Goal: Task Accomplishment & Management: Manage account settings

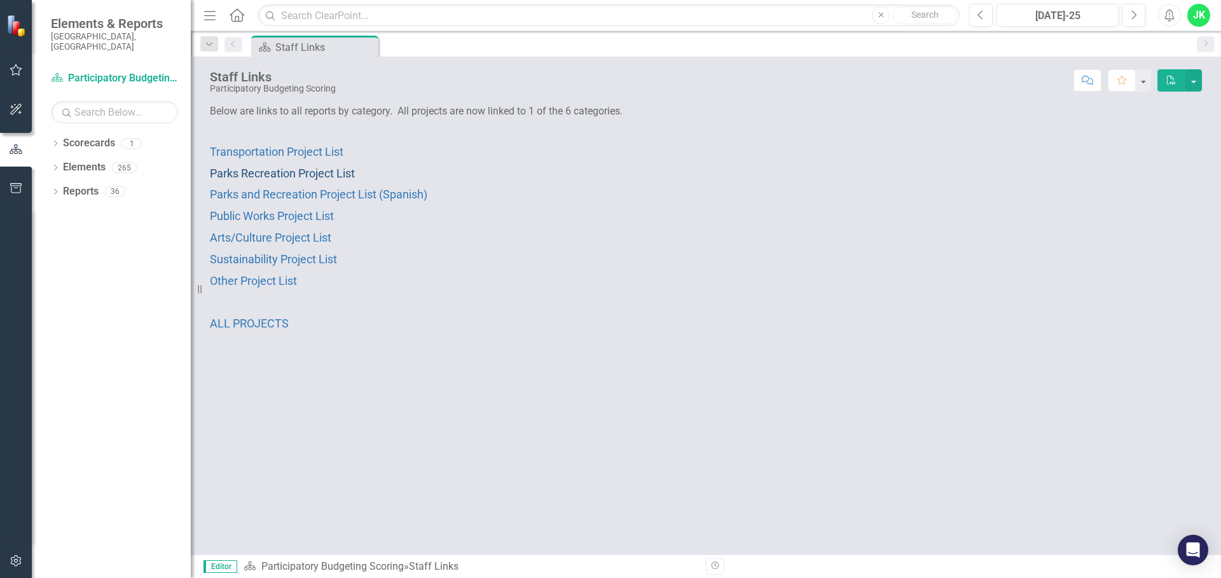
click at [322, 170] on span "Parks Recreation Project List" at bounding box center [282, 173] width 145 height 13
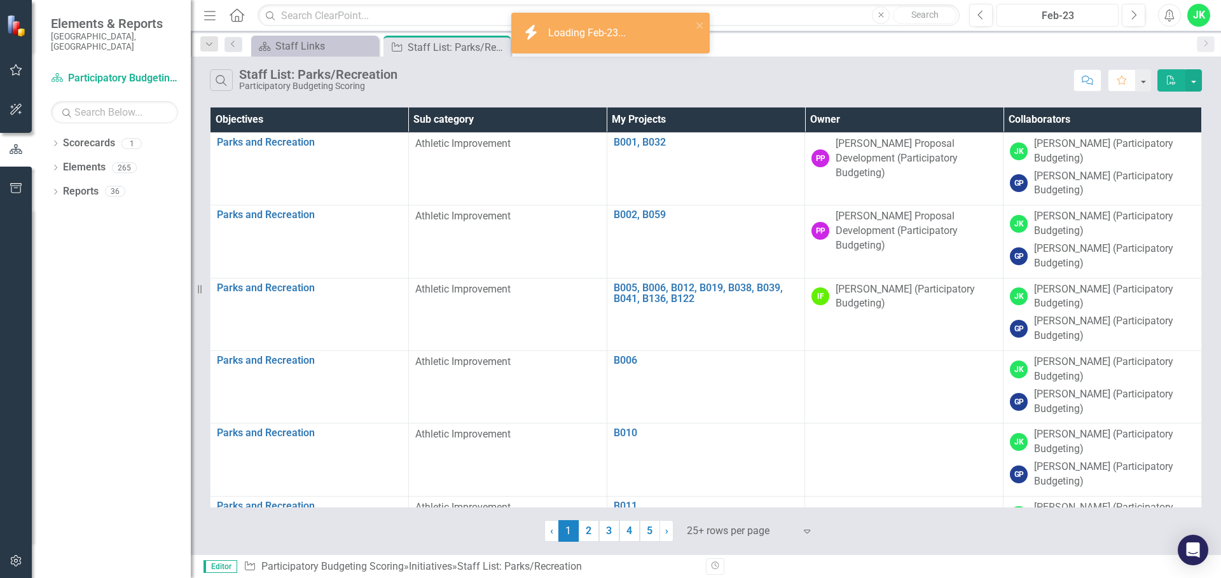
click at [1084, 17] on div "Feb-23" at bounding box center [1057, 15] width 113 height 15
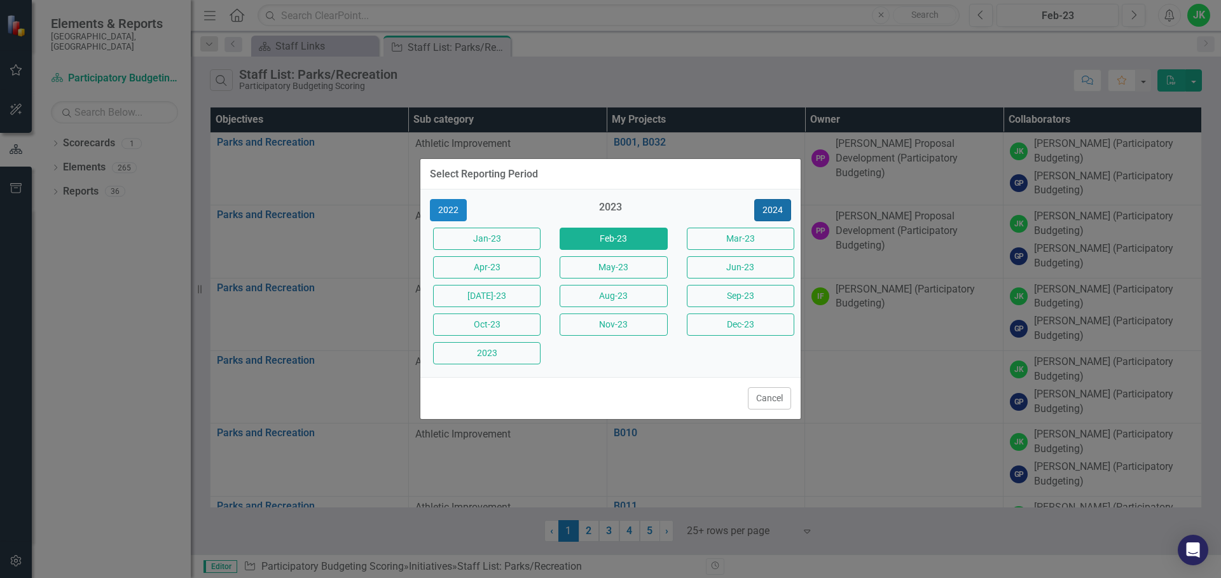
click at [785, 201] on button "2024" at bounding box center [772, 210] width 37 height 22
click at [781, 203] on button "2025" at bounding box center [772, 210] width 37 height 22
click at [606, 299] on button "Aug-25" at bounding box center [613, 296] width 107 height 22
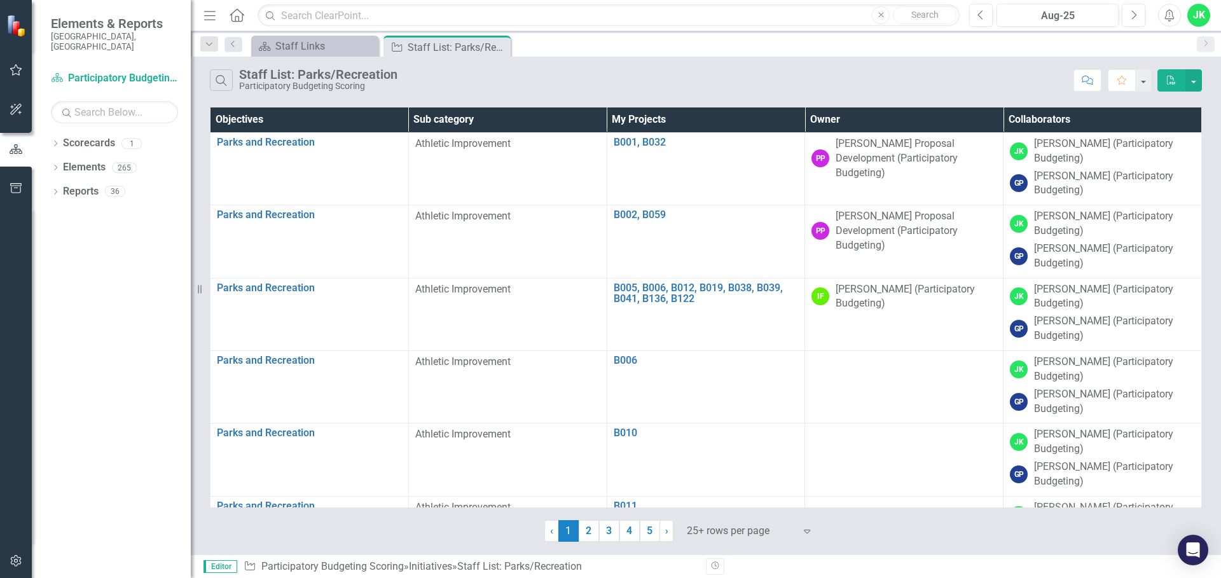
click at [907, 122] on th "Owner" at bounding box center [904, 119] width 198 height 25
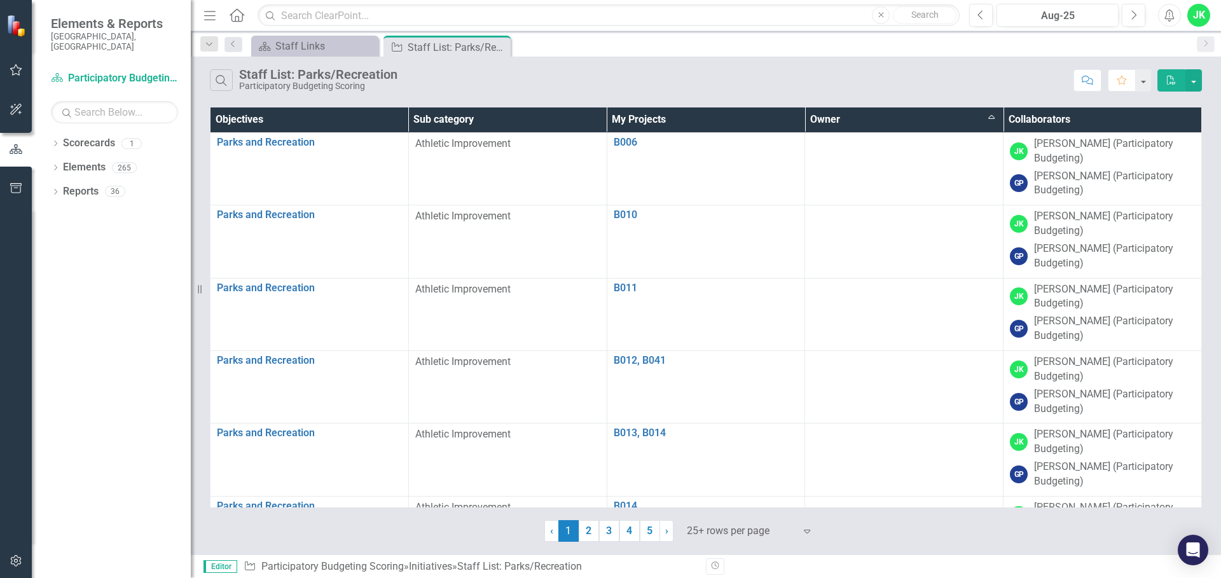
click at [907, 122] on th "Owner Sort Ascending" at bounding box center [904, 119] width 198 height 25
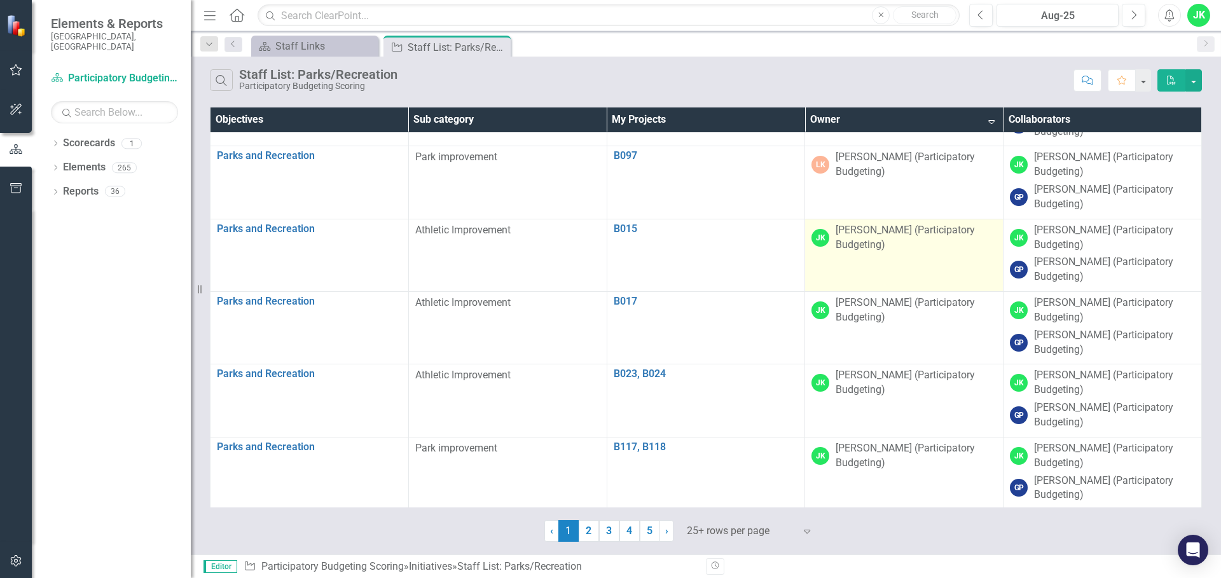
scroll to position [923, 0]
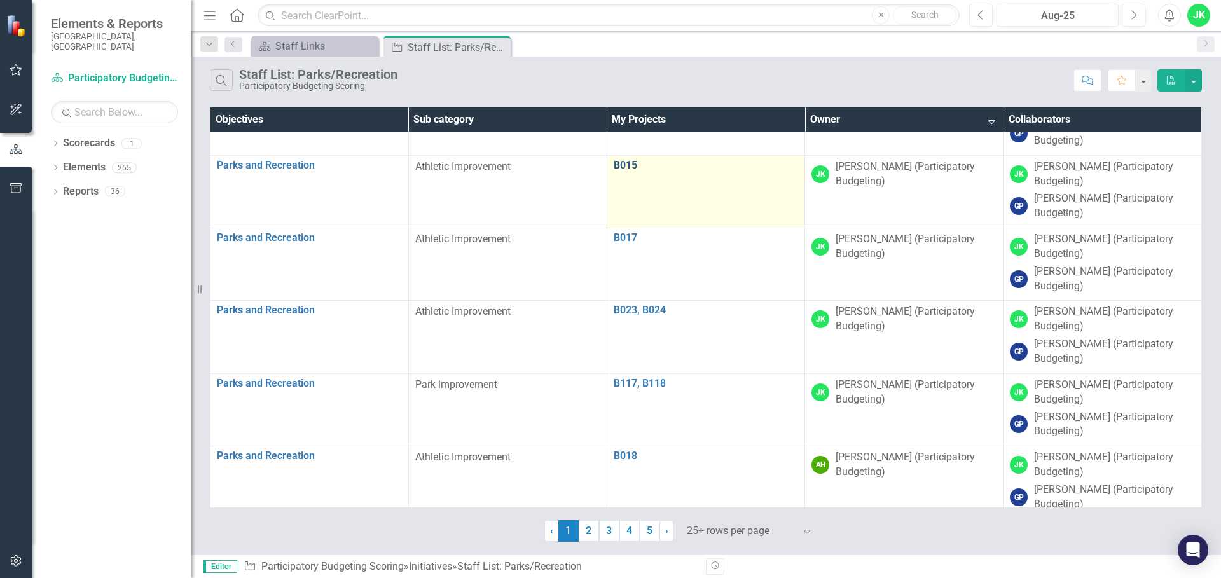
click at [617, 161] on link "B015" at bounding box center [706, 165] width 185 height 11
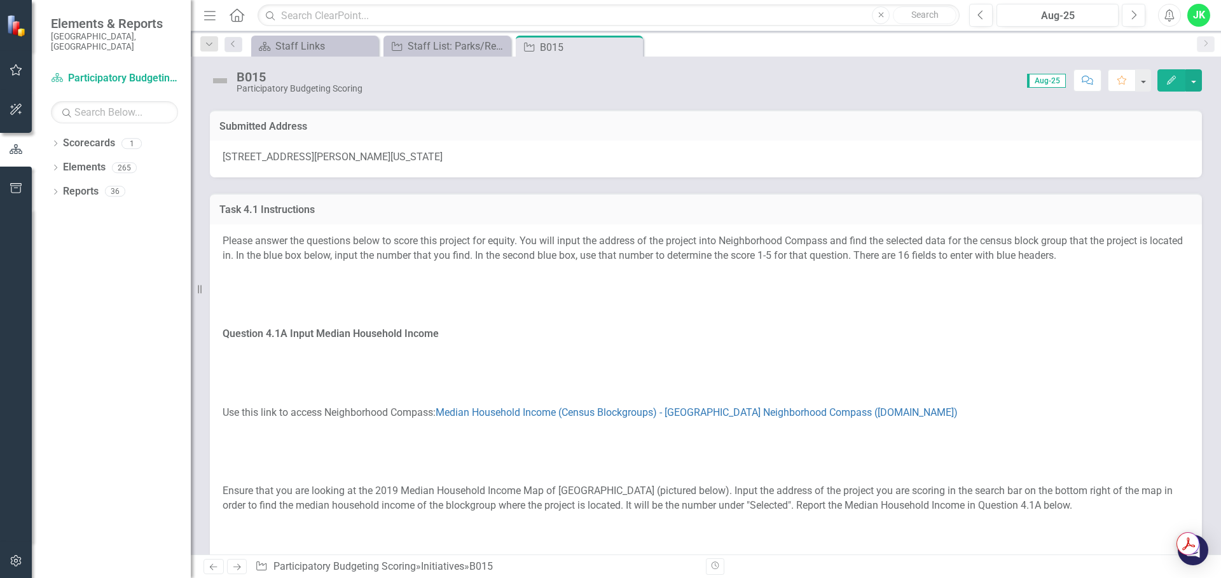
scroll to position [254, 0]
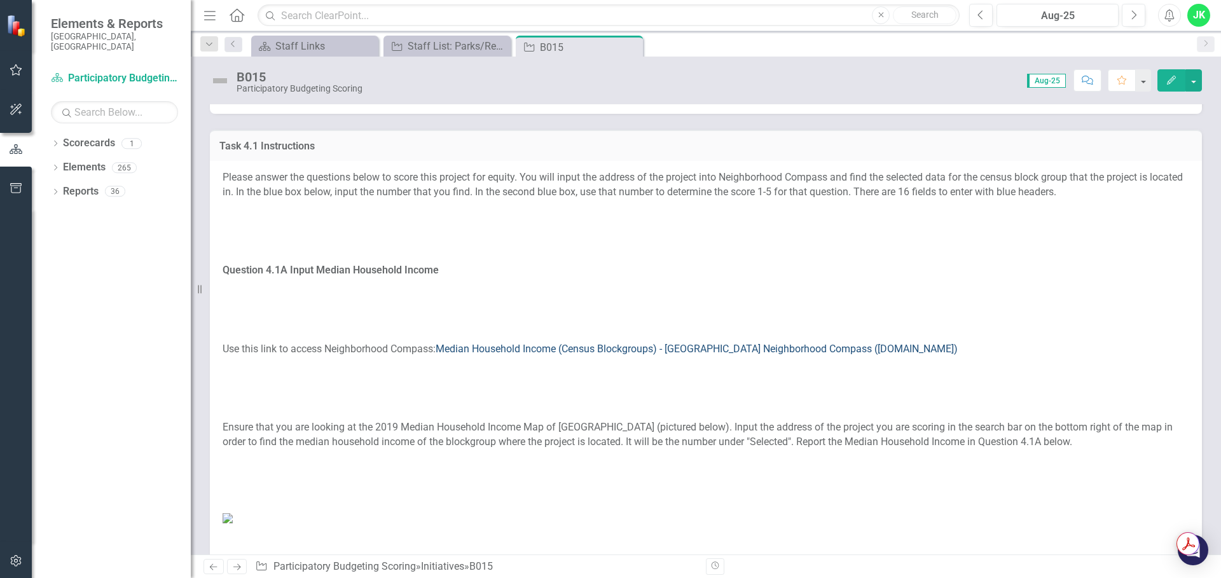
click at [498, 354] on link "Median Household Income (Census Blockgroups) - [GEOGRAPHIC_DATA] Neighborhood C…" at bounding box center [697, 349] width 522 height 12
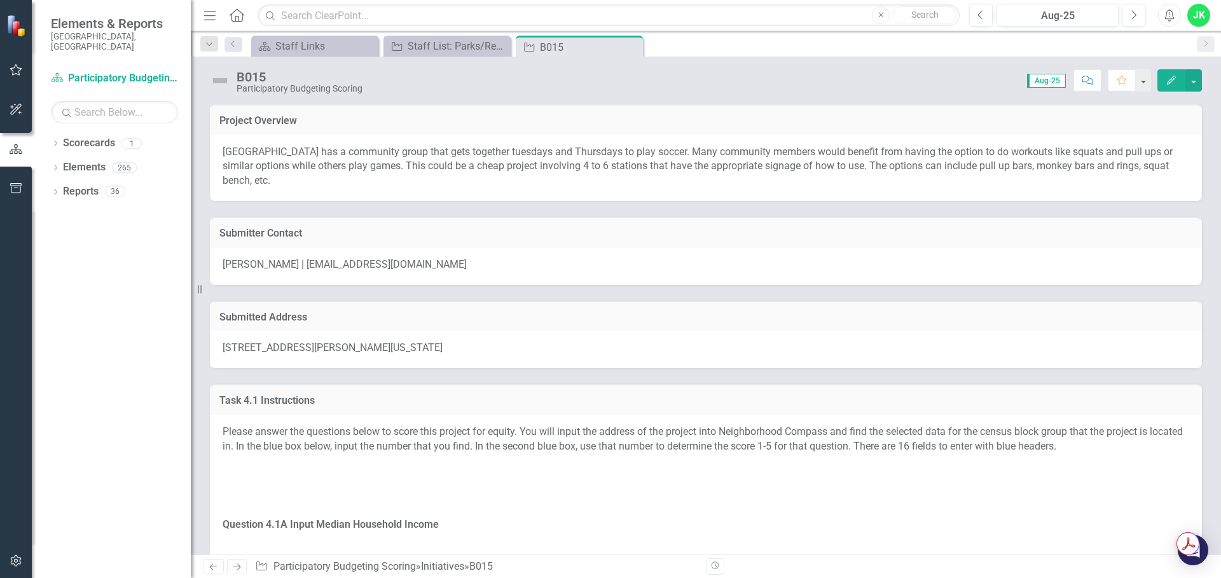
click at [394, 351] on span "[STREET_ADDRESS][PERSON_NAME][US_STATE]" at bounding box center [333, 347] width 220 height 12
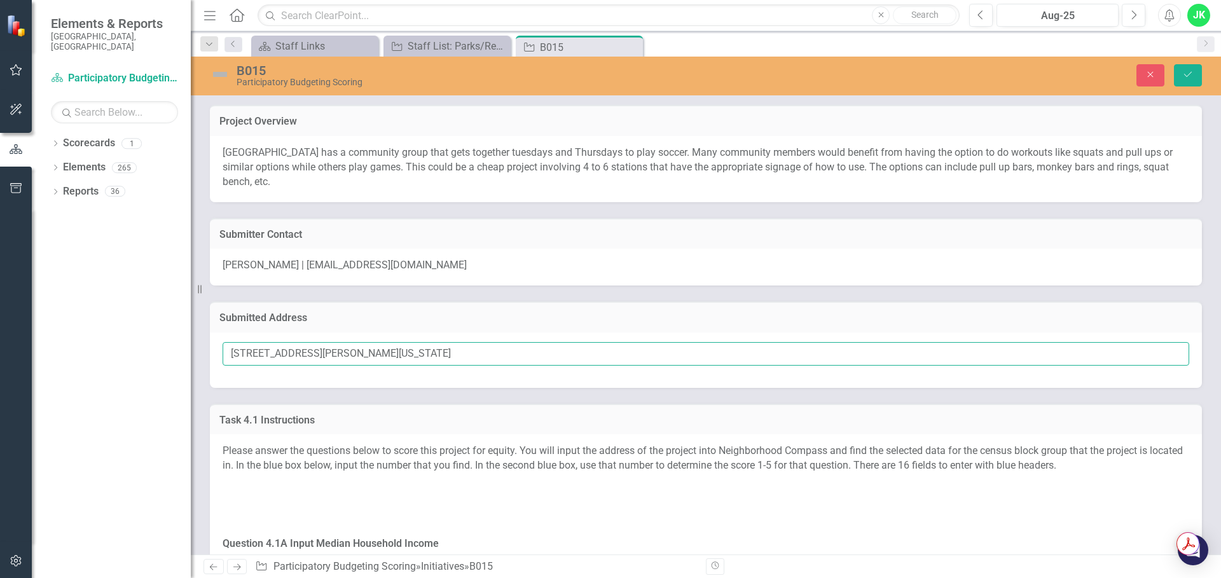
click at [391, 353] on input "[STREET_ADDRESS][PERSON_NAME][US_STATE]" at bounding box center [706, 354] width 966 height 24
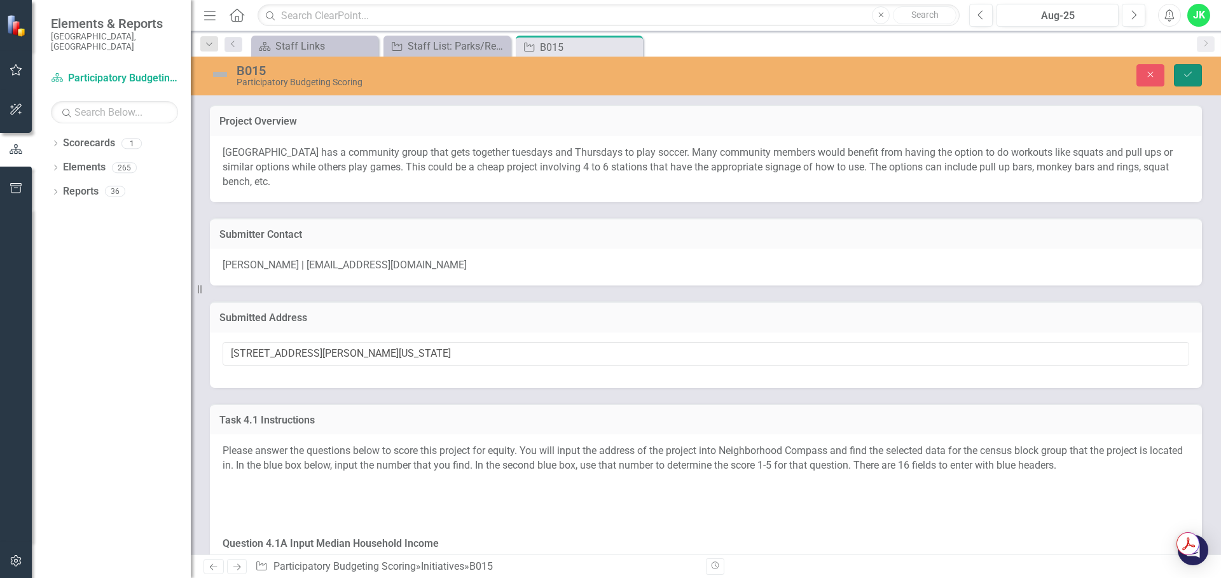
click at [1188, 81] on button "Save" at bounding box center [1188, 75] width 28 height 22
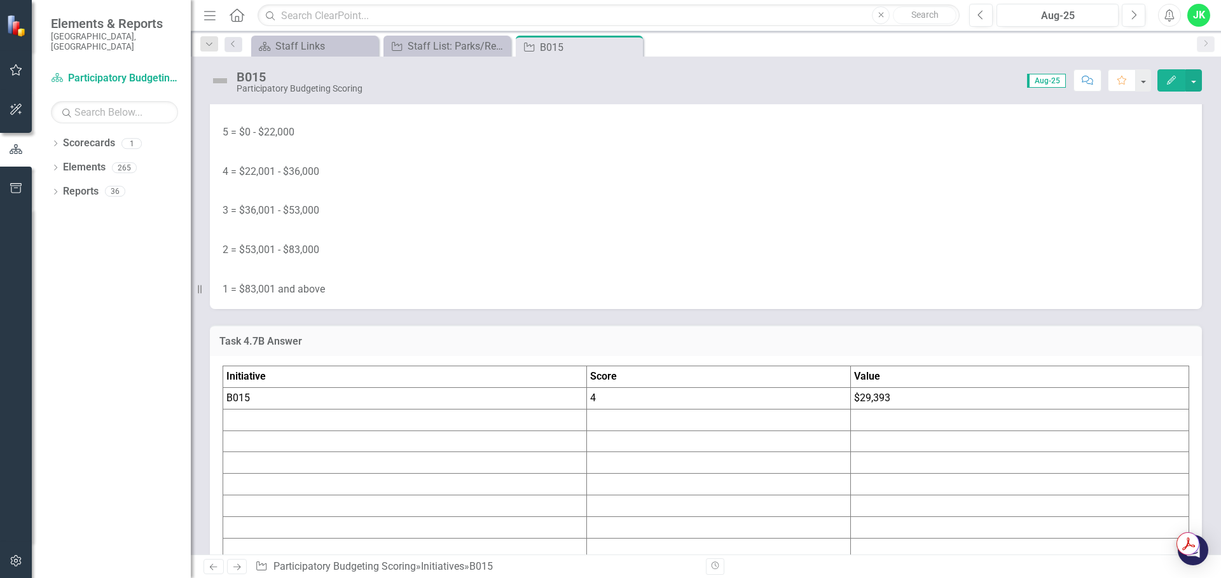
scroll to position [5913, 0]
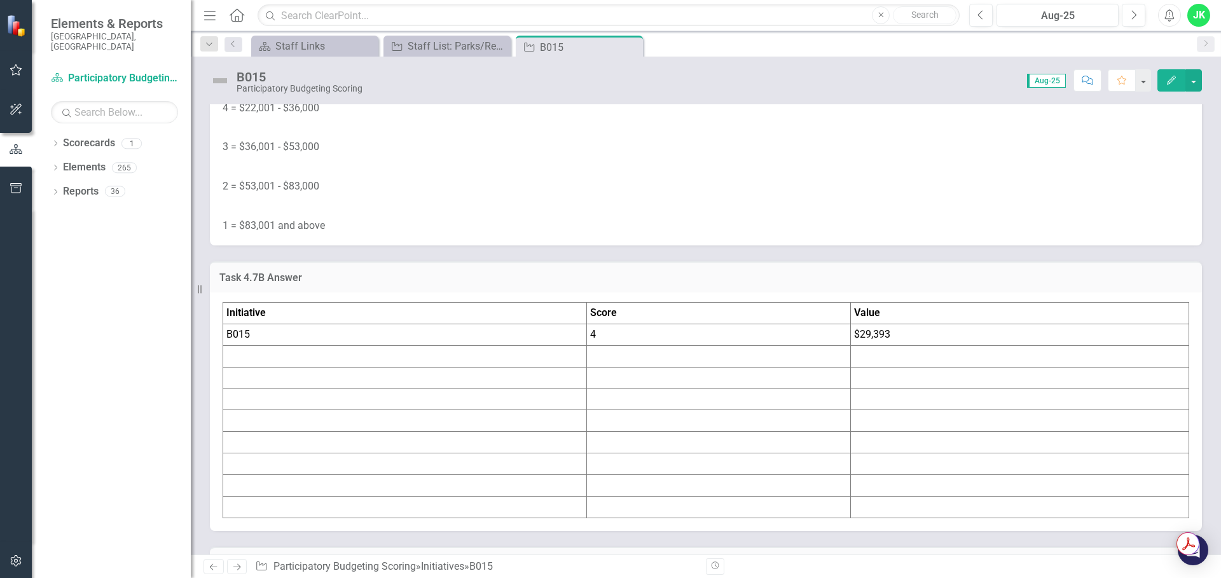
click at [888, 336] on td "$29,393" at bounding box center [1019, 335] width 338 height 22
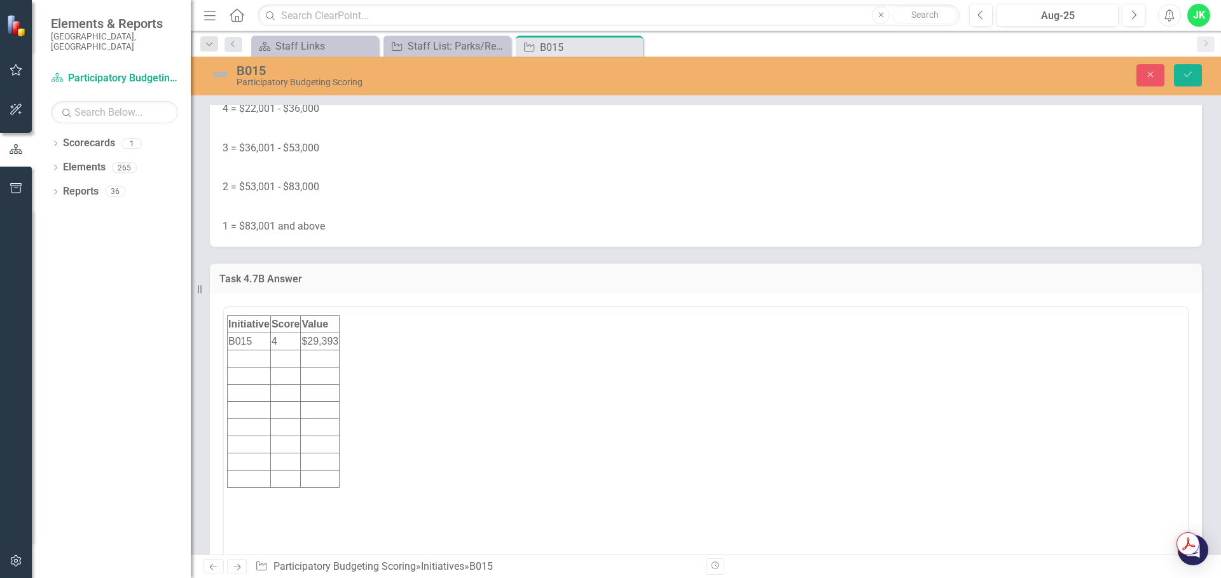
scroll to position [0, 0]
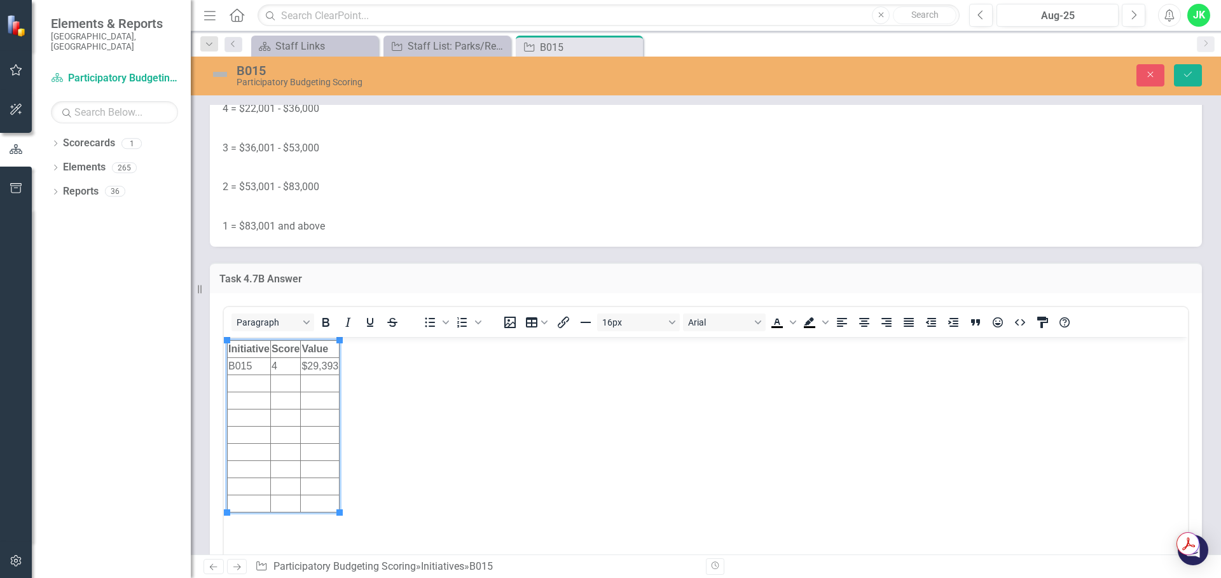
click at [320, 363] on td "$29,393" at bounding box center [320, 366] width 39 height 17
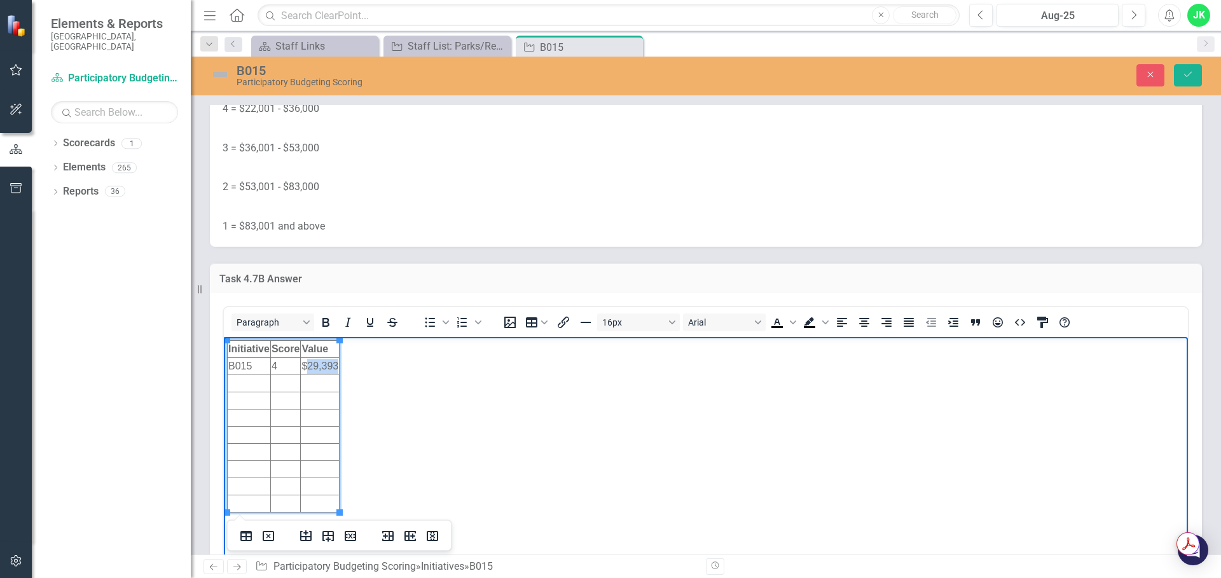
click at [320, 363] on td "$29,393" at bounding box center [320, 366] width 39 height 17
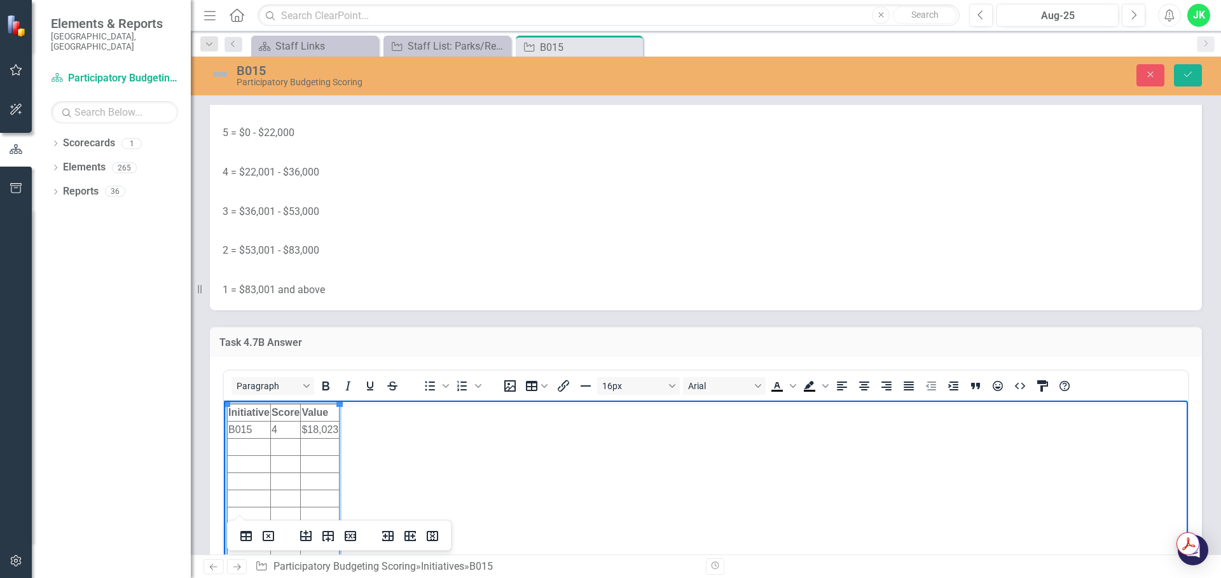
click at [288, 432] on td "4" at bounding box center [285, 430] width 30 height 17
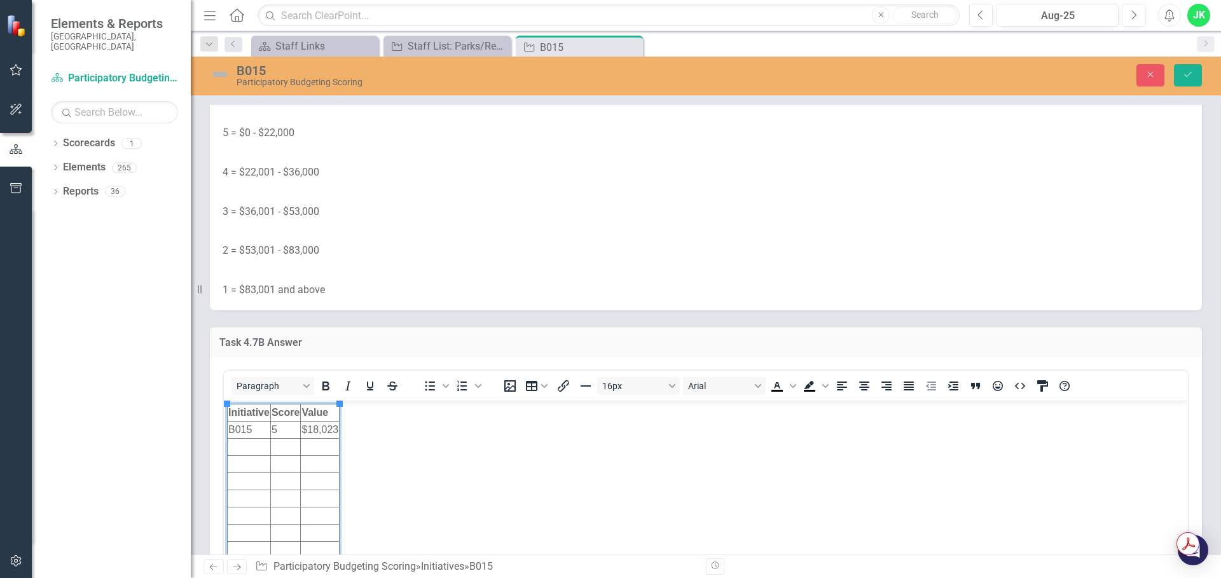
click at [637, 338] on h3 "Task 4.7B Answer" at bounding box center [705, 342] width 973 height 11
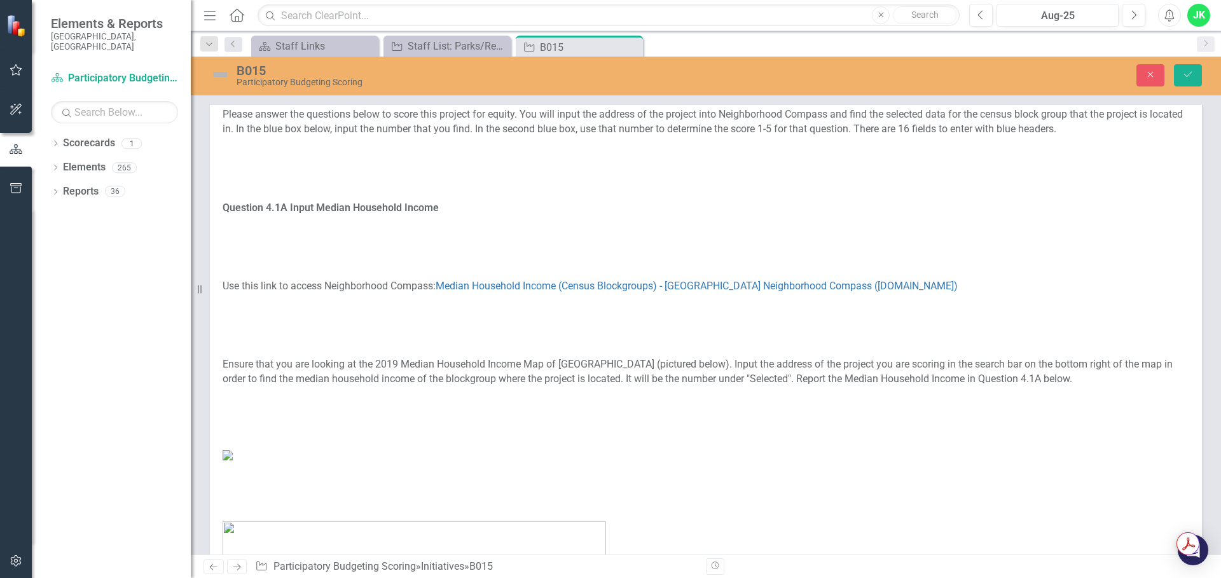
scroll to position [0, 0]
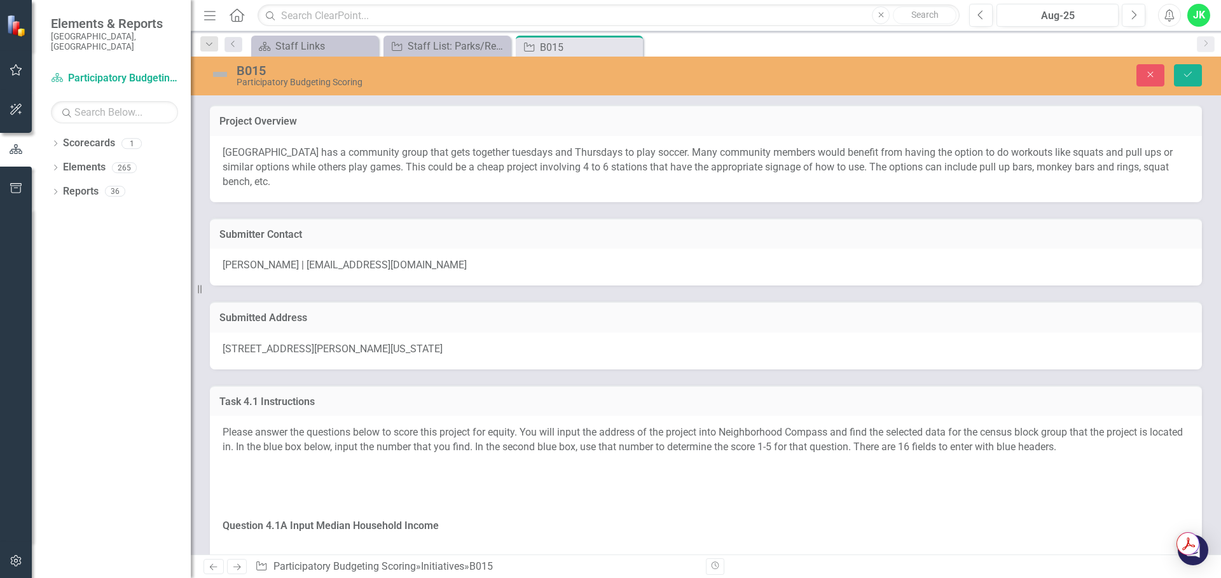
click at [438, 351] on span "[STREET_ADDRESS][PERSON_NAME][US_STATE]" at bounding box center [333, 349] width 220 height 12
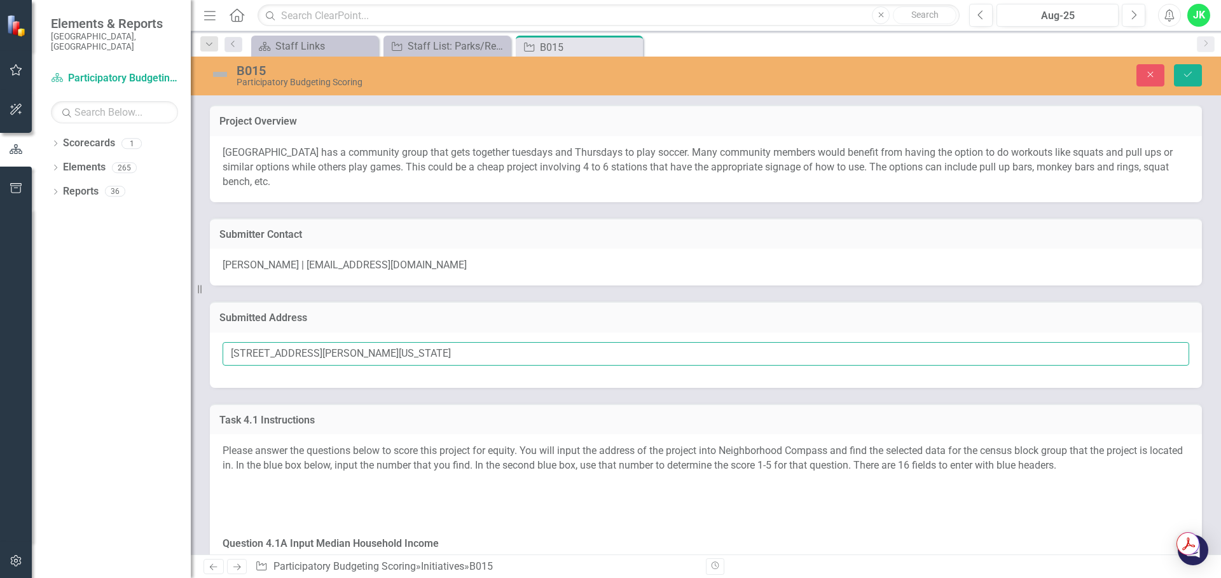
click at [416, 359] on input "[STREET_ADDRESS][PERSON_NAME][US_STATE]" at bounding box center [706, 354] width 966 height 24
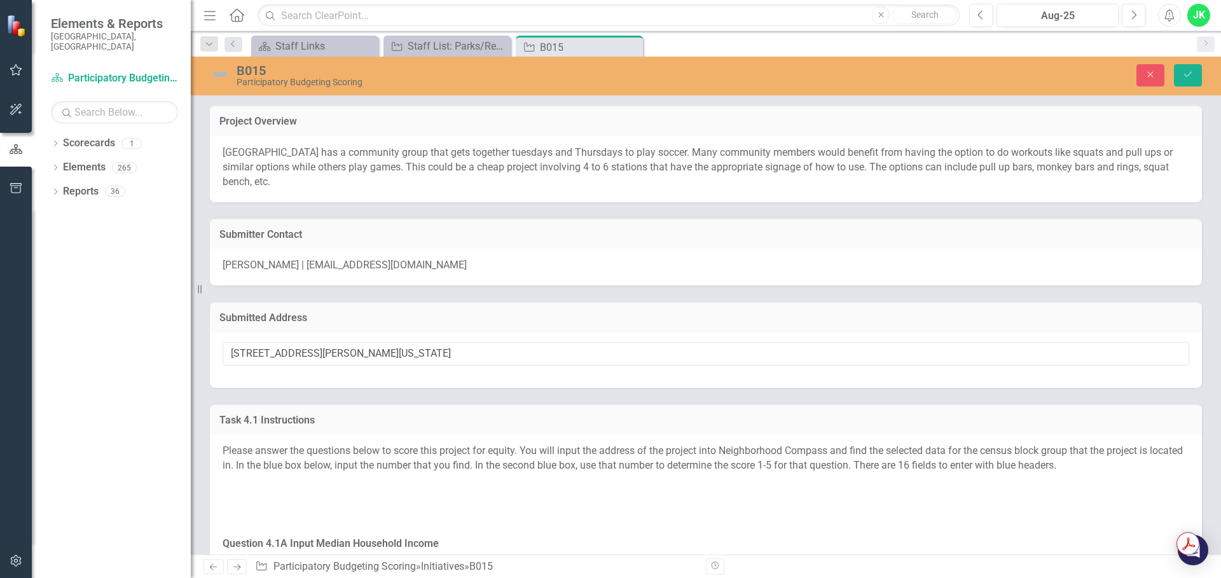
click at [693, 314] on h3 "Submitted Address" at bounding box center [705, 317] width 973 height 11
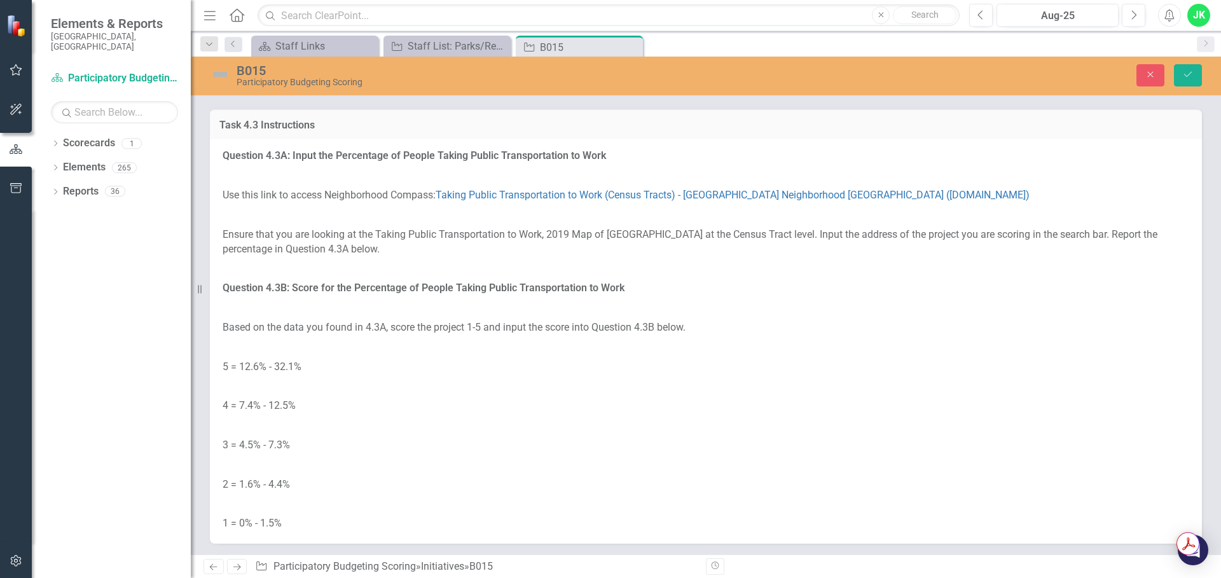
scroll to position [2353, 0]
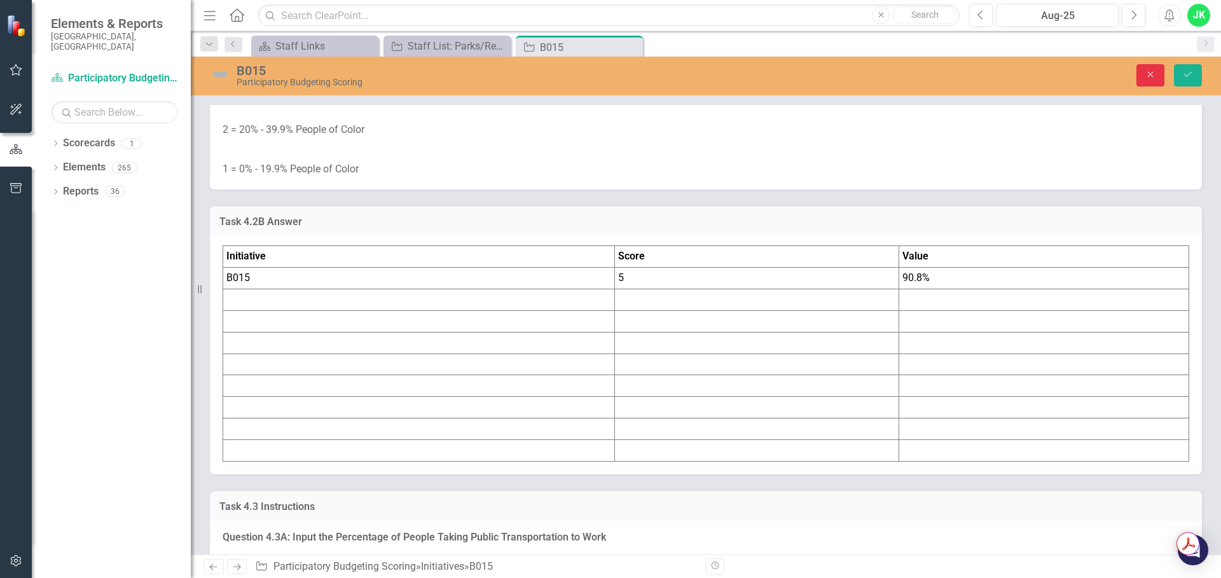
click at [1145, 79] on button "Close" at bounding box center [1150, 75] width 28 height 22
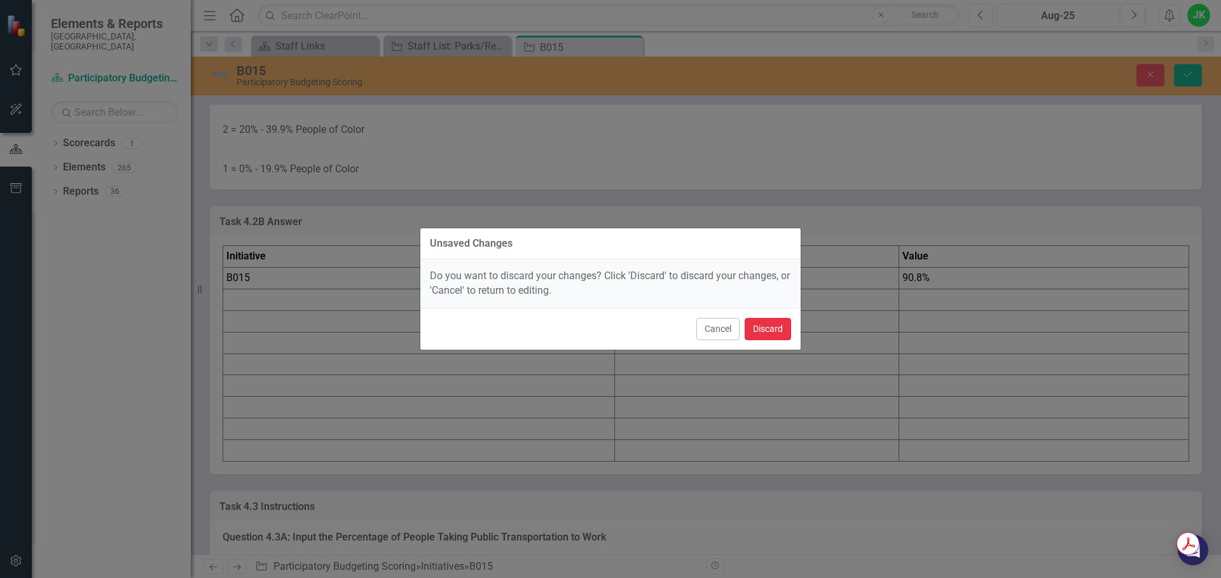
click at [779, 325] on button "Discard" at bounding box center [768, 329] width 46 height 22
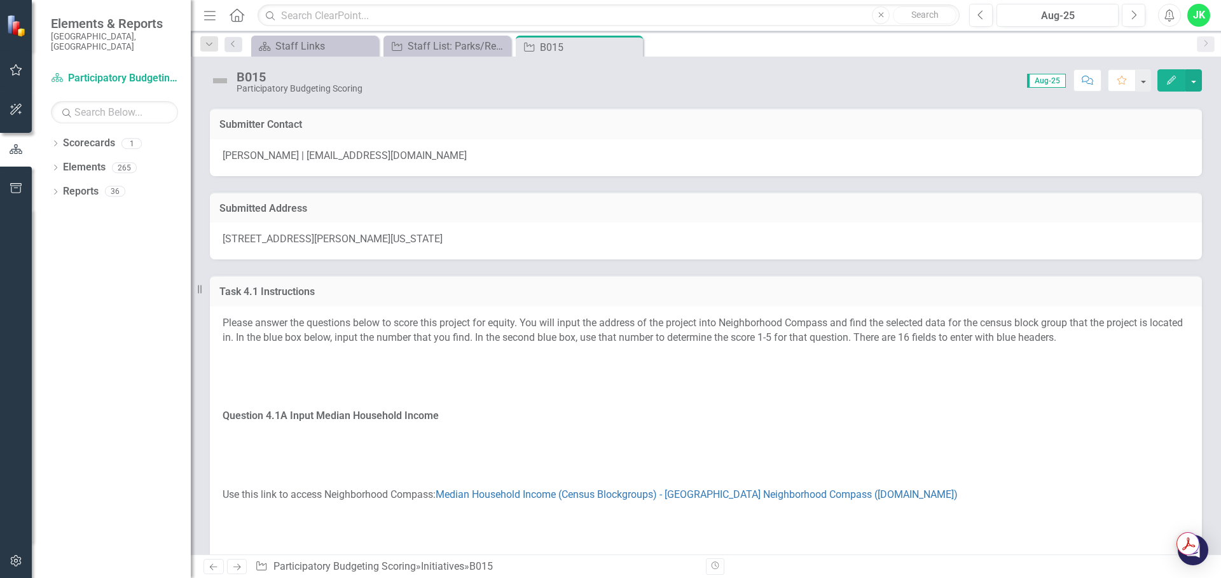
scroll to position [0, 0]
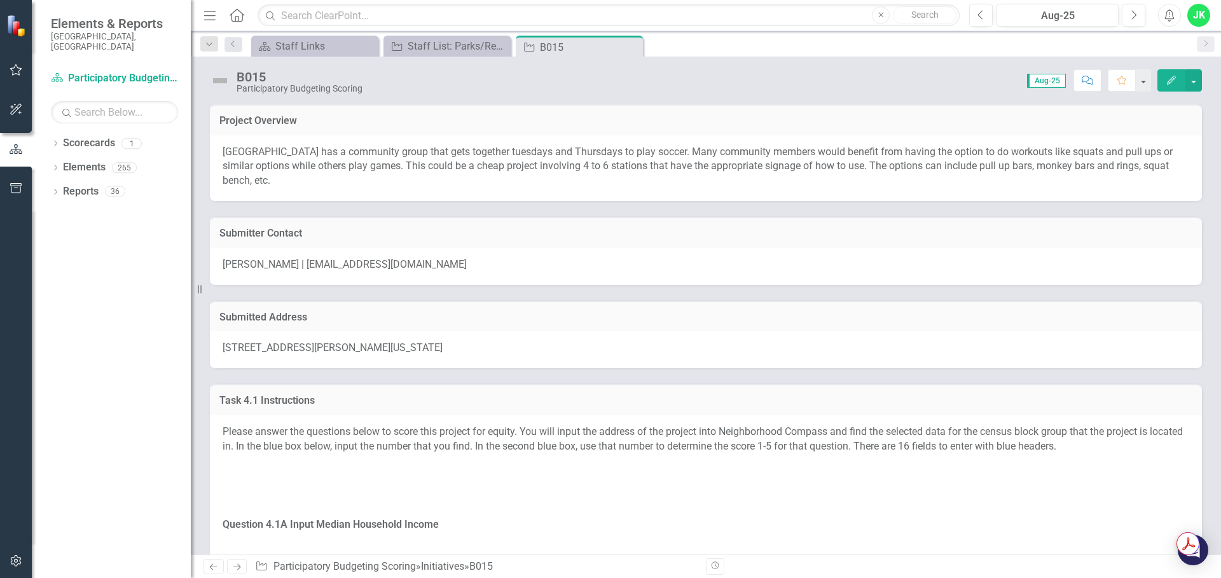
click at [343, 348] on span "[STREET_ADDRESS][PERSON_NAME][US_STATE]" at bounding box center [333, 347] width 220 height 12
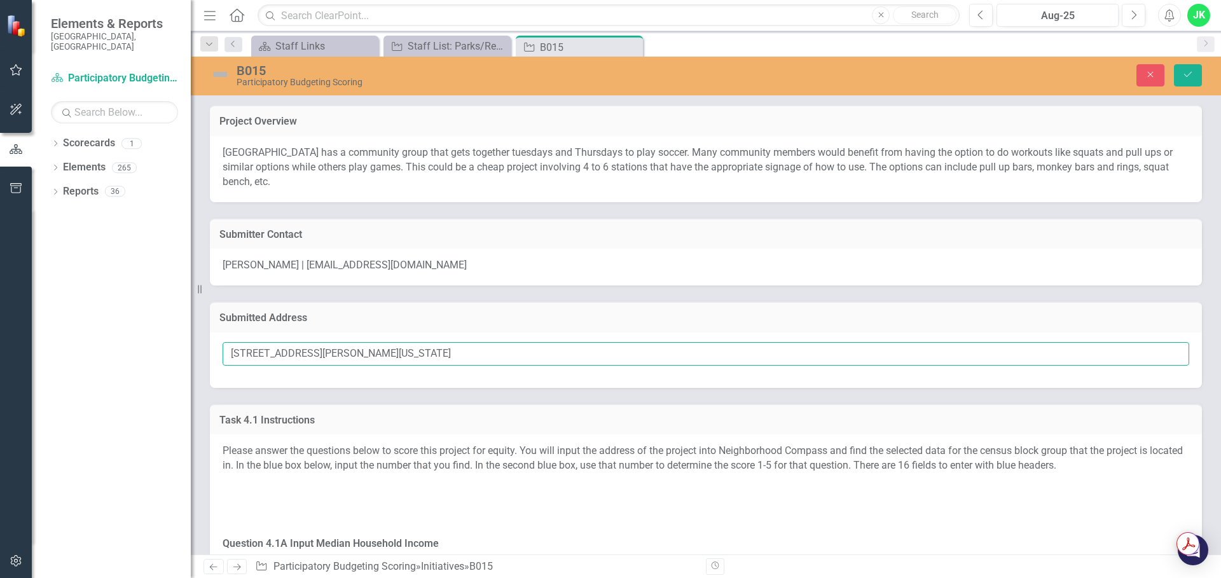
click at [380, 360] on input "[STREET_ADDRESS][PERSON_NAME][US_STATE]" at bounding box center [706, 354] width 966 height 24
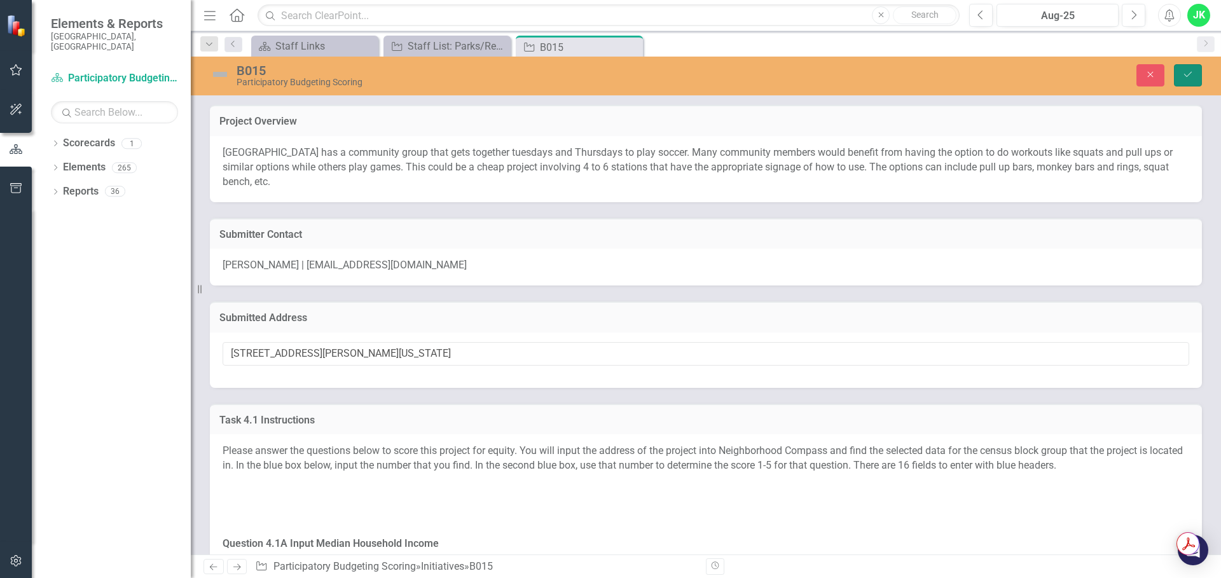
click at [1197, 71] on button "Save" at bounding box center [1188, 75] width 28 height 22
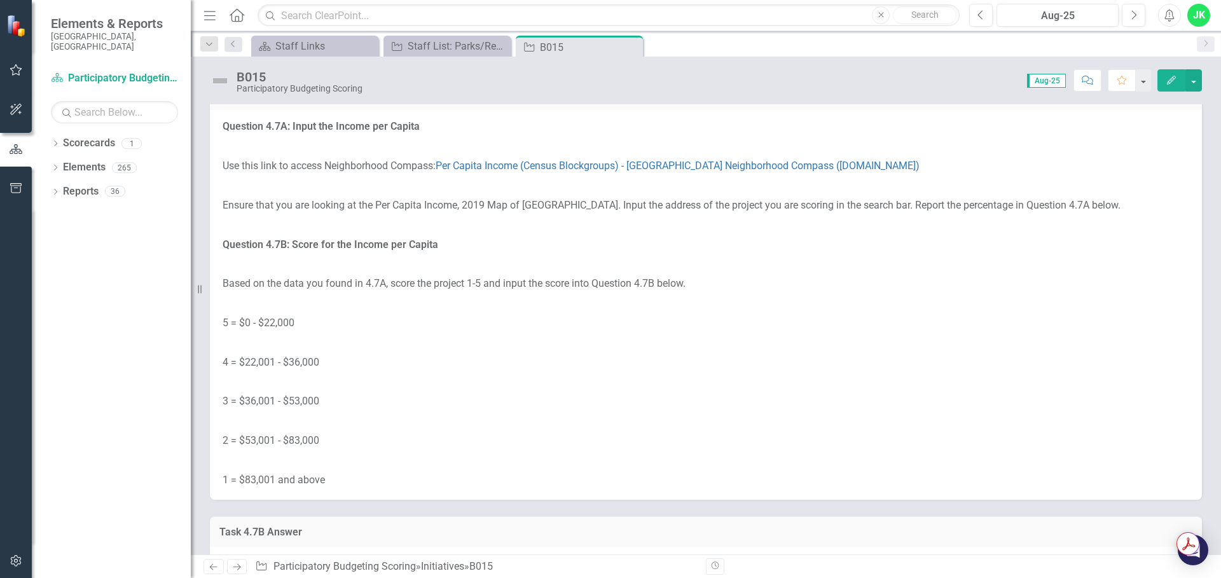
scroll to position [5723, 0]
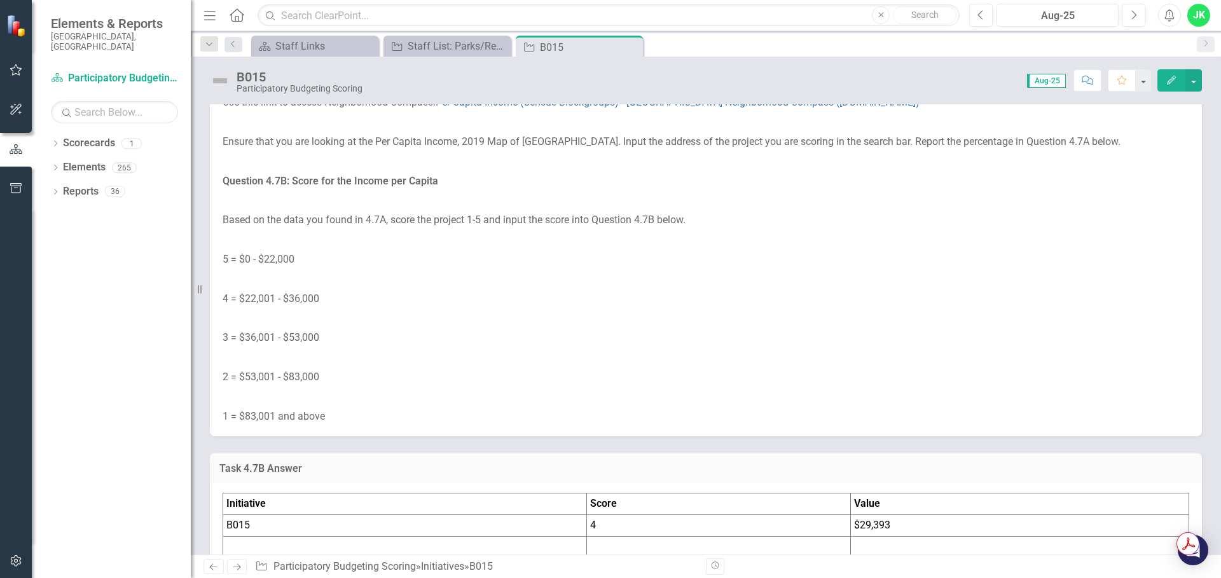
click at [889, 523] on td "$29,393" at bounding box center [1019, 525] width 338 height 22
click at [887, 525] on td "$29,393" at bounding box center [1019, 525] width 338 height 22
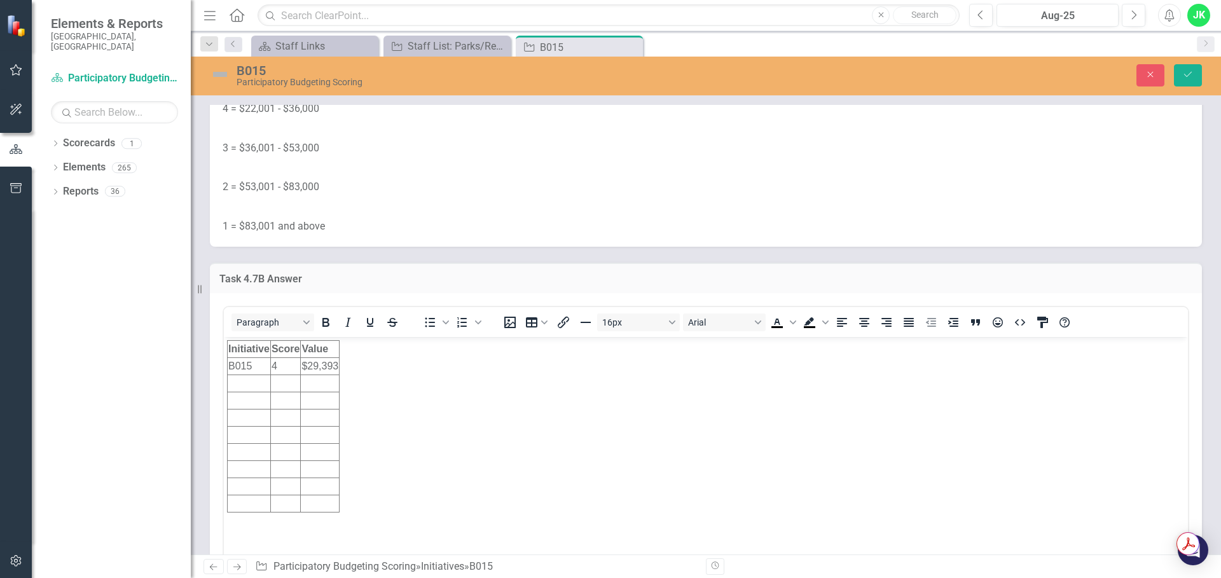
scroll to position [5977, 0]
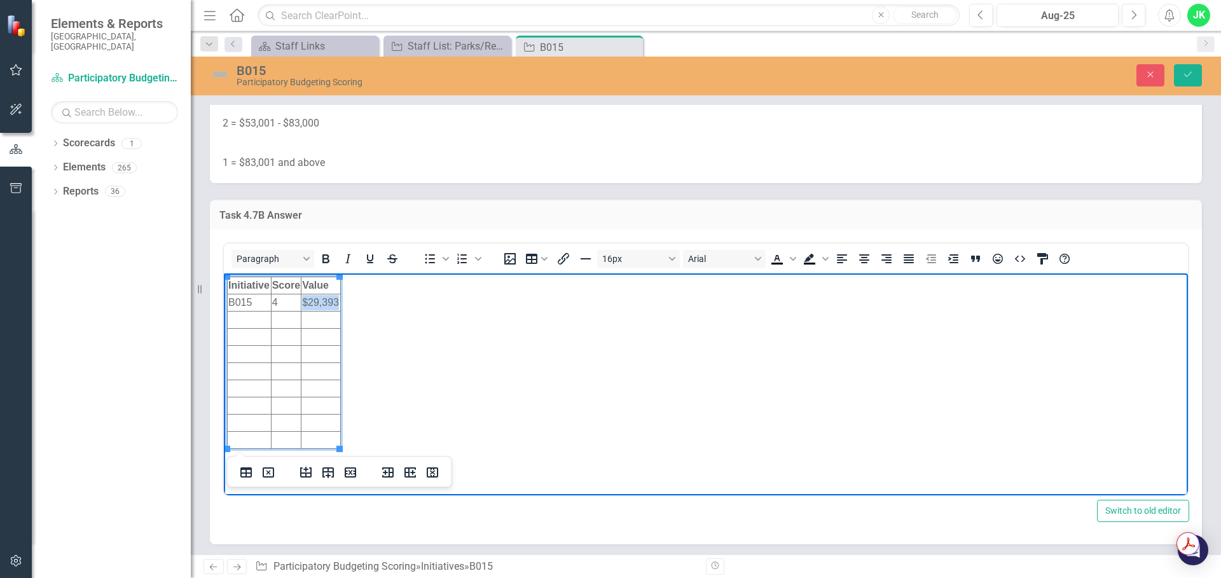
drag, startPoint x: 303, startPoint y: 303, endPoint x: 340, endPoint y: 302, distance: 36.2
click at [339, 302] on html "Initiative Score Value B015 4 $29,393" at bounding box center [706, 368] width 964 height 191
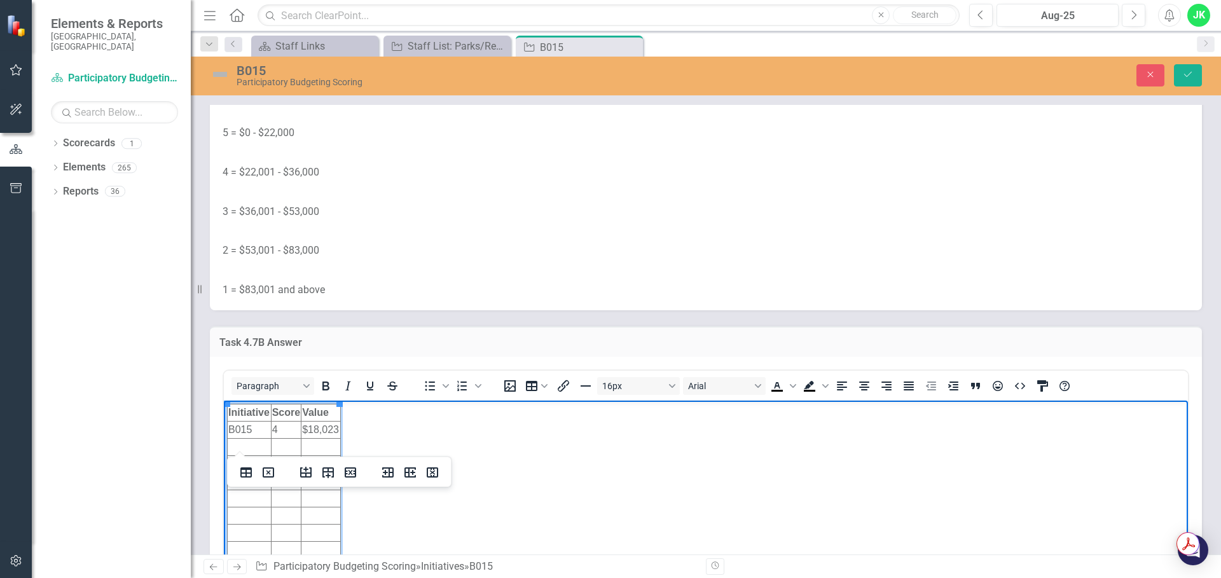
click at [287, 427] on td "4" at bounding box center [286, 430] width 31 height 17
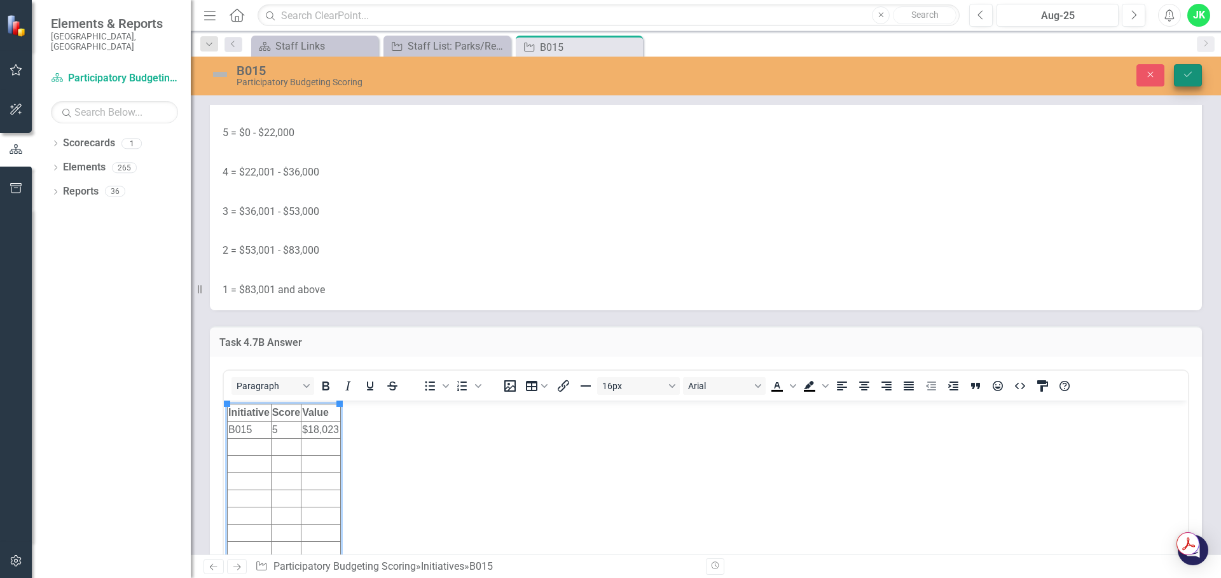
click at [1184, 80] on button "Save" at bounding box center [1188, 75] width 28 height 22
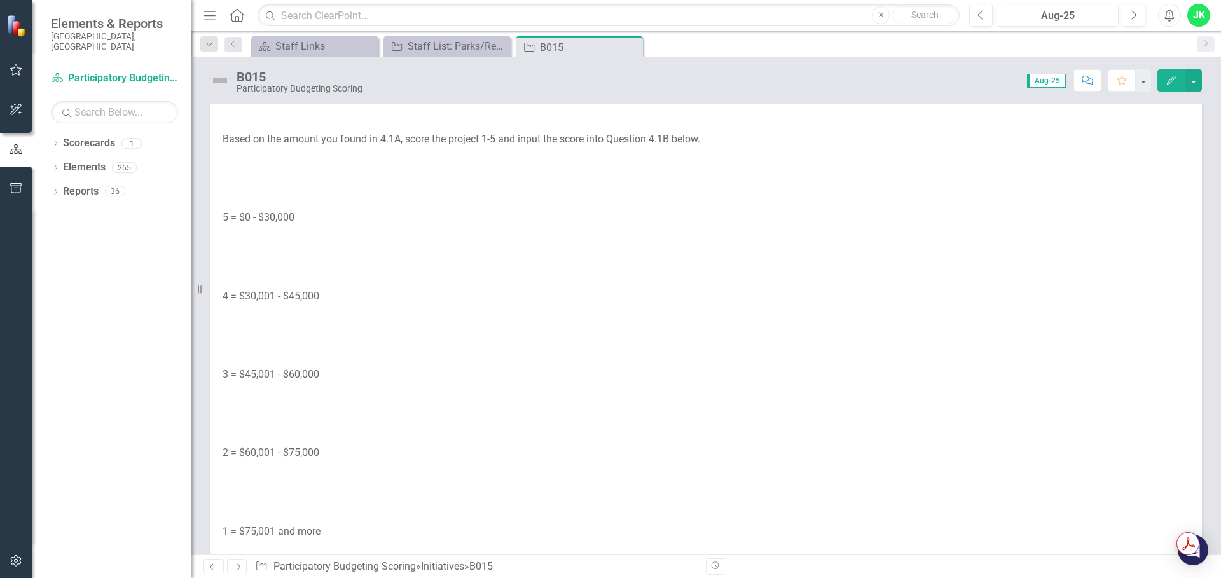
scroll to position [0, 0]
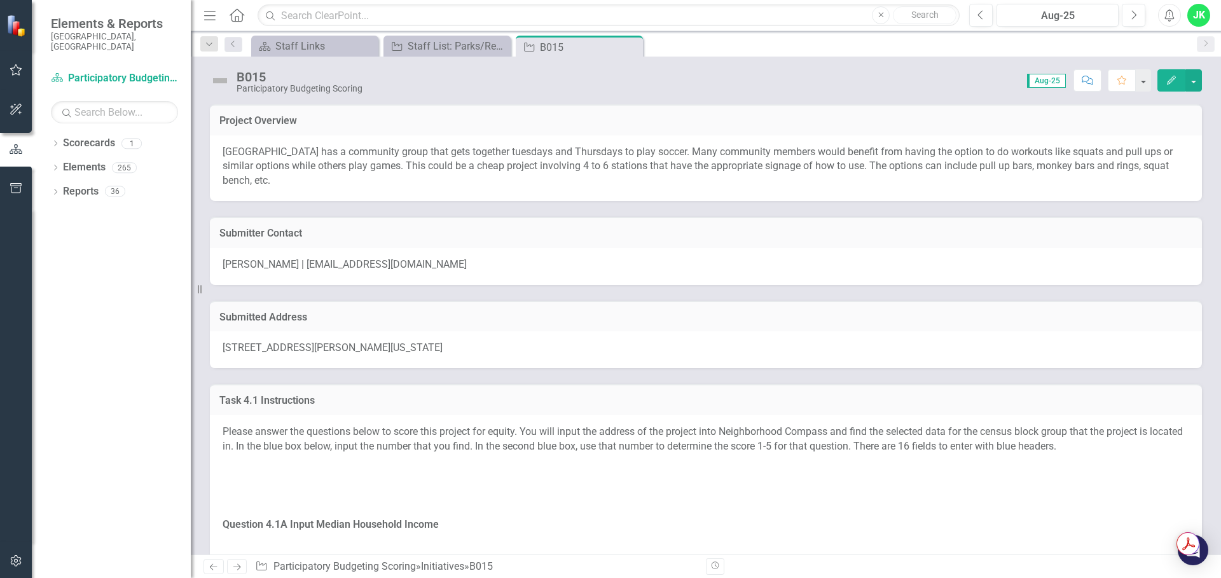
click at [443, 352] on span "[STREET_ADDRESS][PERSON_NAME][US_STATE]" at bounding box center [333, 347] width 220 height 12
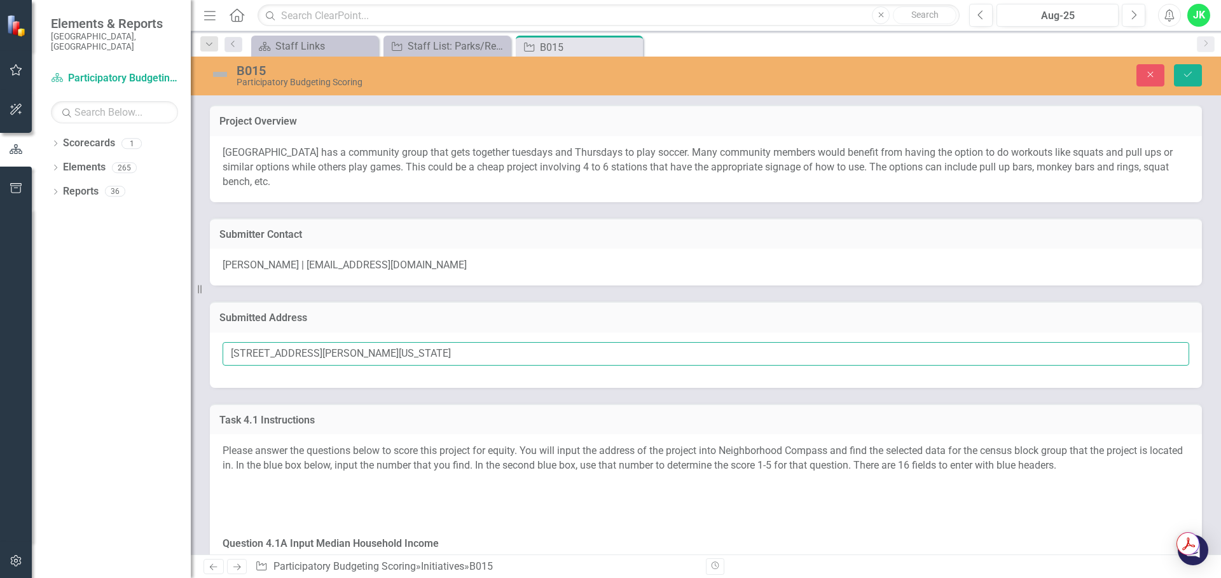
click at [429, 352] on input "[STREET_ADDRESS][PERSON_NAME][US_STATE]" at bounding box center [706, 354] width 966 height 24
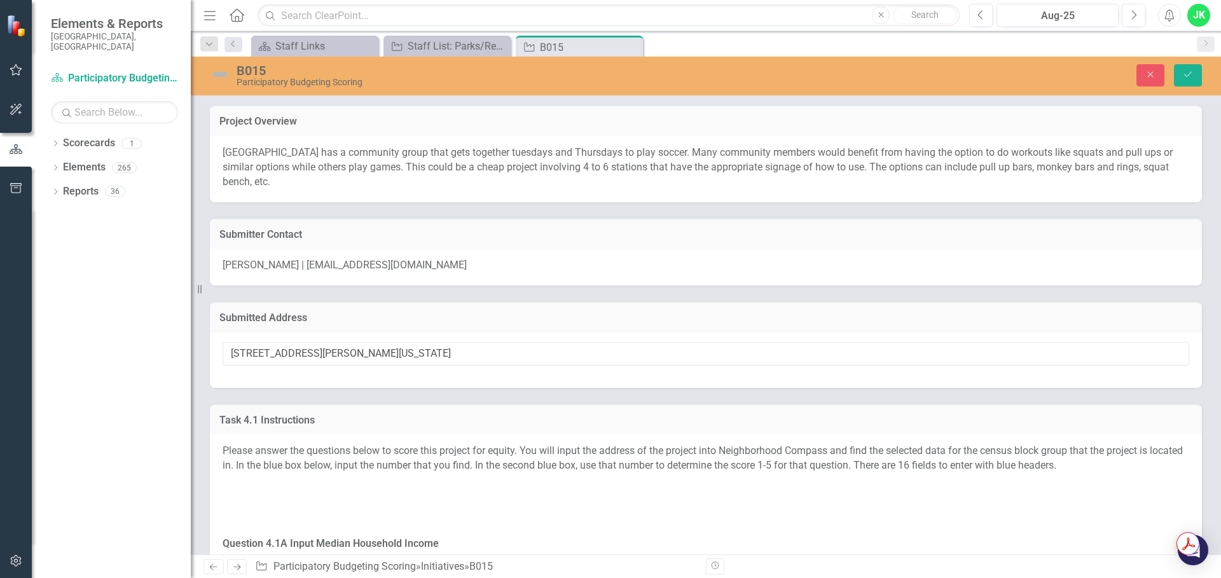
click at [632, 302] on div "Submitted Address" at bounding box center [706, 316] width 992 height 31
click at [1190, 83] on button "Save" at bounding box center [1188, 75] width 28 height 22
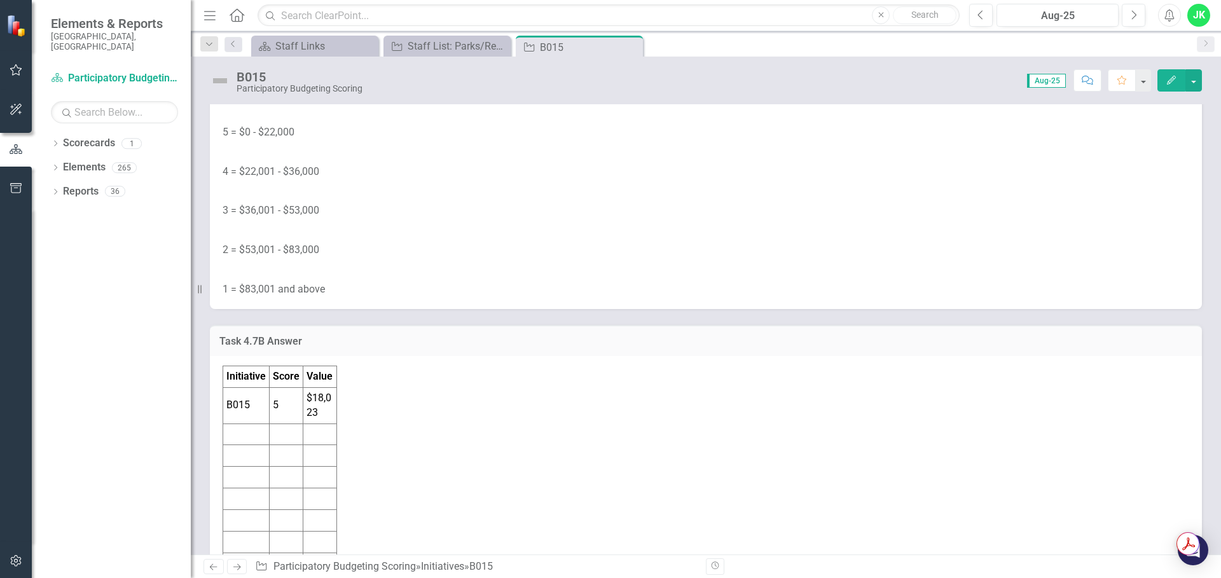
scroll to position [5723, 0]
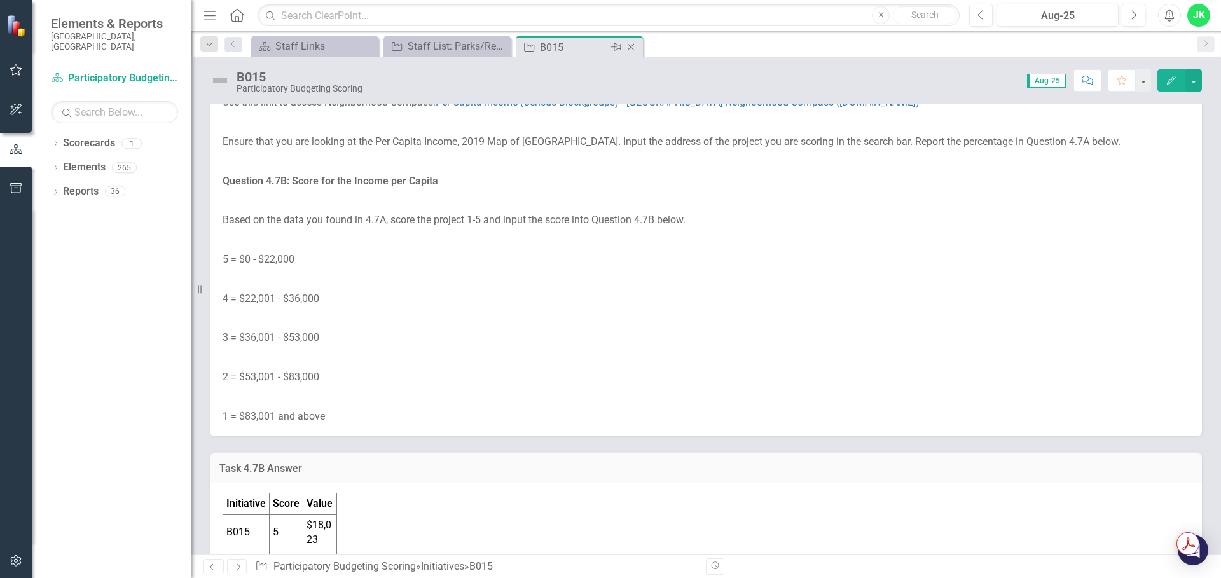
click at [631, 45] on icon "Close" at bounding box center [630, 47] width 13 height 10
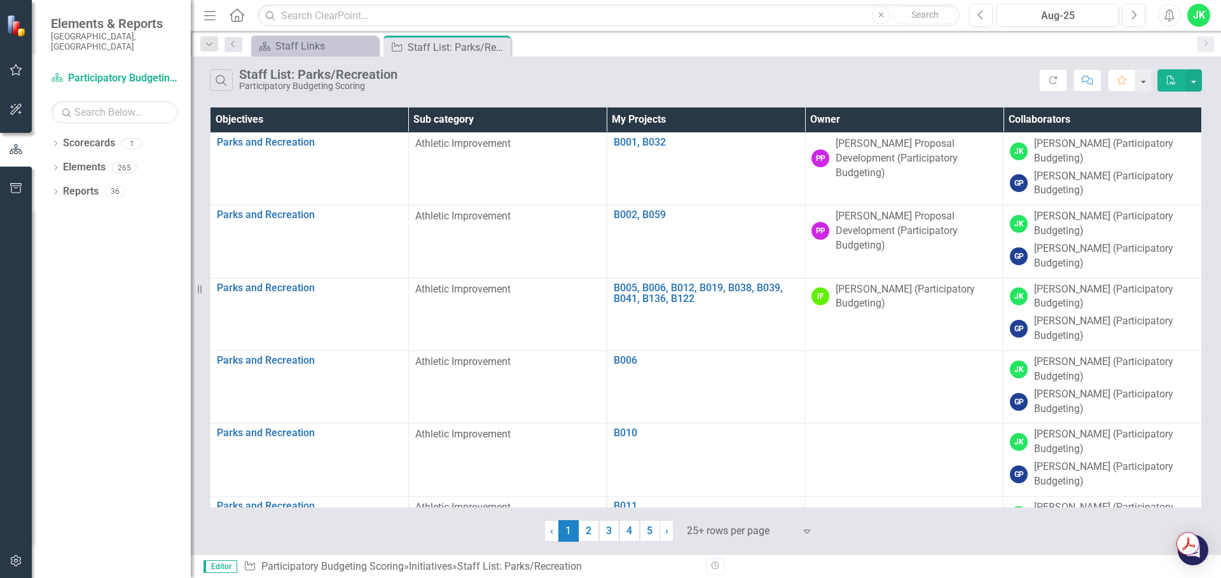
click at [895, 118] on th "Owner" at bounding box center [904, 119] width 198 height 25
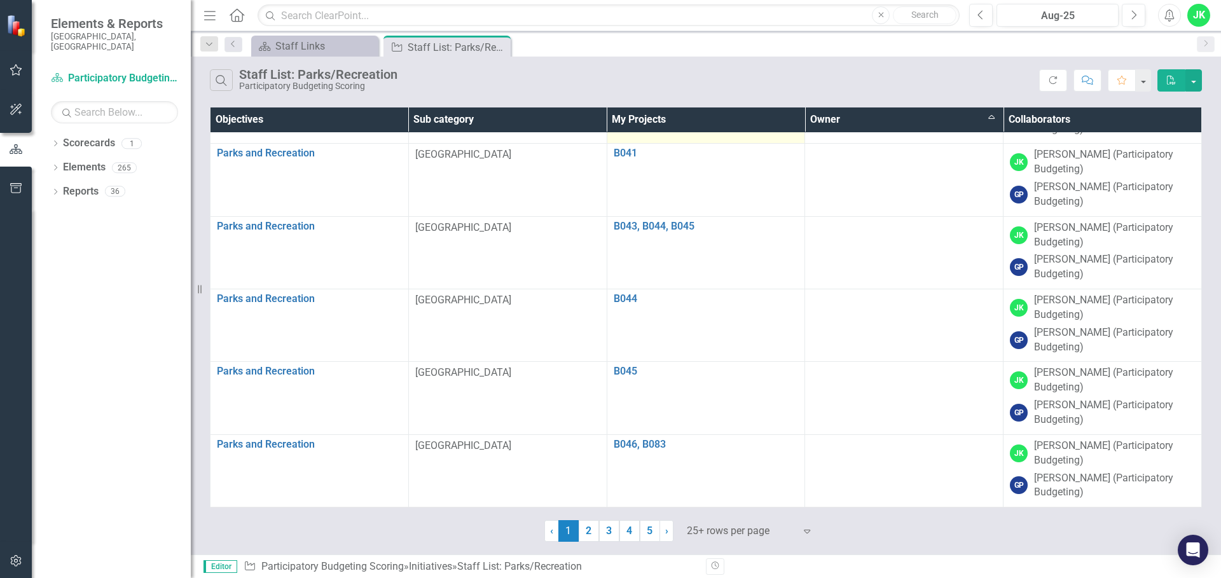
scroll to position [1326, 0]
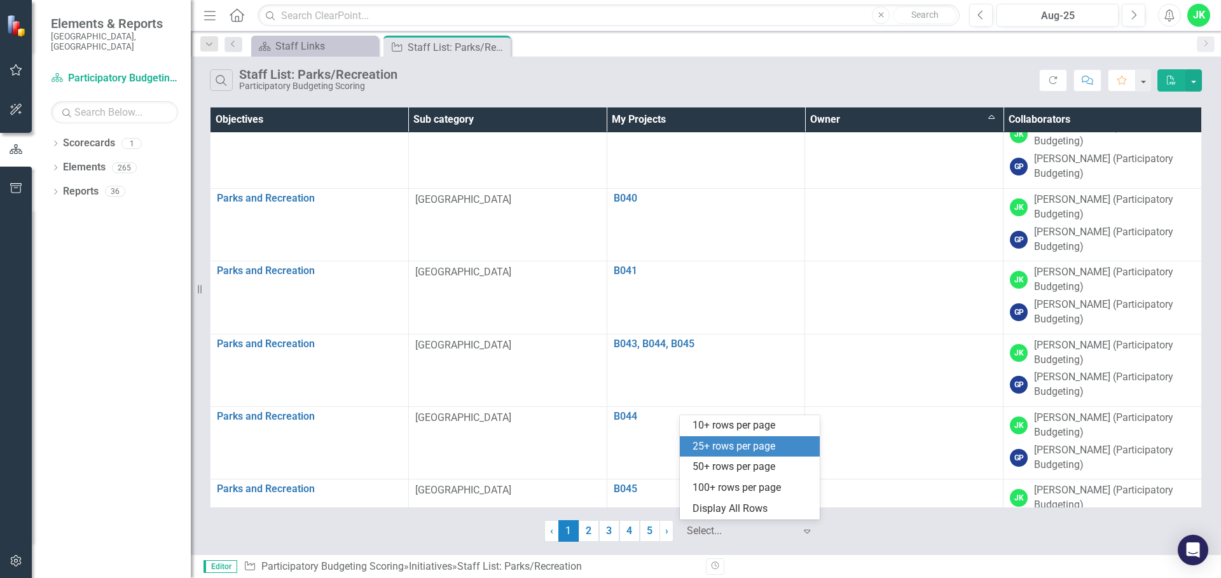
click at [777, 536] on div at bounding box center [741, 531] width 108 height 17
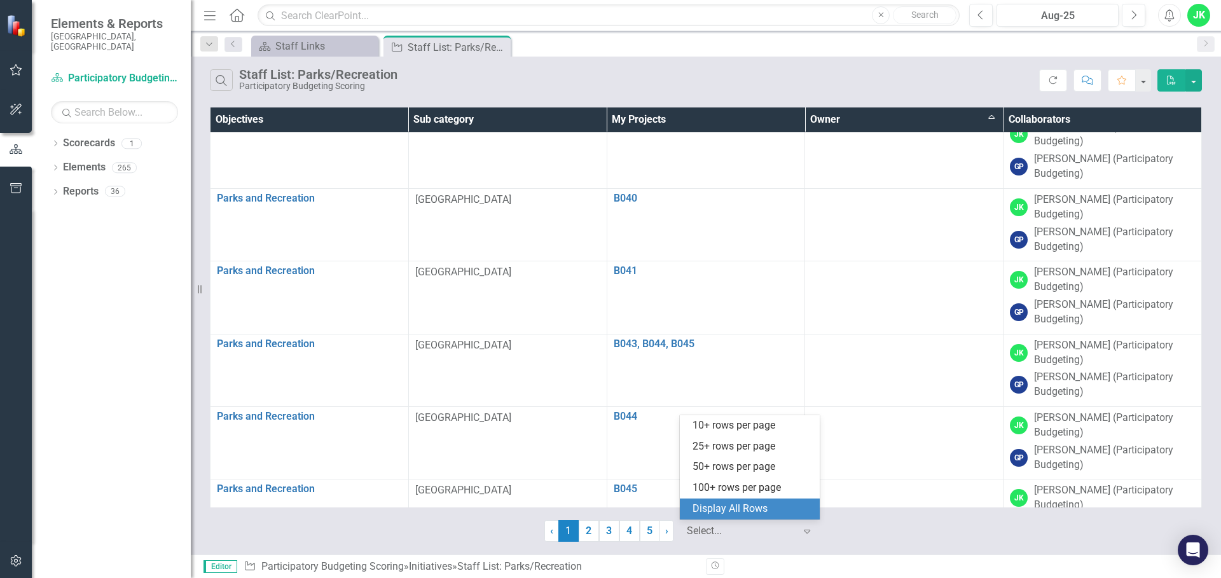
click at [752, 508] on div "Display All Rows" at bounding box center [752, 509] width 120 height 15
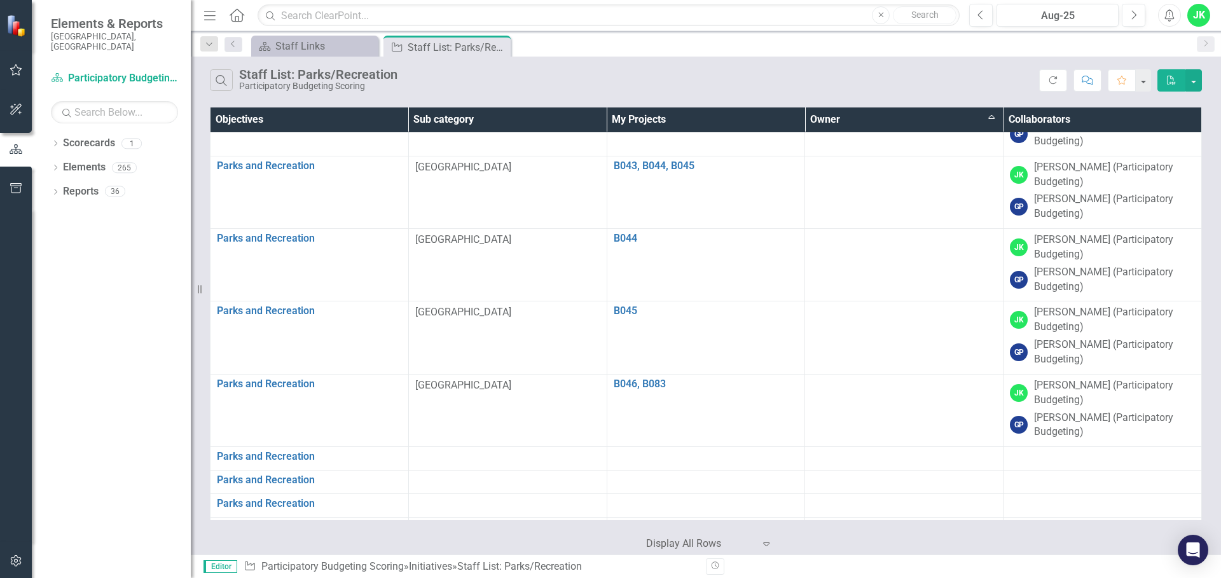
scroll to position [0, 0]
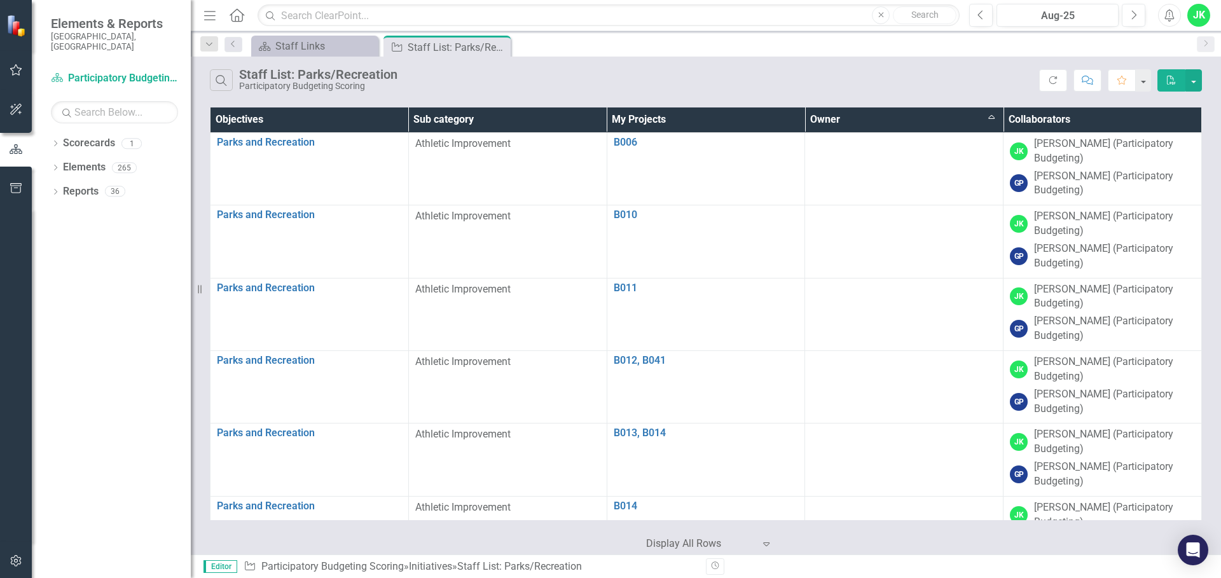
click at [846, 112] on th "Owner Sort Ascending" at bounding box center [904, 119] width 198 height 25
click at [904, 116] on th "Owner Sort Descending" at bounding box center [904, 119] width 198 height 25
click at [925, 127] on th "Owner" at bounding box center [904, 119] width 198 height 25
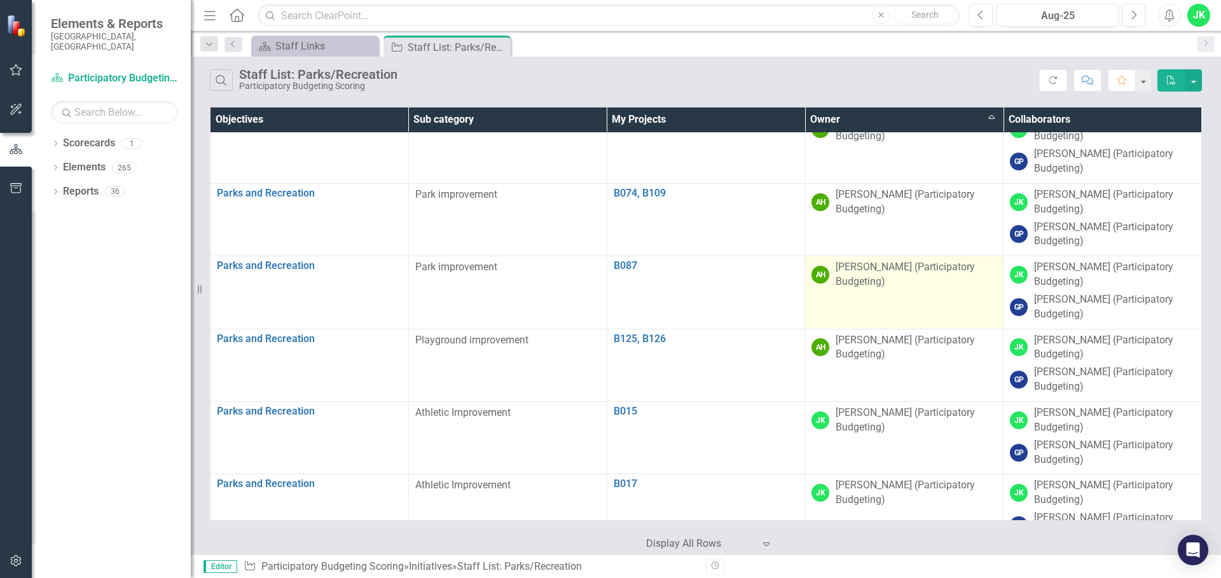
scroll to position [7058, 0]
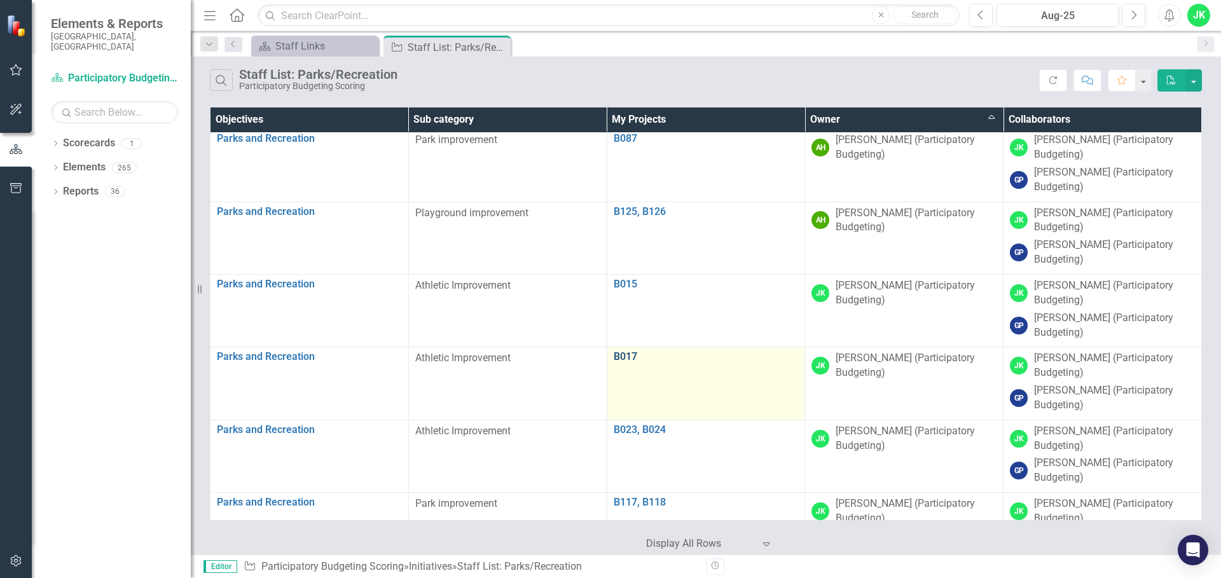
click at [614, 355] on link "B017" at bounding box center [706, 356] width 185 height 11
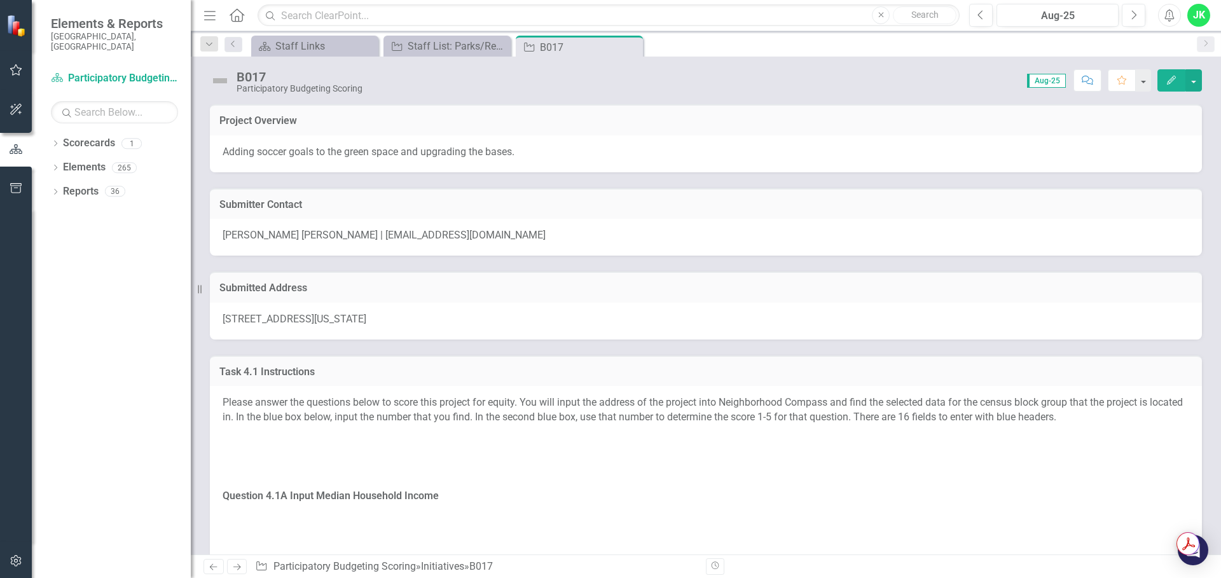
click at [357, 315] on span "[STREET_ADDRESS][US_STATE]" at bounding box center [295, 319] width 144 height 12
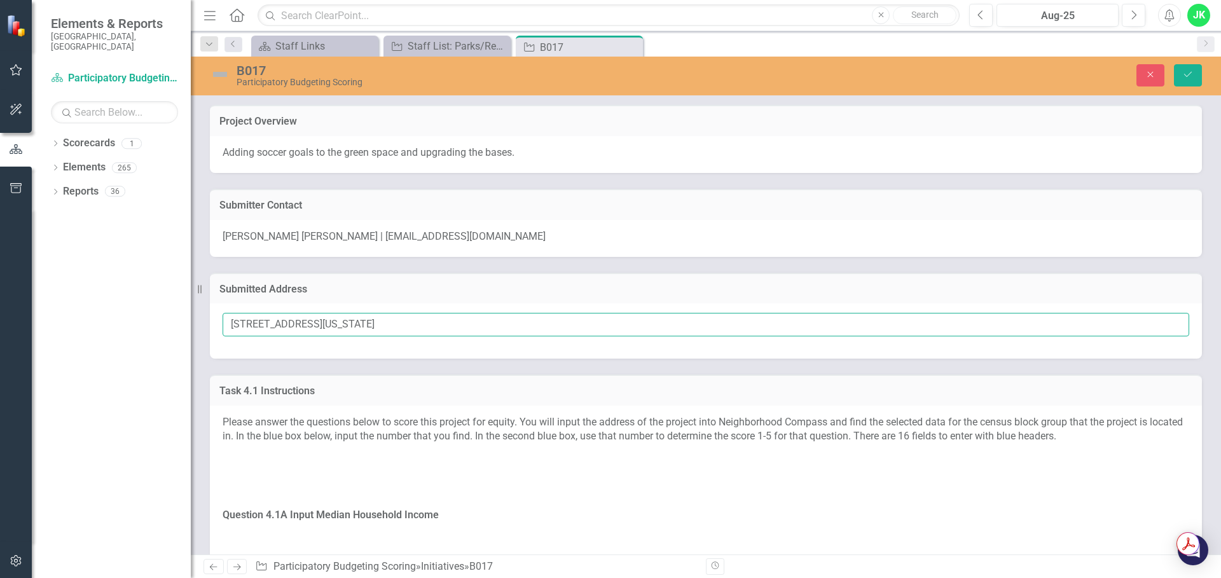
click at [361, 318] on input "[STREET_ADDRESS][US_STATE]" at bounding box center [706, 325] width 966 height 24
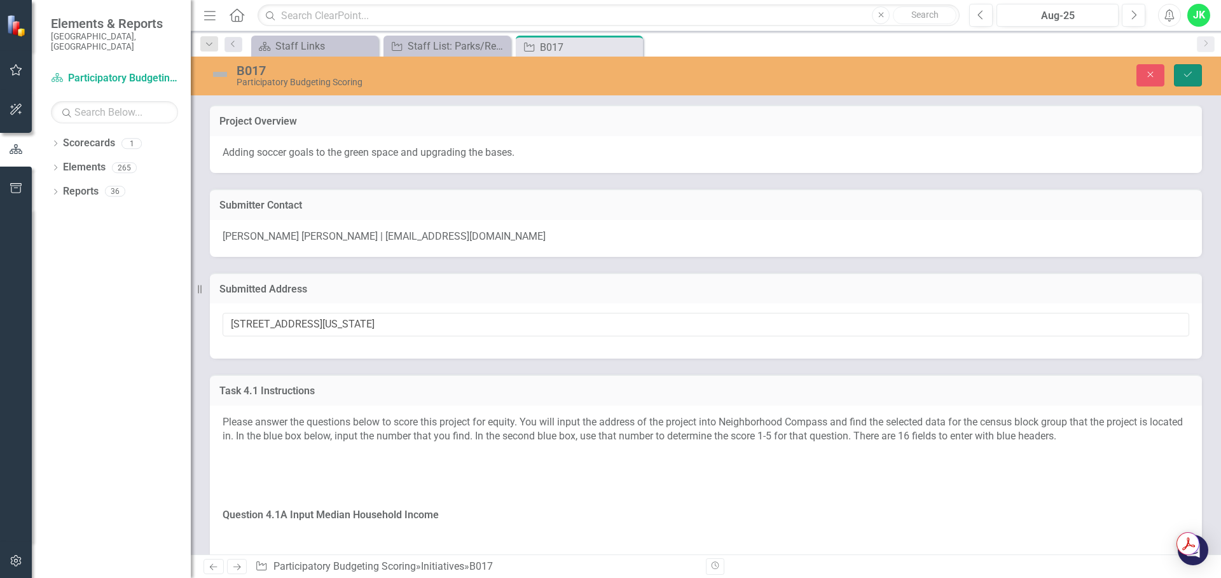
click at [1190, 72] on icon "Save" at bounding box center [1187, 74] width 11 height 9
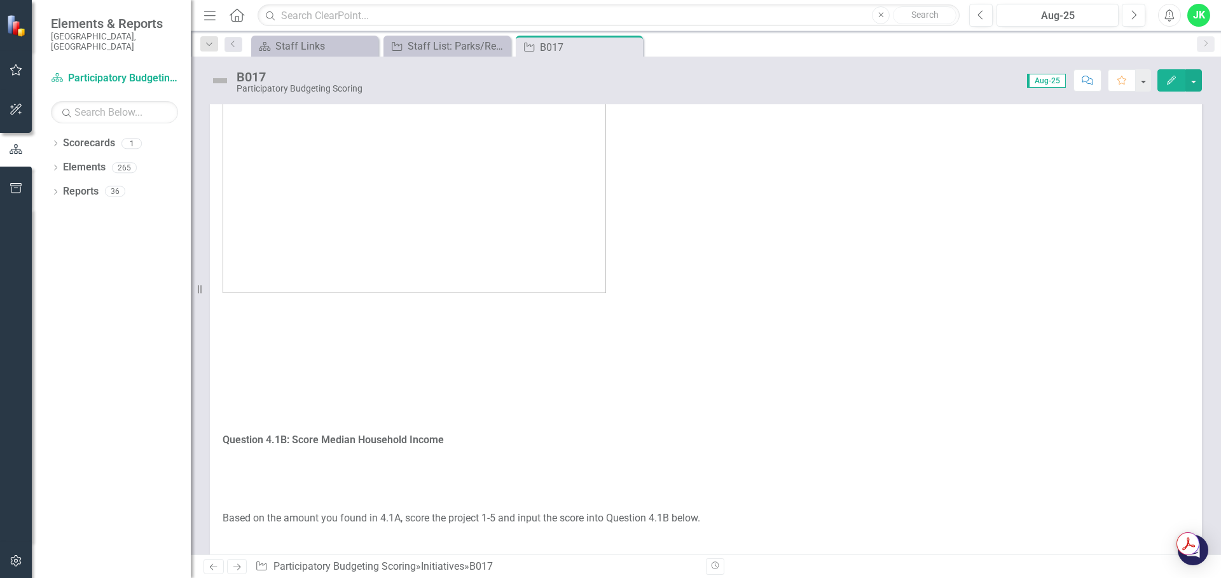
scroll to position [382, 0]
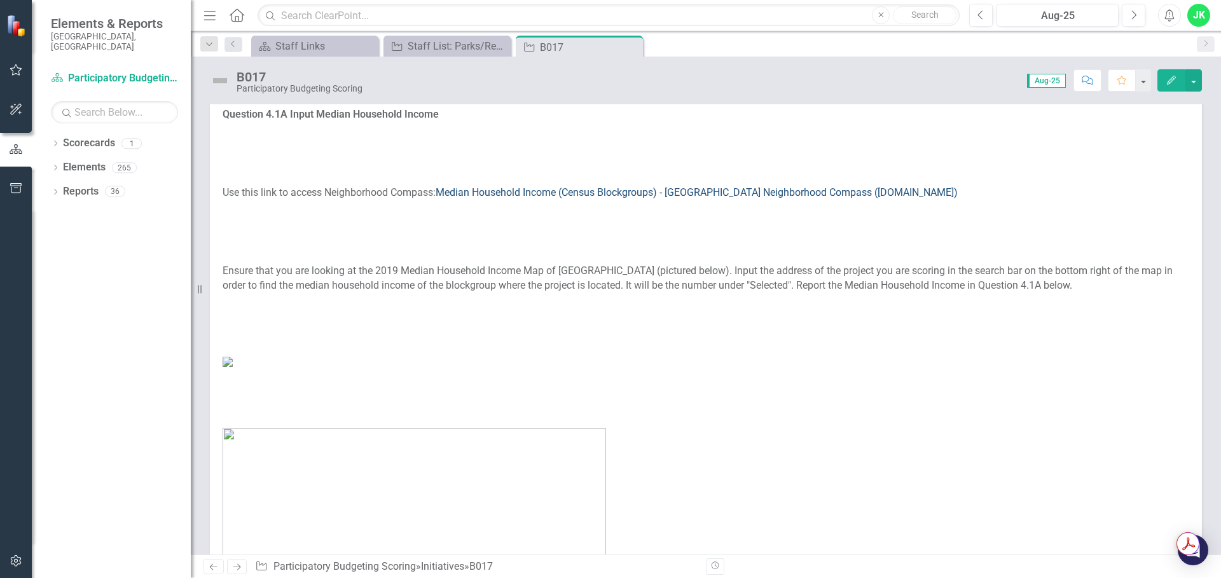
click at [526, 195] on link "Median Household Income (Census Blockgroups) - [GEOGRAPHIC_DATA] Neighborhood C…" at bounding box center [697, 192] width 522 height 12
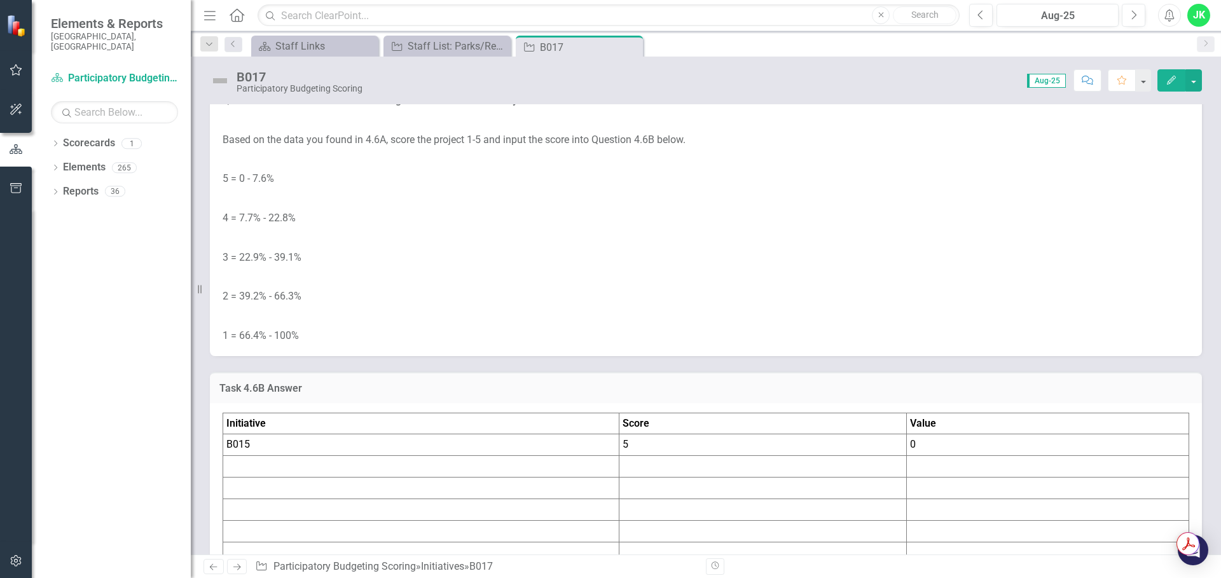
scroll to position [4896, 0]
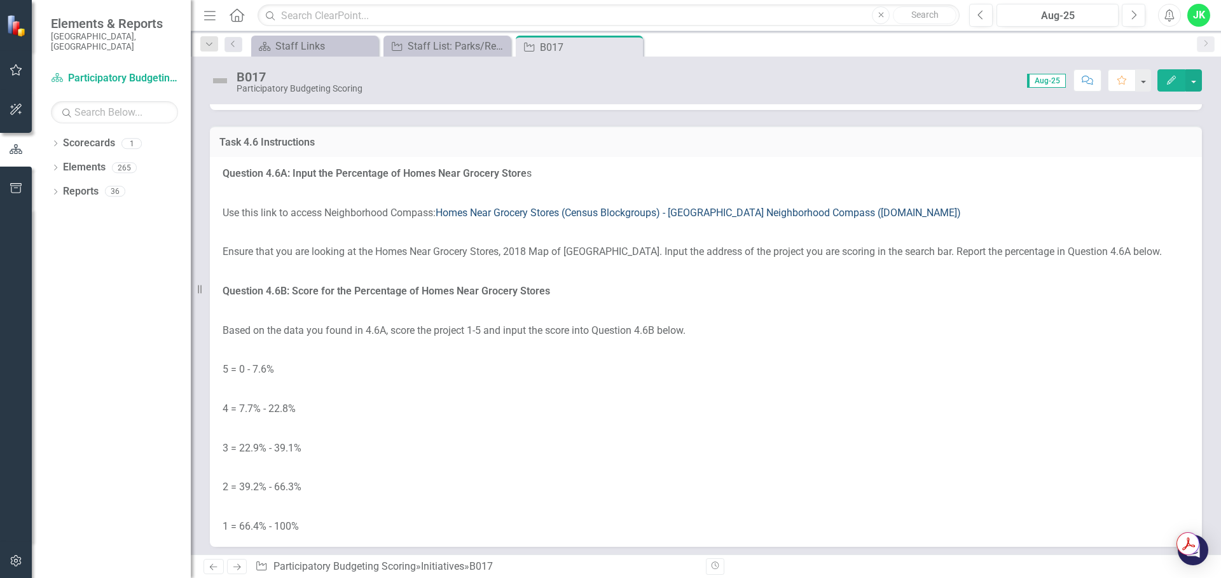
click at [516, 207] on link "Homes Near Grocery Stores (Census Blockgroups) - [GEOGRAPHIC_DATA] Neighborhood…" at bounding box center [698, 213] width 525 height 12
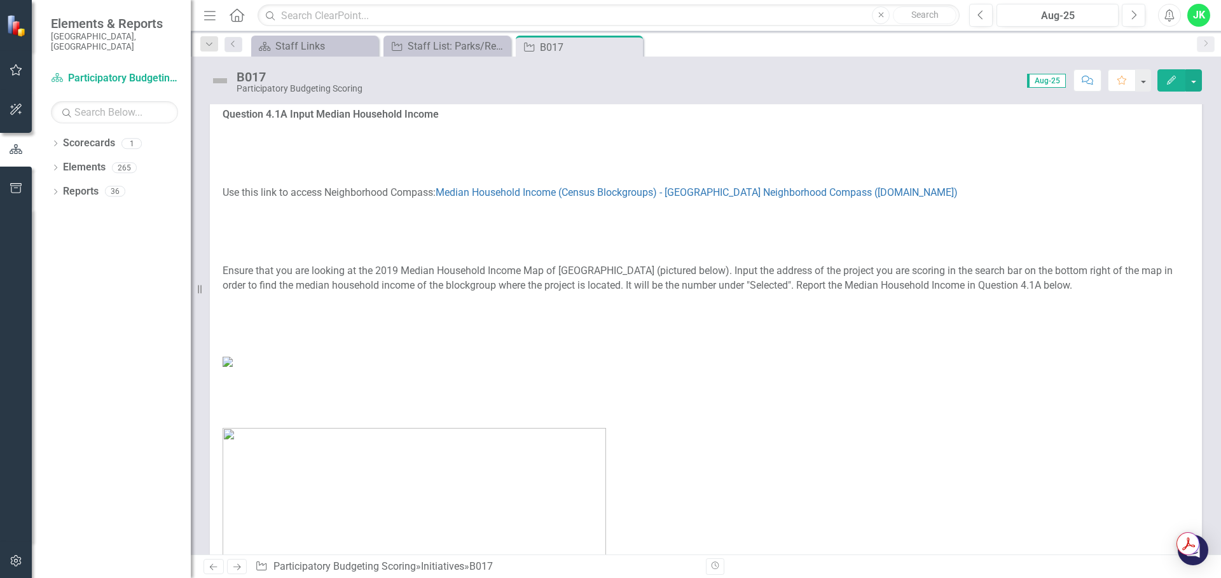
scroll to position [318, 0]
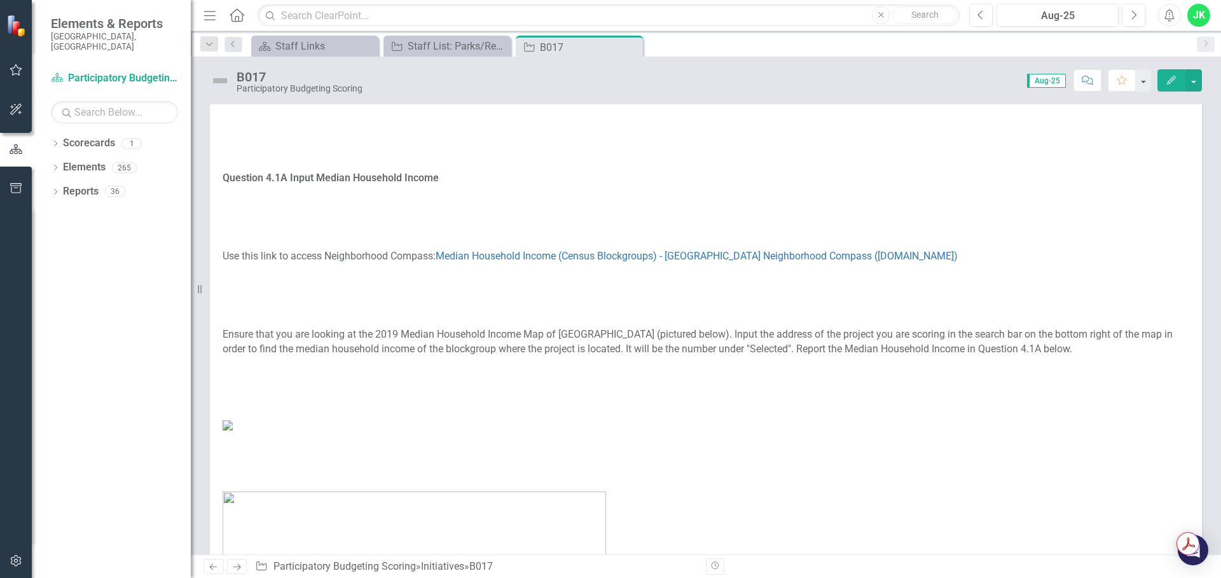
click at [669, 350] on p "Ensure that you are looking at the 2019 Median Household Income Map of [GEOGRAP…" at bounding box center [706, 342] width 966 height 34
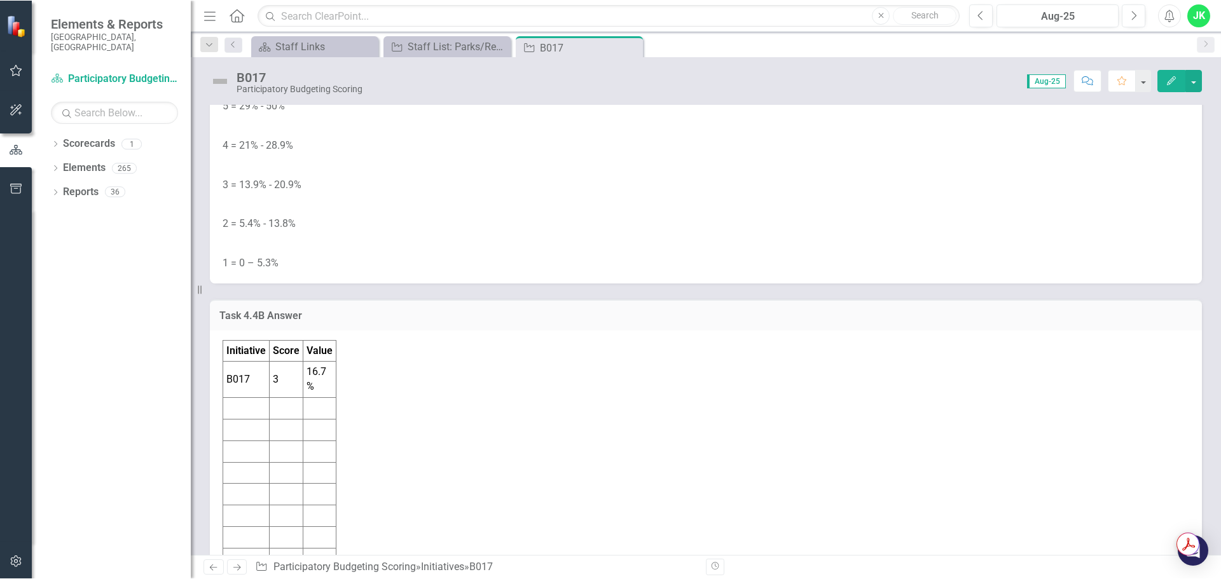
scroll to position [3434, 0]
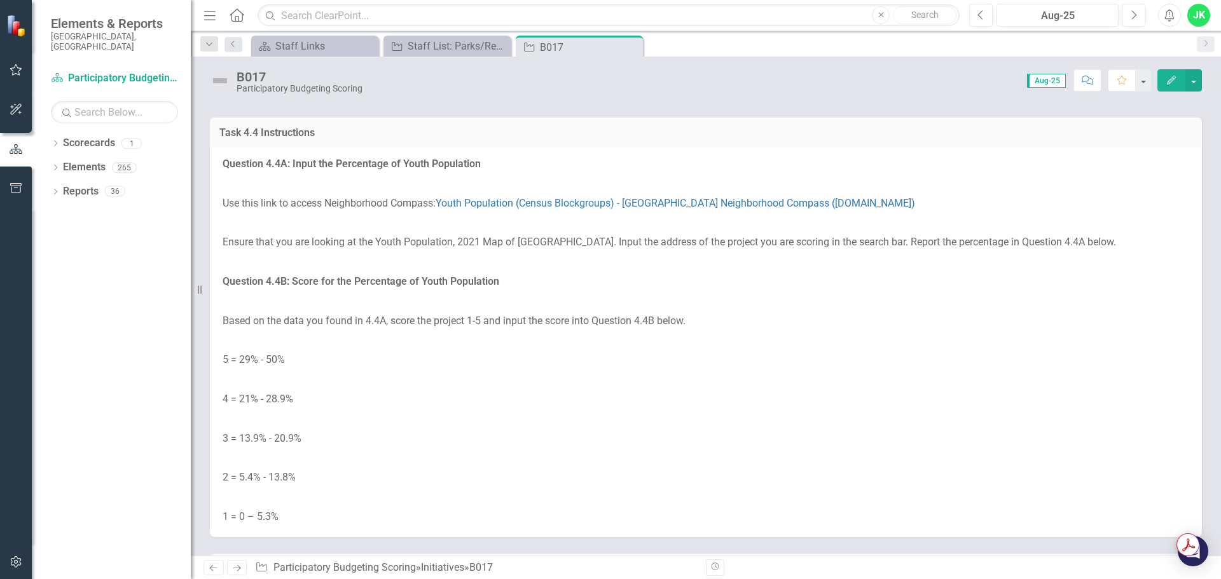
click at [594, 298] on p at bounding box center [706, 302] width 966 height 20
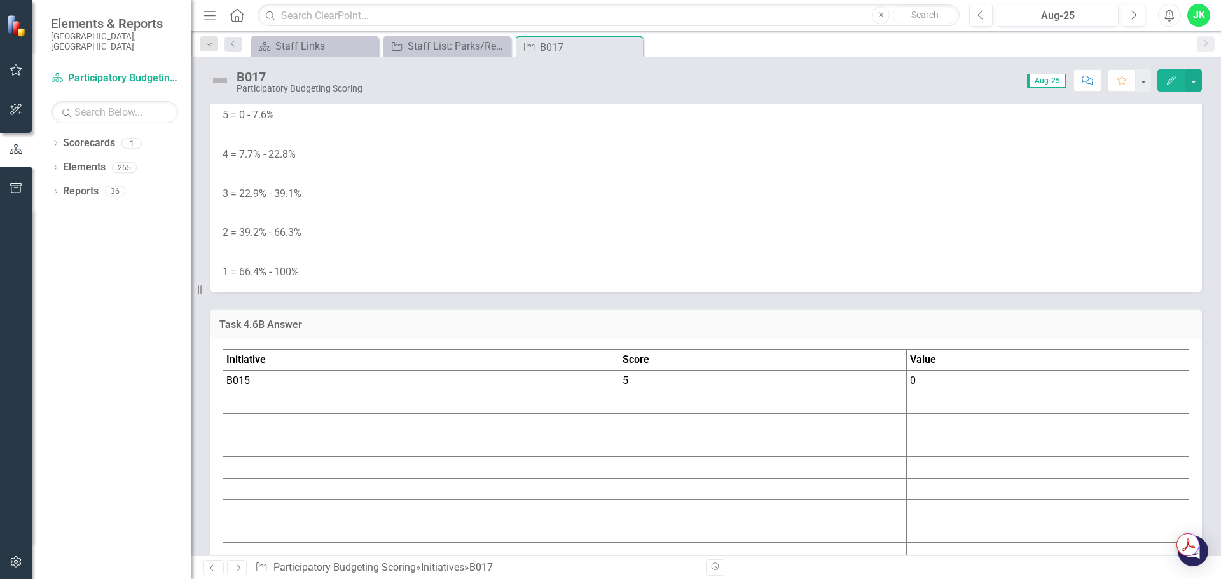
scroll to position [5087, 0]
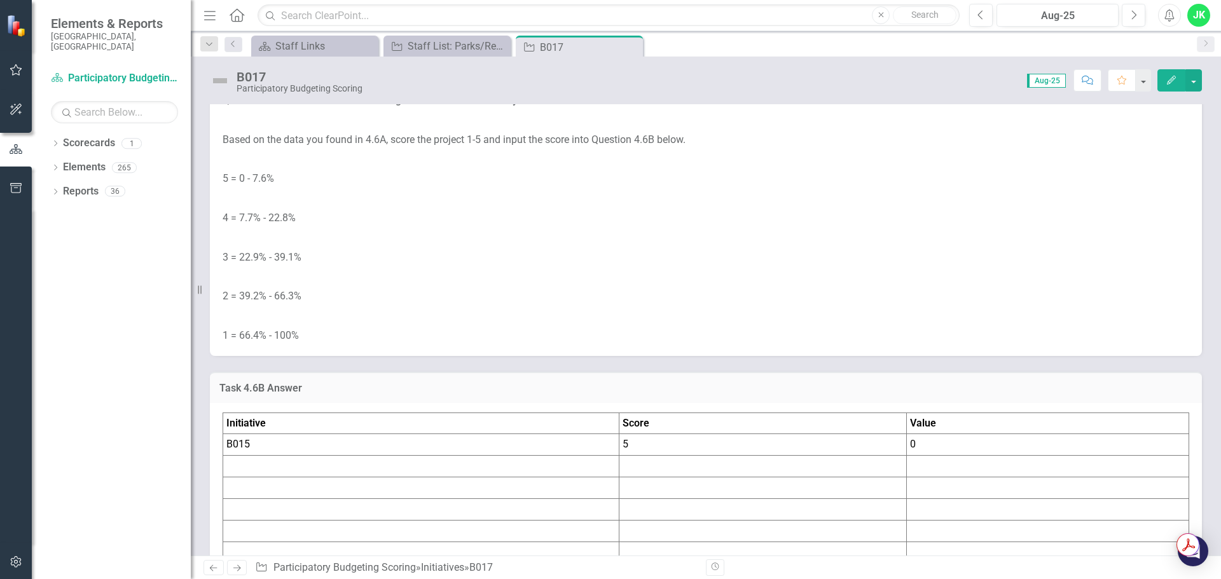
click at [933, 447] on td "0" at bounding box center [1048, 445] width 282 height 22
click at [933, 448] on td "0" at bounding box center [1048, 445] width 282 height 22
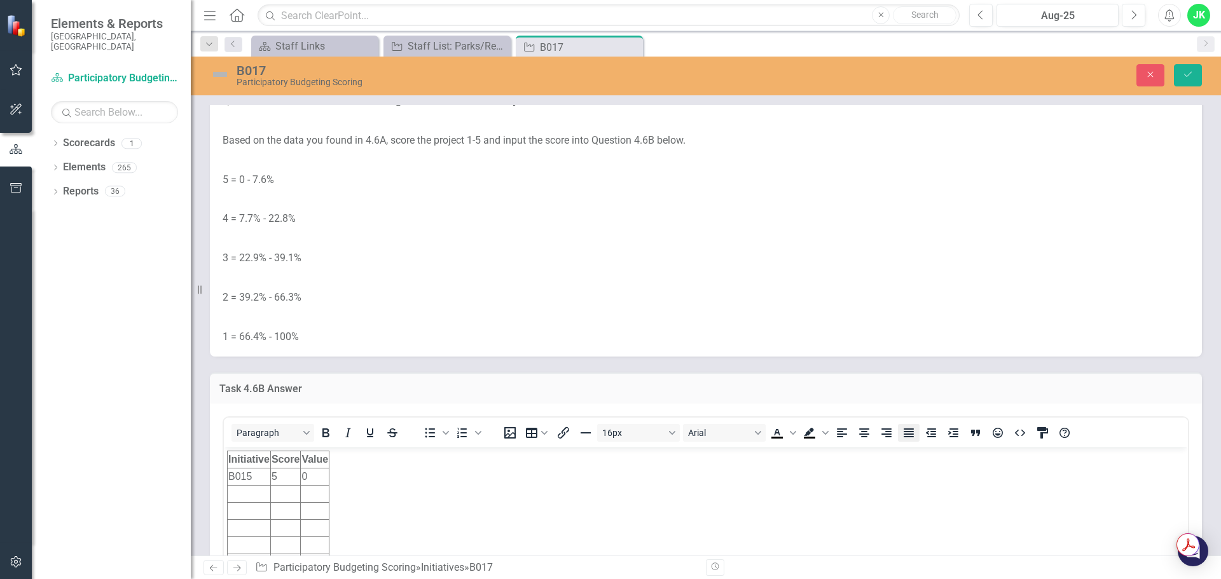
scroll to position [0, 0]
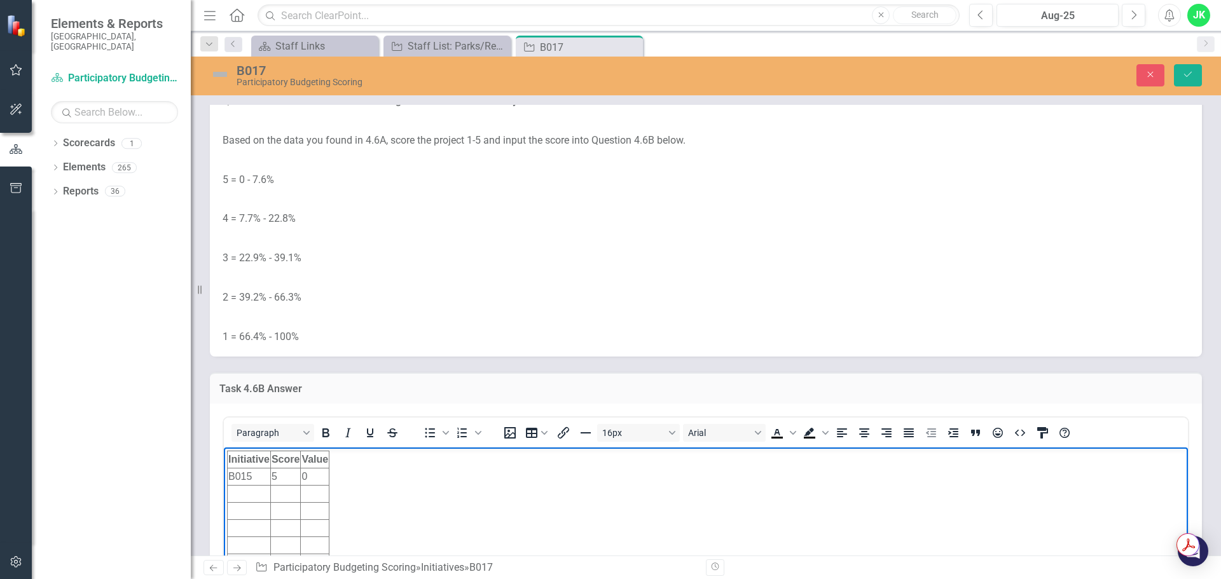
click at [319, 479] on td "0" at bounding box center [315, 476] width 29 height 17
click at [475, 383] on td "Task 4.6B Answer" at bounding box center [705, 390] width 973 height 17
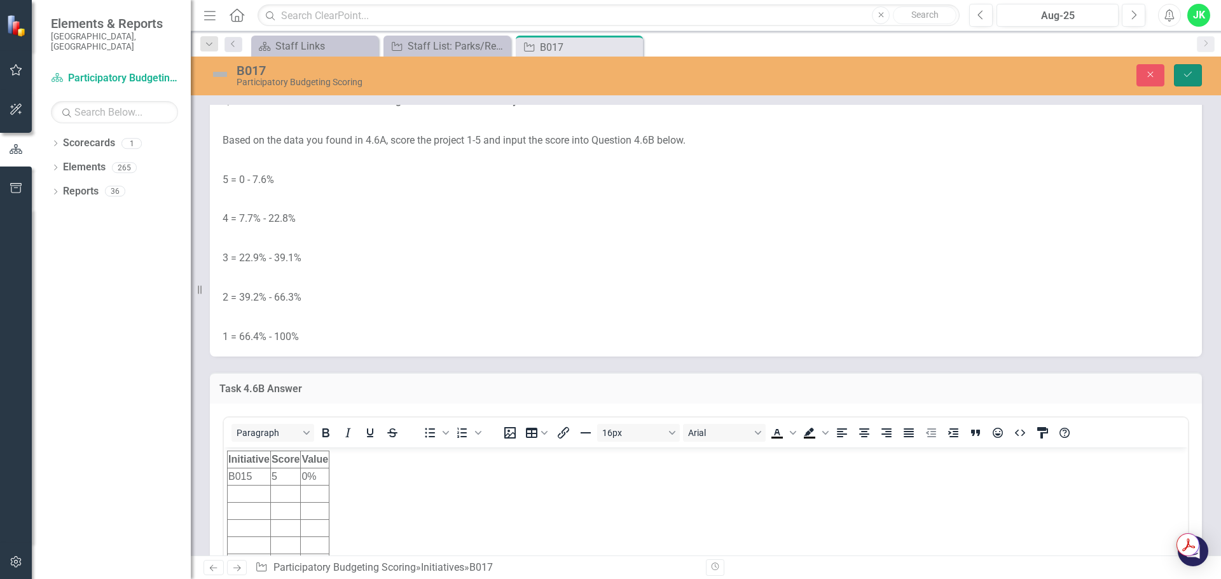
click at [1194, 76] on button "Save" at bounding box center [1188, 75] width 28 height 22
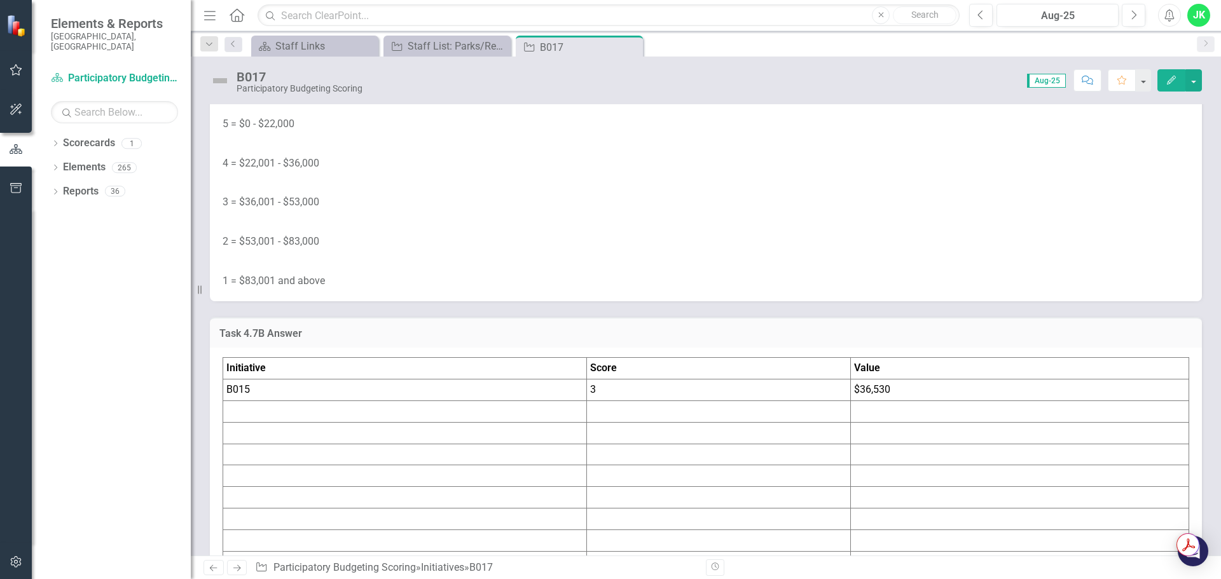
scroll to position [5876, 0]
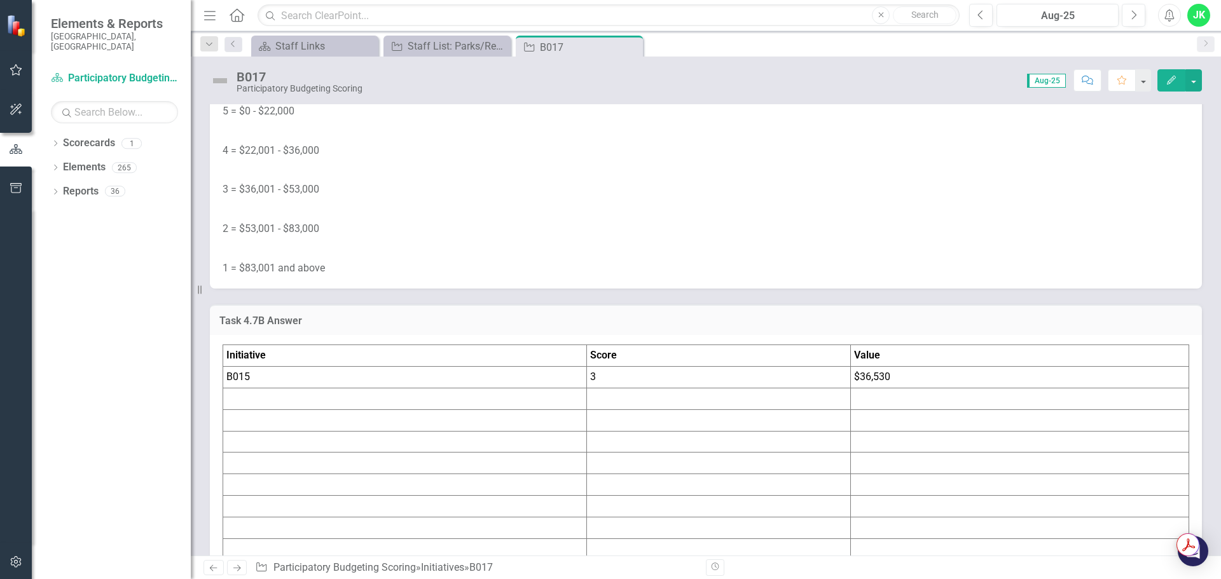
click at [867, 380] on td "$36,530" at bounding box center [1019, 378] width 338 height 22
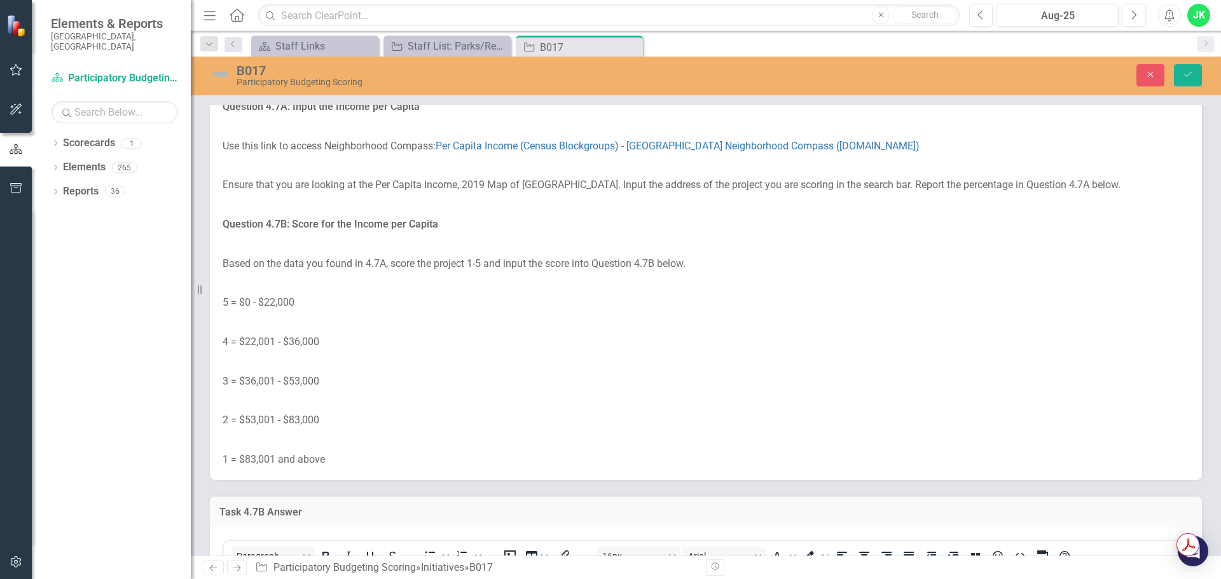
scroll to position [5939, 0]
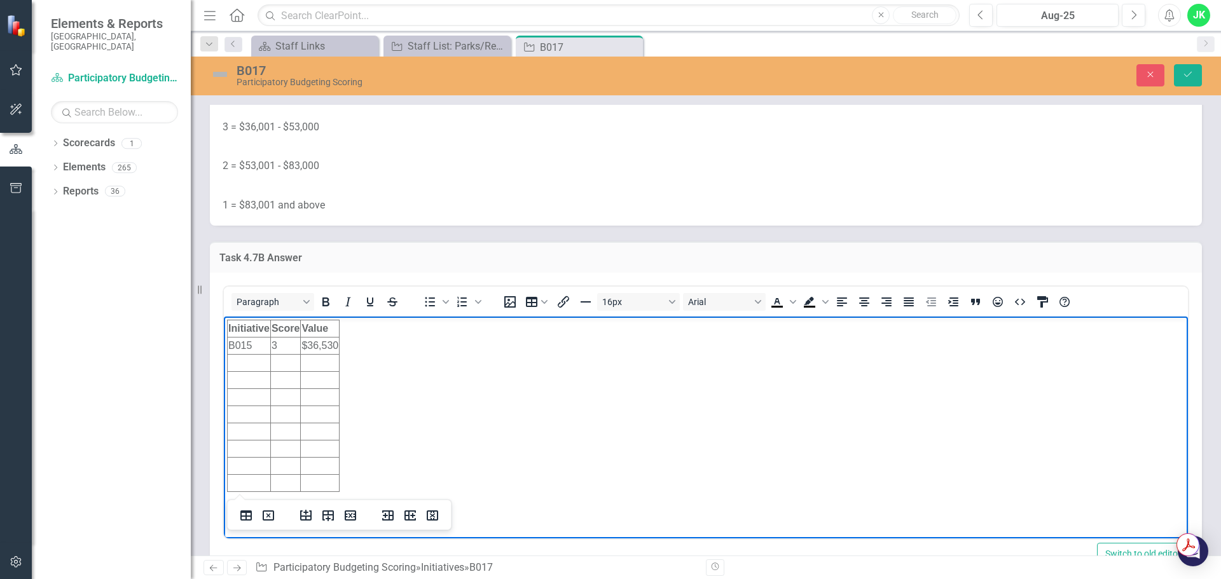
click at [315, 345] on td "$36,530" at bounding box center [320, 345] width 39 height 17
drag, startPoint x: 304, startPoint y: 346, endPoint x: 339, endPoint y: 345, distance: 35.0
click at [339, 345] on html "Initiative Score Value B015 3 $36,530" at bounding box center [706, 411] width 964 height 191
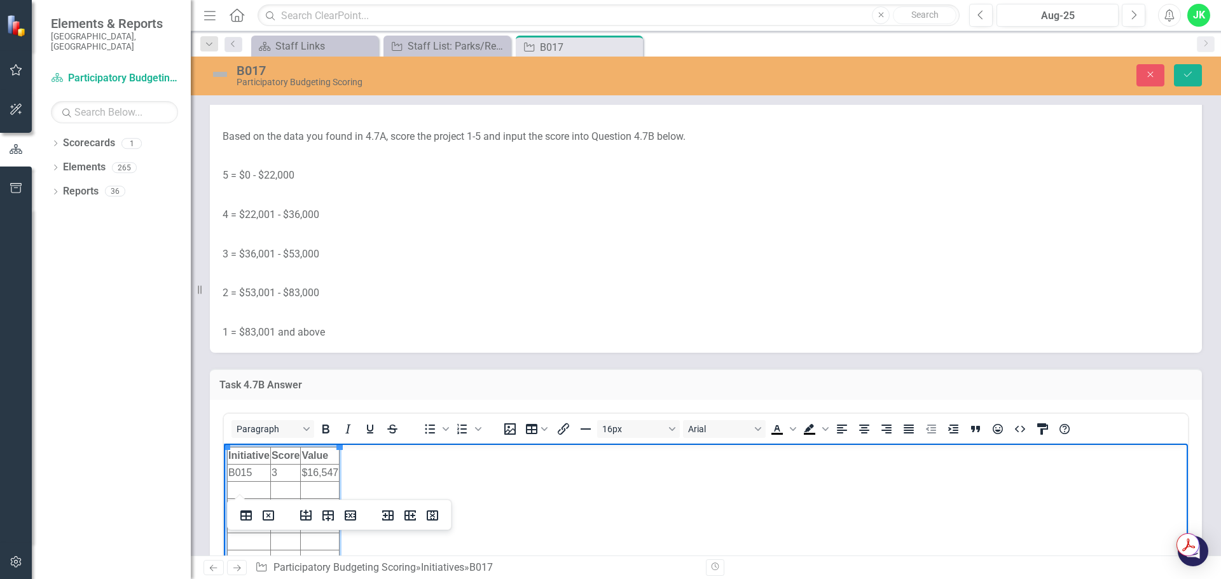
scroll to position [5876, 0]
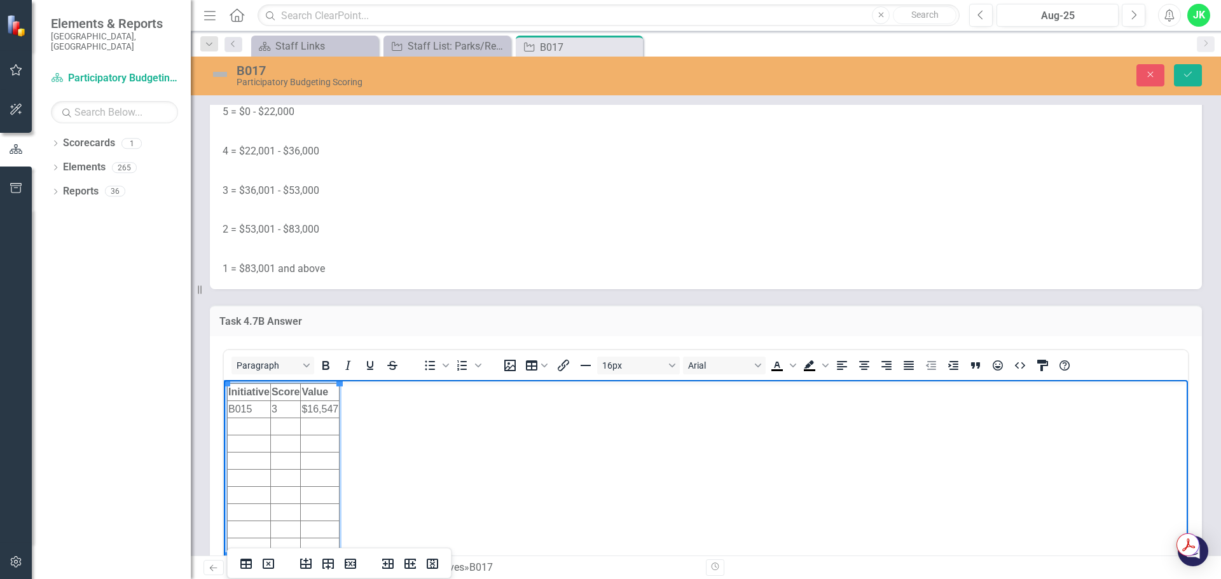
click at [291, 404] on td "3" at bounding box center [285, 409] width 30 height 17
click at [1193, 78] on button "Save" at bounding box center [1188, 75] width 28 height 22
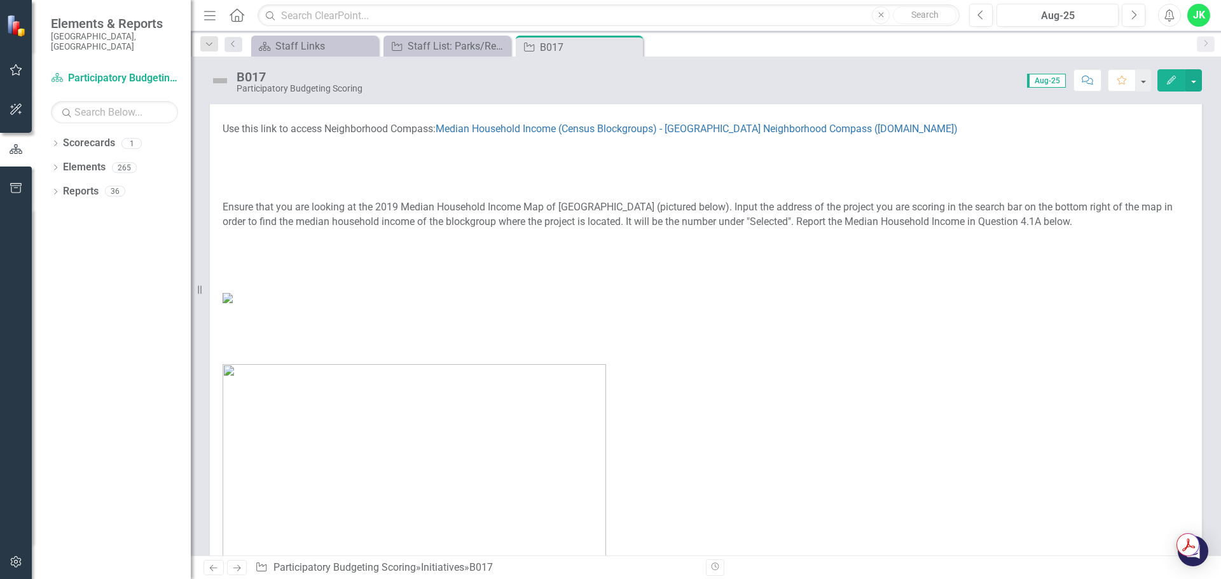
scroll to position [127, 0]
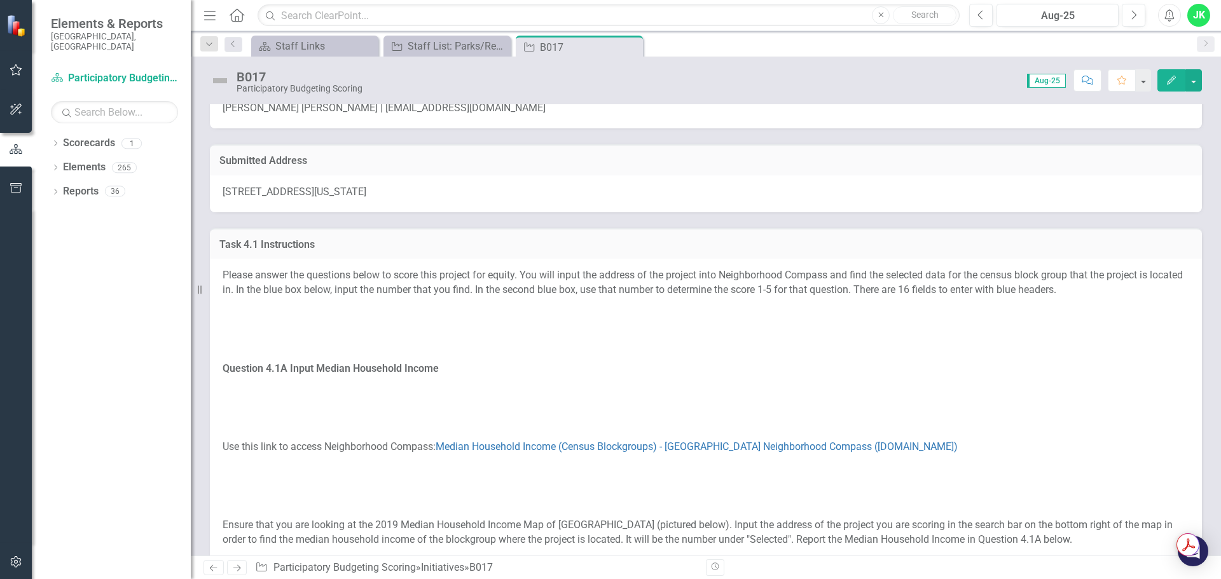
click at [366, 196] on span "[STREET_ADDRESS][US_STATE]" at bounding box center [295, 192] width 144 height 12
click at [366, 192] on span "[STREET_ADDRESS][US_STATE]" at bounding box center [295, 192] width 144 height 12
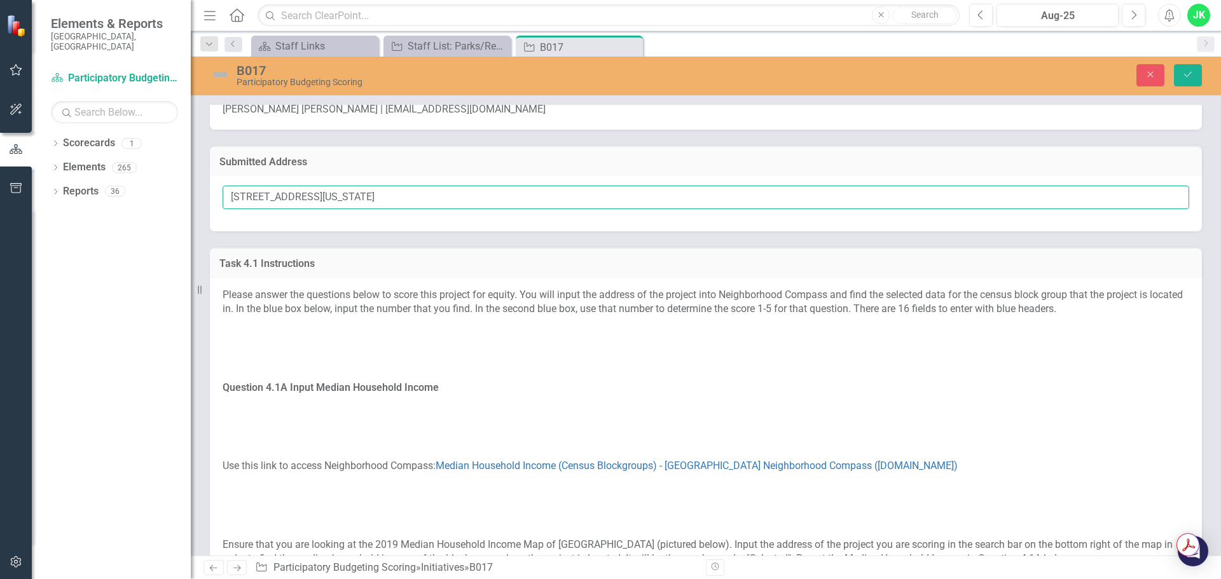
click at [445, 203] on input "[STREET_ADDRESS][US_STATE]" at bounding box center [706, 198] width 966 height 24
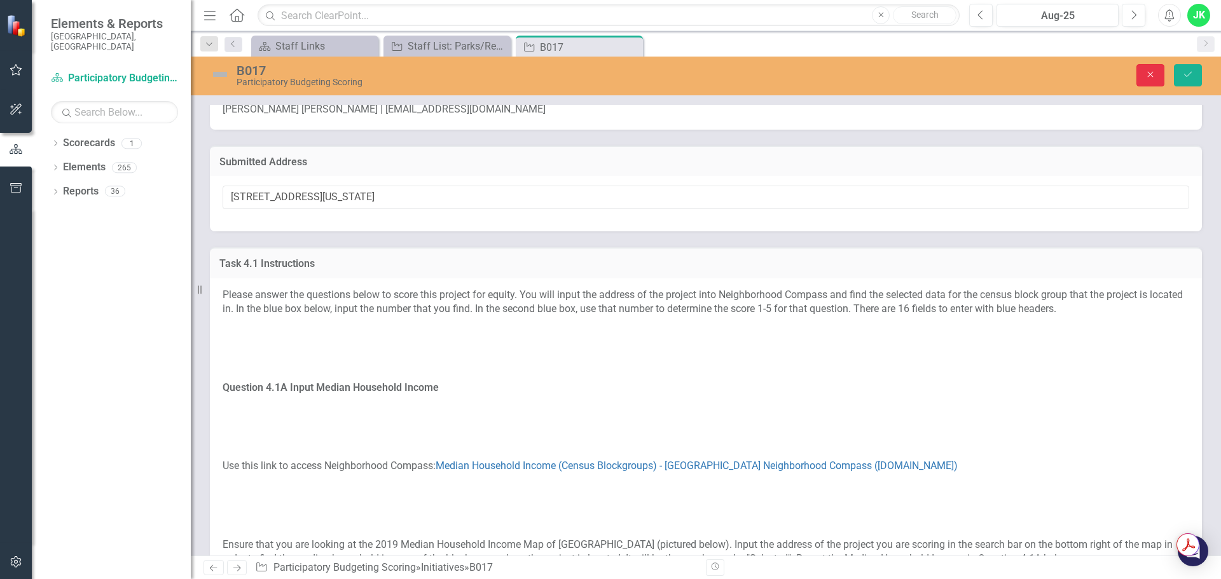
click at [1153, 76] on icon "Close" at bounding box center [1150, 74] width 11 height 9
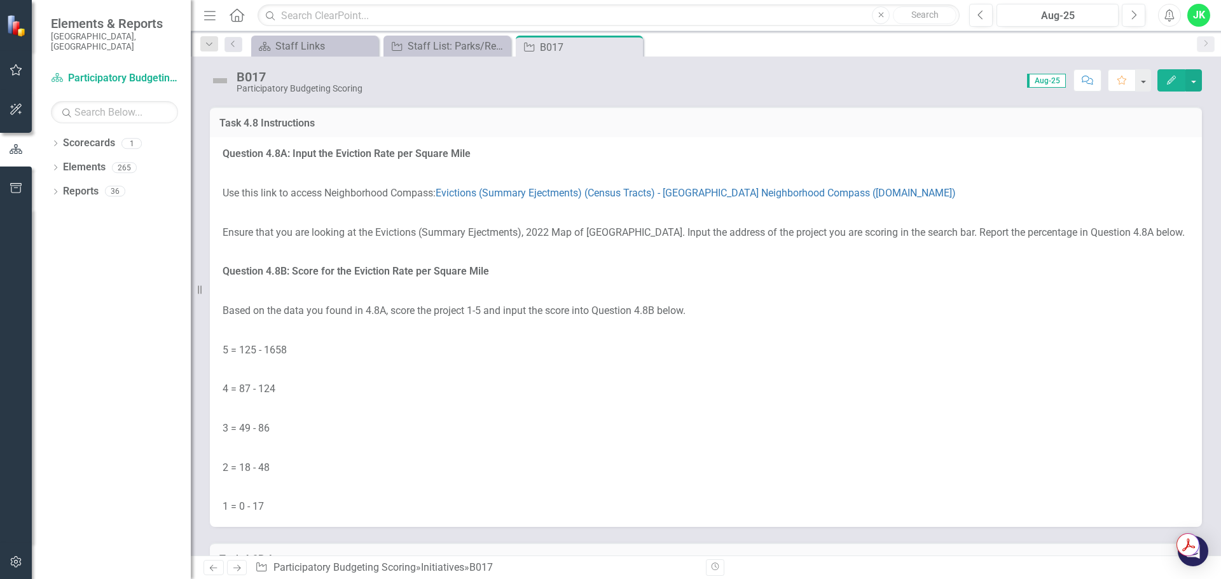
scroll to position [6613, 0]
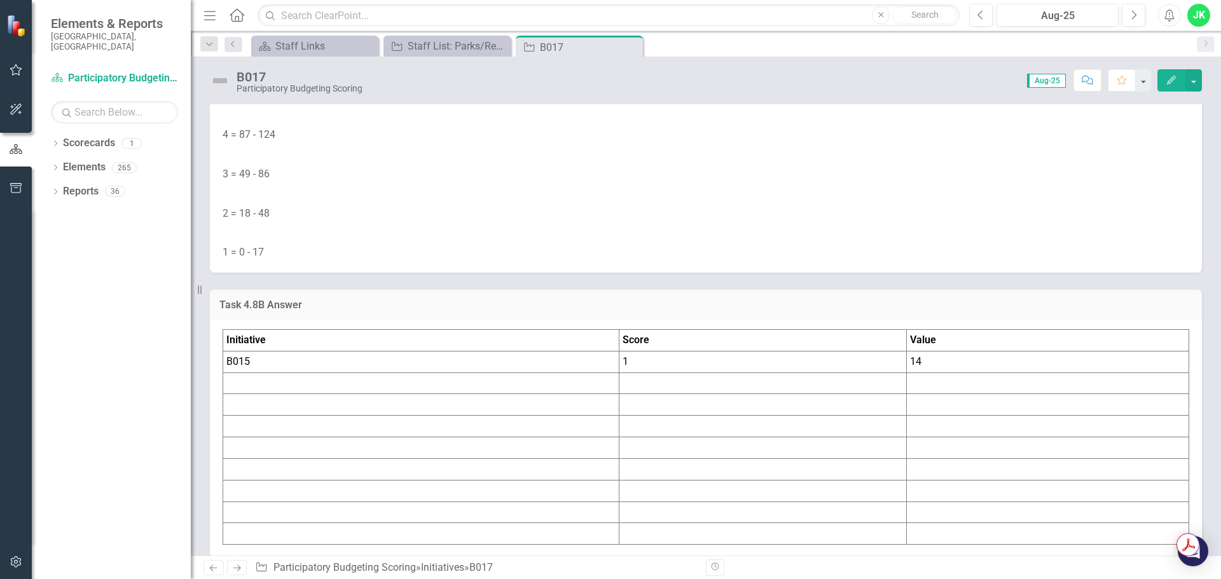
click at [944, 361] on td "14" at bounding box center [1048, 362] width 282 height 22
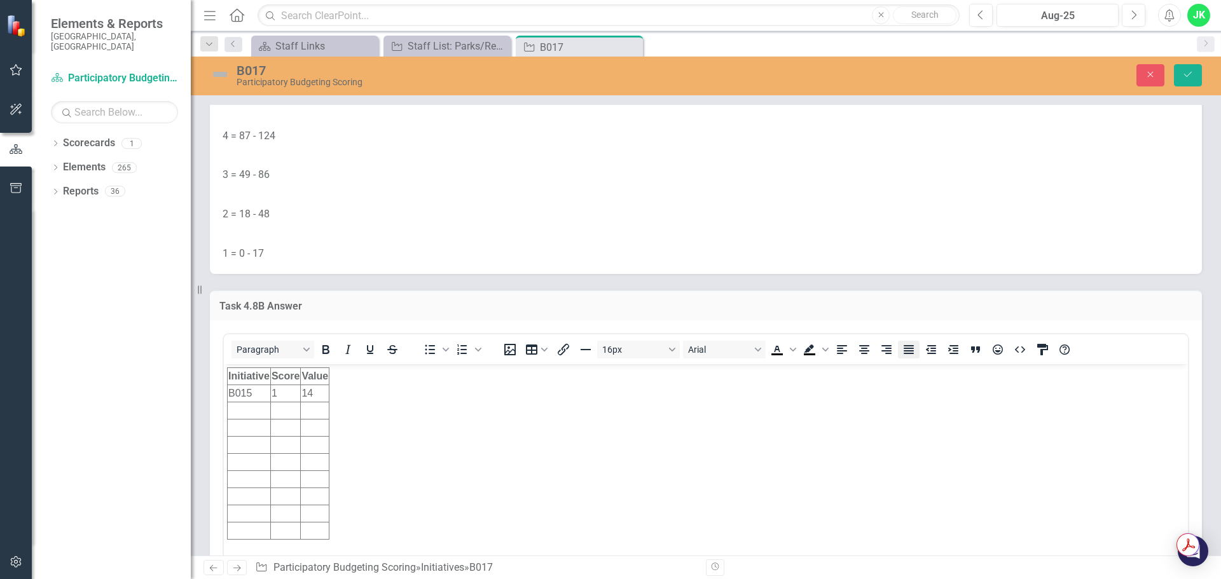
scroll to position [0, 0]
click at [317, 390] on td "14" at bounding box center [315, 393] width 29 height 17
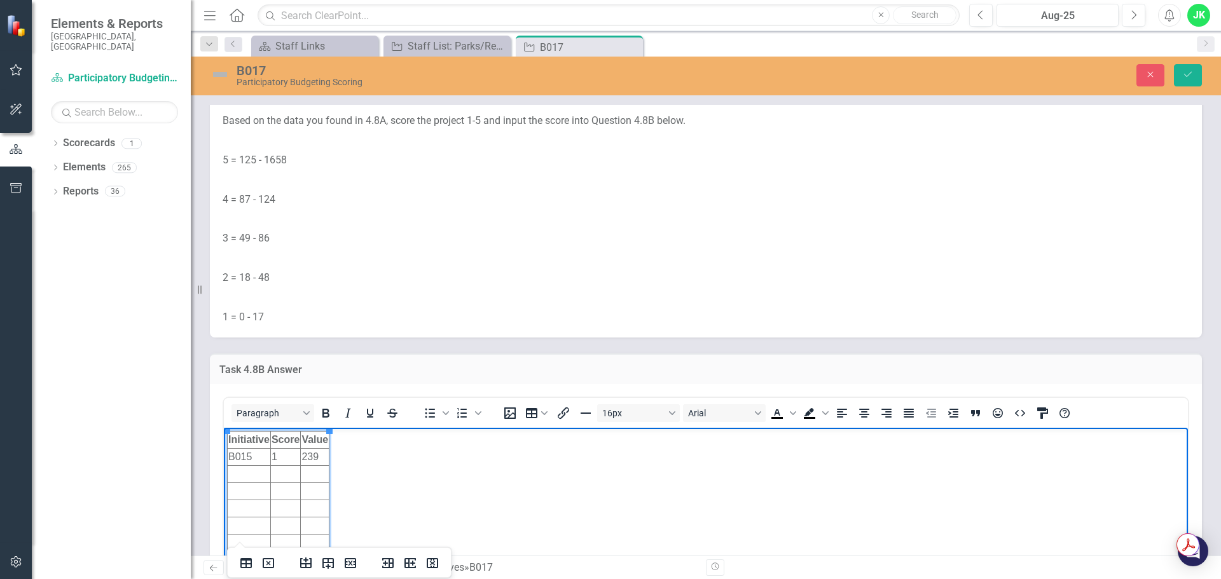
scroll to position [6613, 0]
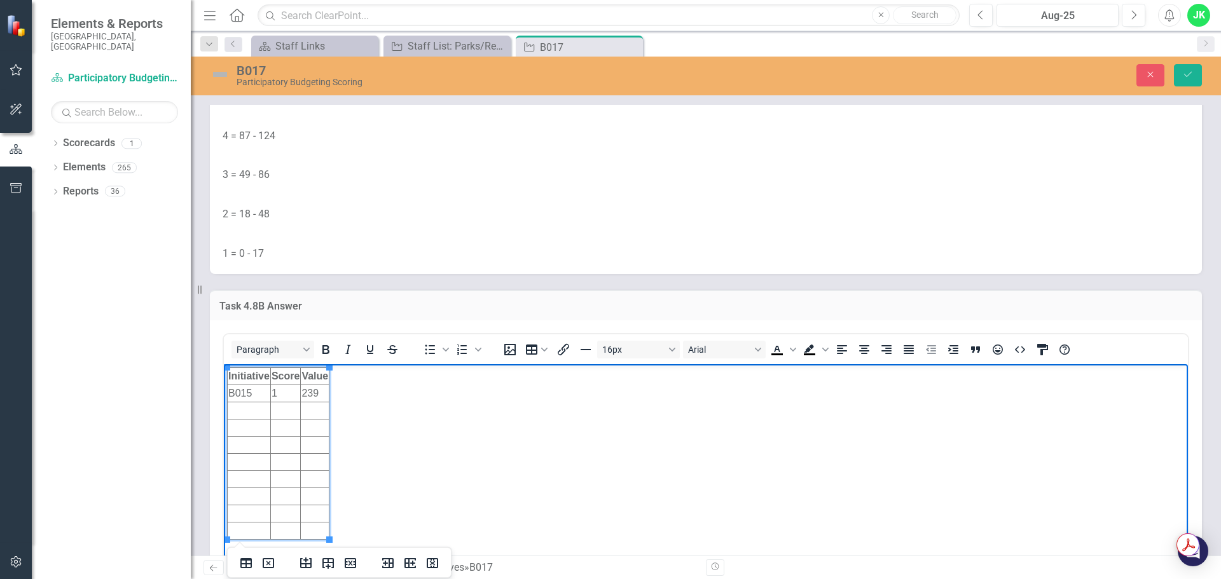
click at [283, 396] on td "1" at bounding box center [285, 393] width 30 height 17
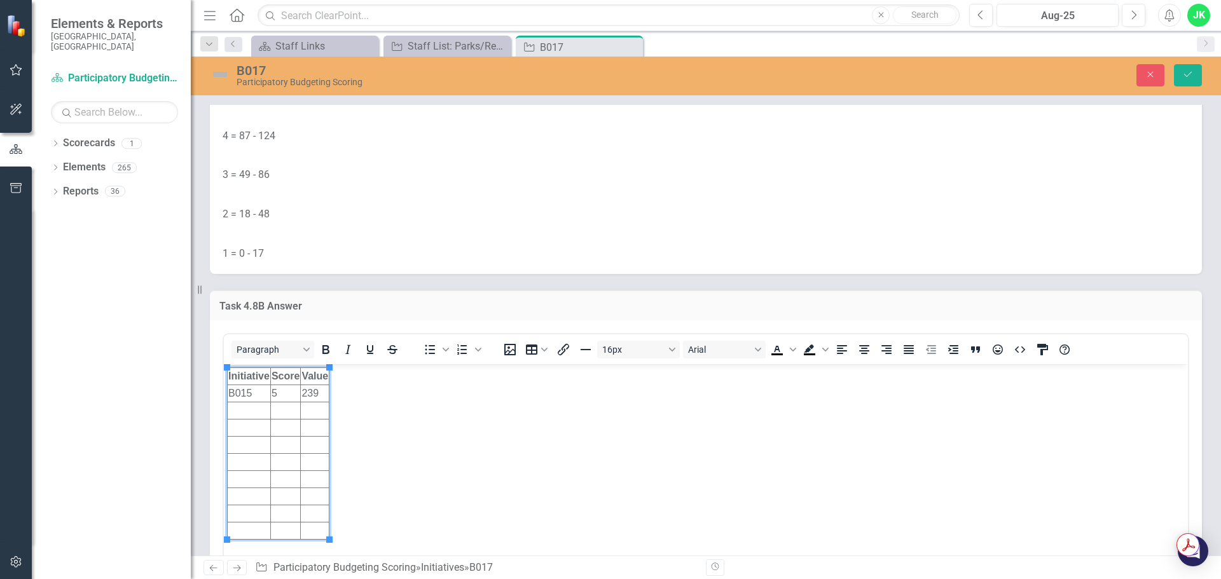
click at [568, 297] on div "Task 4.8B Answer" at bounding box center [706, 305] width 992 height 31
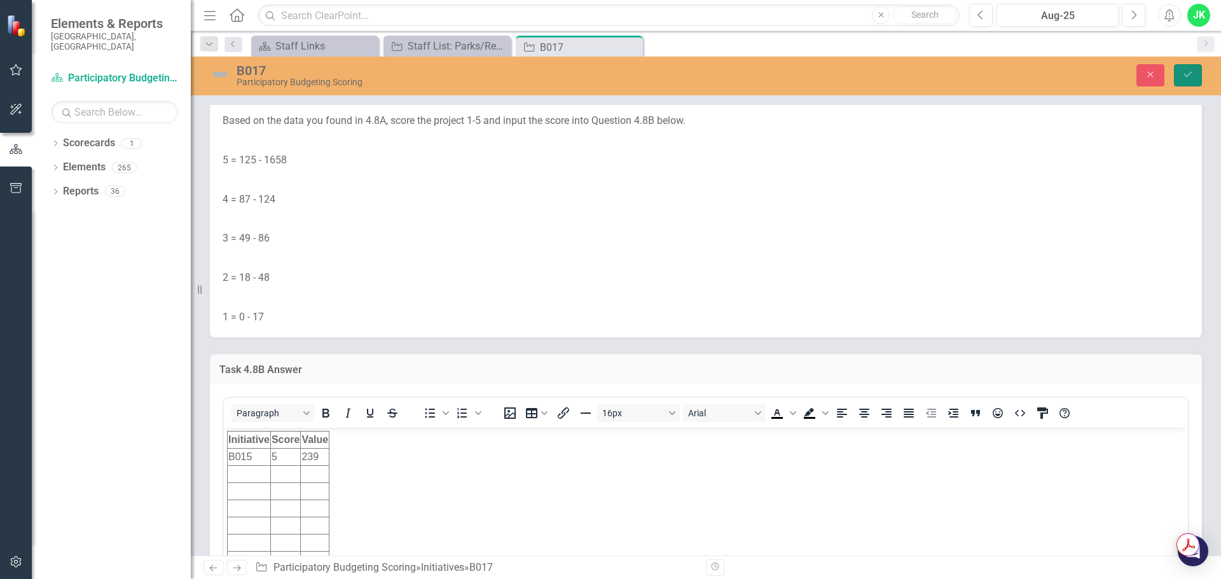
click at [1186, 72] on icon "Save" at bounding box center [1187, 74] width 11 height 9
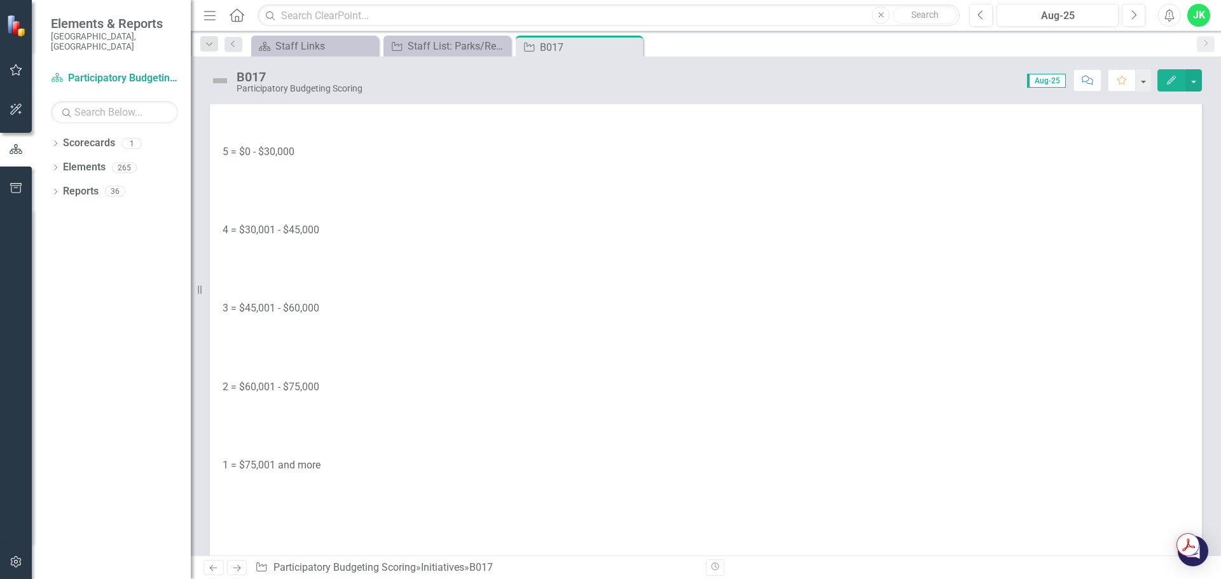
scroll to position [1590, 0]
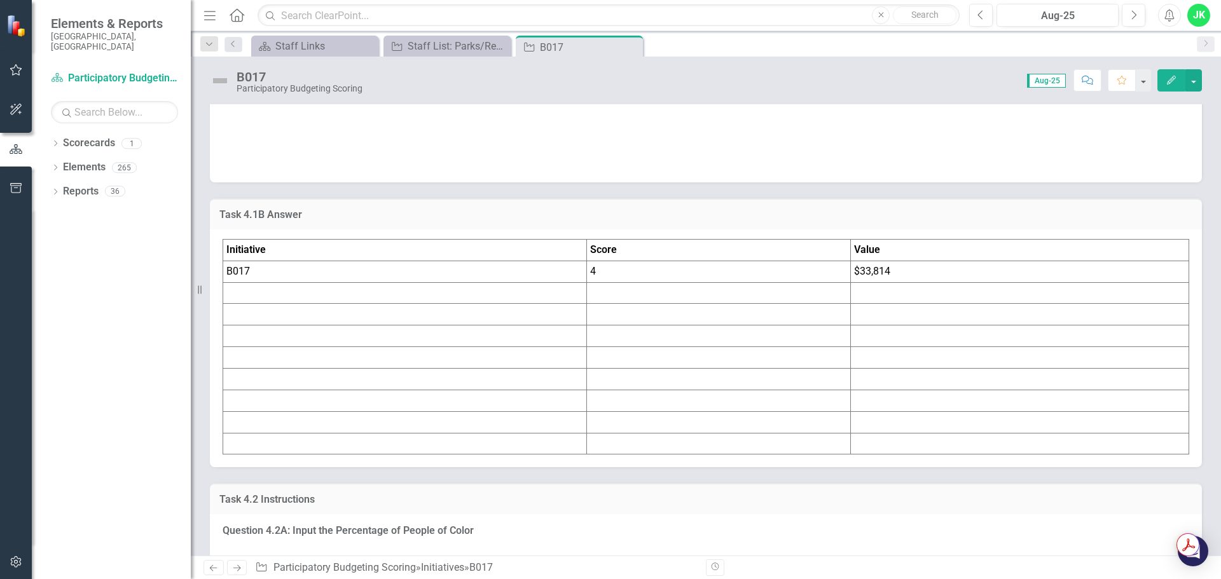
click at [879, 273] on td "$33,814" at bounding box center [1019, 272] width 338 height 22
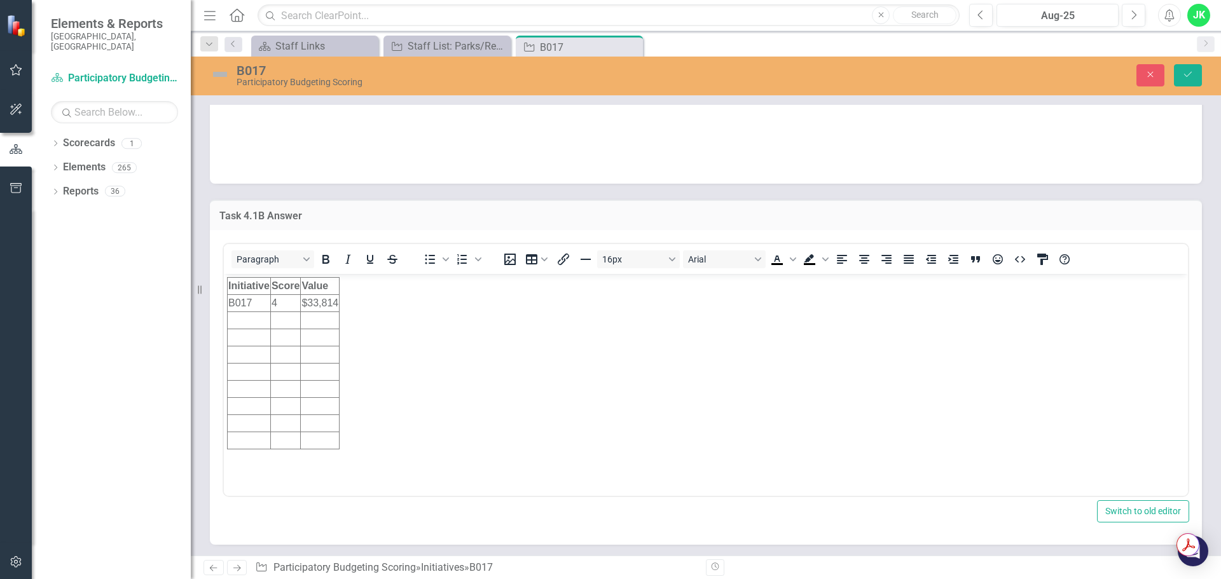
scroll to position [0, 0]
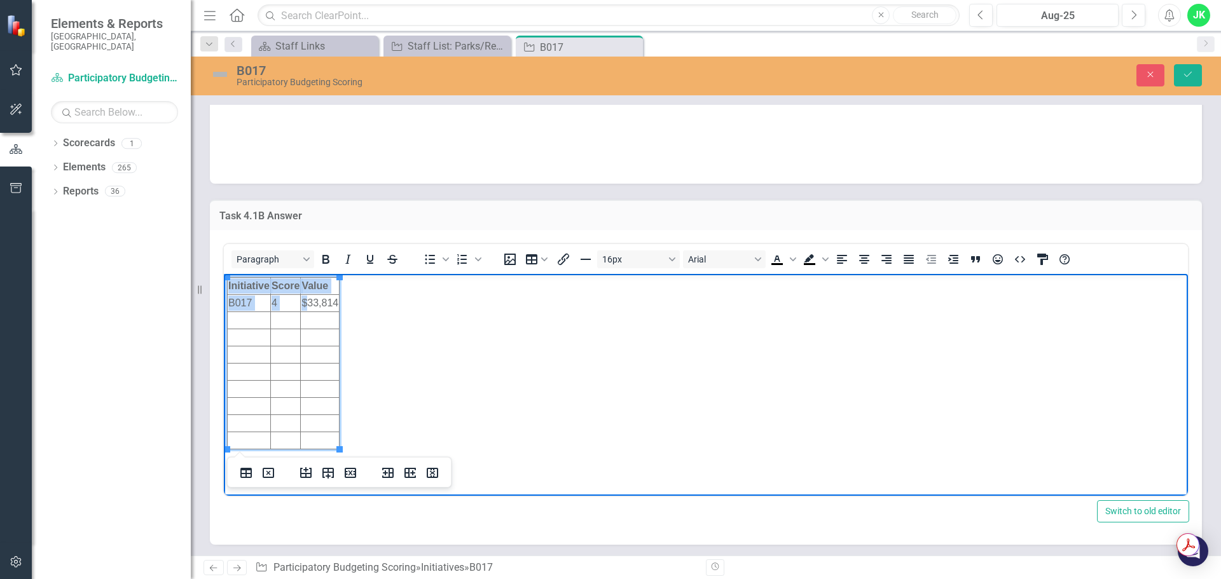
drag, startPoint x: 305, startPoint y: 301, endPoint x: 355, endPoint y: 305, distance: 51.0
click at [341, 300] on html "Initiative Score Value B017 4 $33,814" at bounding box center [706, 369] width 964 height 191
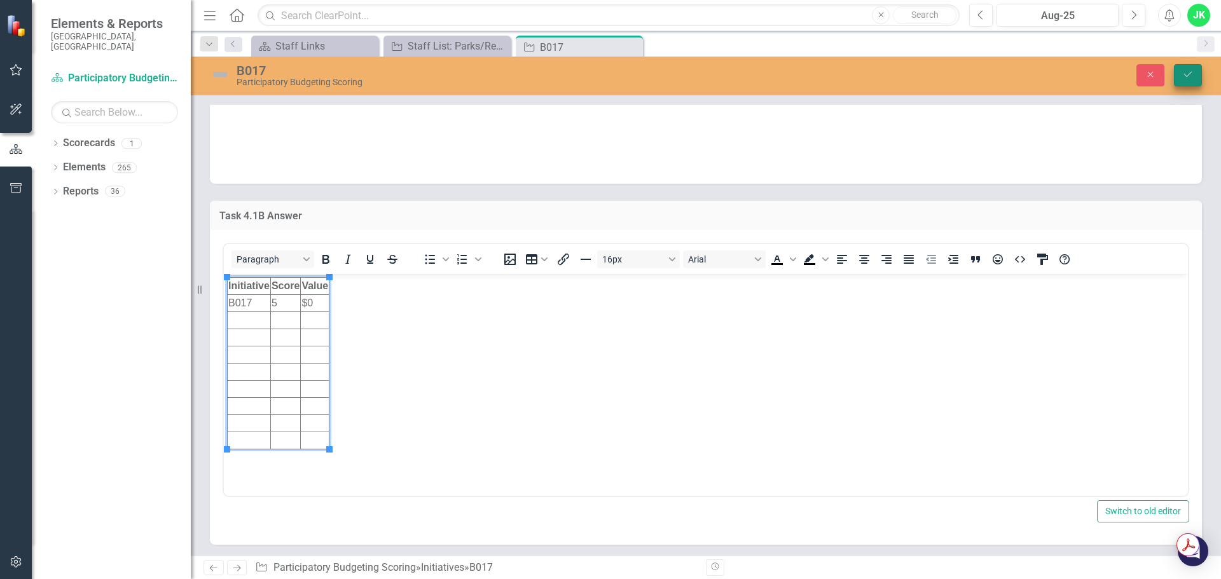
click at [1187, 72] on icon "Save" at bounding box center [1187, 74] width 11 height 9
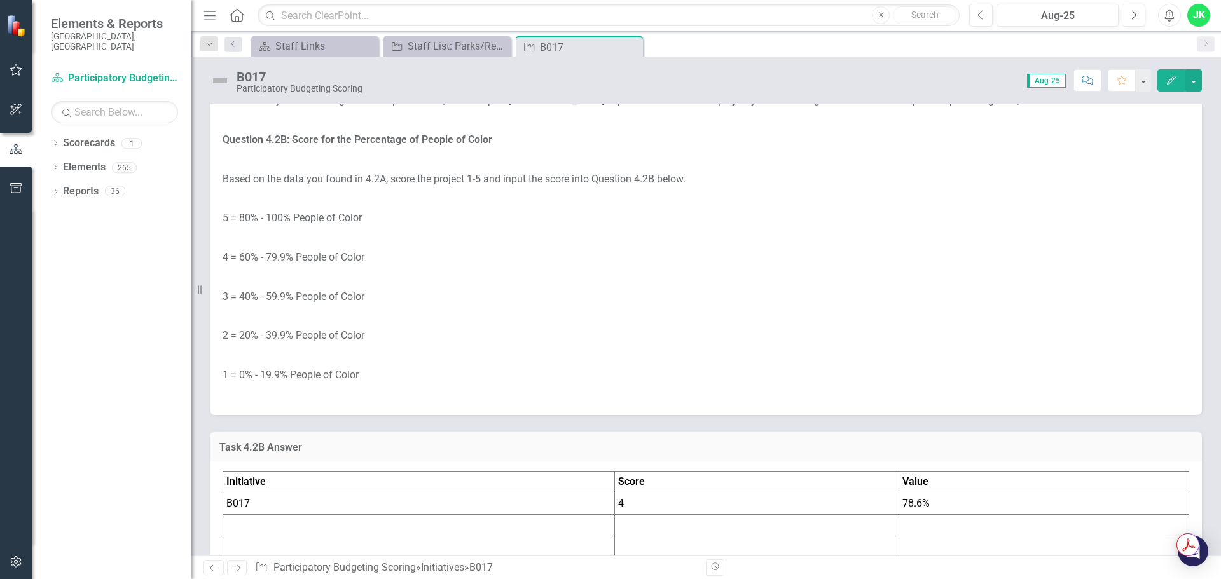
scroll to position [2225, 0]
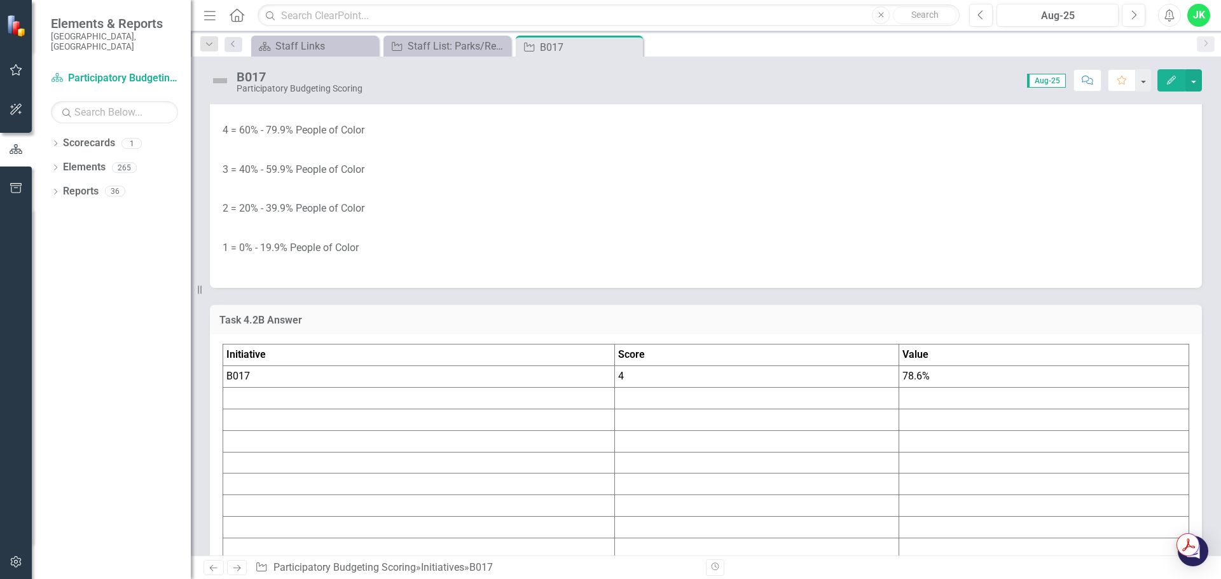
click at [919, 371] on td "78.6%" at bounding box center [1044, 377] width 290 height 22
click at [911, 376] on td "78.6%" at bounding box center [1044, 377] width 290 height 22
click at [911, 377] on td "78.6%" at bounding box center [1044, 377] width 290 height 22
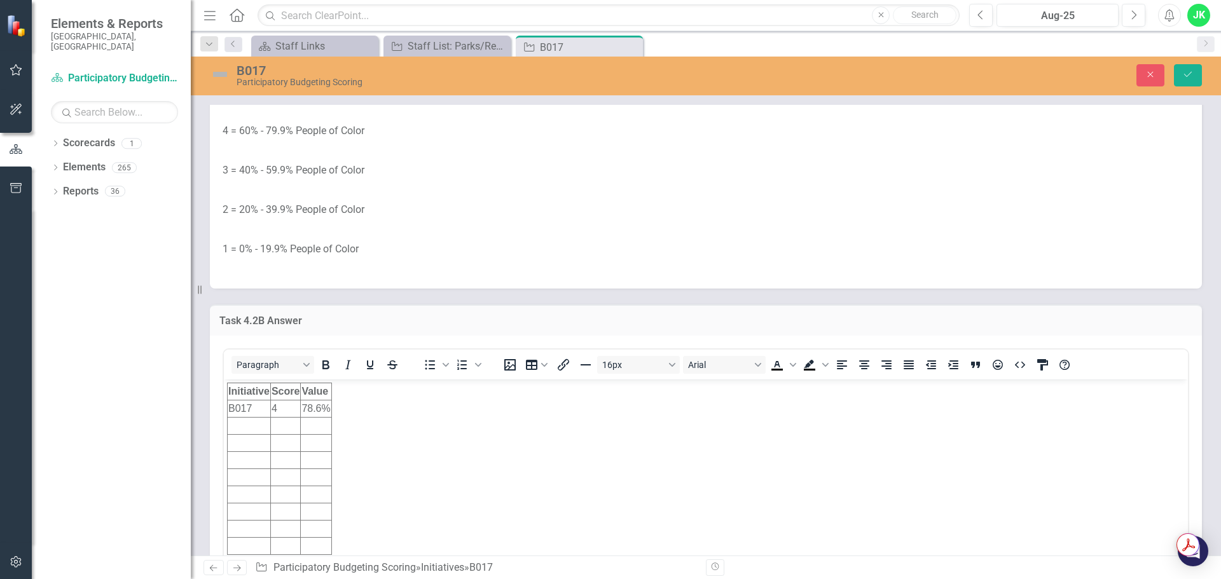
scroll to position [0, 0]
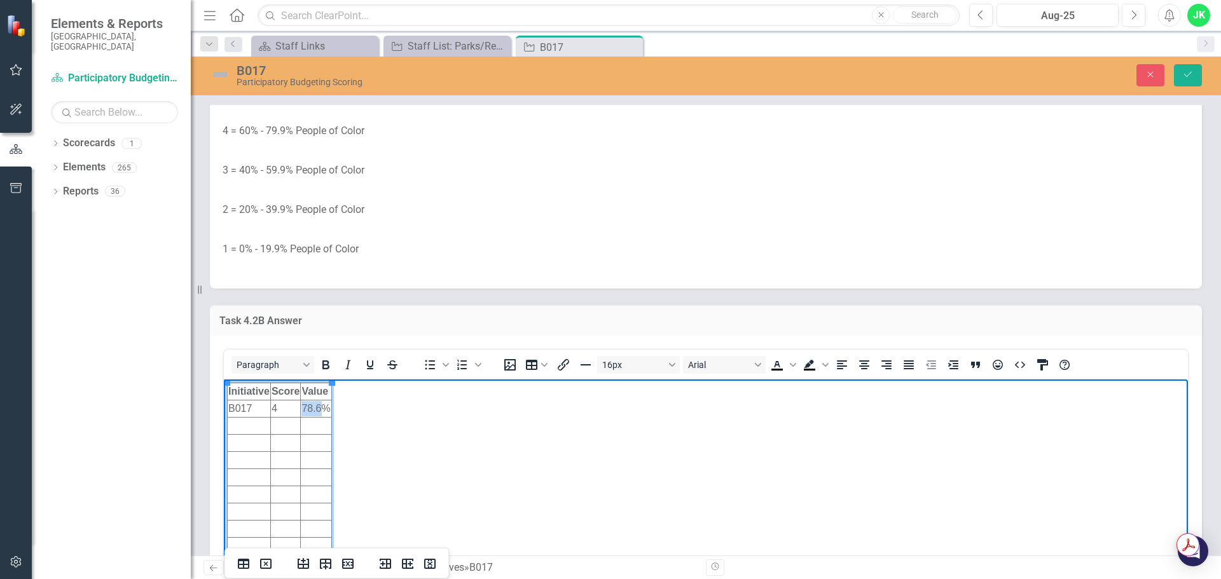
drag, startPoint x: 321, startPoint y: 406, endPoint x: 304, endPoint y: 405, distance: 17.2
click at [304, 405] on td "78.6%" at bounding box center [316, 408] width 31 height 17
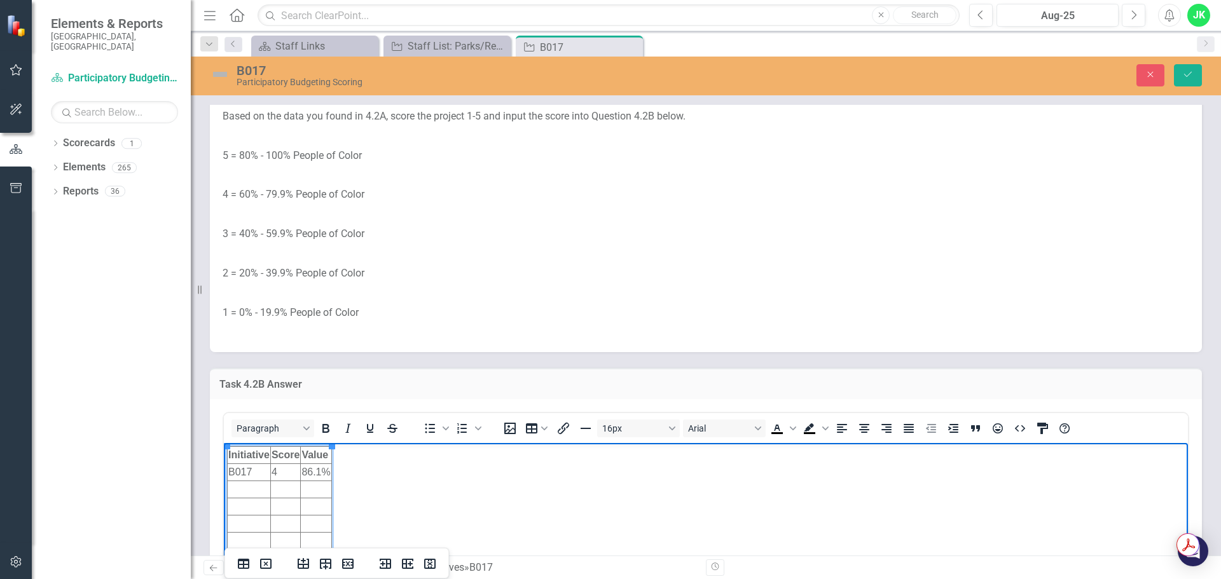
scroll to position [2225, 0]
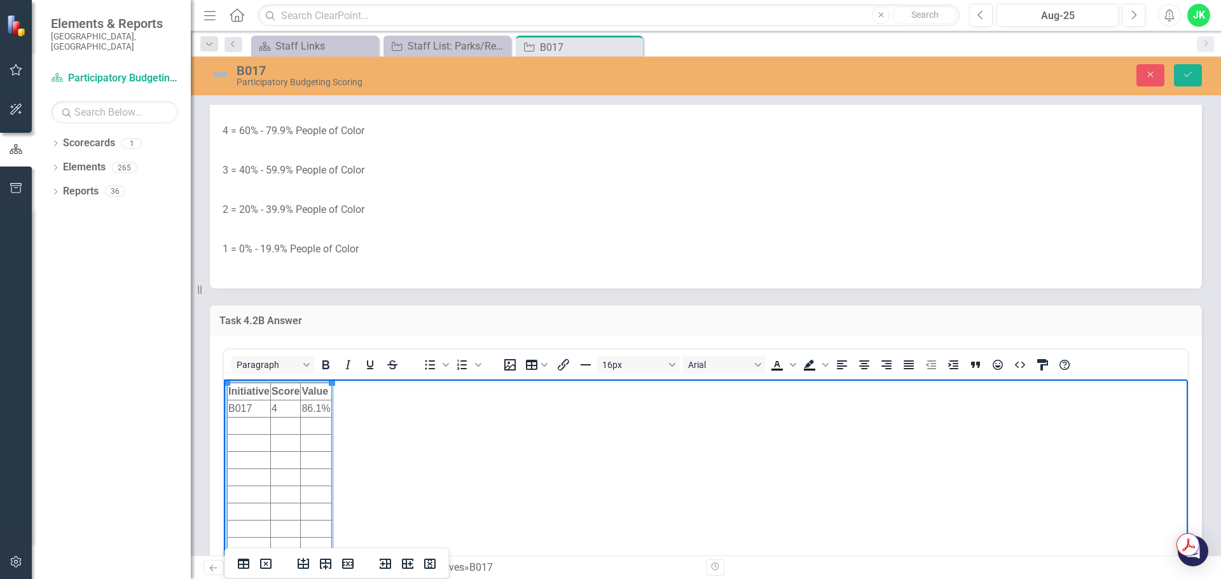
click at [278, 413] on td "4" at bounding box center [285, 408] width 30 height 17
click at [1182, 76] on icon "Save" at bounding box center [1187, 74] width 11 height 9
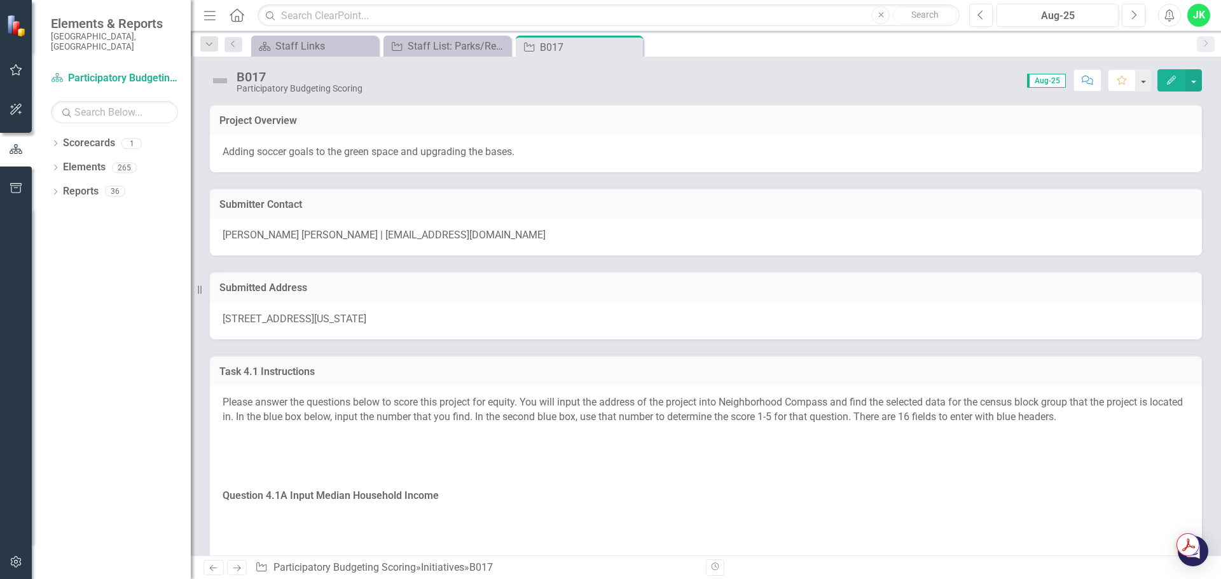
click at [366, 315] on span "[STREET_ADDRESS][US_STATE]" at bounding box center [295, 319] width 144 height 12
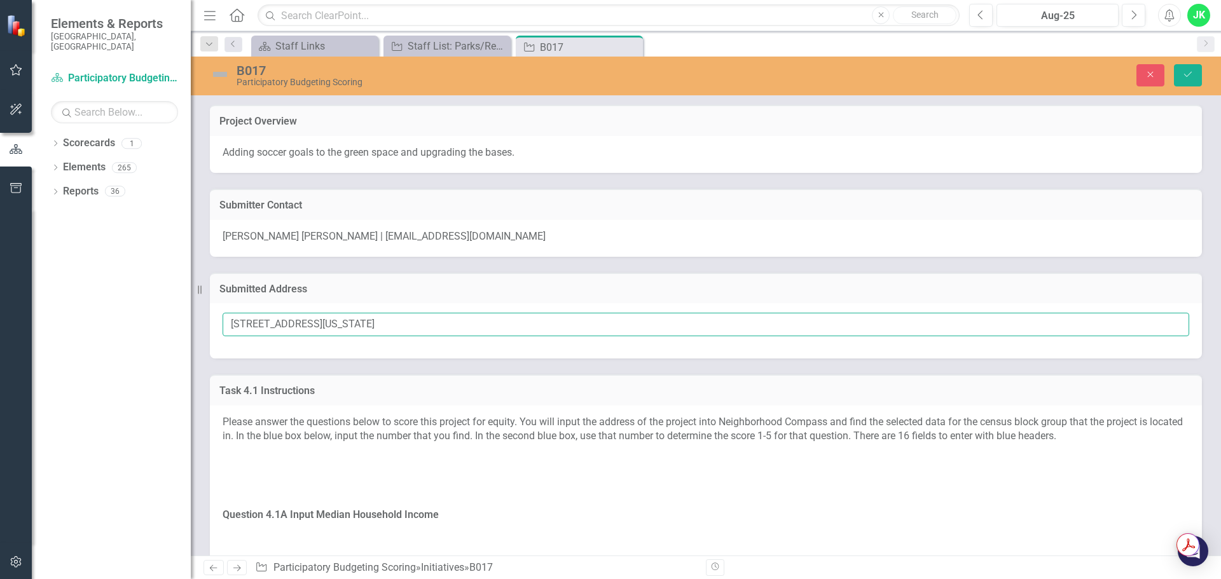
click at [428, 326] on input "[STREET_ADDRESS][US_STATE]" at bounding box center [706, 325] width 966 height 24
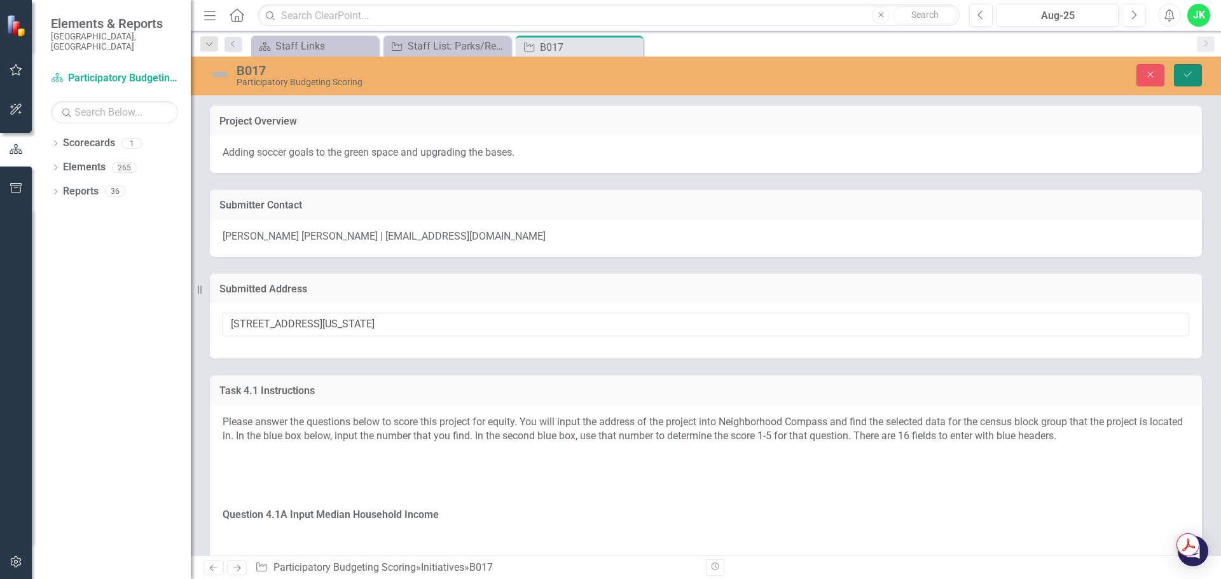
click at [1191, 79] on icon "Save" at bounding box center [1187, 74] width 11 height 9
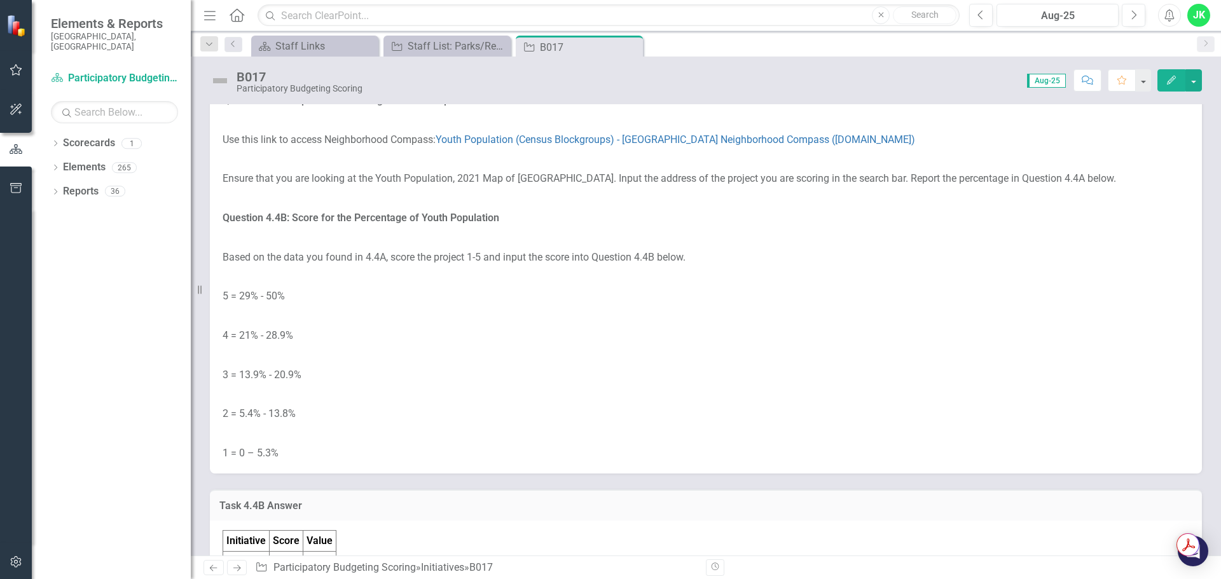
scroll to position [3815, 0]
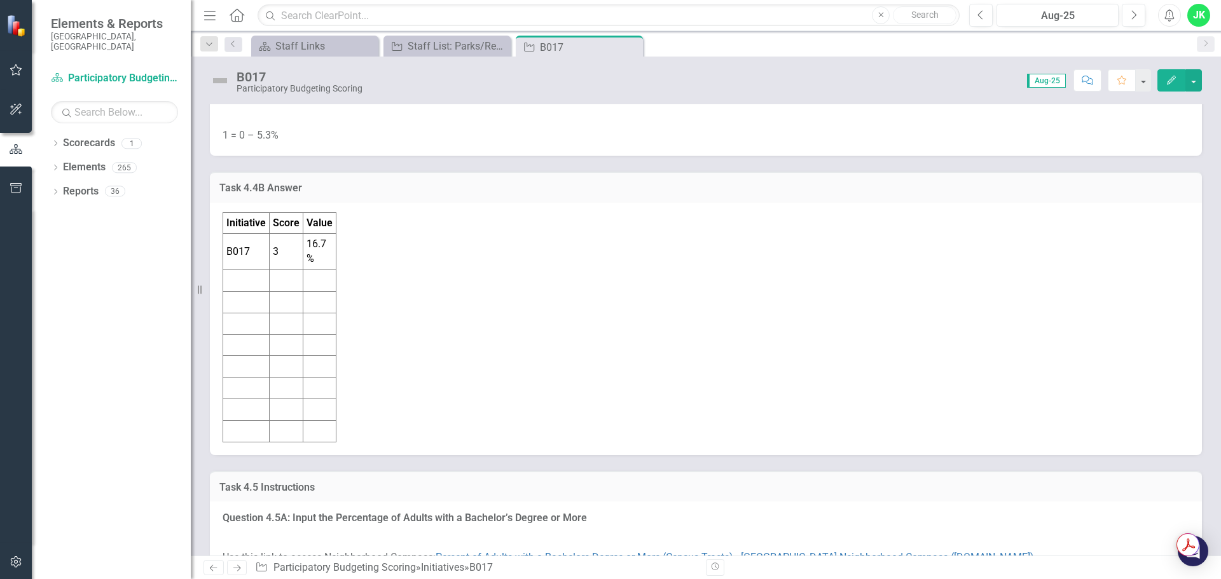
click at [313, 249] on td "16.7%" at bounding box center [319, 252] width 33 height 36
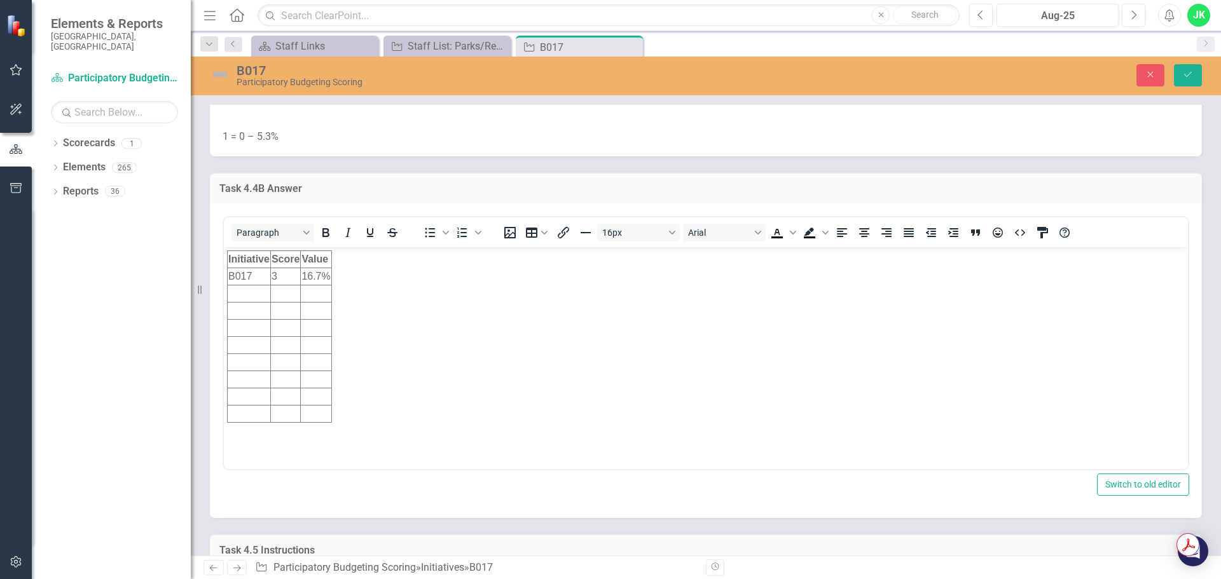
scroll to position [0, 0]
click at [325, 276] on td "16.7%" at bounding box center [316, 276] width 31 height 17
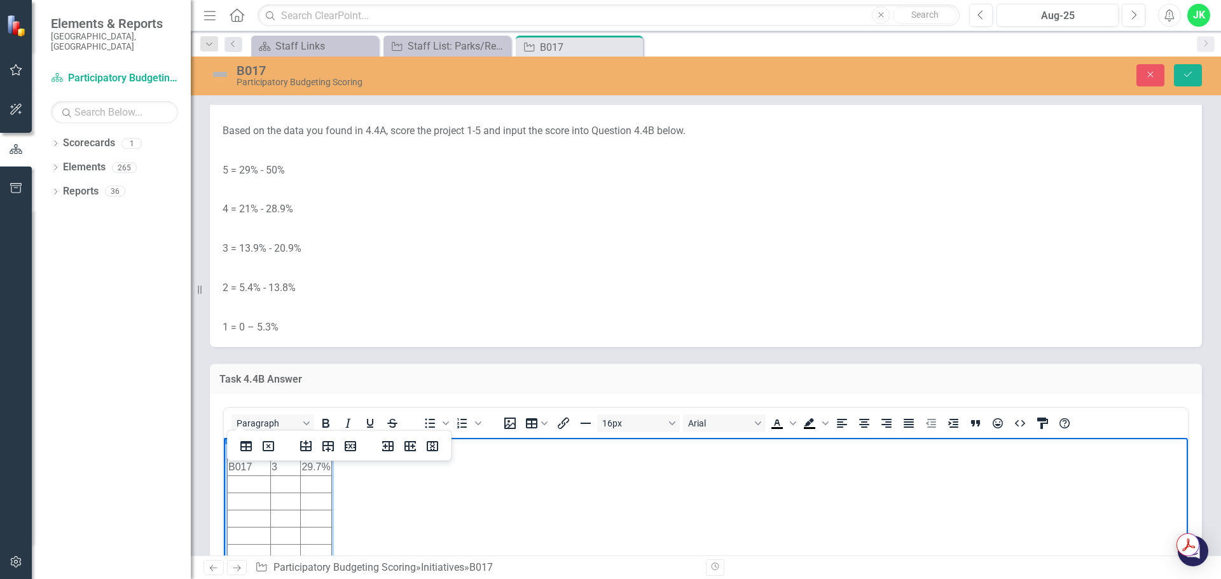
scroll to position [3688, 0]
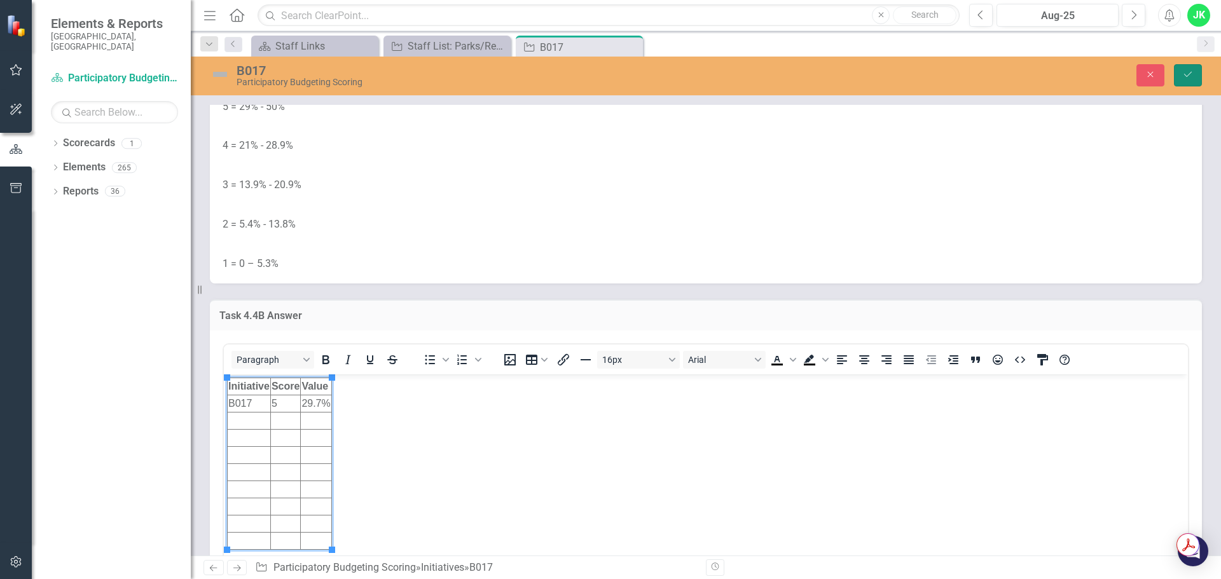
click at [1179, 75] on button "Save" at bounding box center [1188, 75] width 28 height 22
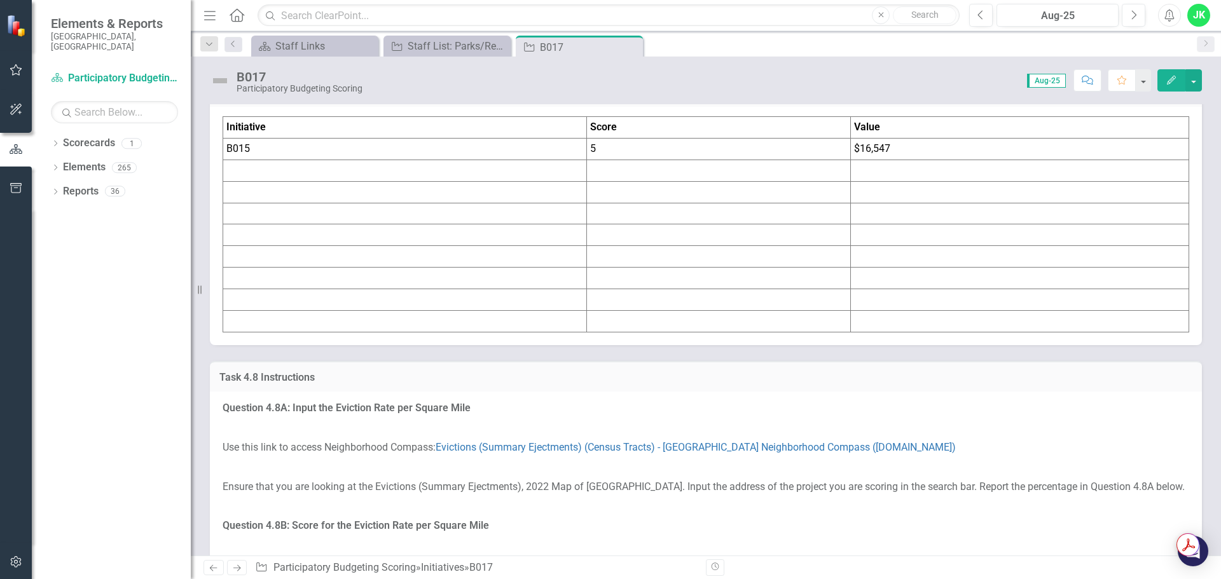
scroll to position [5850, 0]
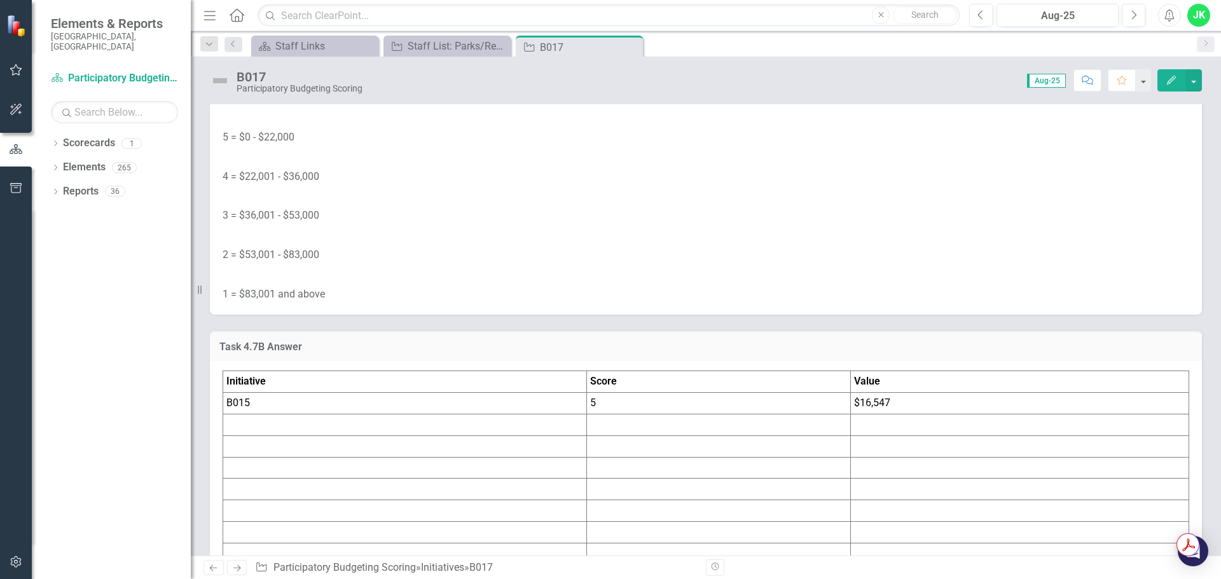
click at [0, 0] on icon at bounding box center [0, 0] width 0 height 0
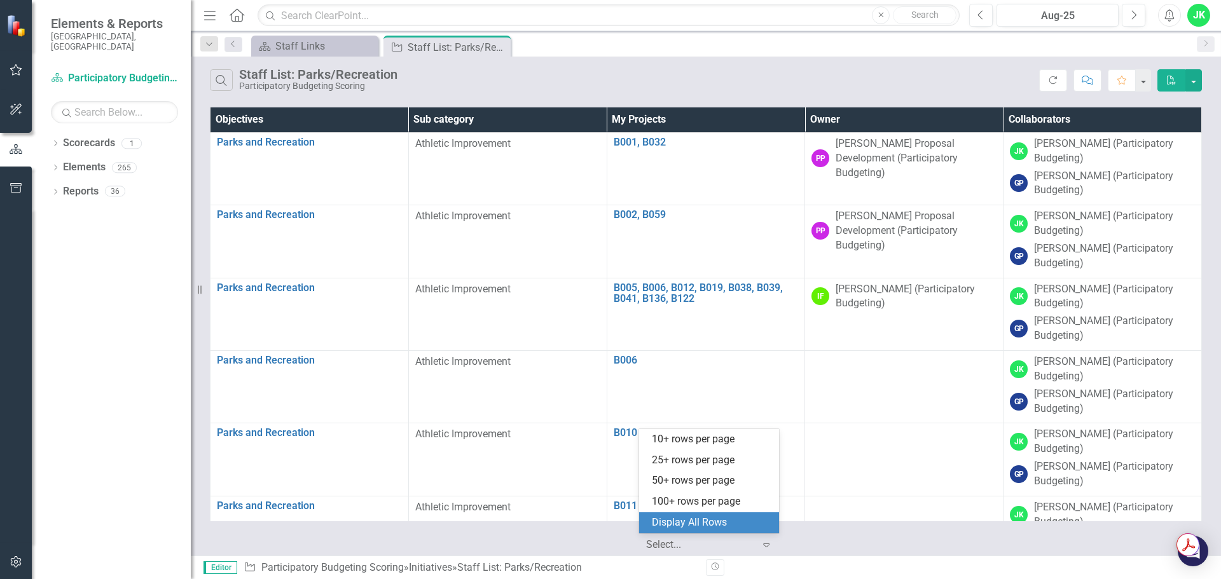
click at [701, 549] on div at bounding box center [700, 545] width 108 height 17
click at [696, 519] on div "Display All Rows" at bounding box center [712, 523] width 120 height 15
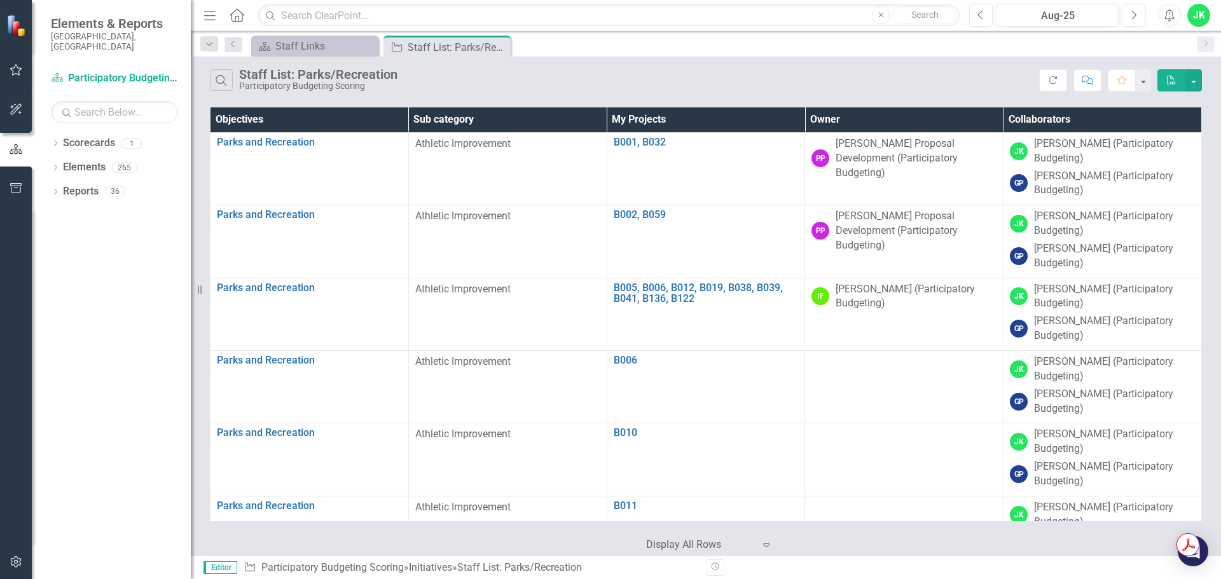
click at [870, 118] on th "Owner" at bounding box center [904, 119] width 198 height 25
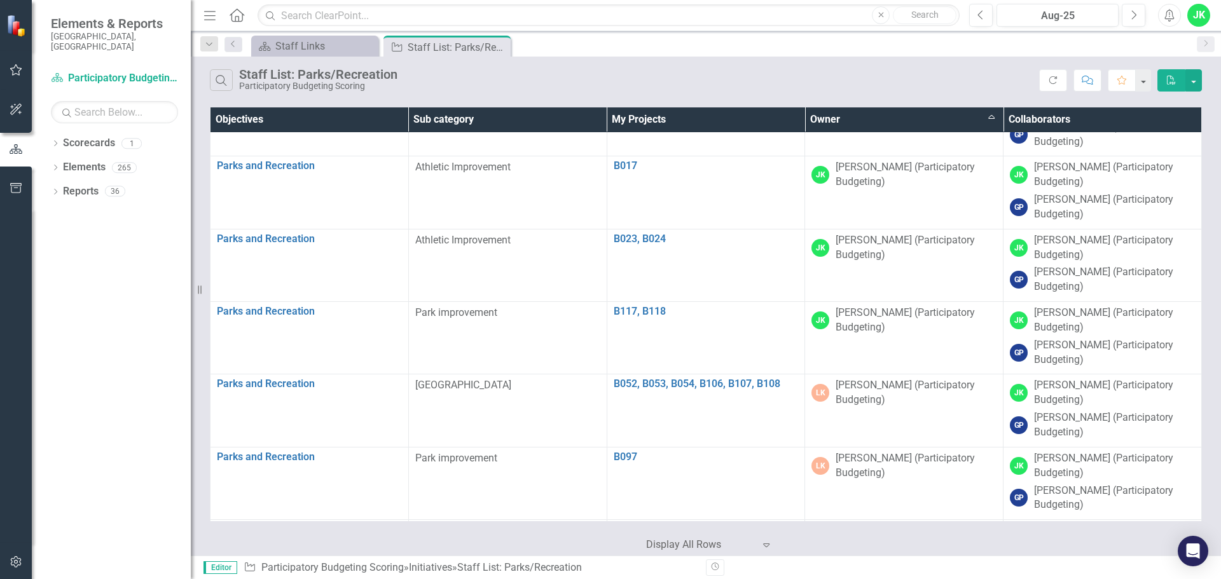
scroll to position [7121, 0]
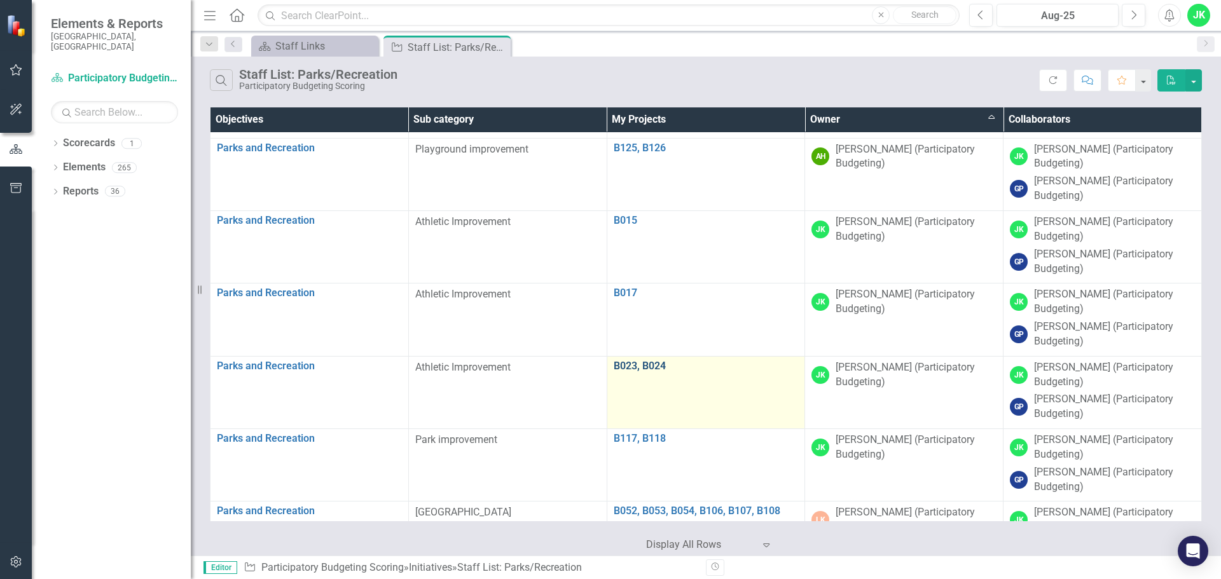
click at [642, 364] on link "B023, B024" at bounding box center [706, 366] width 185 height 11
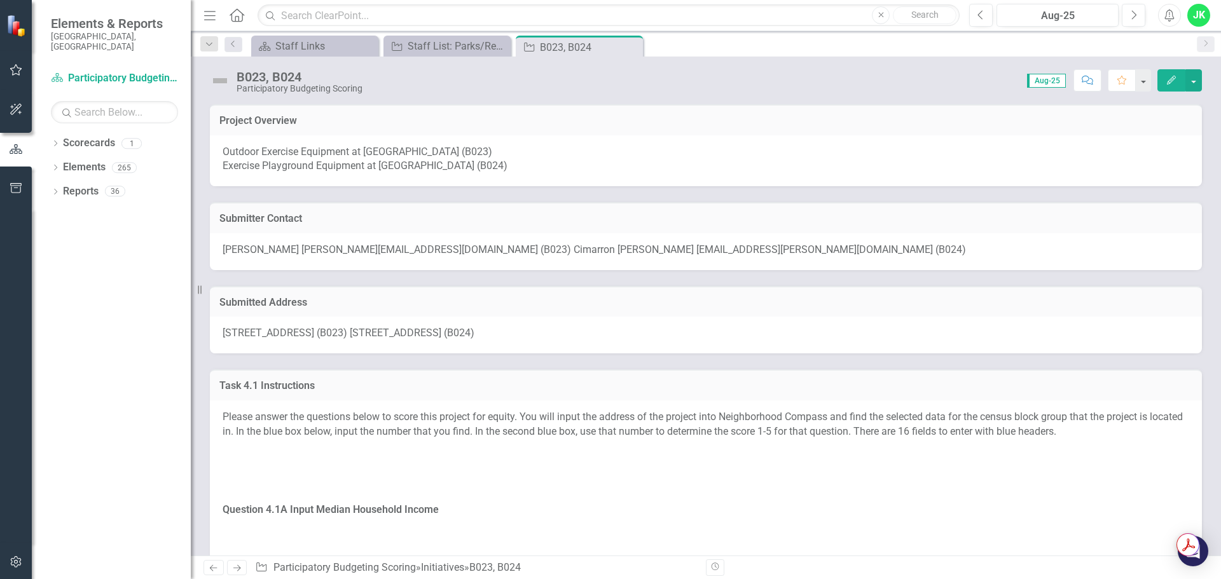
click at [336, 331] on span "[STREET_ADDRESS] (B023) [STREET_ADDRESS] (B024)" at bounding box center [349, 333] width 252 height 12
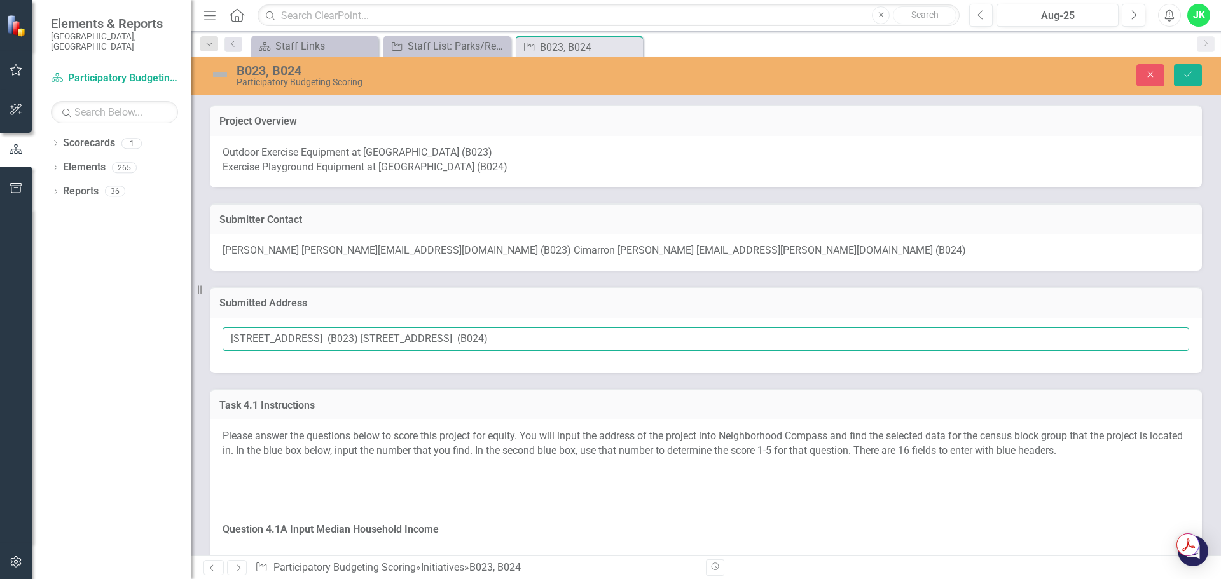
drag, startPoint x: 357, startPoint y: 338, endPoint x: 233, endPoint y: 338, distance: 124.0
click at [233, 338] on input "[STREET_ADDRESS] (B023) [STREET_ADDRESS] (B024)" at bounding box center [706, 339] width 966 height 24
click at [333, 303] on h3 "Submitted Address" at bounding box center [705, 303] width 973 height 11
click at [1193, 75] on icon "Save" at bounding box center [1187, 74] width 11 height 9
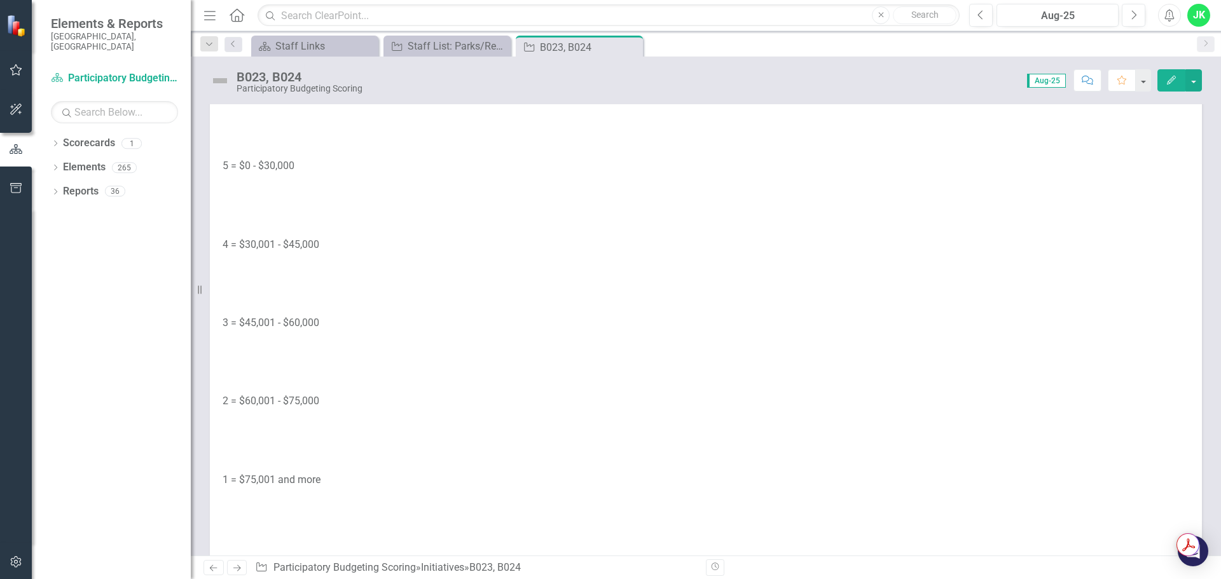
scroll to position [1590, 0]
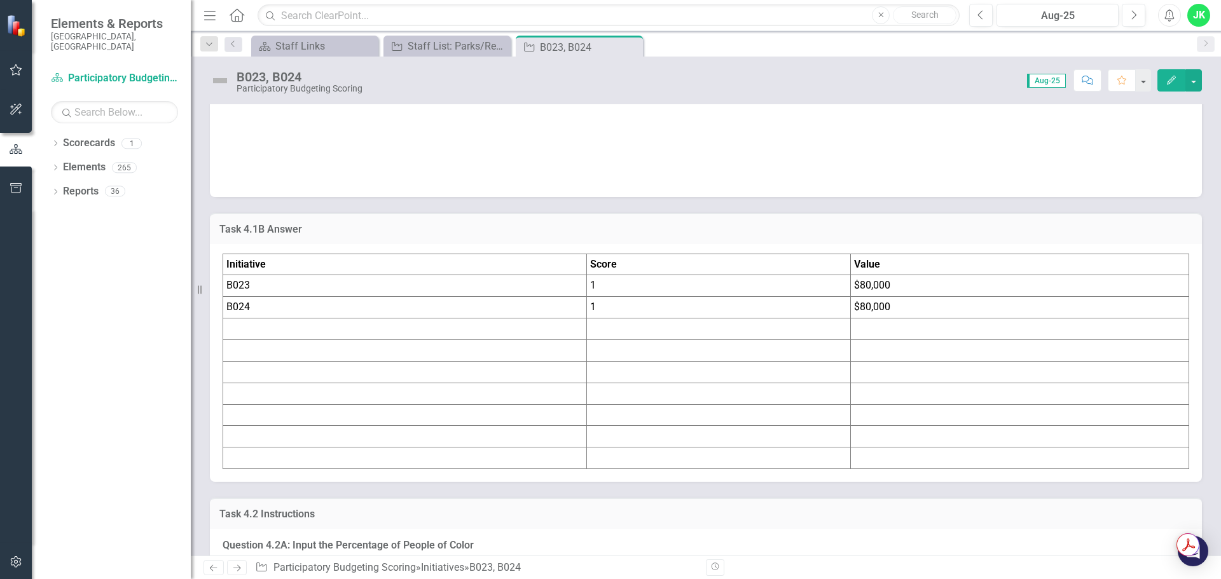
click at [880, 281] on td "$80,000" at bounding box center [1019, 286] width 338 height 22
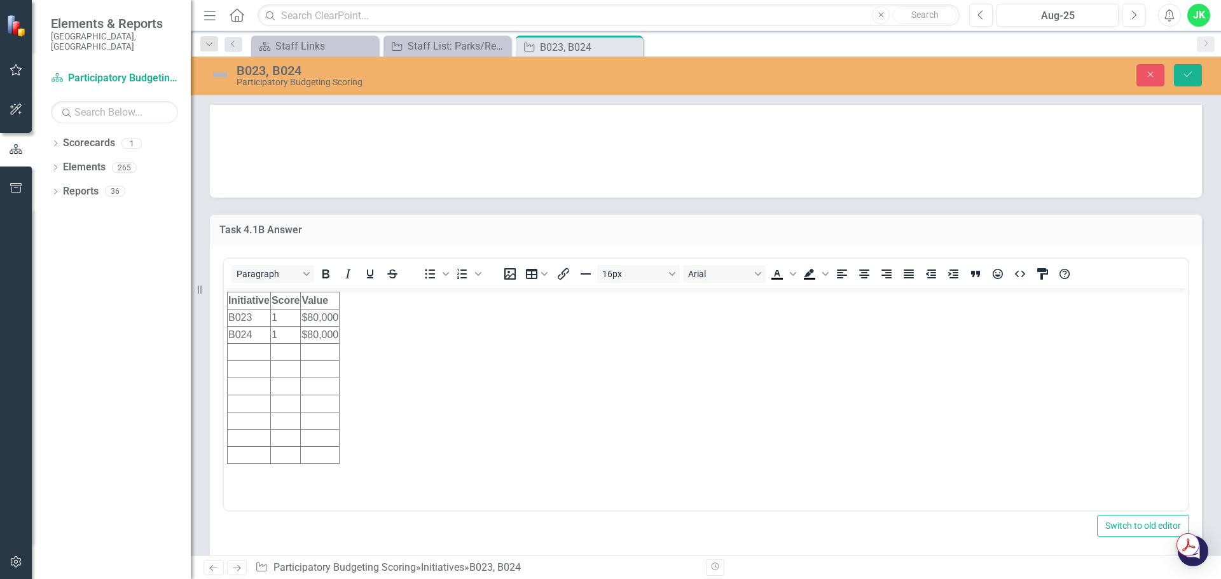
scroll to position [0, 0]
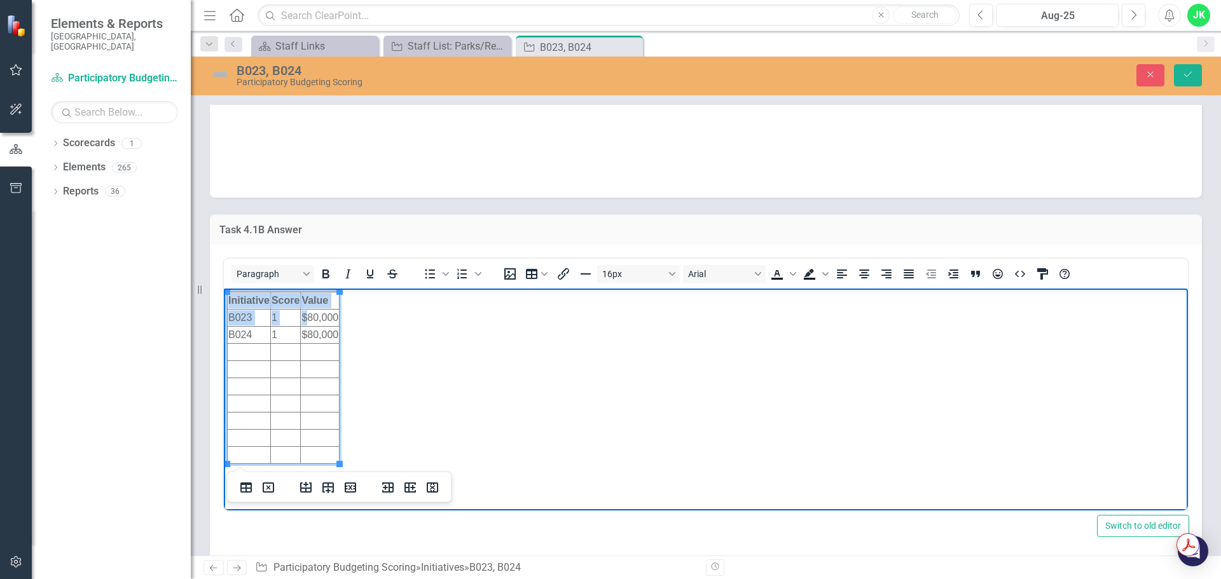
drag, startPoint x: 308, startPoint y: 315, endPoint x: 343, endPoint y: 315, distance: 35.6
click at [343, 315] on body "Initiative Score Value B023 1 $80,000 B024 1 $80,000" at bounding box center [706, 383] width 964 height 191
click at [334, 313] on td "$80,000" at bounding box center [320, 317] width 39 height 17
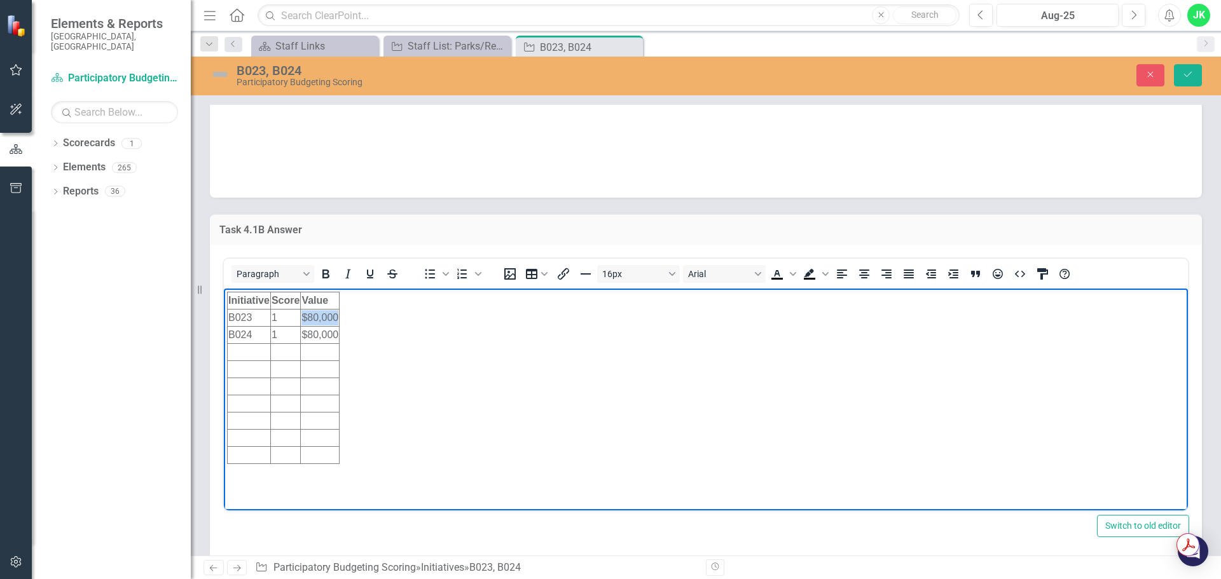
drag, startPoint x: 304, startPoint y: 318, endPoint x: 336, endPoint y: 317, distance: 31.8
click at [336, 317] on td "$80,000" at bounding box center [320, 317] width 39 height 17
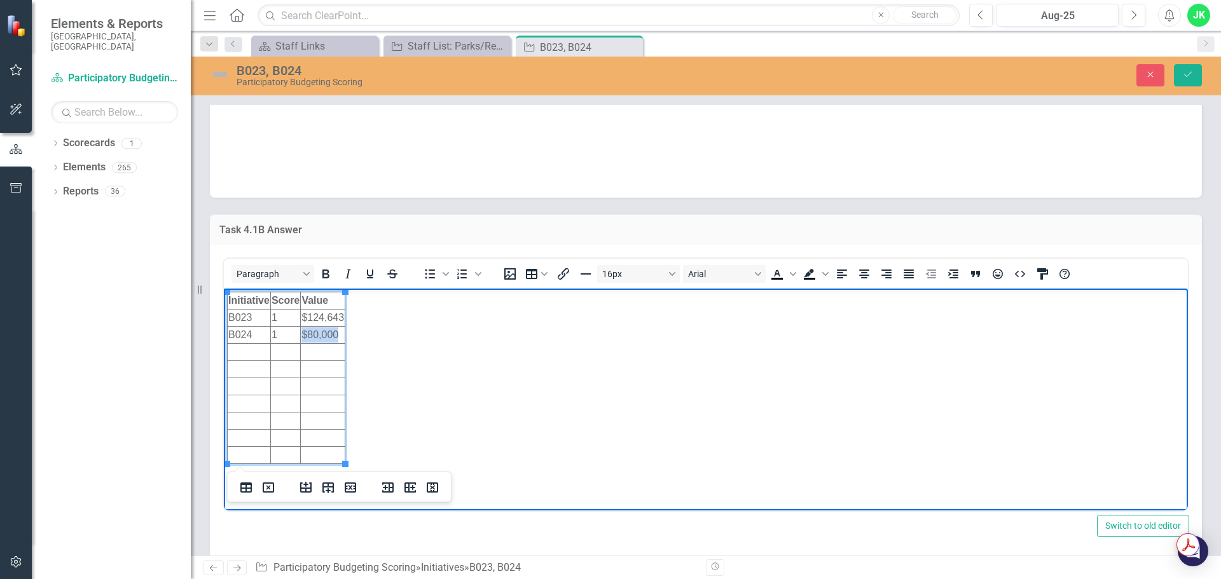
drag, startPoint x: 304, startPoint y: 333, endPoint x: 336, endPoint y: 333, distance: 32.4
click at [336, 333] on td "$80,000" at bounding box center [323, 334] width 45 height 17
click at [1195, 71] on button "Save" at bounding box center [1188, 75] width 28 height 22
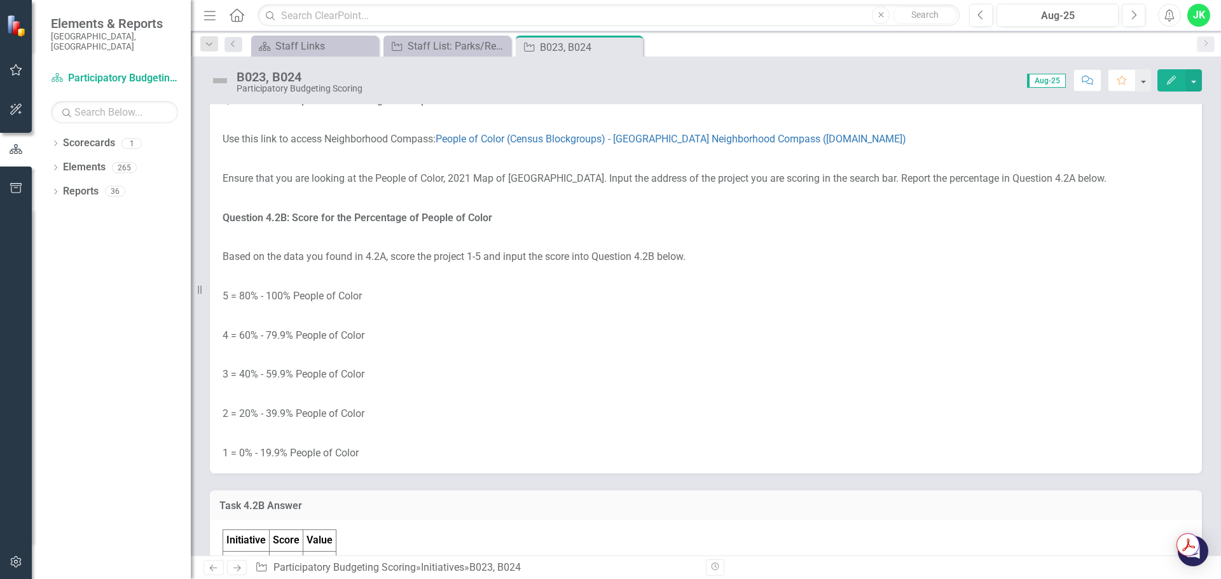
scroll to position [2225, 0]
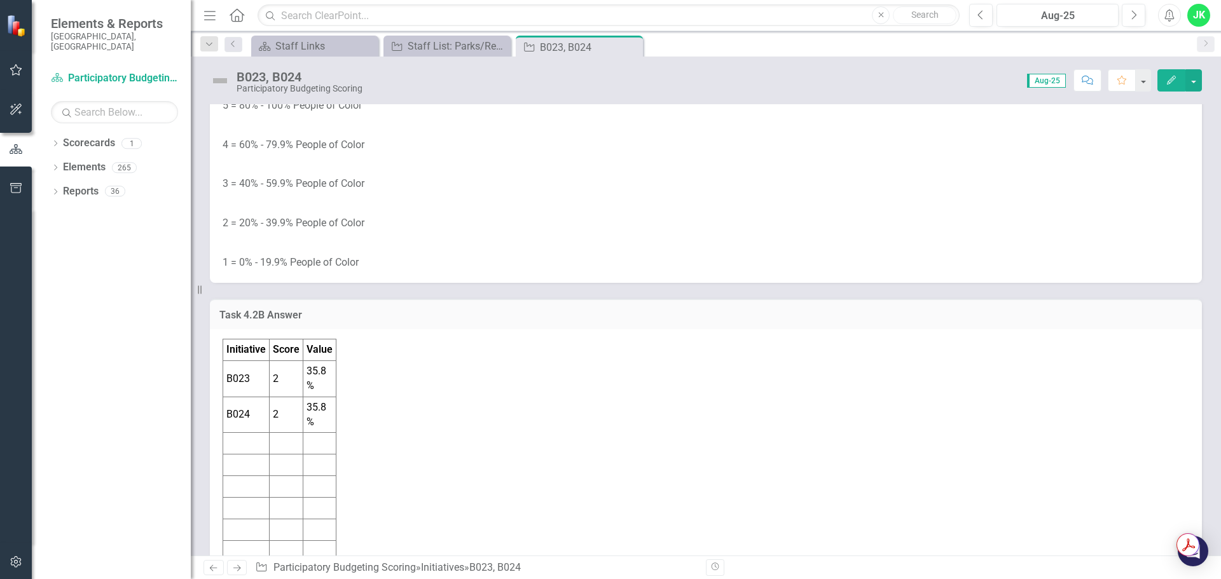
click at [312, 382] on td "35.8%" at bounding box center [319, 379] width 33 height 36
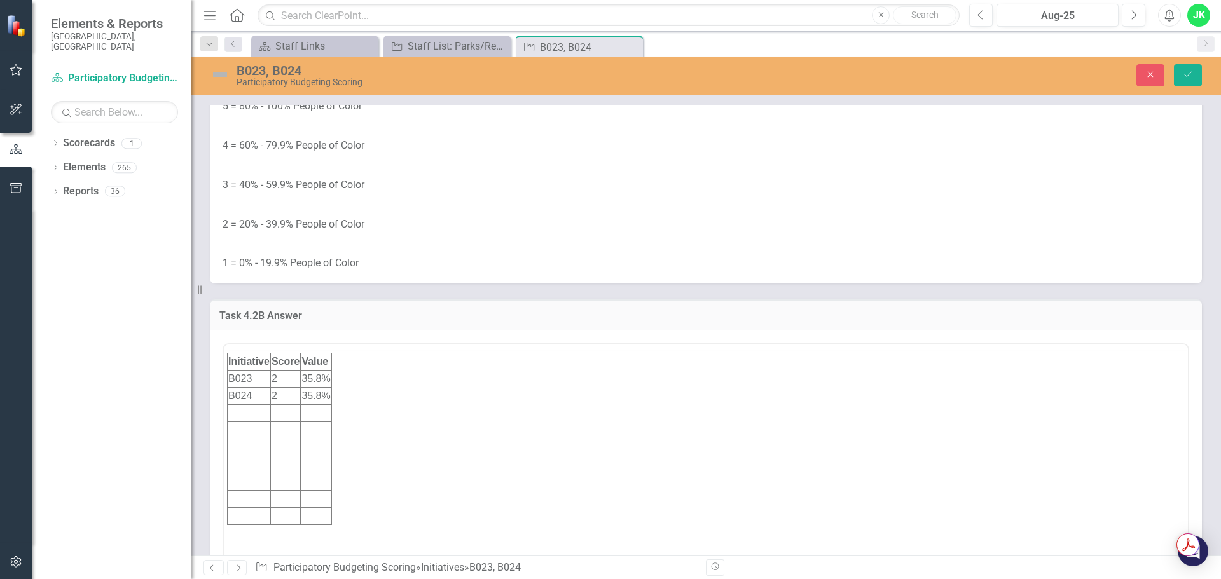
scroll to position [0, 0]
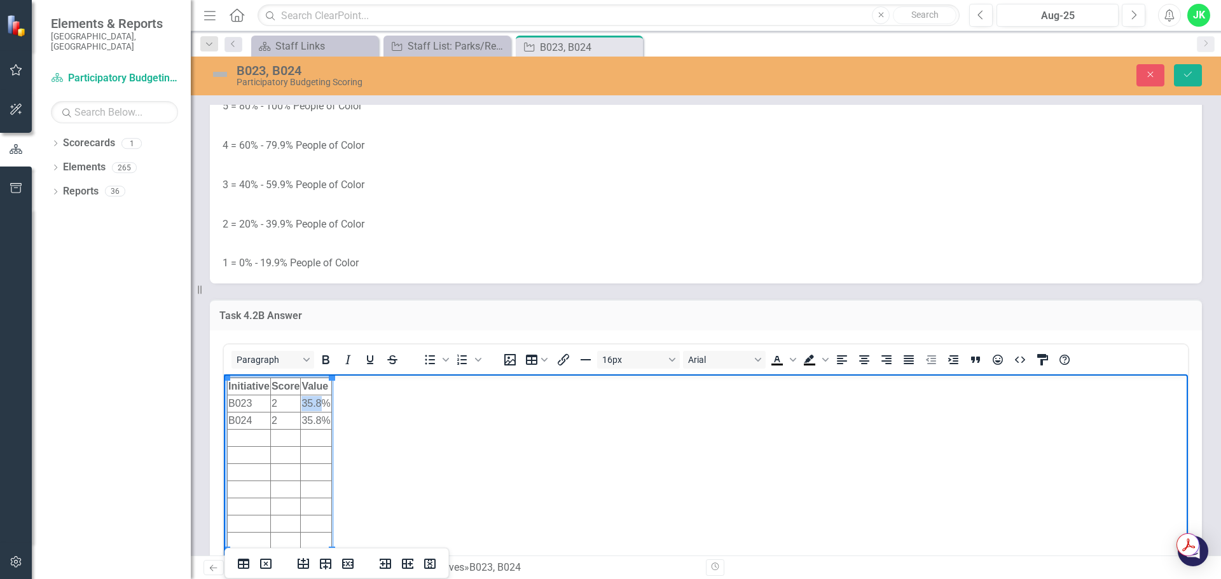
drag, startPoint x: 322, startPoint y: 402, endPoint x: 304, endPoint y: 403, distance: 17.8
click at [304, 403] on td "35.8%" at bounding box center [316, 403] width 31 height 17
drag, startPoint x: 320, startPoint y: 420, endPoint x: 304, endPoint y: 420, distance: 15.9
click at [304, 420] on td "35.8%" at bounding box center [316, 420] width 31 height 17
click at [283, 404] on td "2" at bounding box center [285, 403] width 30 height 17
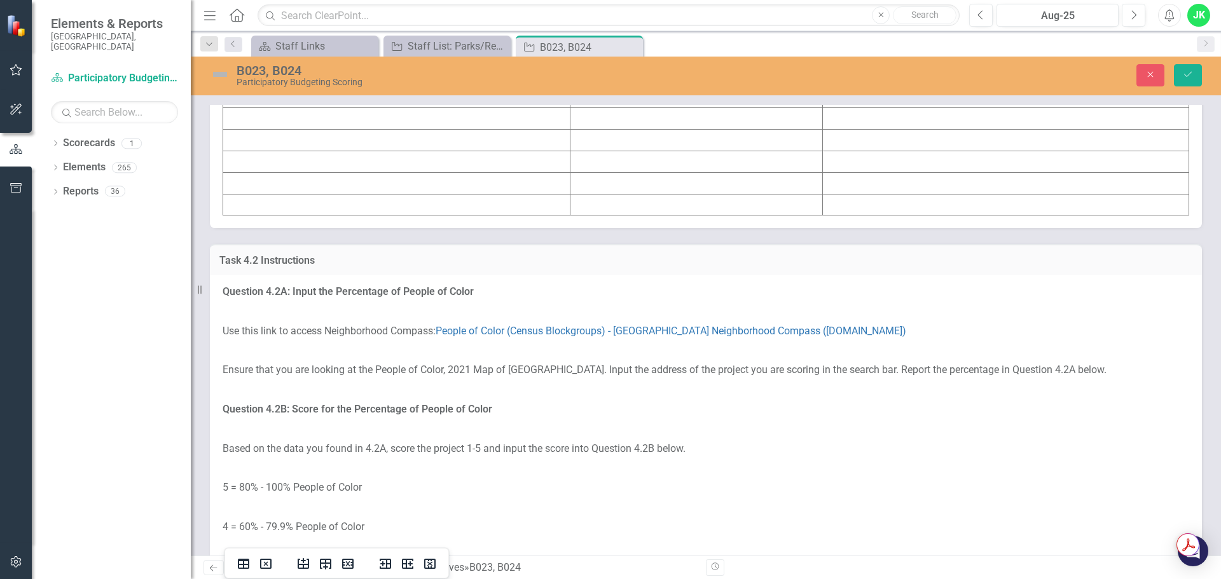
scroll to position [2162, 0]
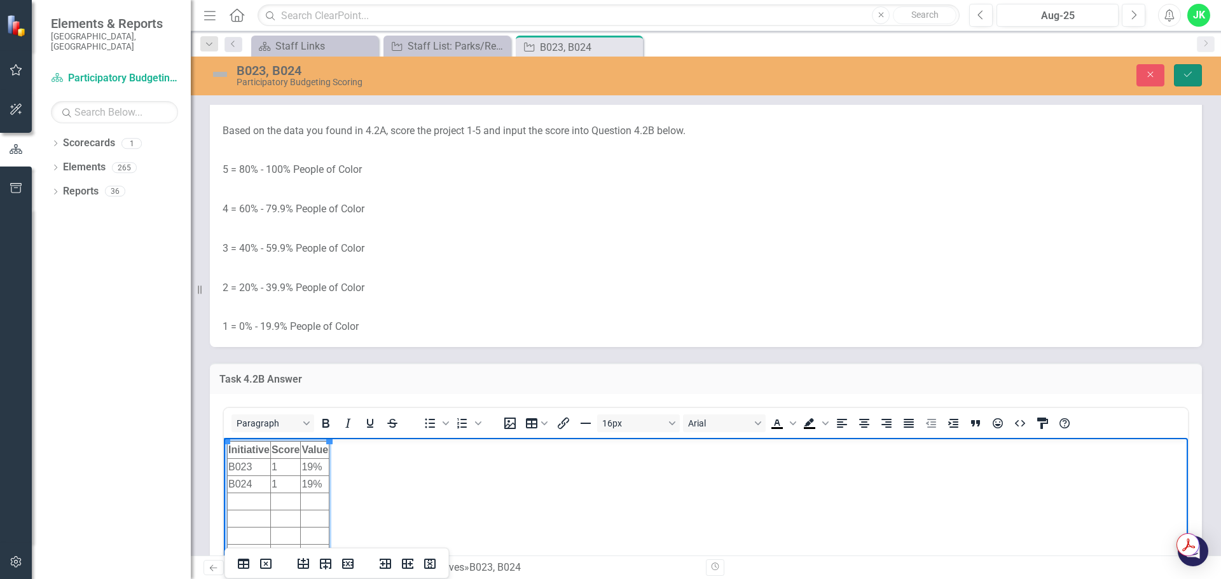
click at [1180, 79] on button "Save" at bounding box center [1188, 75] width 28 height 22
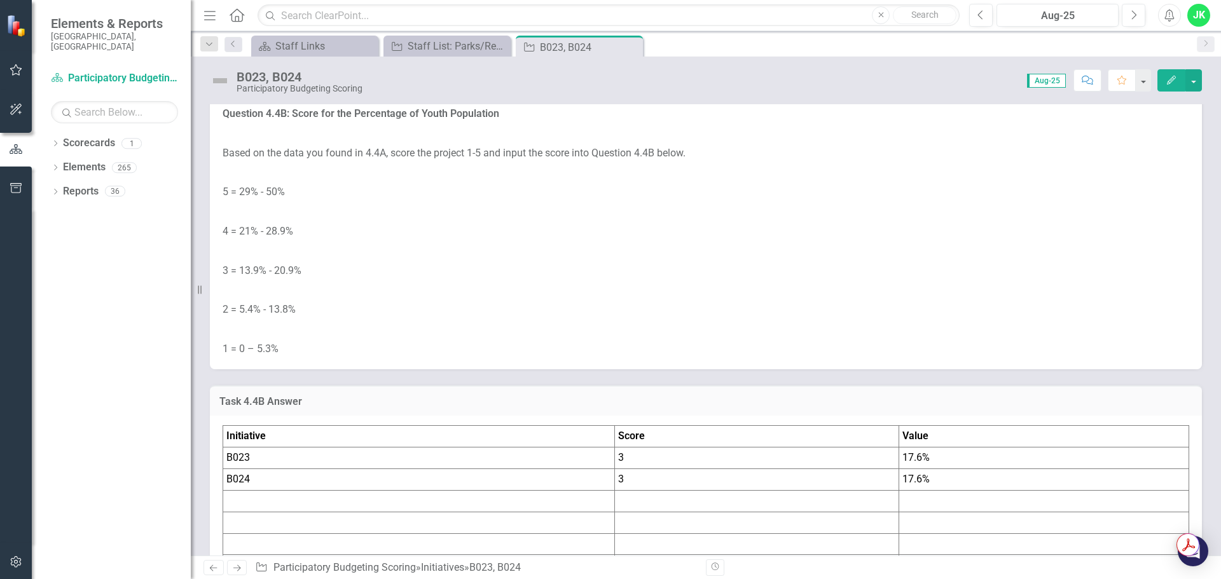
scroll to position [3787, 0]
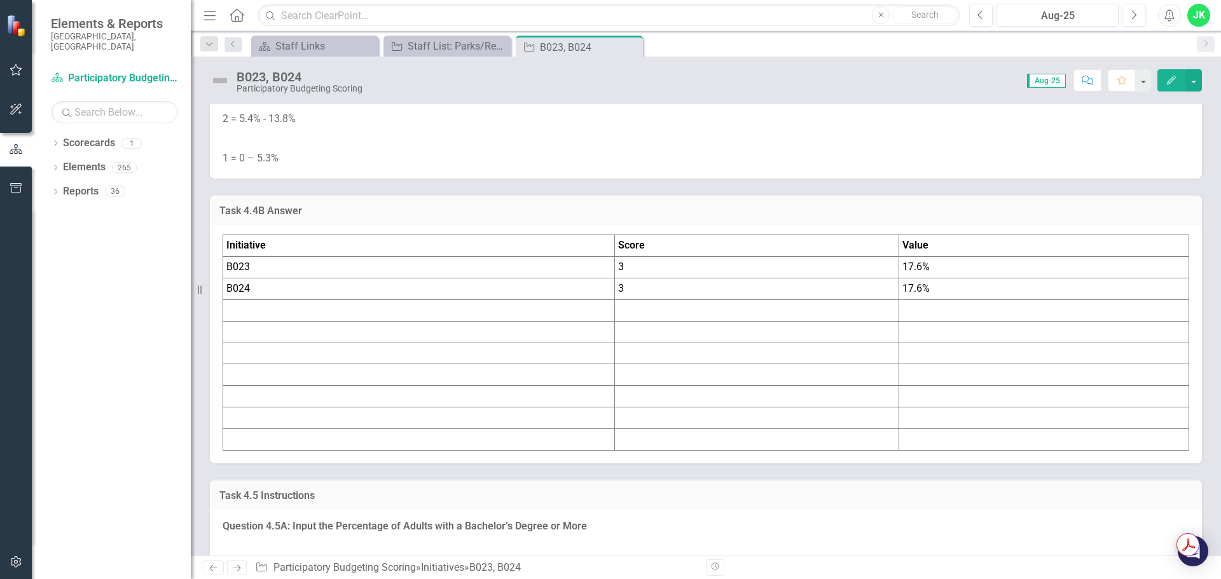
click at [912, 267] on td "17.6%" at bounding box center [1044, 268] width 290 height 22
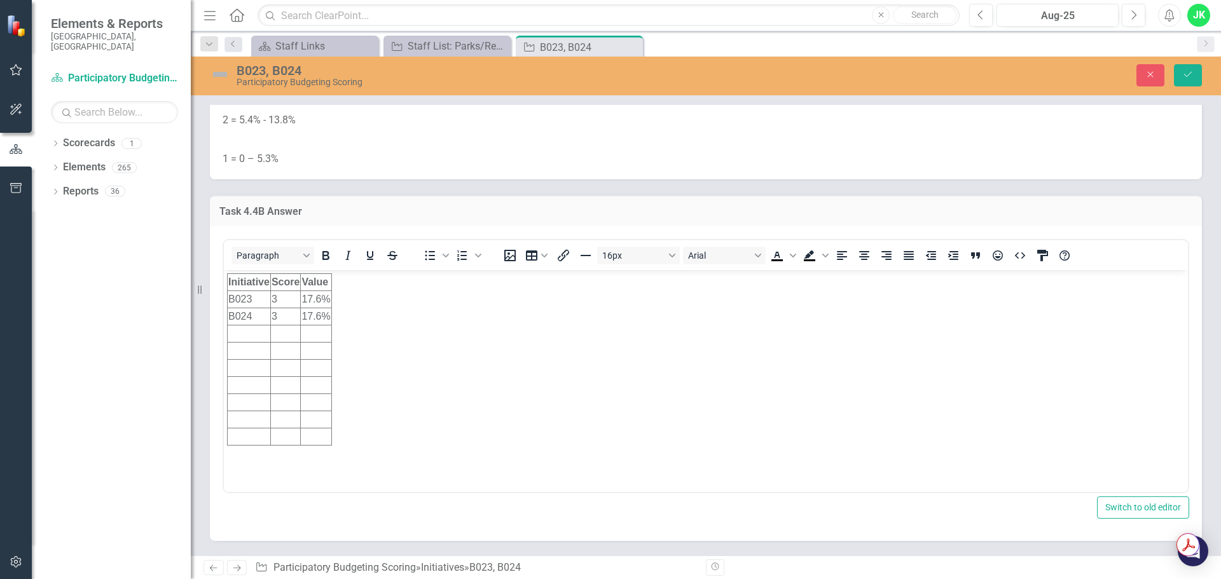
scroll to position [0, 0]
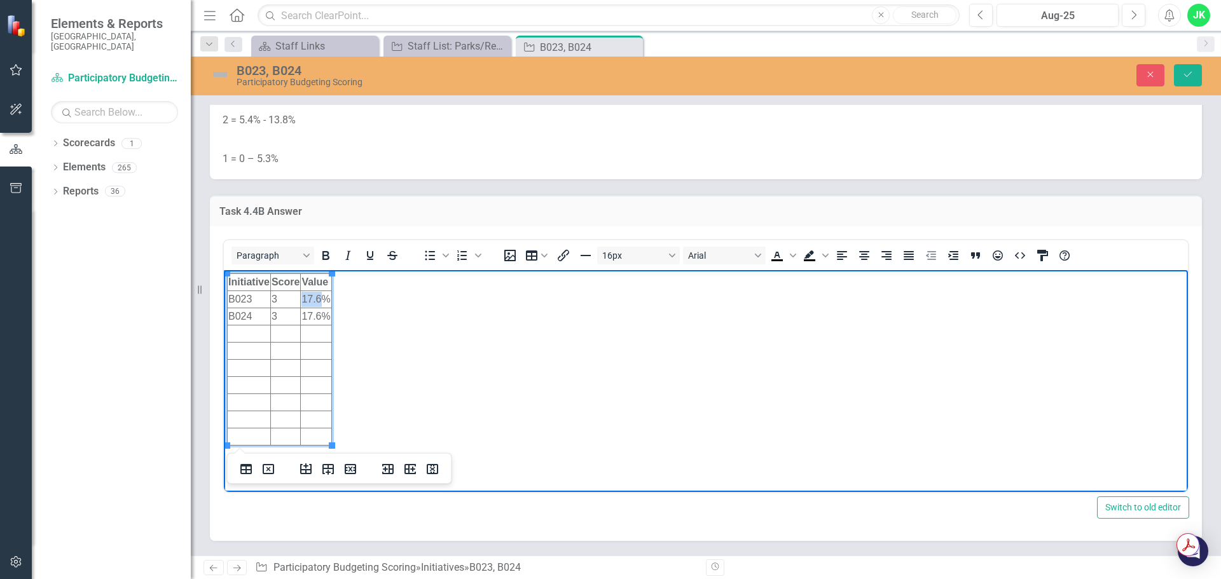
drag, startPoint x: 324, startPoint y: 298, endPoint x: 303, endPoint y: 294, distance: 20.6
click at [303, 294] on td "17.6%" at bounding box center [316, 299] width 31 height 17
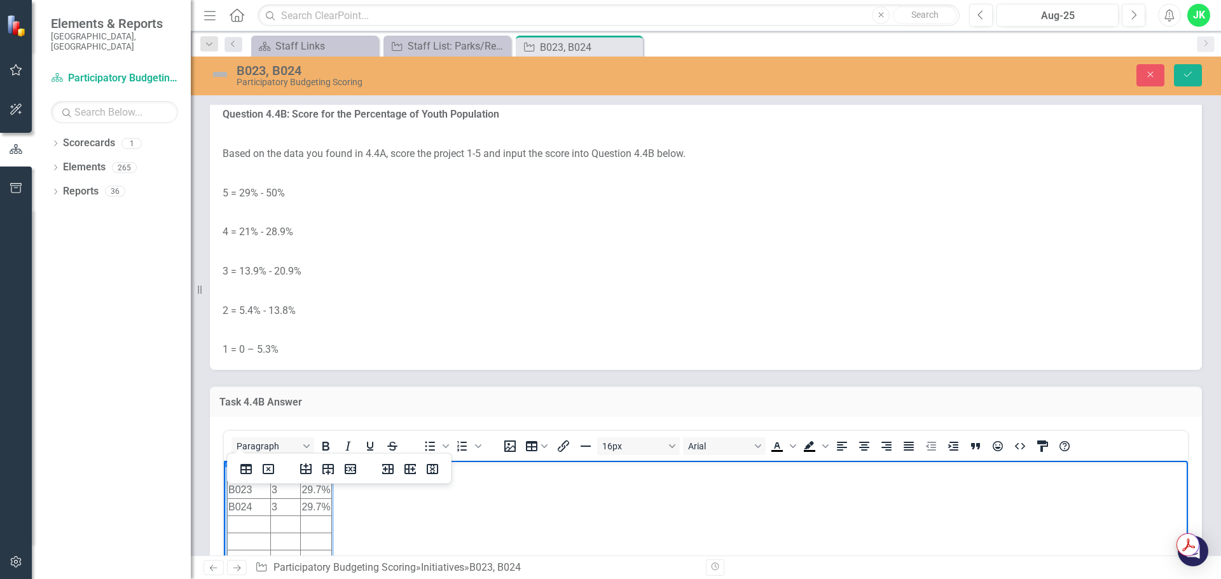
scroll to position [3660, 0]
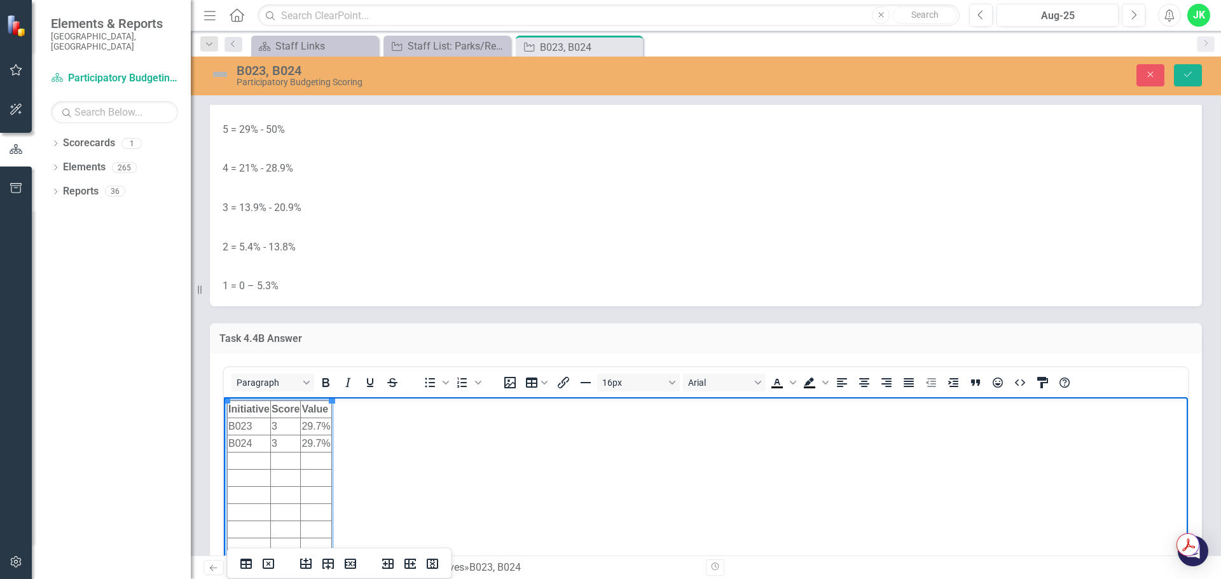
click at [292, 428] on td "3" at bounding box center [285, 426] width 30 height 17
click at [1196, 81] on button "Save" at bounding box center [1188, 75] width 28 height 22
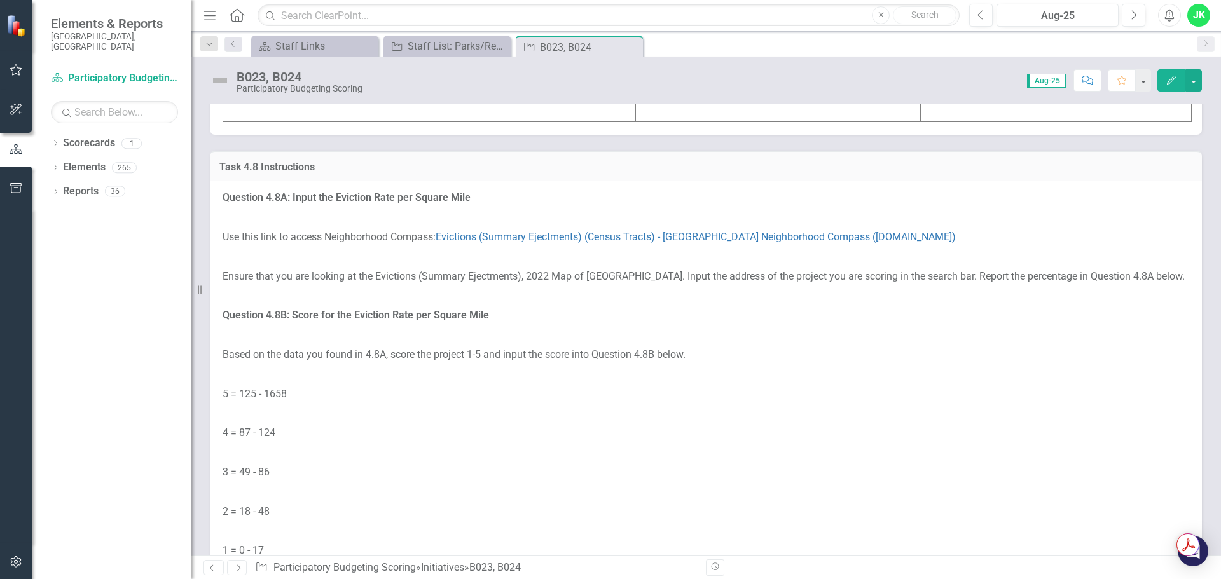
scroll to position [6549, 0]
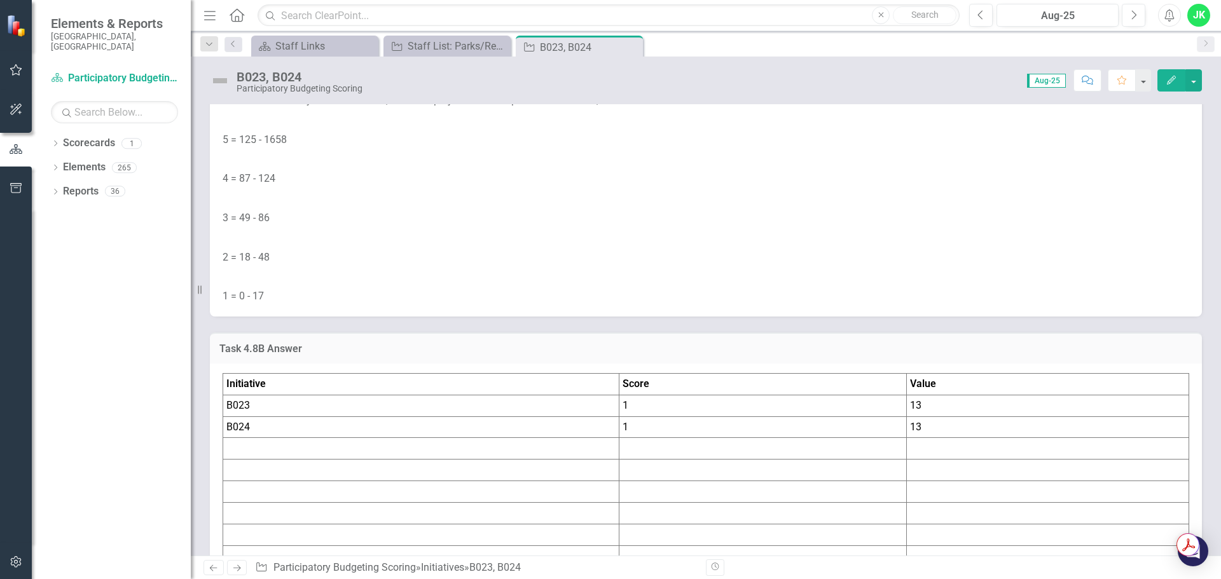
click at [935, 408] on td "13" at bounding box center [1048, 406] width 282 height 22
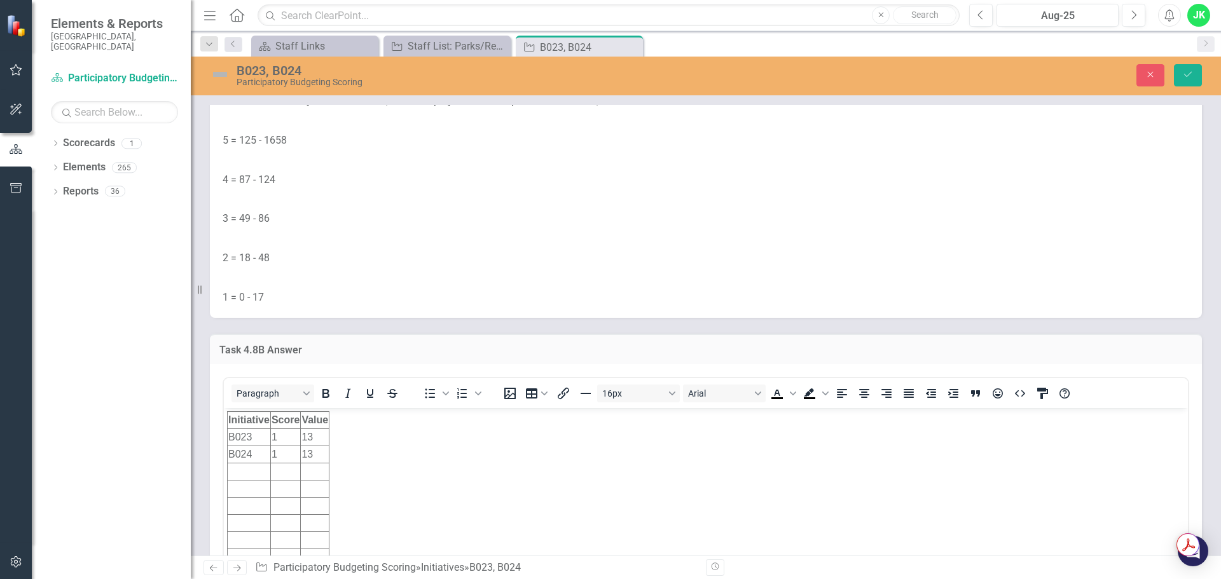
scroll to position [0, 0]
click at [322, 433] on td "13" at bounding box center [315, 437] width 29 height 17
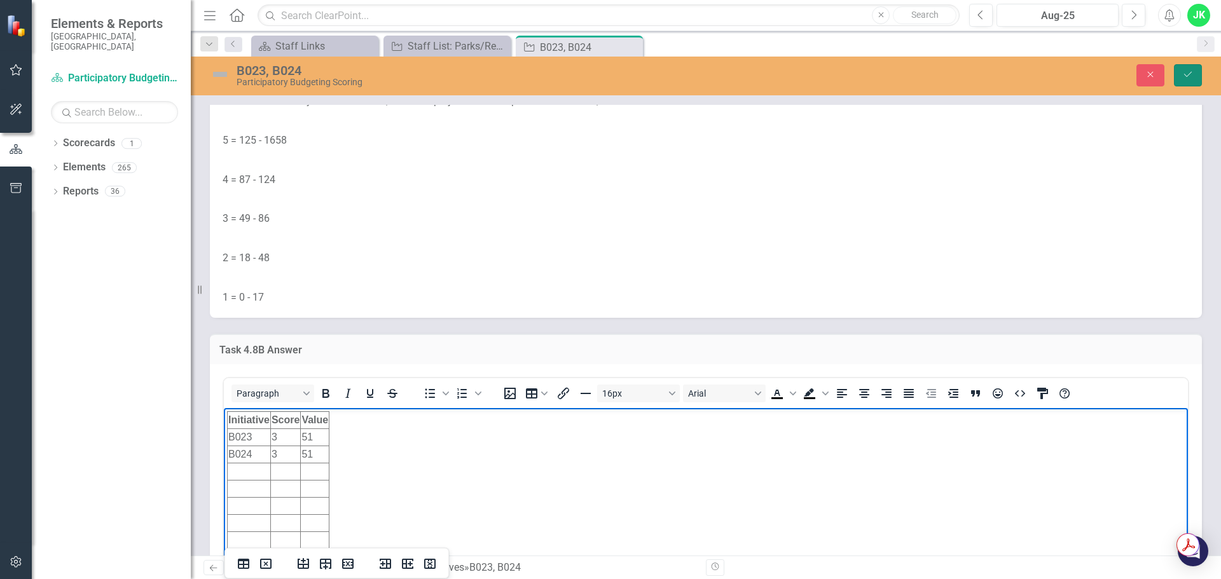
click at [1187, 65] on button "Save" at bounding box center [1188, 75] width 28 height 22
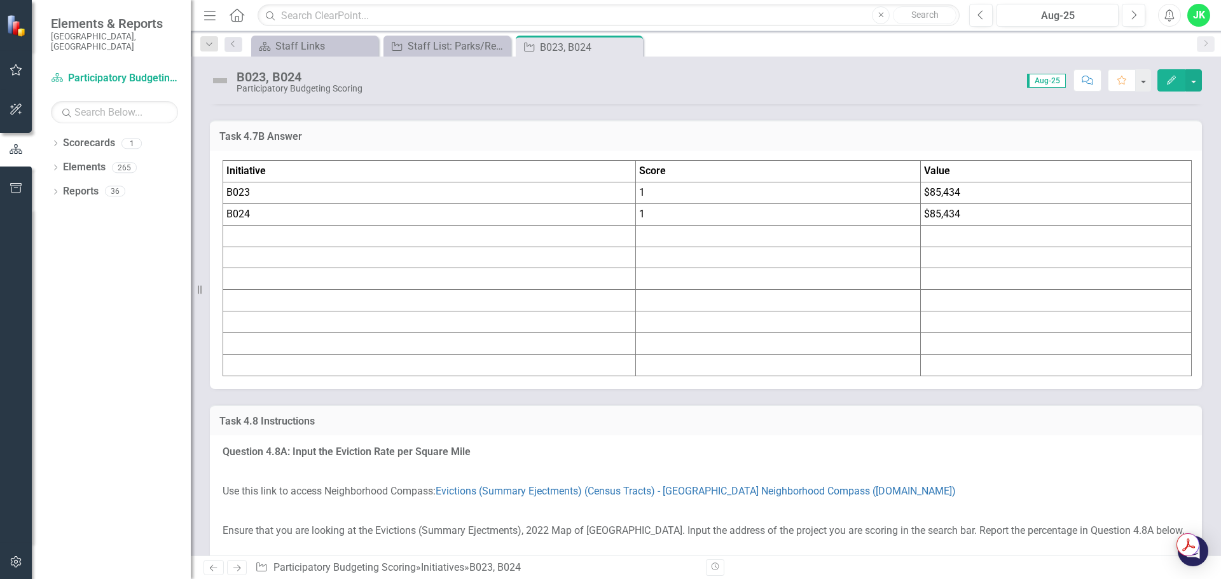
scroll to position [5977, 0]
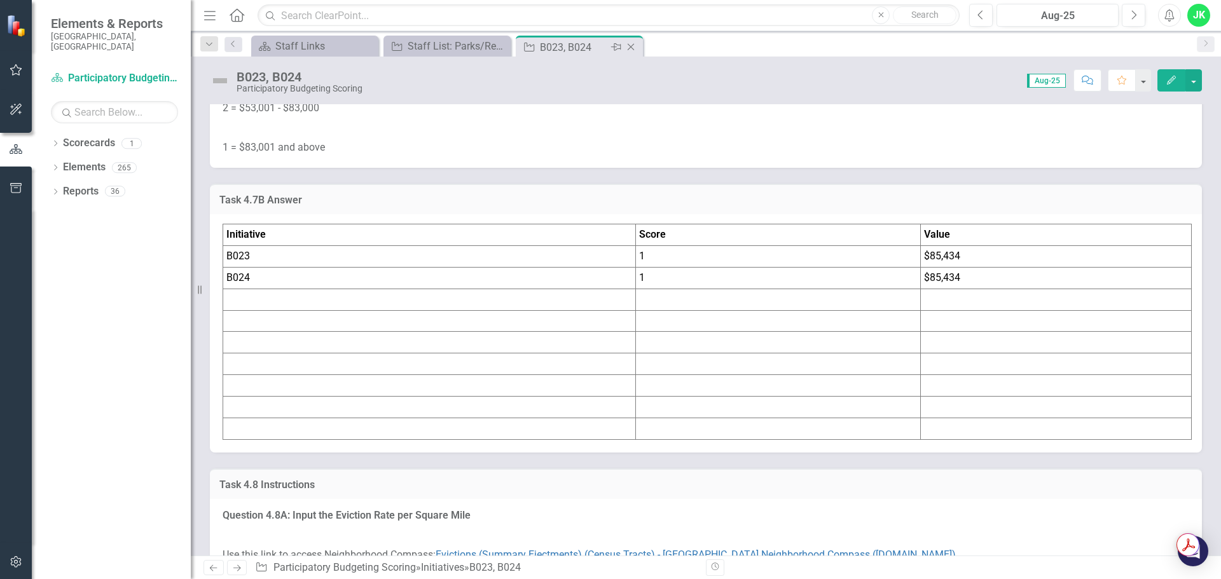
click at [631, 47] on icon "Close" at bounding box center [630, 47] width 13 height 10
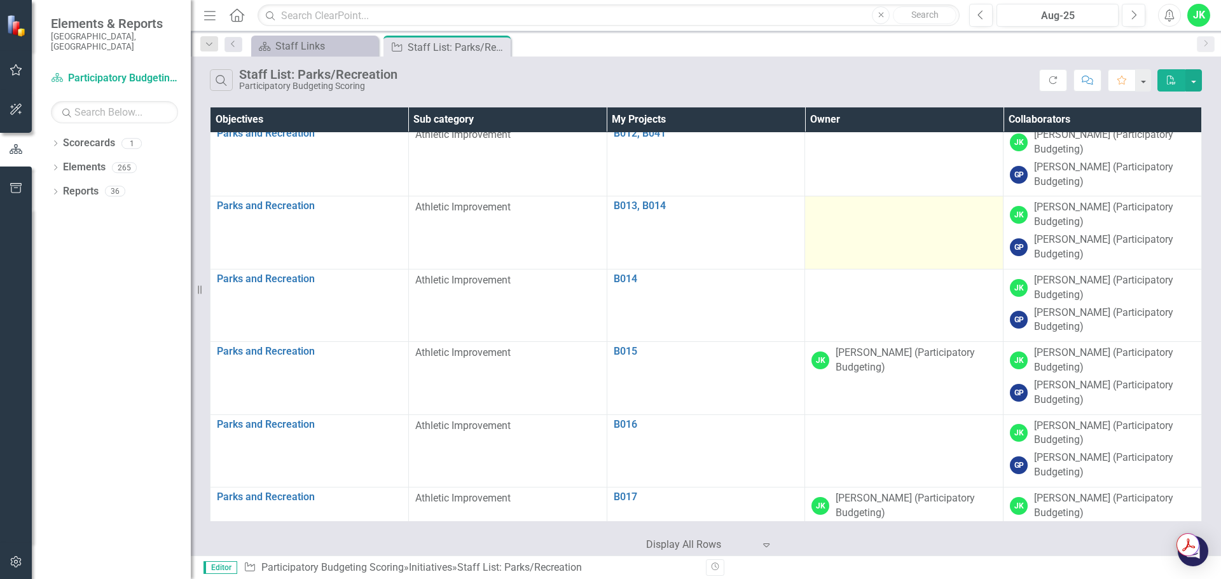
scroll to position [509, 0]
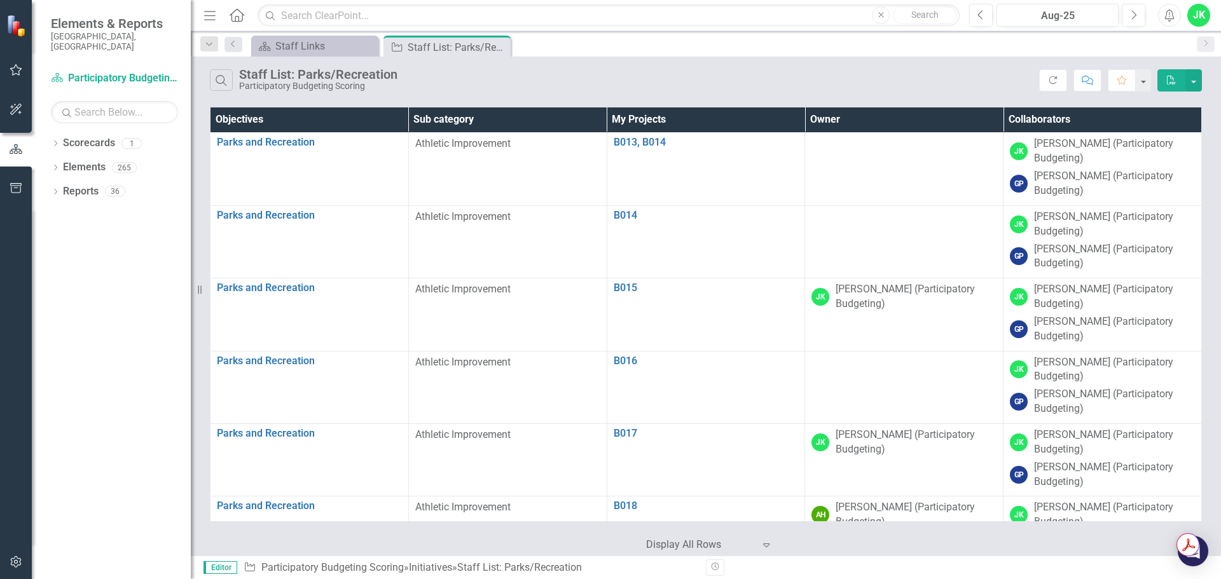
click at [886, 118] on th "Owner" at bounding box center [904, 119] width 198 height 25
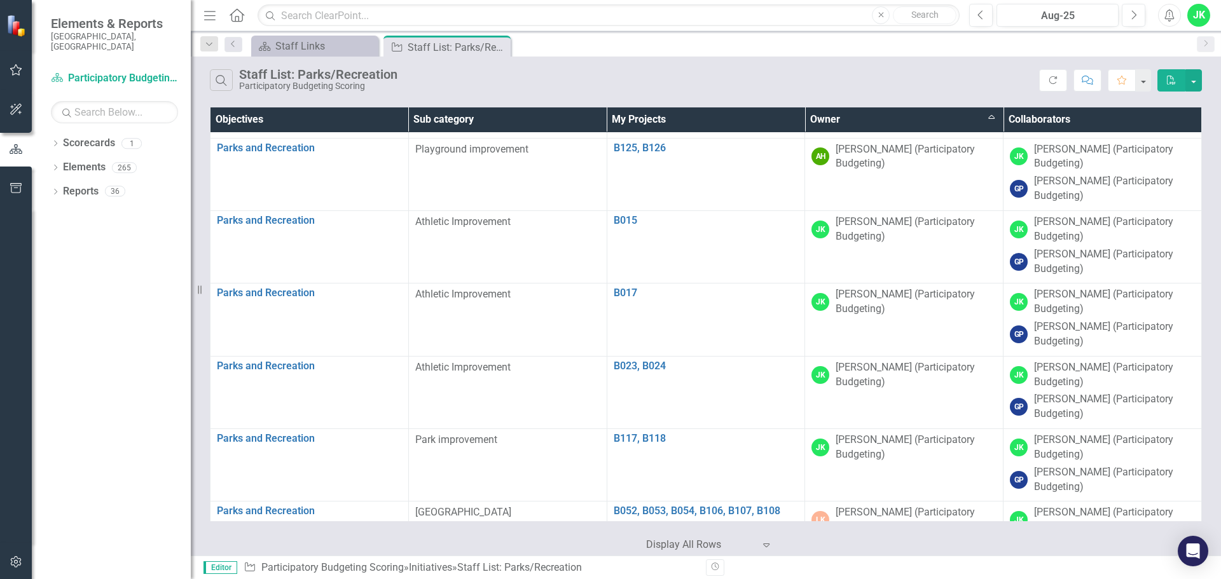
scroll to position [7185, 0]
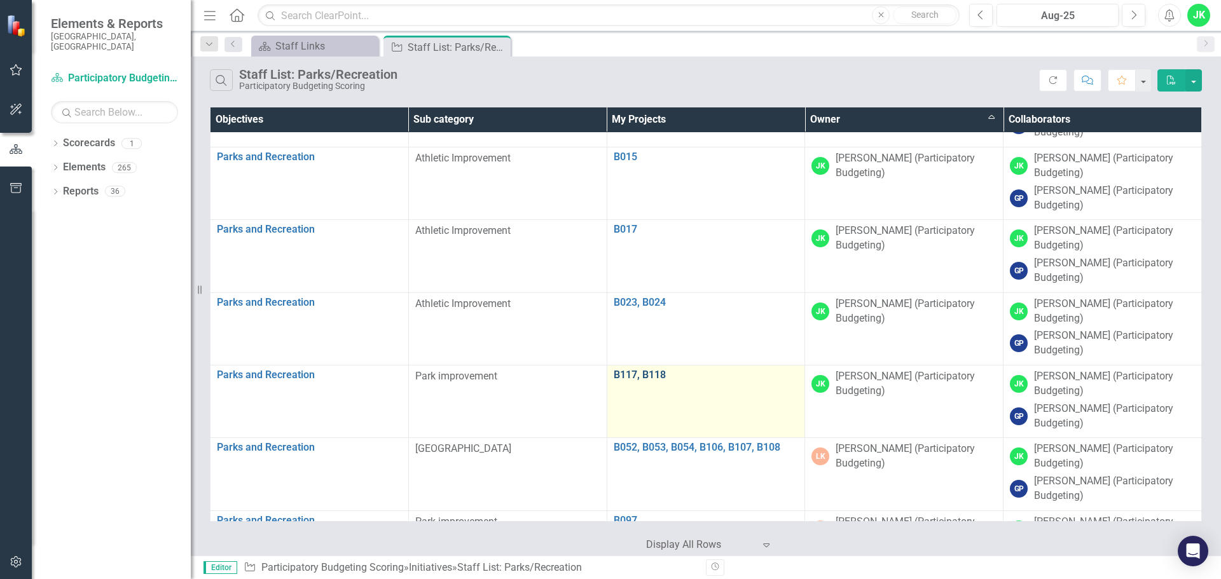
click at [644, 375] on link "B117, B118" at bounding box center [706, 374] width 185 height 11
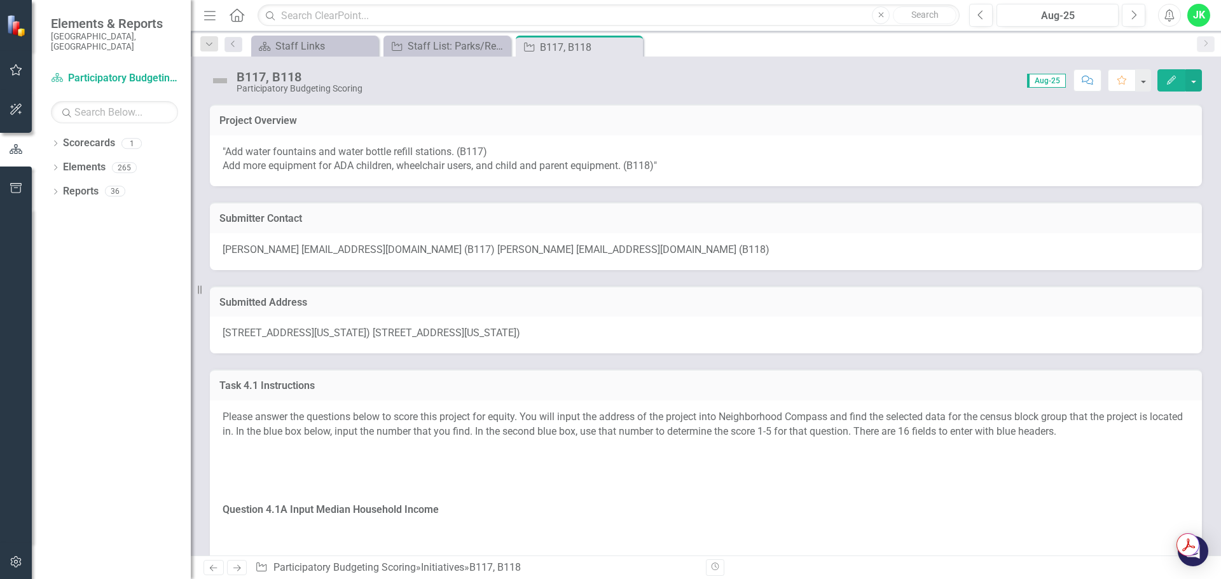
scroll to position [64, 0]
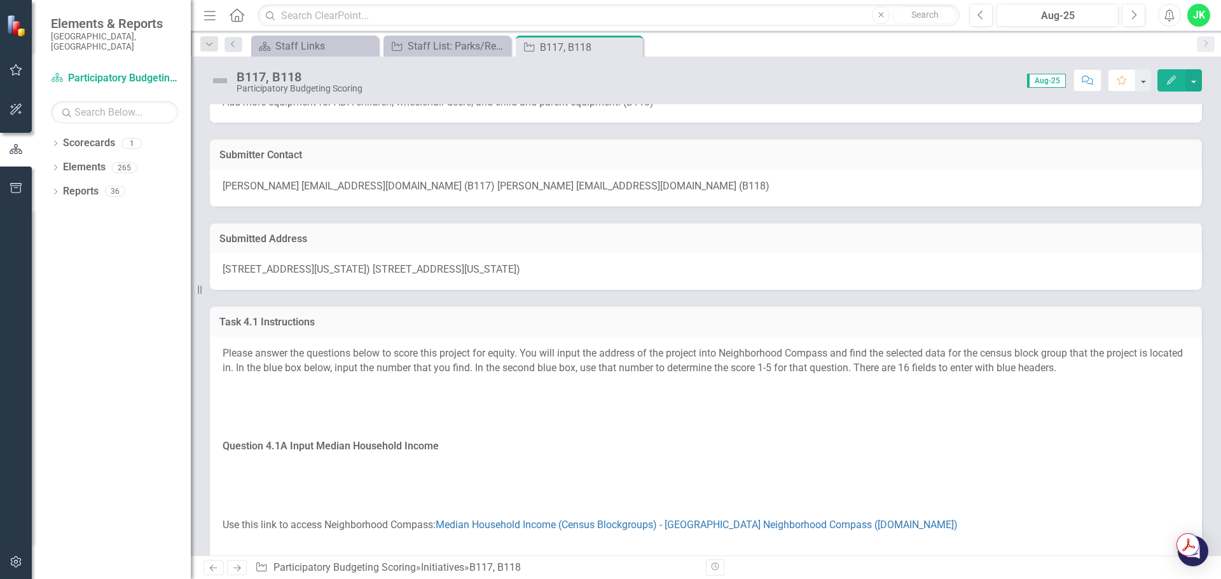
click at [369, 267] on span "[STREET_ADDRESS][US_STATE]) [STREET_ADDRESS][US_STATE])" at bounding box center [372, 269] width 298 height 12
click at [369, 268] on span "[STREET_ADDRESS][US_STATE]) [STREET_ADDRESS][US_STATE])" at bounding box center [372, 269] width 298 height 12
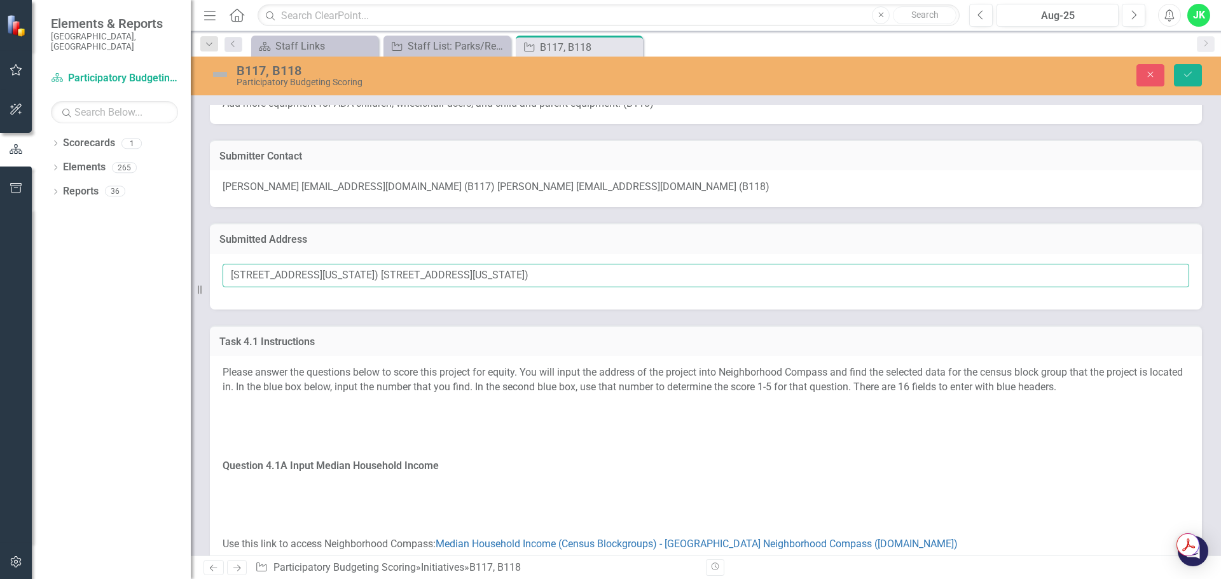
drag, startPoint x: 333, startPoint y: 273, endPoint x: 228, endPoint y: 272, distance: 104.3
click at [228, 272] on input "[STREET_ADDRESS][US_STATE]) [STREET_ADDRESS][US_STATE])" at bounding box center [706, 276] width 966 height 24
click at [1146, 74] on icon "Close" at bounding box center [1150, 74] width 11 height 9
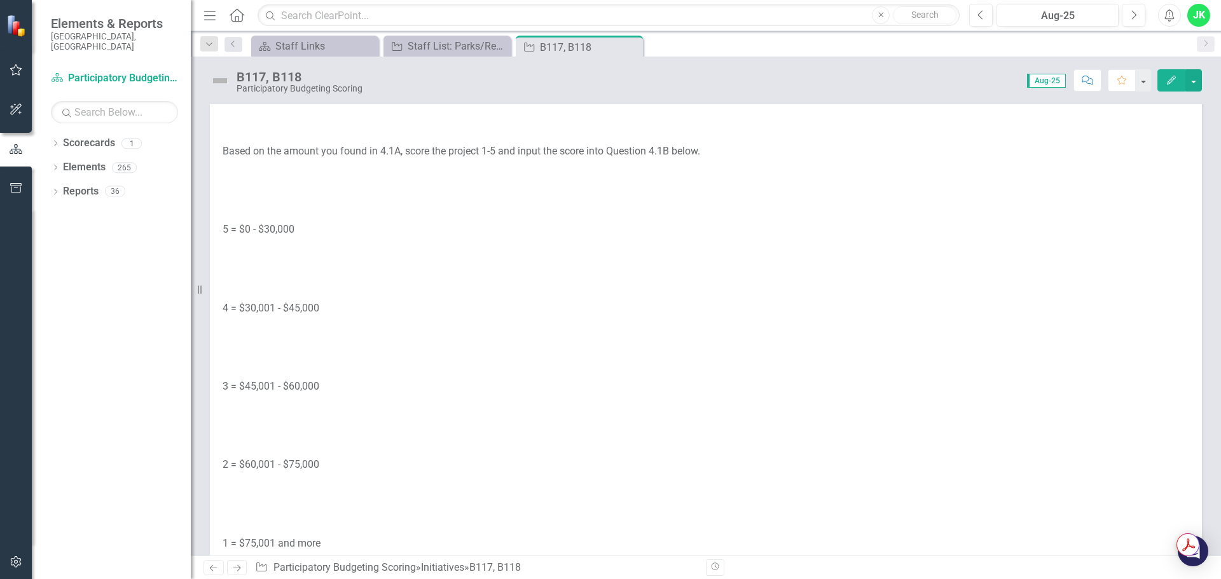
scroll to position [1462, 0]
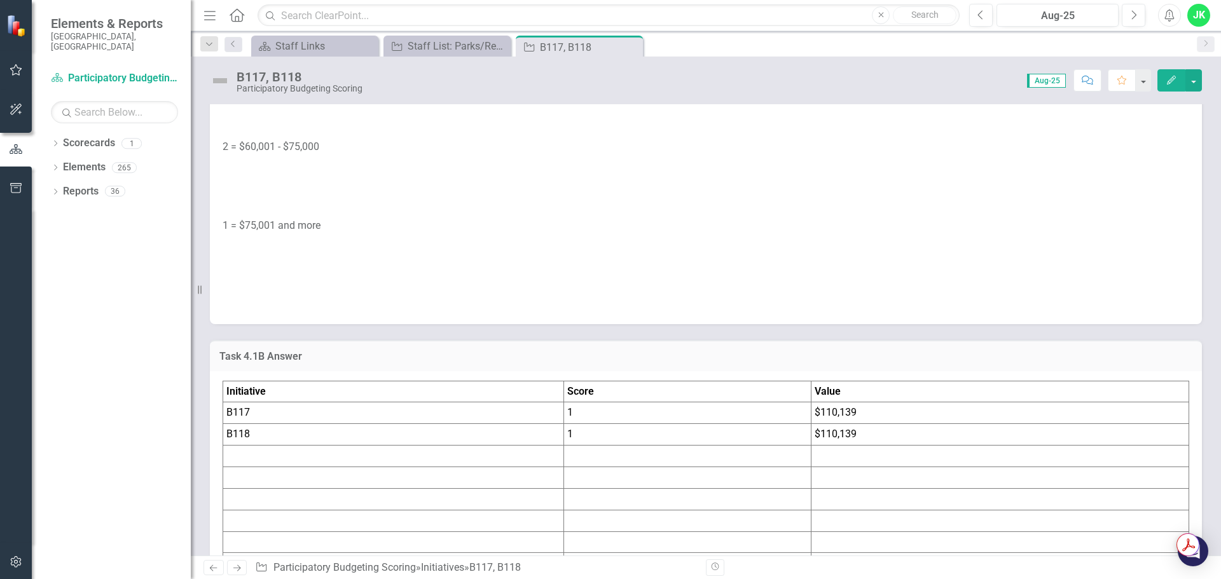
click at [868, 411] on div "$110,139" at bounding box center [1000, 413] width 371 height 15
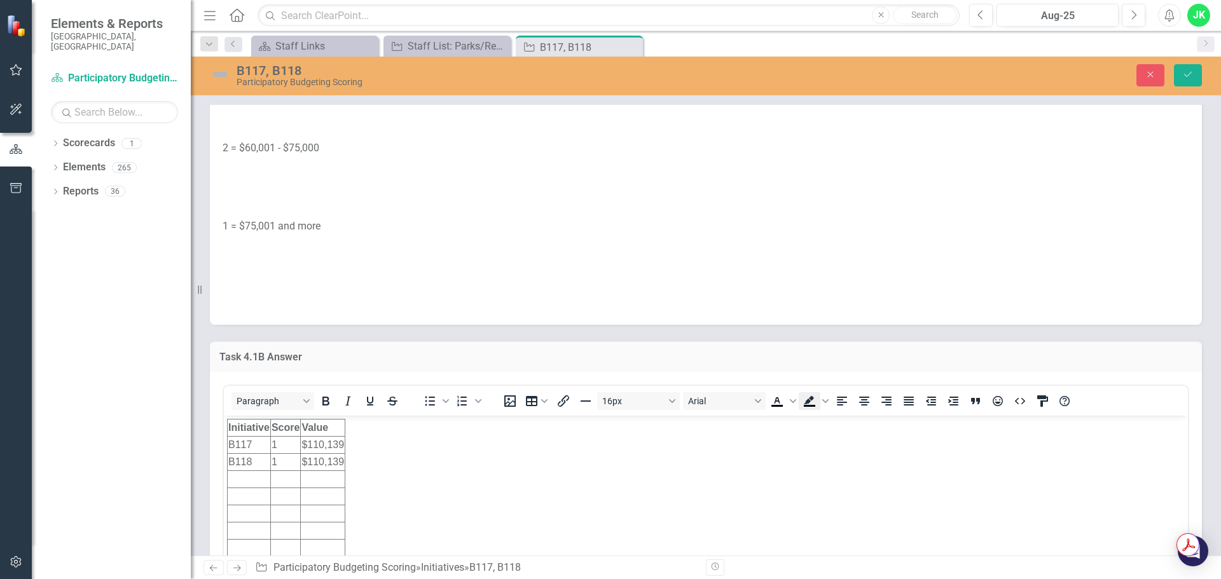
scroll to position [0, 0]
click at [341, 442] on div "$110,139" at bounding box center [322, 444] width 43 height 15
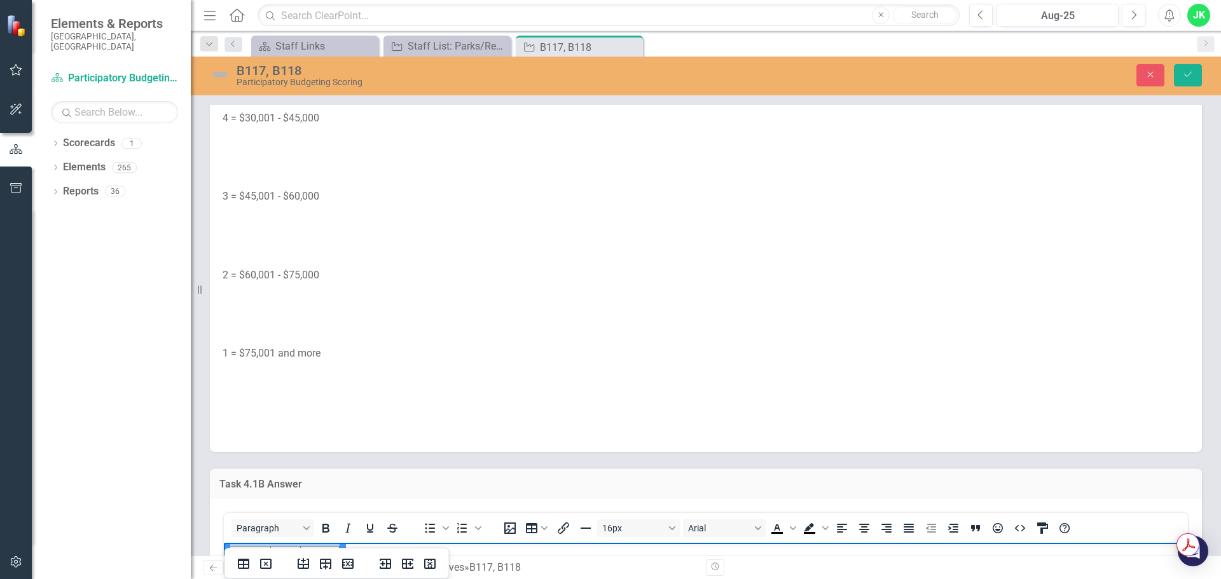
scroll to position [1590, 0]
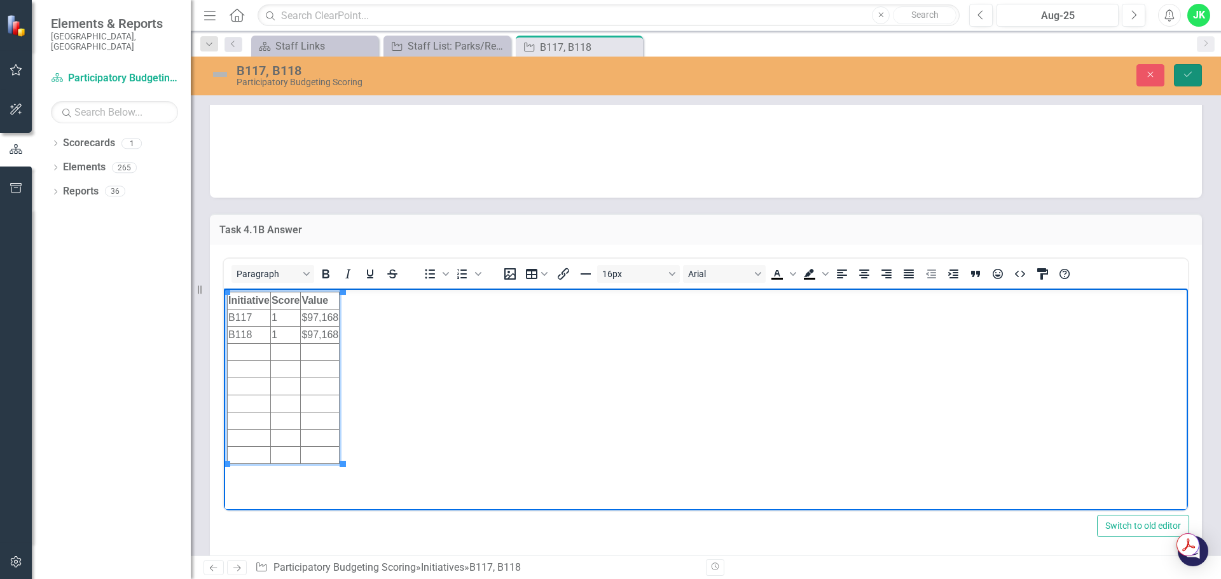
click at [1194, 69] on button "Save" at bounding box center [1188, 75] width 28 height 22
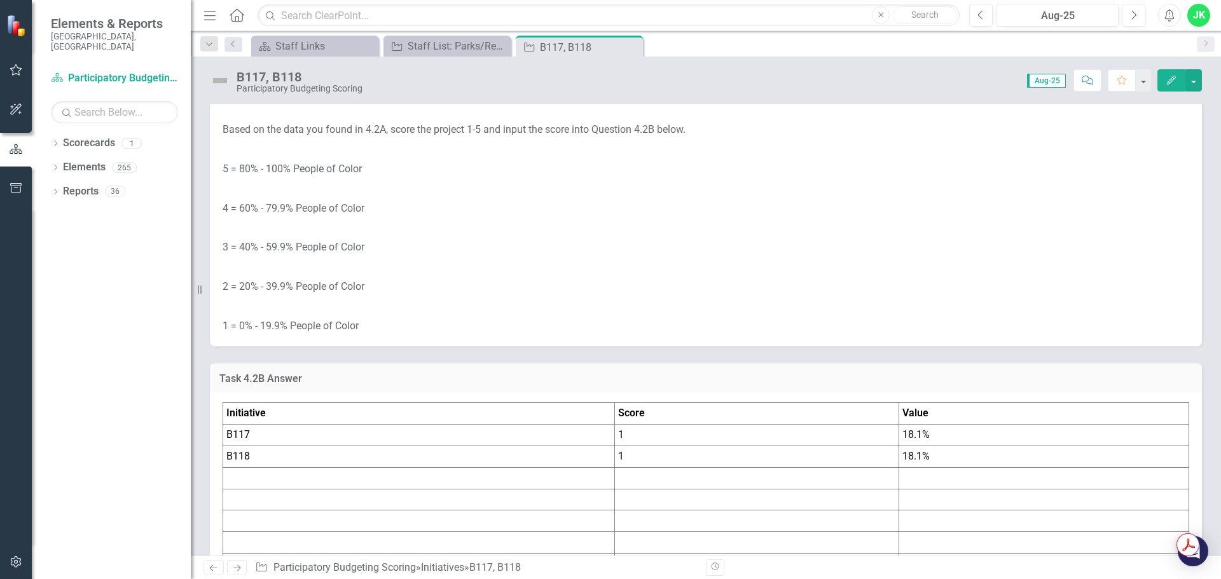
scroll to position [2289, 0]
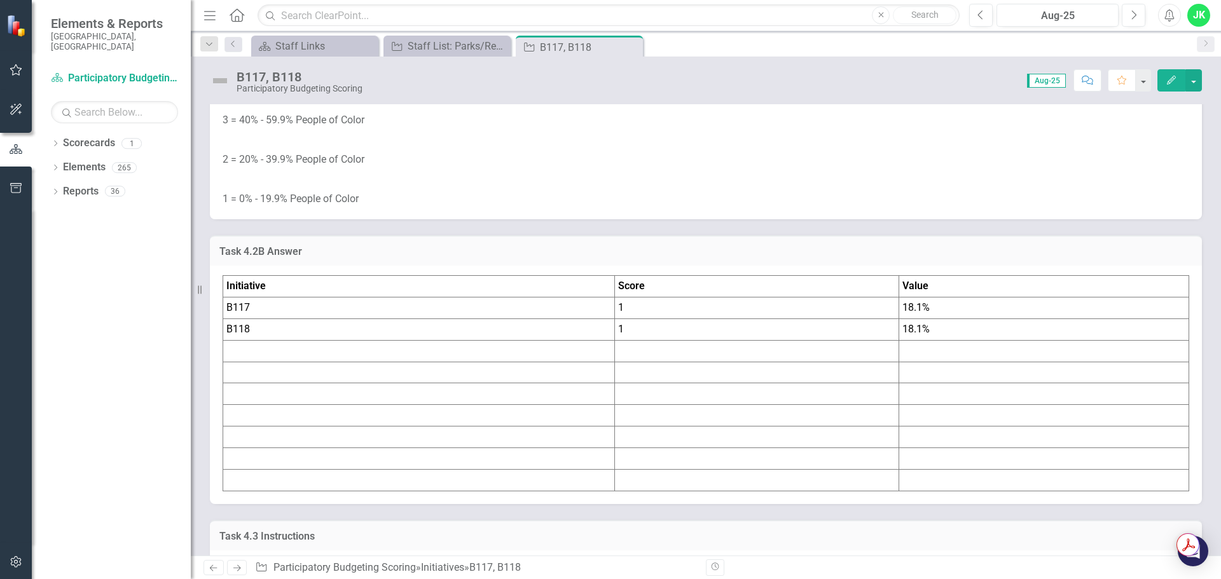
click at [912, 310] on span "18.1%" at bounding box center [915, 307] width 27 height 12
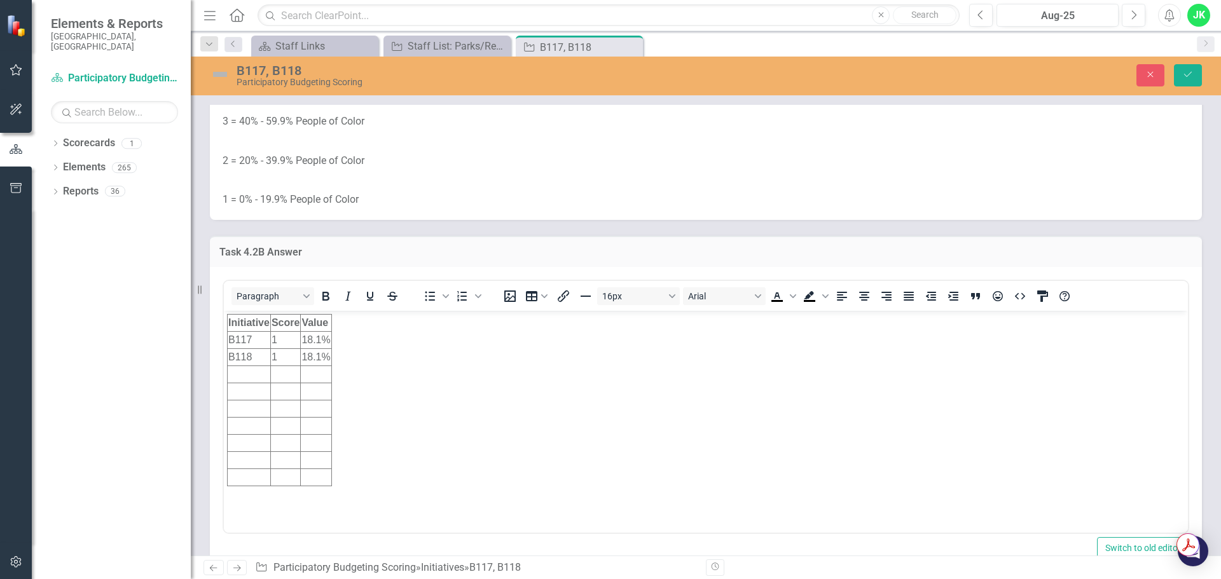
scroll to position [0, 0]
click at [316, 340] on td "18.1%" at bounding box center [316, 339] width 31 height 17
click at [1190, 79] on icon "Save" at bounding box center [1187, 74] width 11 height 9
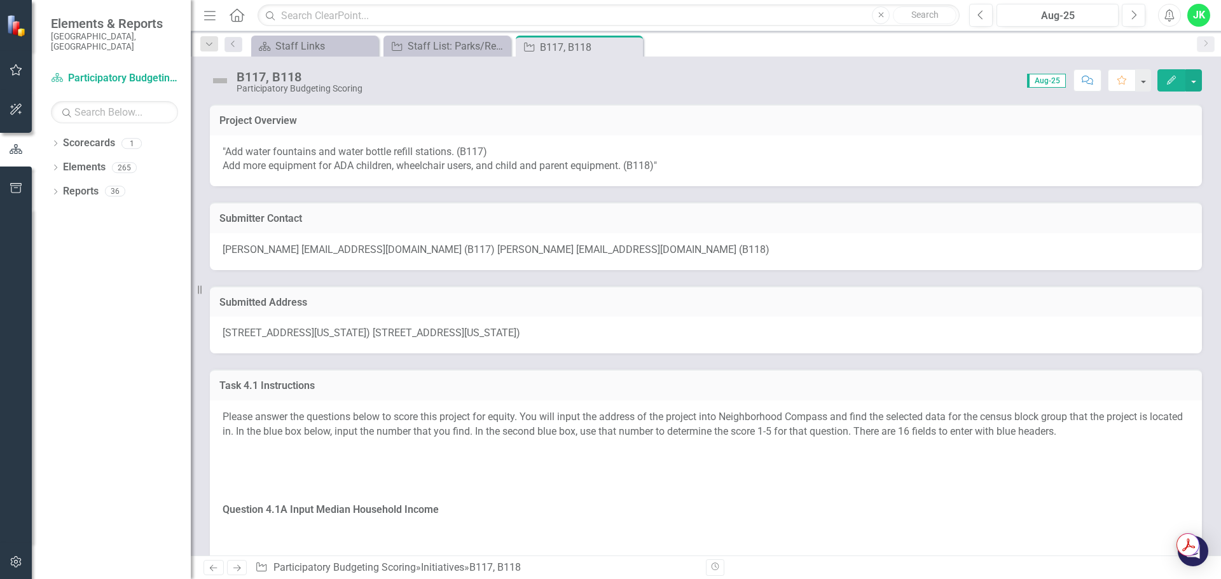
click at [280, 332] on span "[STREET_ADDRESS][US_STATE]) [STREET_ADDRESS][US_STATE])" at bounding box center [372, 333] width 298 height 12
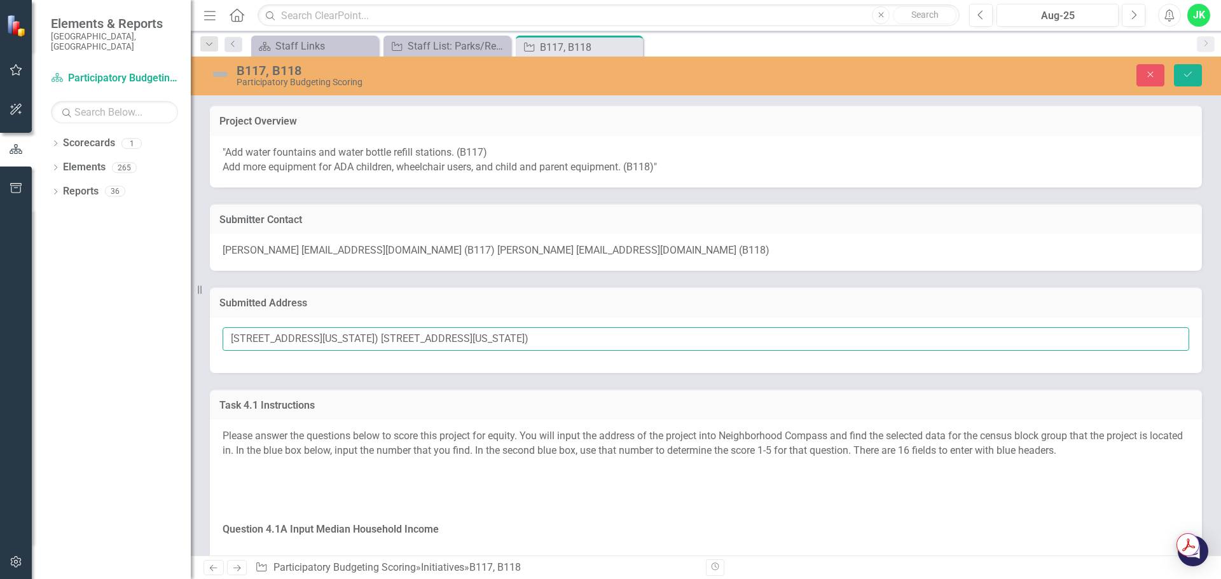
drag, startPoint x: 333, startPoint y: 335, endPoint x: 266, endPoint y: 343, distance: 66.6
click at [232, 334] on input "[STREET_ADDRESS][US_STATE]) [STREET_ADDRESS][US_STATE])" at bounding box center [706, 339] width 966 height 24
click at [1156, 71] on icon "Close" at bounding box center [1150, 74] width 11 height 9
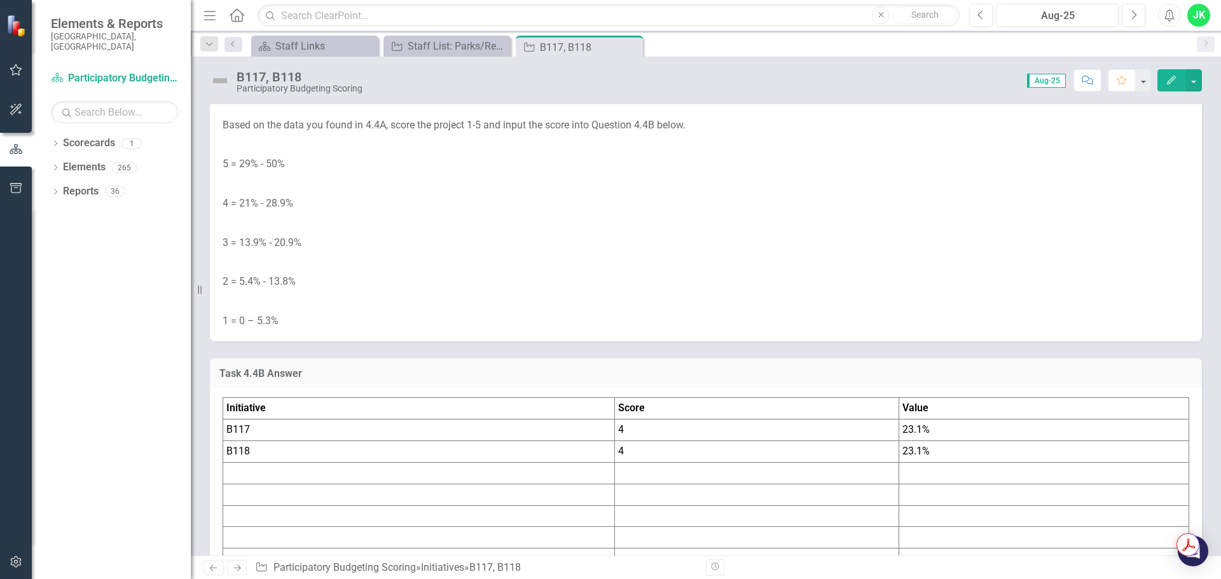
scroll to position [3688, 0]
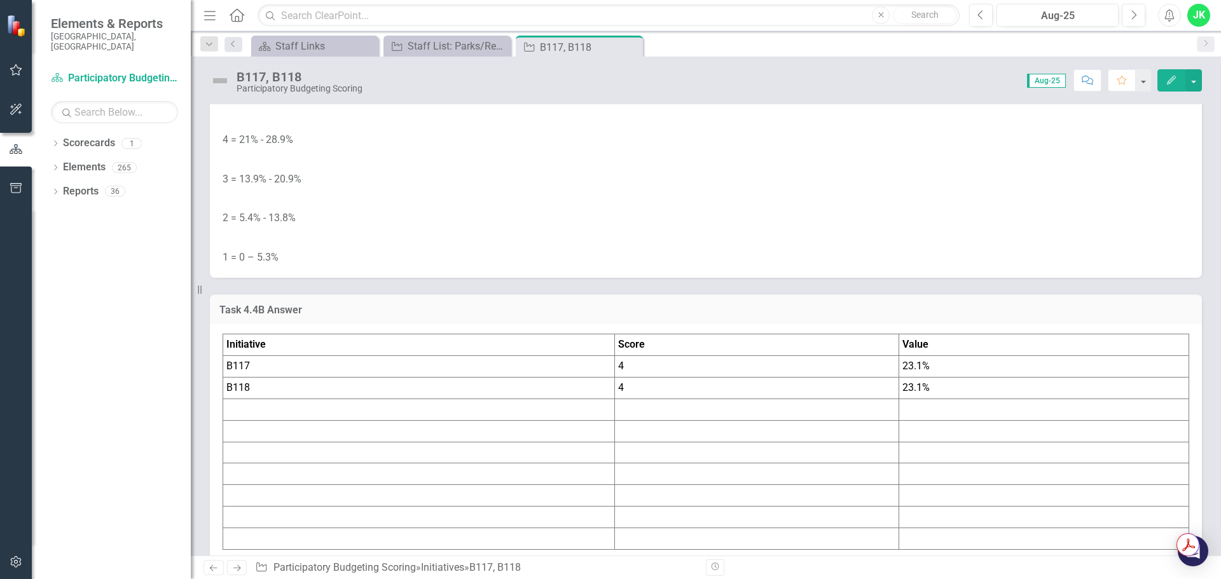
click at [909, 369] on span "23.1%" at bounding box center [915, 366] width 27 height 12
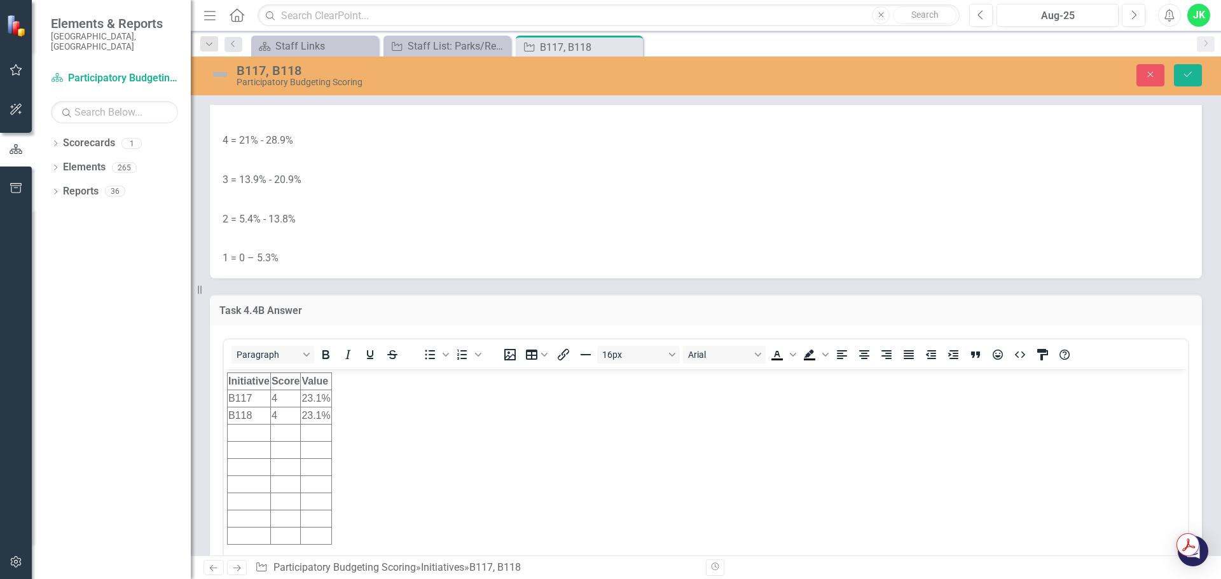
scroll to position [0, 0]
click at [318, 400] on td "23.1%" at bounding box center [316, 398] width 31 height 17
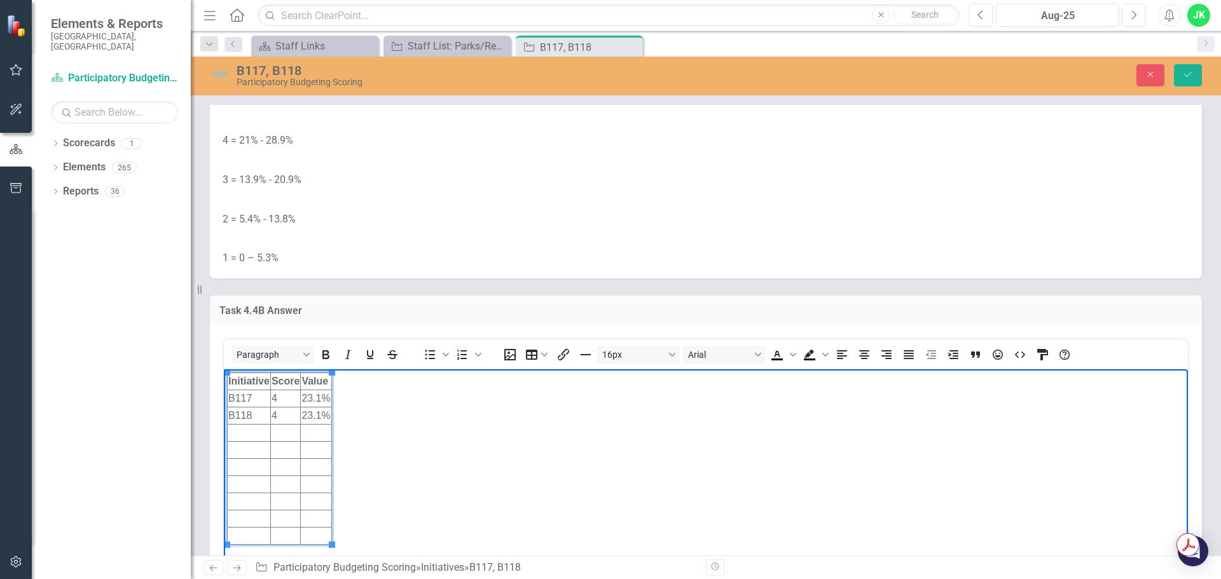
click at [507, 256] on p "1 = 0 – 5.3%" at bounding box center [706, 257] width 966 height 17
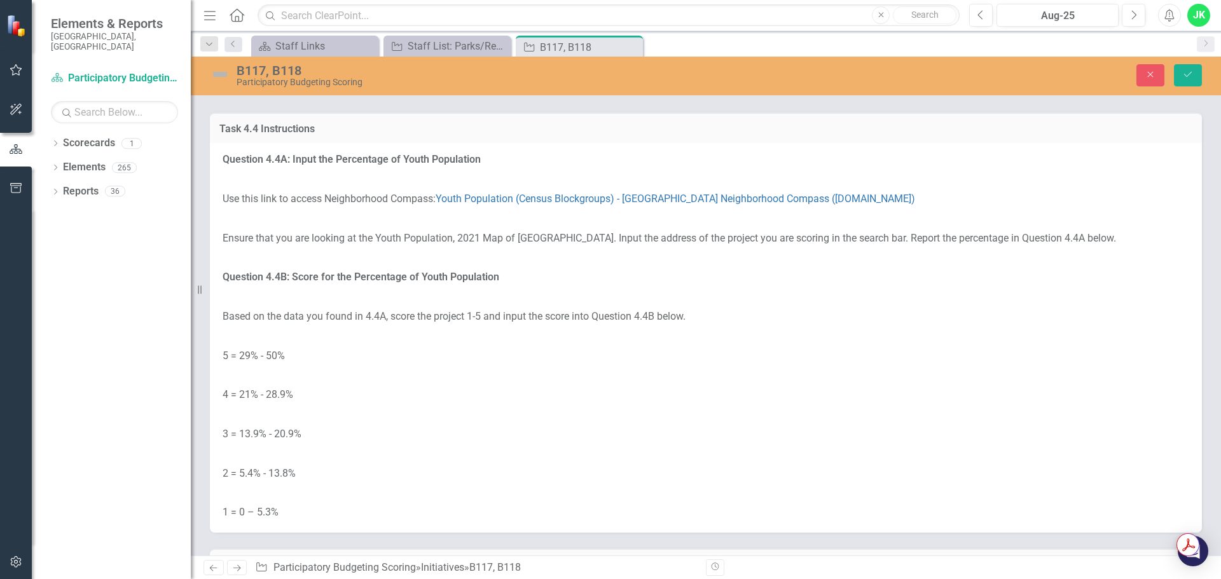
scroll to position [3688, 0]
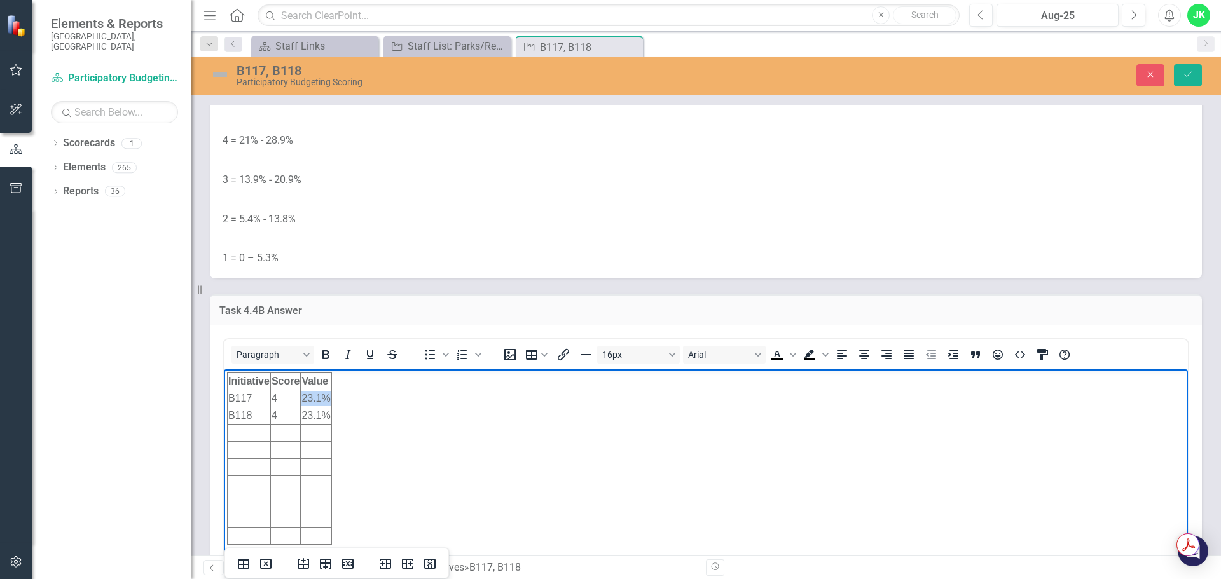
drag, startPoint x: 304, startPoint y: 397, endPoint x: 327, endPoint y: 396, distance: 22.9
click at [327, 396] on td "23.1%" at bounding box center [316, 398] width 31 height 17
drag, startPoint x: 303, startPoint y: 413, endPoint x: 328, endPoint y: 414, distance: 24.8
click at [328, 414] on td "23.1%" at bounding box center [316, 415] width 31 height 17
paste body "Rich Text Area. Press ALT-0 for help."
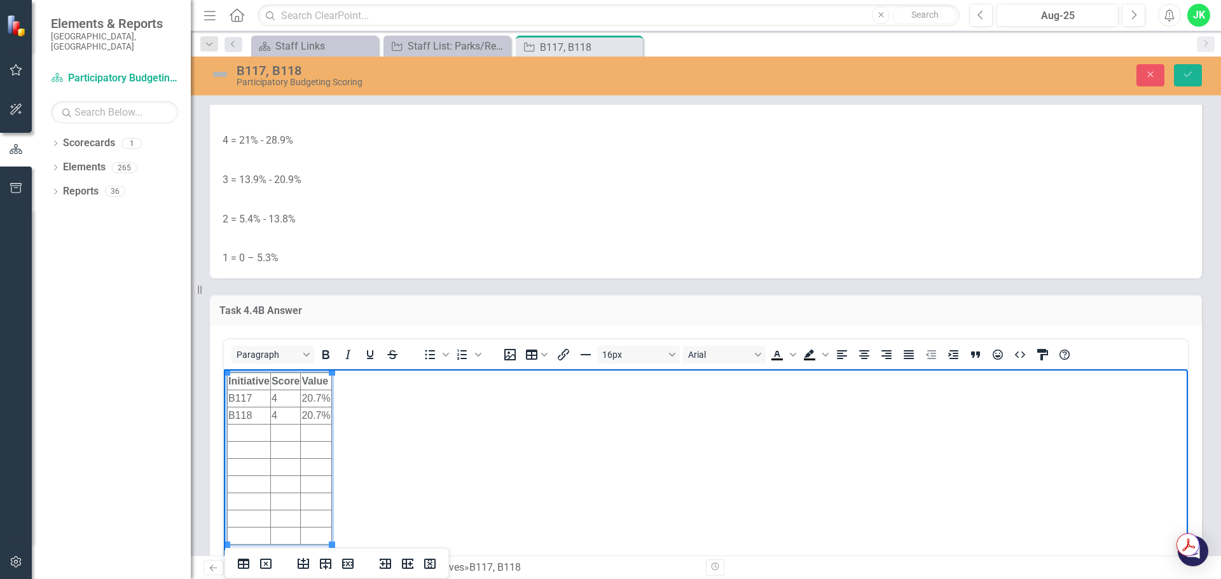
click at [282, 395] on td "4" at bounding box center [285, 398] width 30 height 17
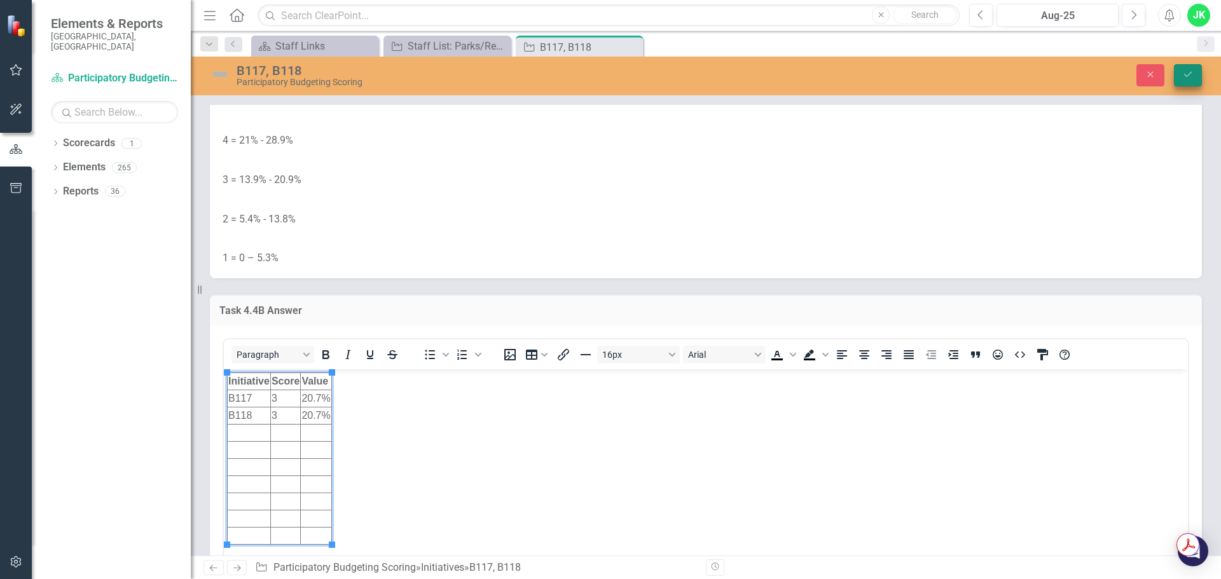
click at [1184, 82] on button "Save" at bounding box center [1188, 75] width 28 height 22
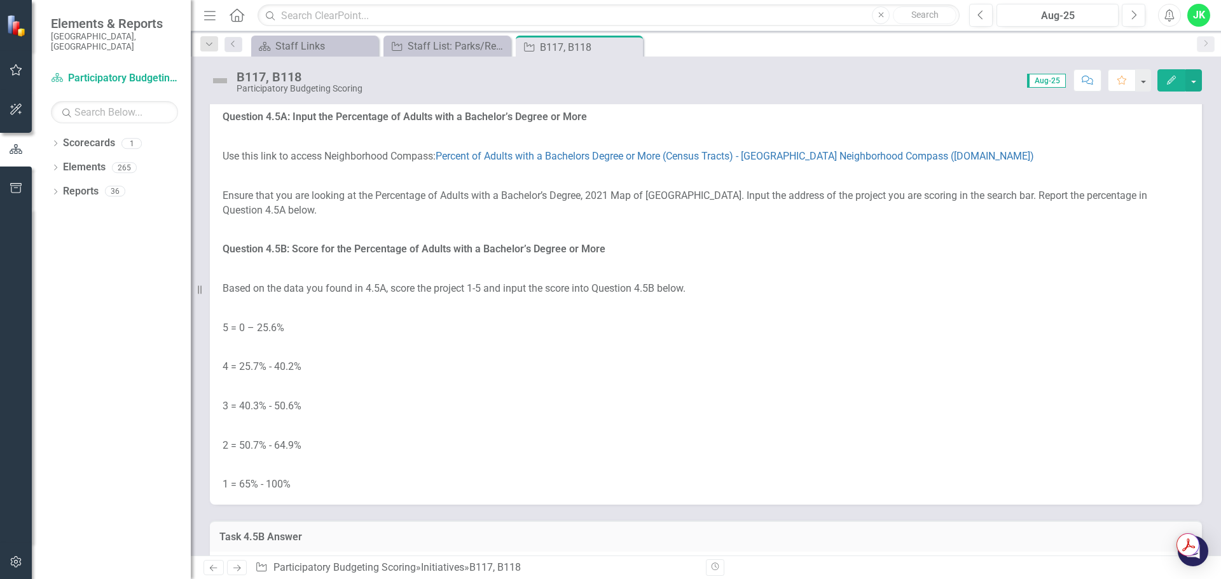
scroll to position [4387, 0]
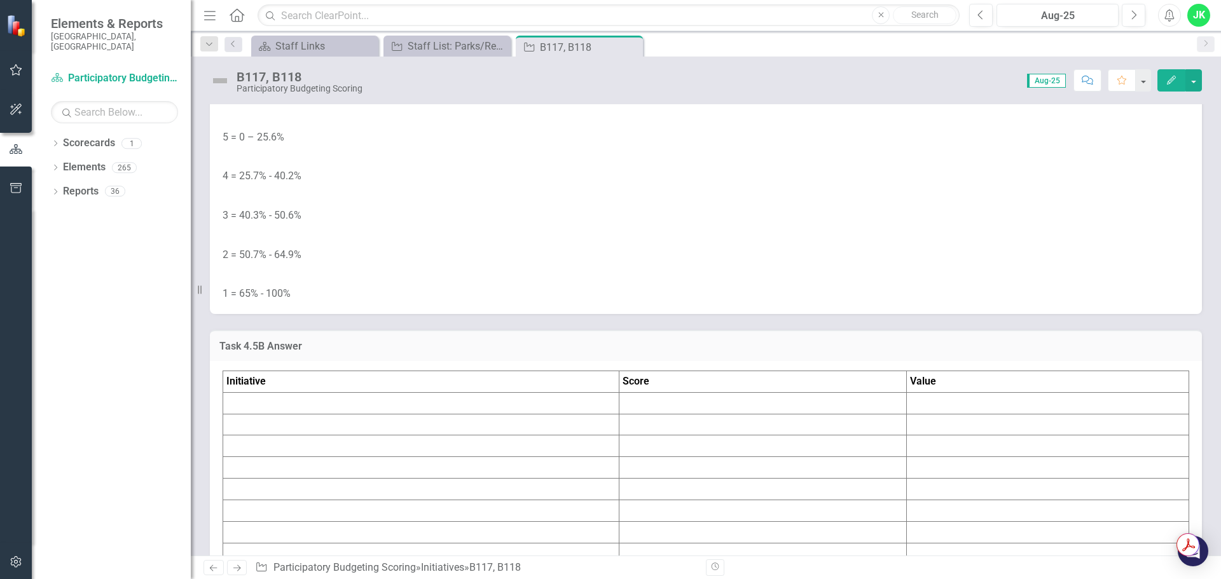
click at [357, 406] on td at bounding box center [421, 403] width 396 height 22
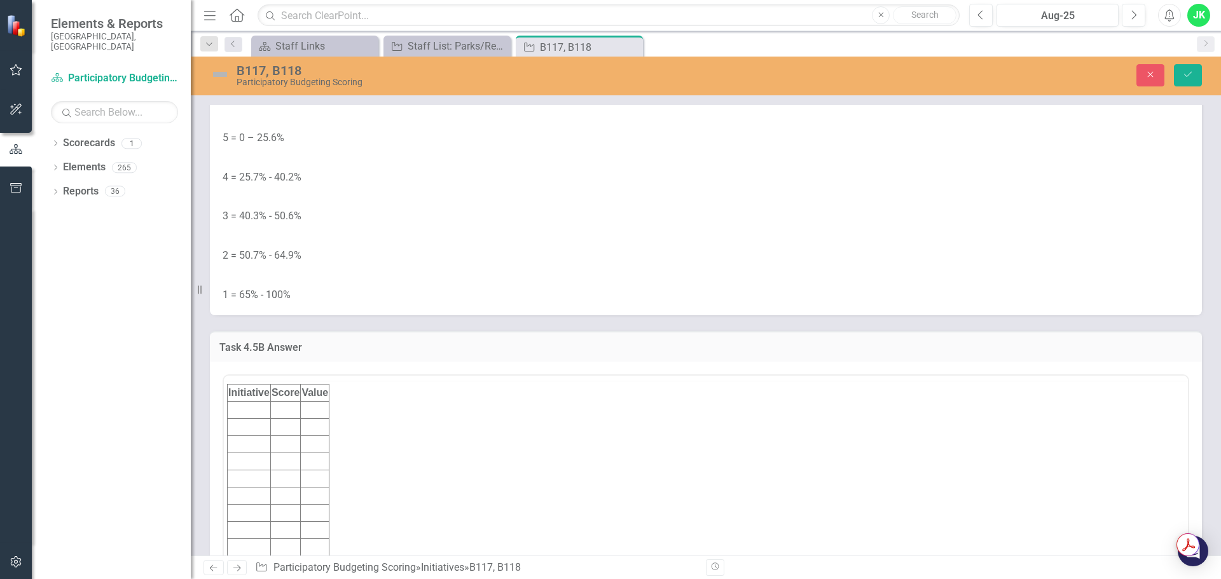
scroll to position [0, 0]
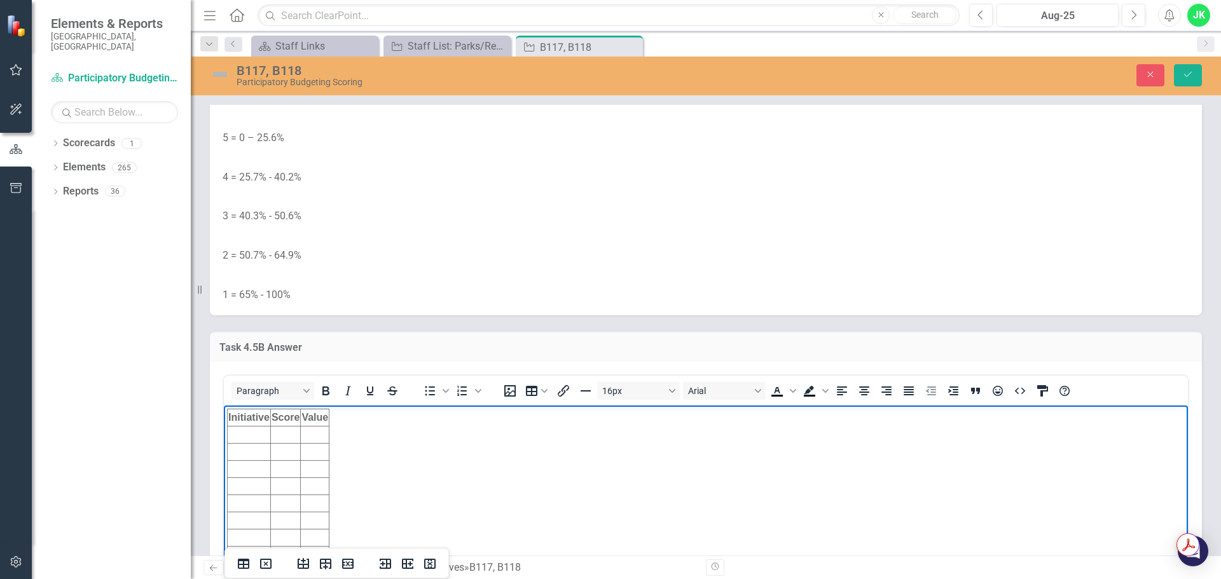
click at [265, 431] on td "Rich Text Area. Press ALT-0 for help." at bounding box center [249, 435] width 43 height 17
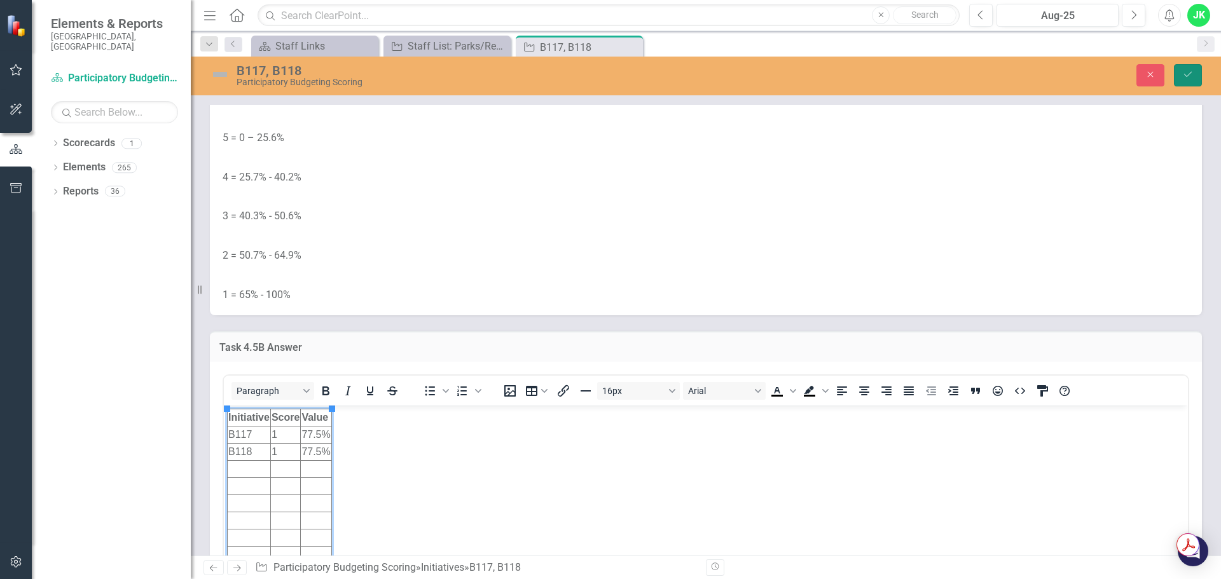
click at [1198, 78] on button "Save" at bounding box center [1188, 75] width 28 height 22
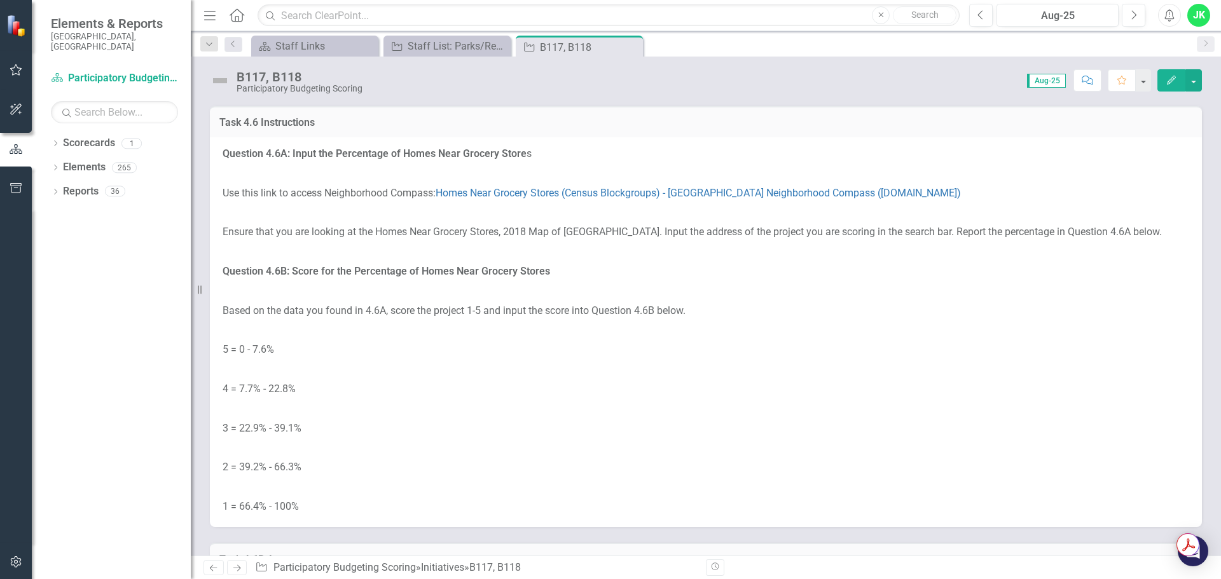
scroll to position [5087, 0]
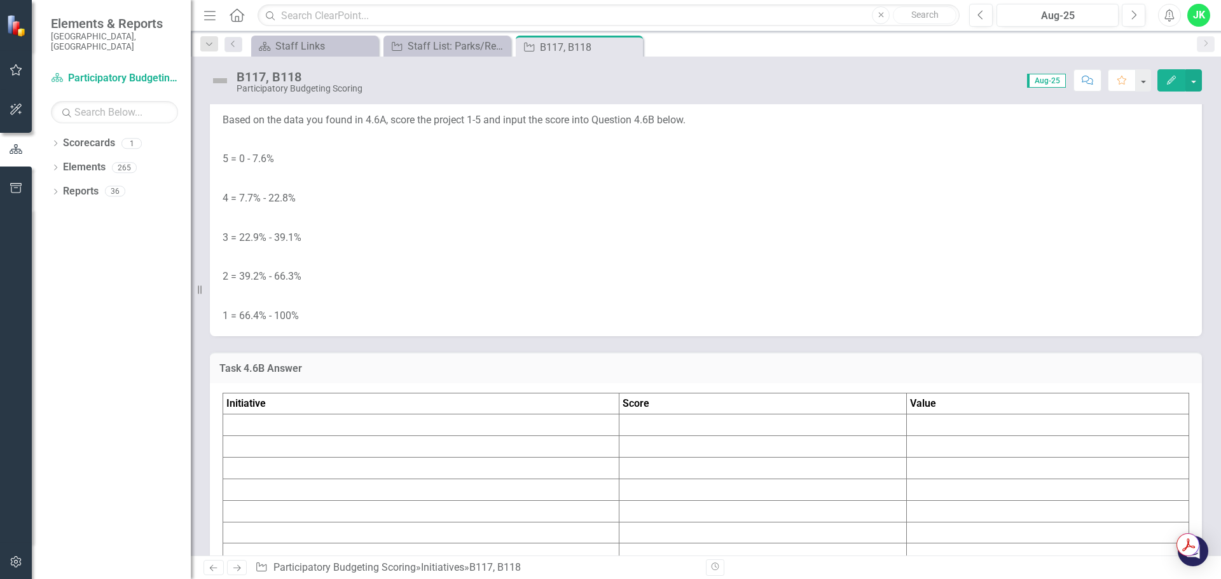
click at [342, 420] on td at bounding box center [421, 426] width 396 height 22
click at [343, 420] on td at bounding box center [421, 426] width 396 height 22
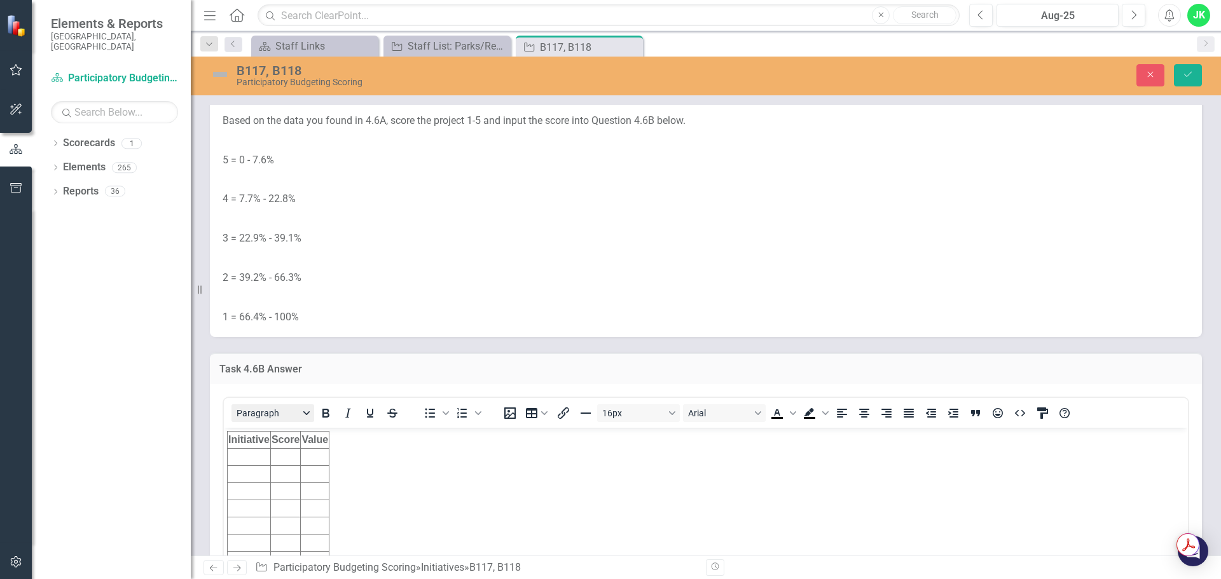
scroll to position [0, 0]
click at [251, 453] on td "Rich Text Area. Press ALT-0 for help." at bounding box center [249, 456] width 43 height 17
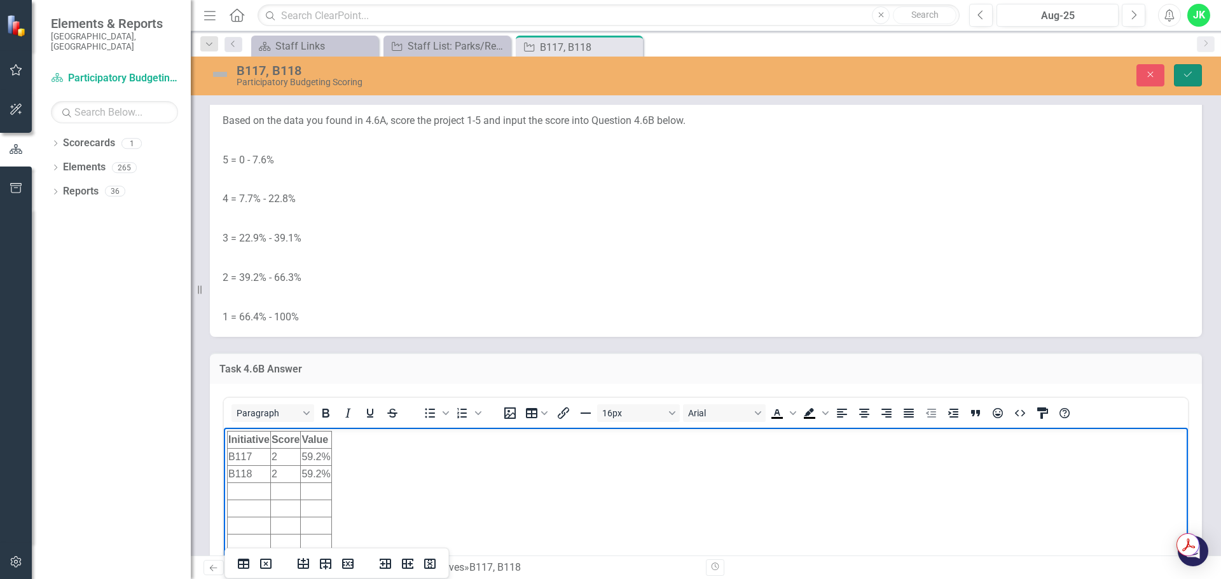
click at [1188, 77] on icon "Save" at bounding box center [1187, 74] width 11 height 9
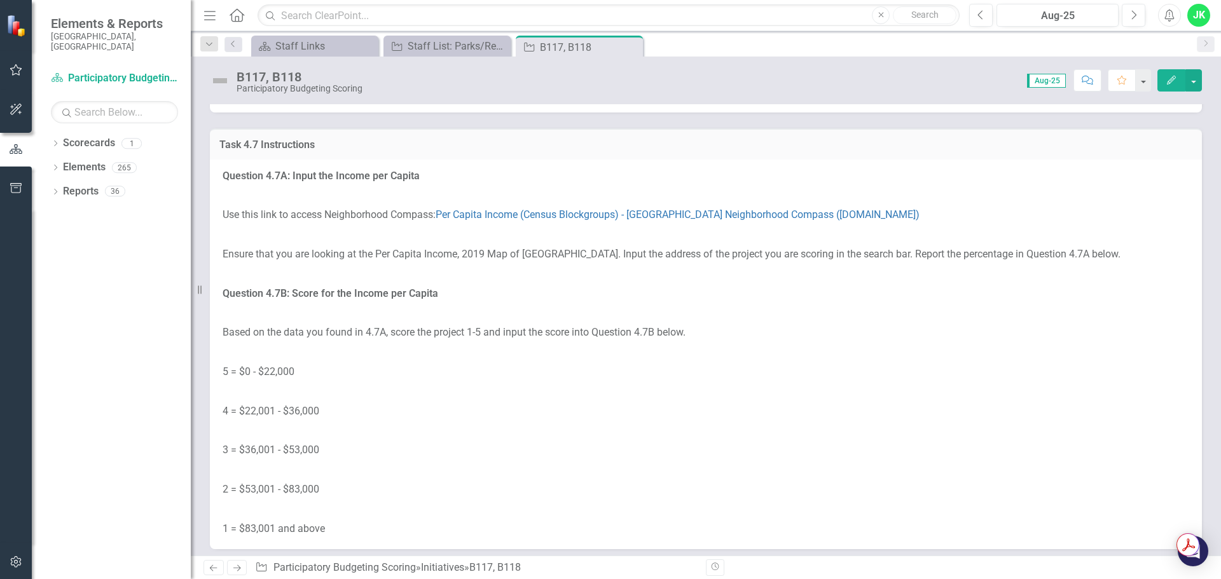
scroll to position [5786, 0]
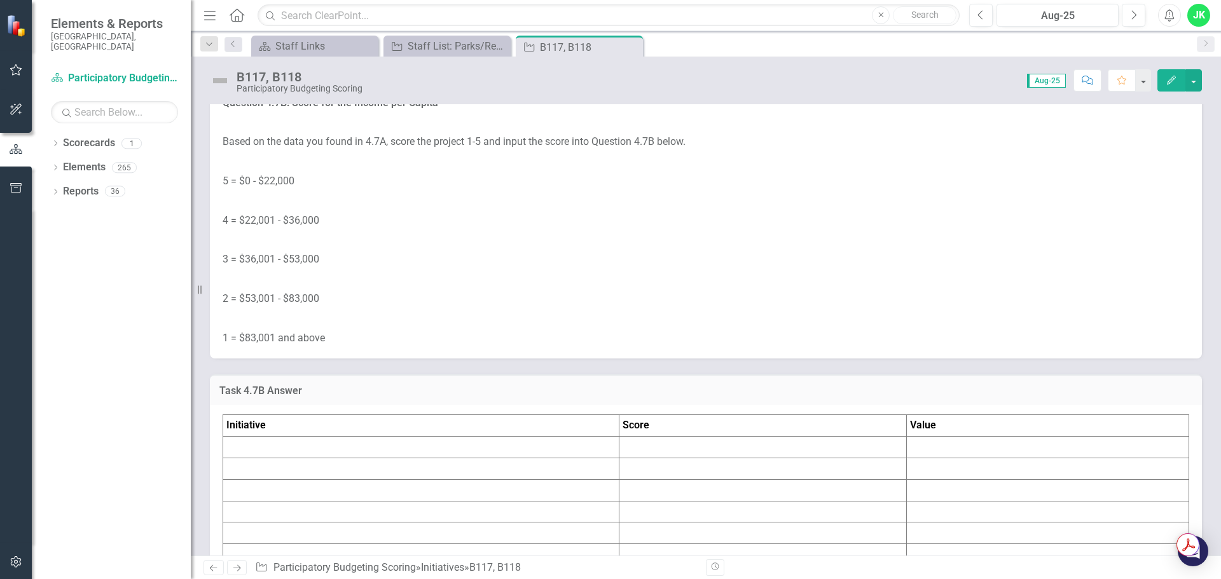
click at [287, 445] on td at bounding box center [421, 448] width 396 height 22
click at [287, 446] on td at bounding box center [421, 448] width 396 height 22
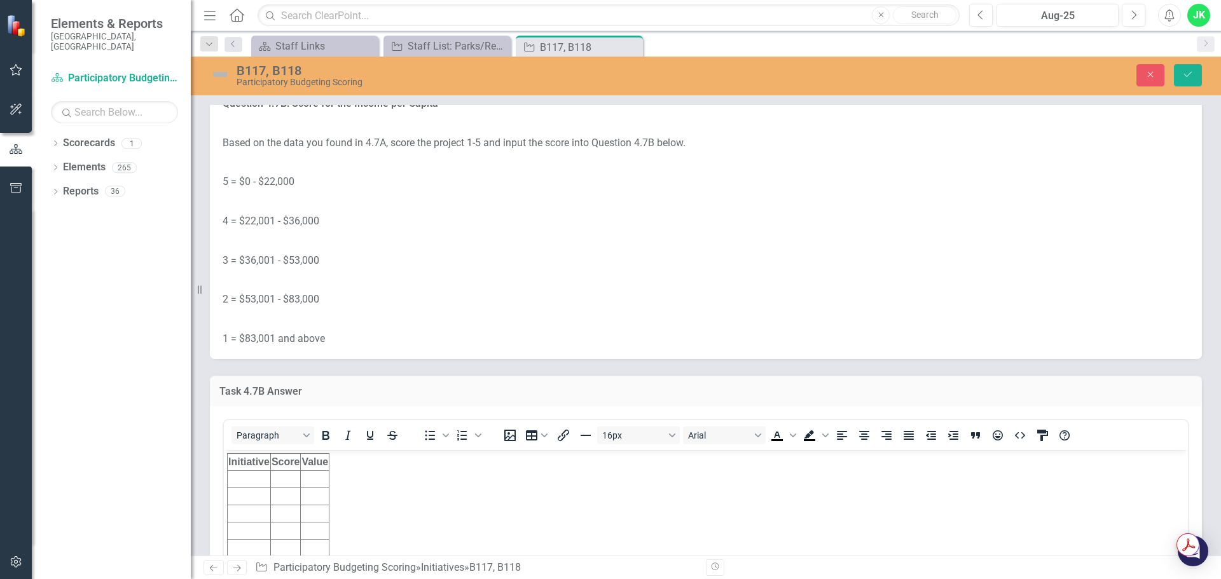
scroll to position [0, 0]
click at [250, 474] on td "Rich Text Area. Press ALT-0 for help." at bounding box center [249, 479] width 43 height 17
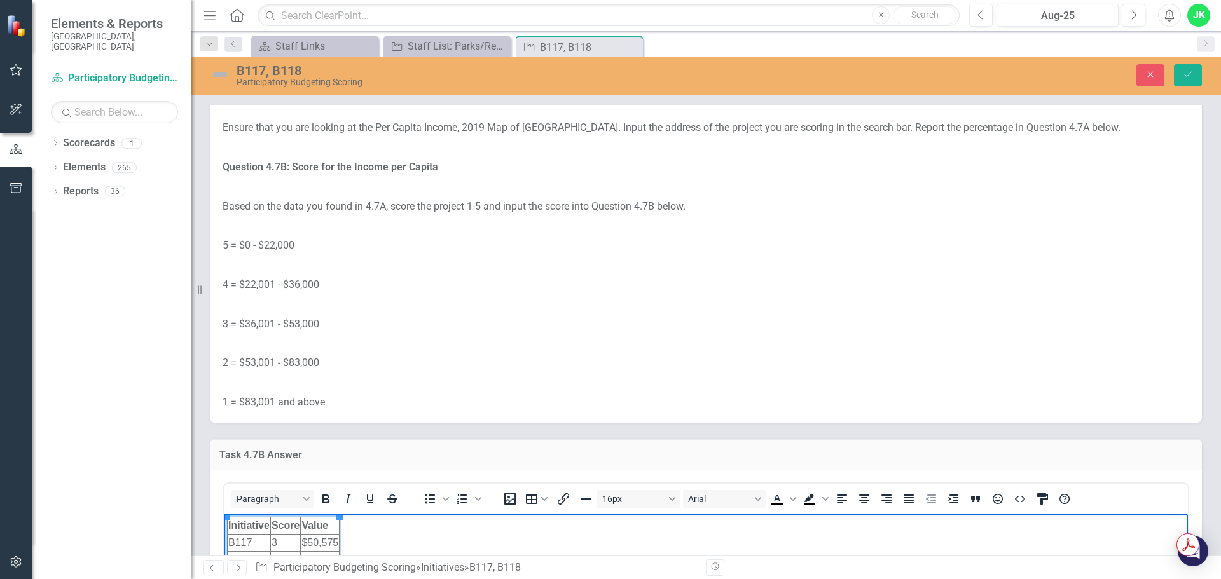
scroll to position [5595, 0]
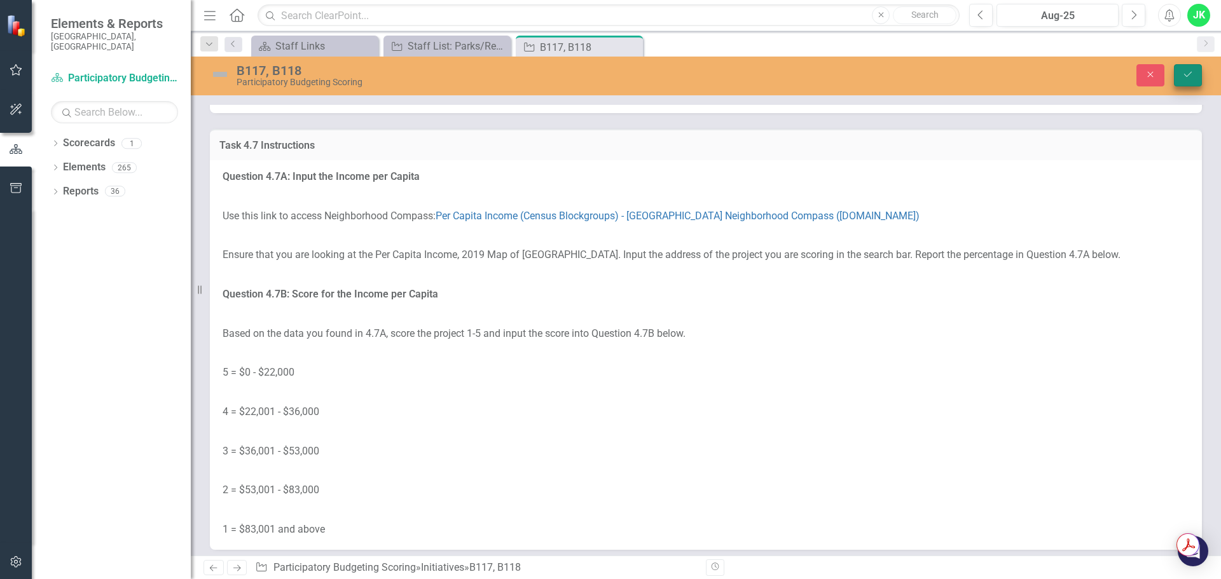
click at [1185, 77] on icon "Save" at bounding box center [1187, 74] width 11 height 9
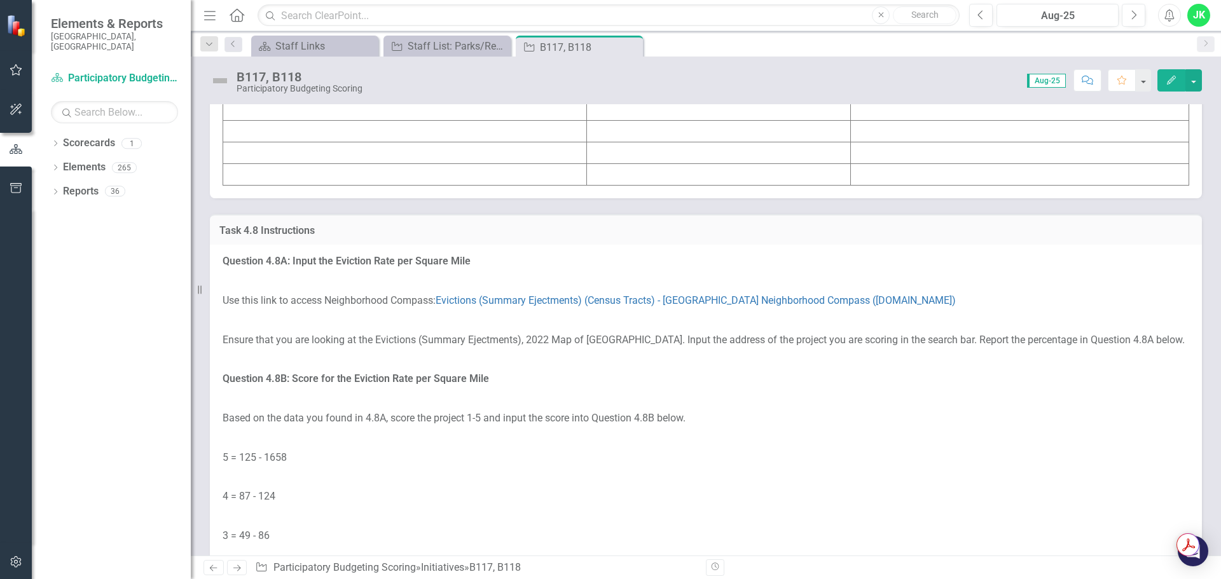
scroll to position [6486, 0]
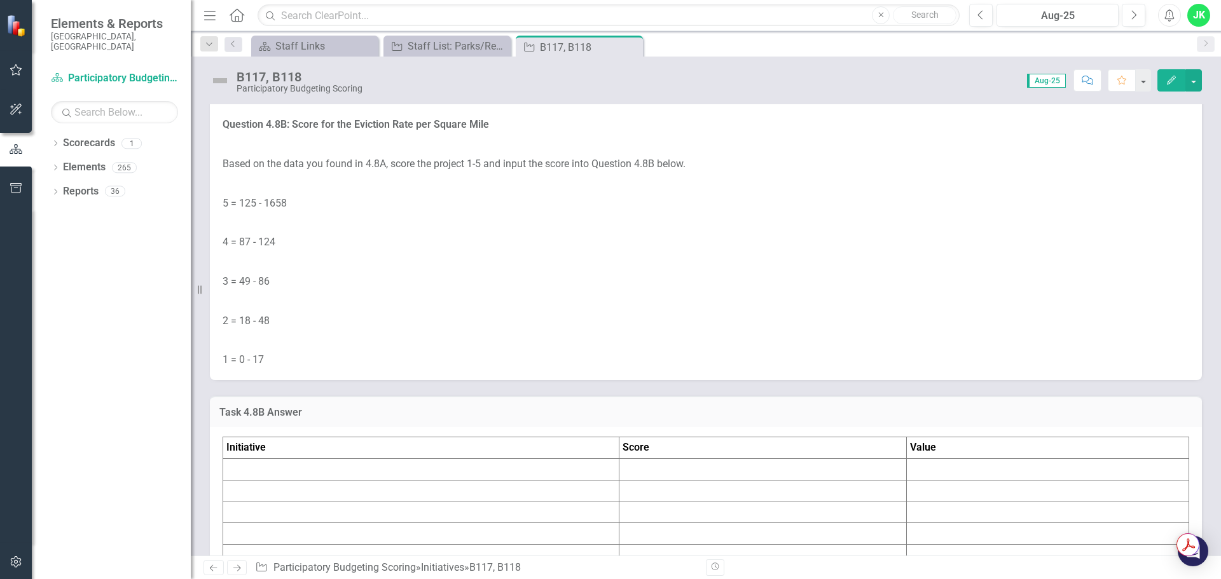
click at [332, 466] on td at bounding box center [421, 469] width 396 height 22
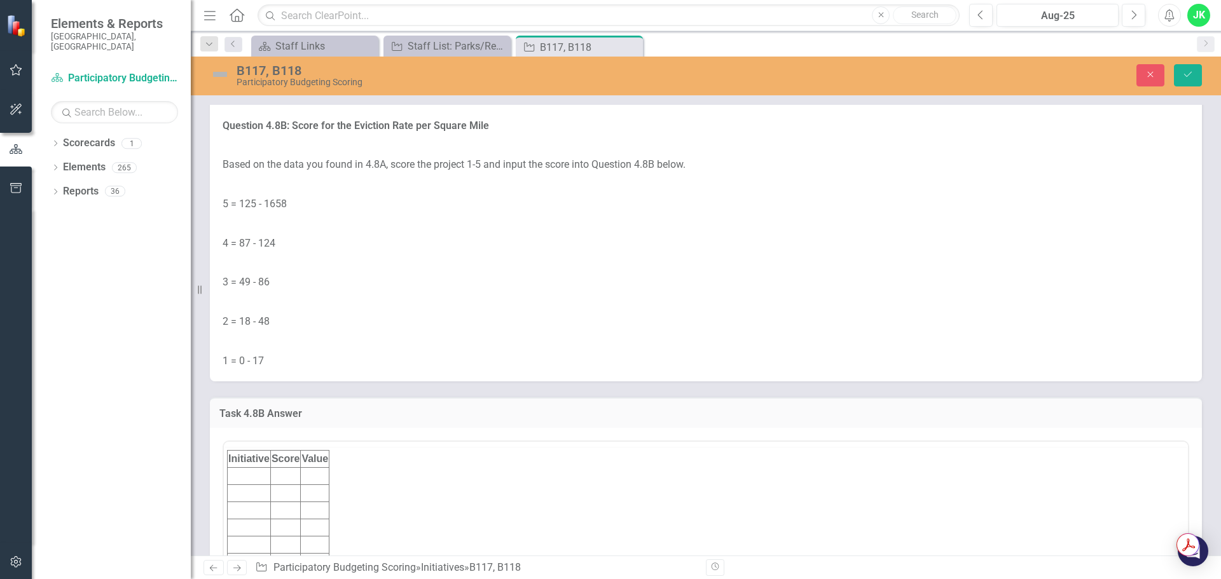
scroll to position [0, 0]
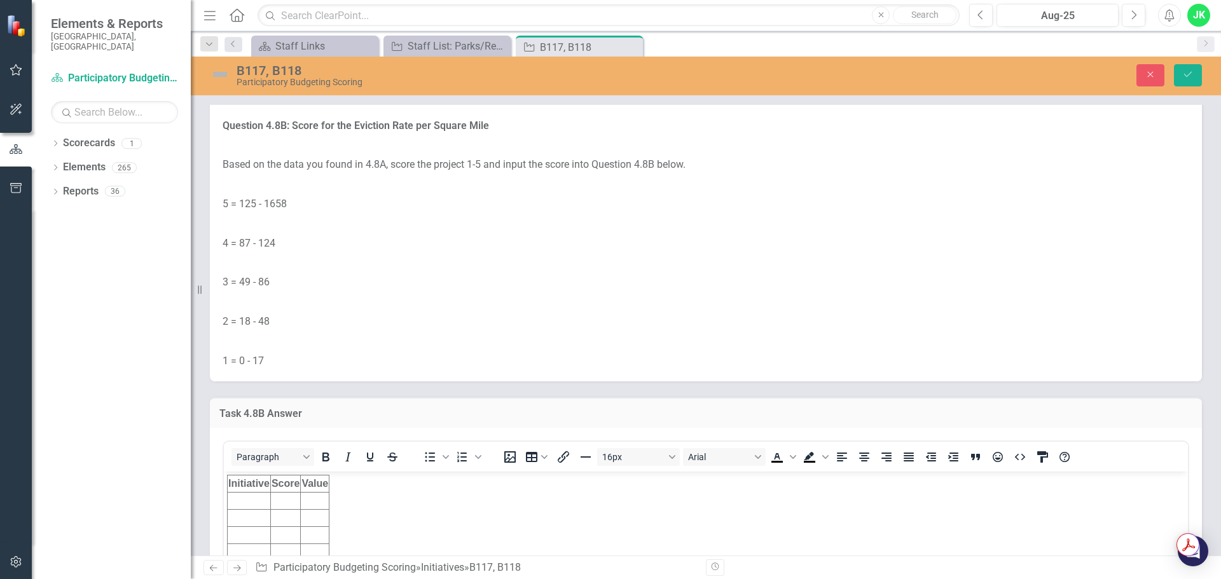
click at [243, 498] on td "Rich Text Area. Press ALT-0 for help." at bounding box center [249, 501] width 43 height 17
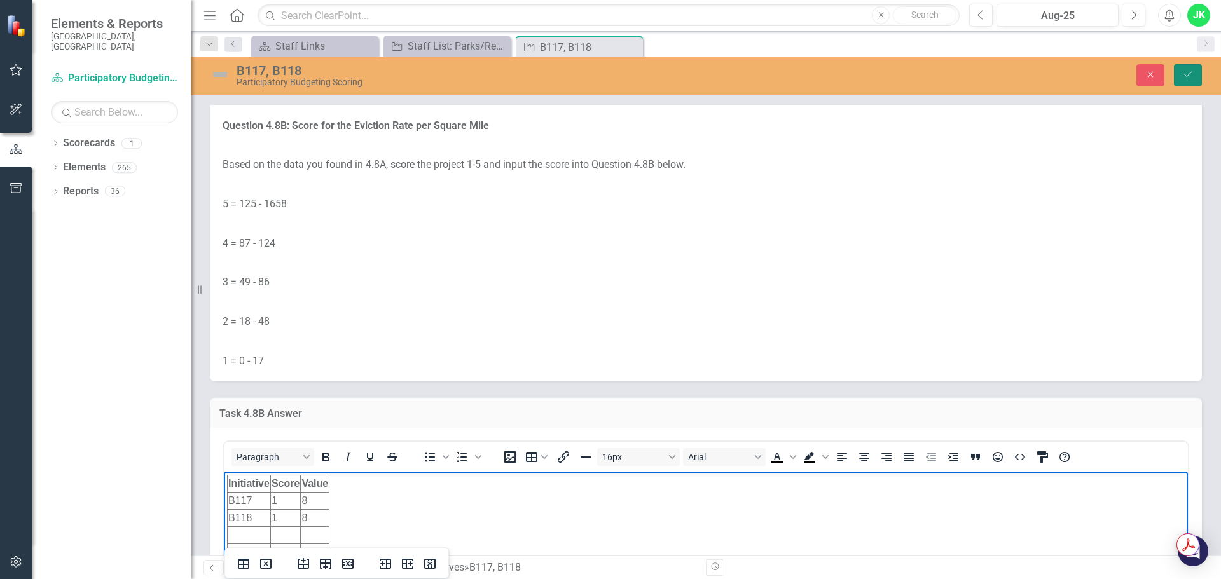
click at [1193, 72] on icon "Save" at bounding box center [1187, 74] width 11 height 9
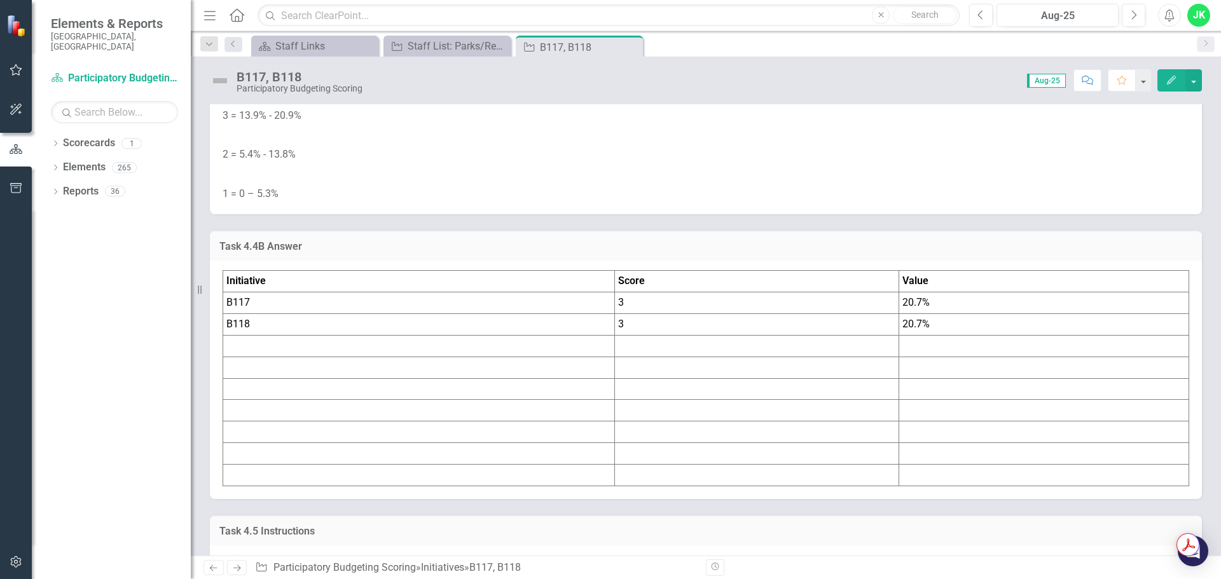
scroll to position [4069, 0]
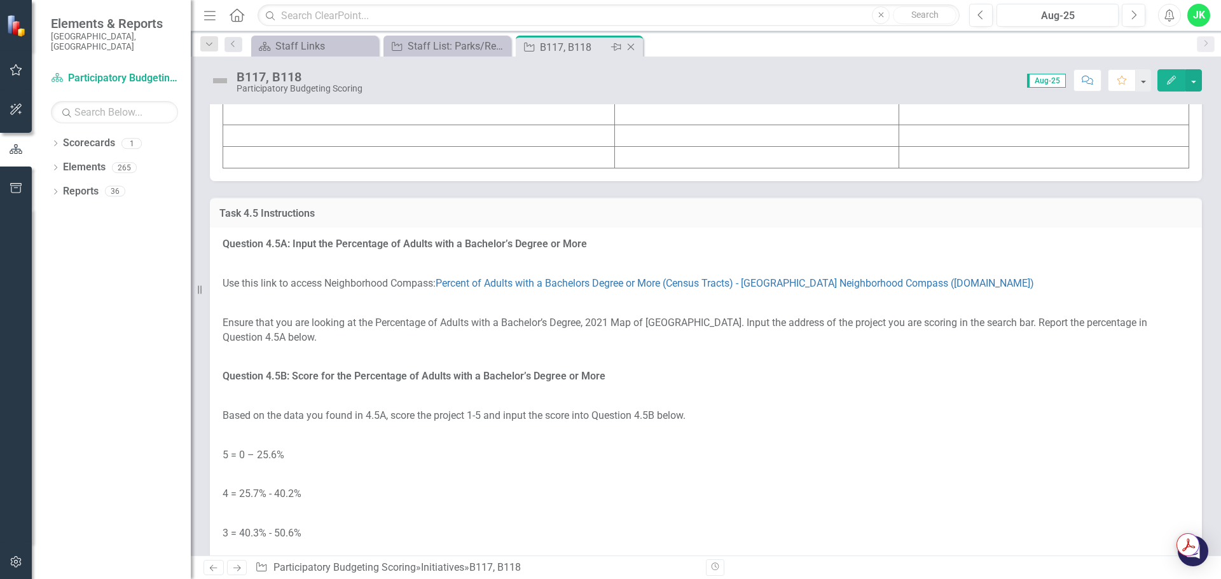
click at [629, 46] on icon "Close" at bounding box center [630, 47] width 13 height 10
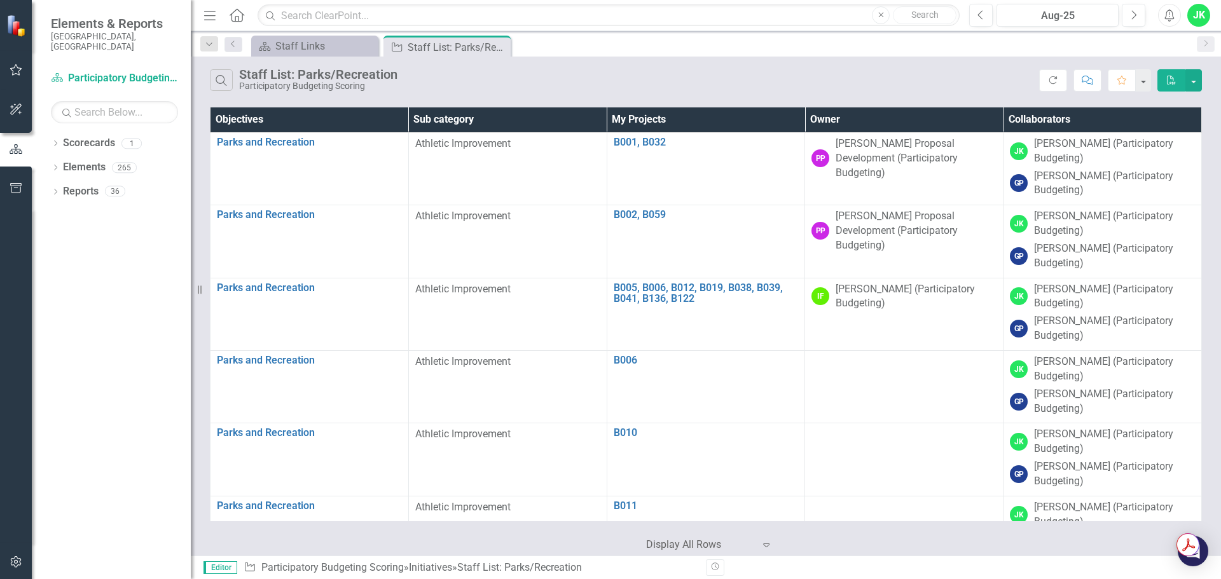
scroll to position [445, 0]
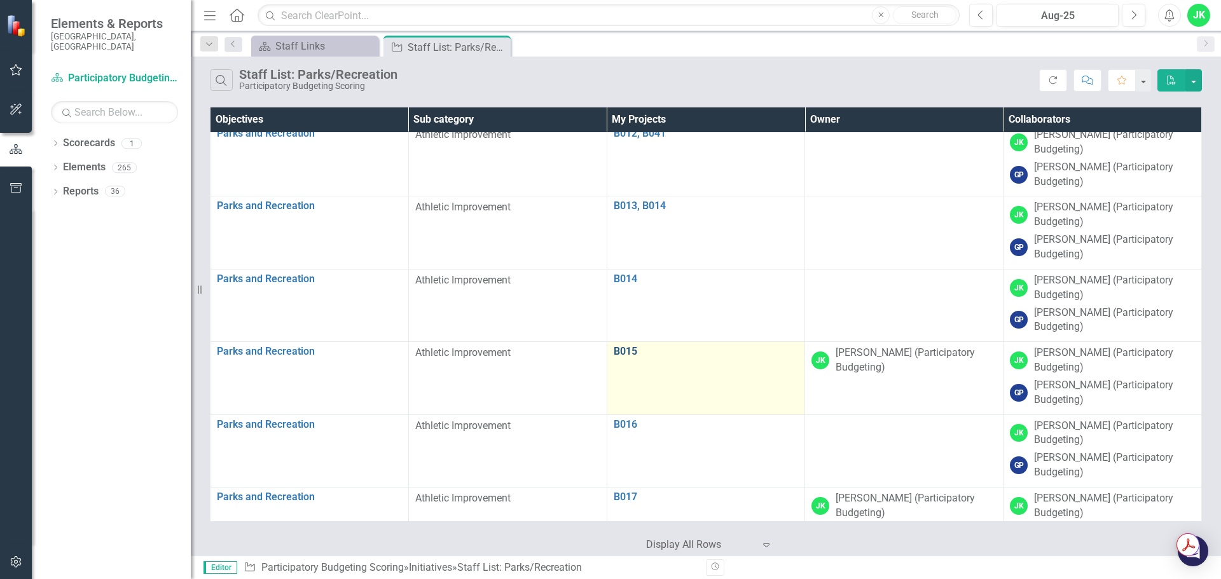
click at [614, 349] on link "B015" at bounding box center [706, 351] width 185 height 11
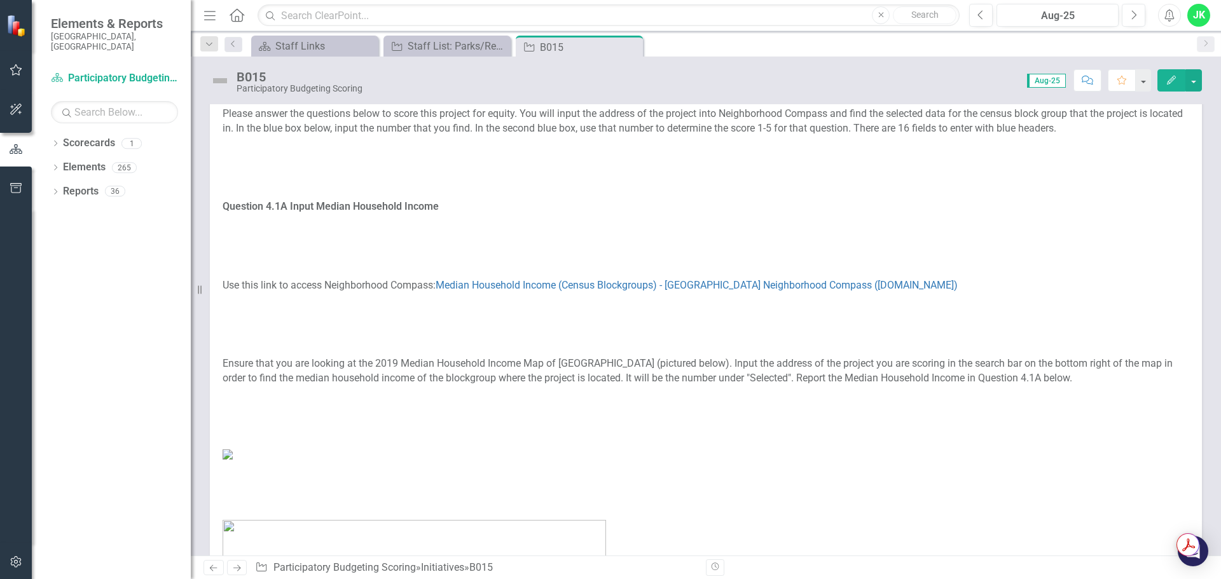
scroll to position [64, 0]
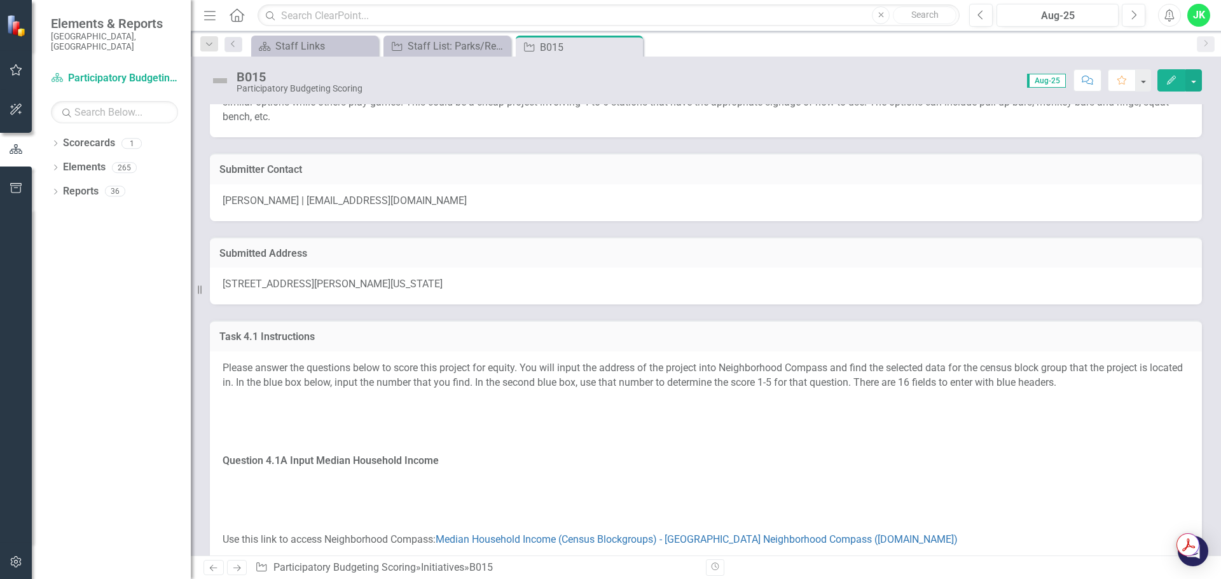
click at [380, 285] on span "[STREET_ADDRESS][PERSON_NAME][US_STATE]" at bounding box center [333, 284] width 220 height 12
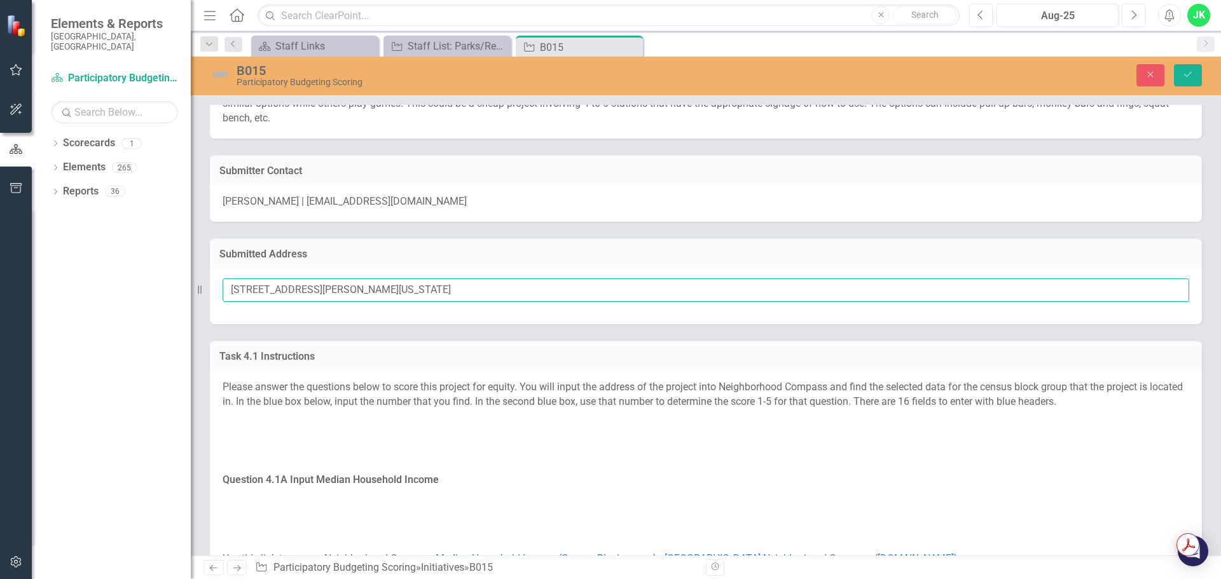
click at [354, 292] on input "[STREET_ADDRESS][PERSON_NAME][US_STATE]" at bounding box center [706, 290] width 966 height 24
click at [1165, 73] on div "Close Save" at bounding box center [1006, 75] width 410 height 22
click at [1150, 73] on icon "Close" at bounding box center [1150, 74] width 11 height 9
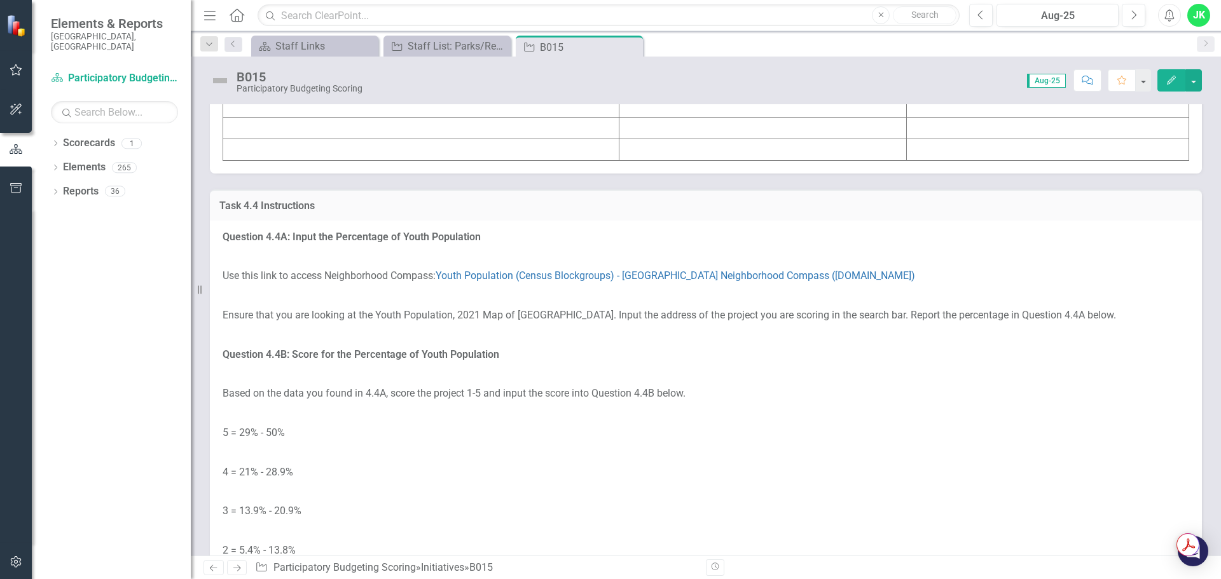
scroll to position [3624, 0]
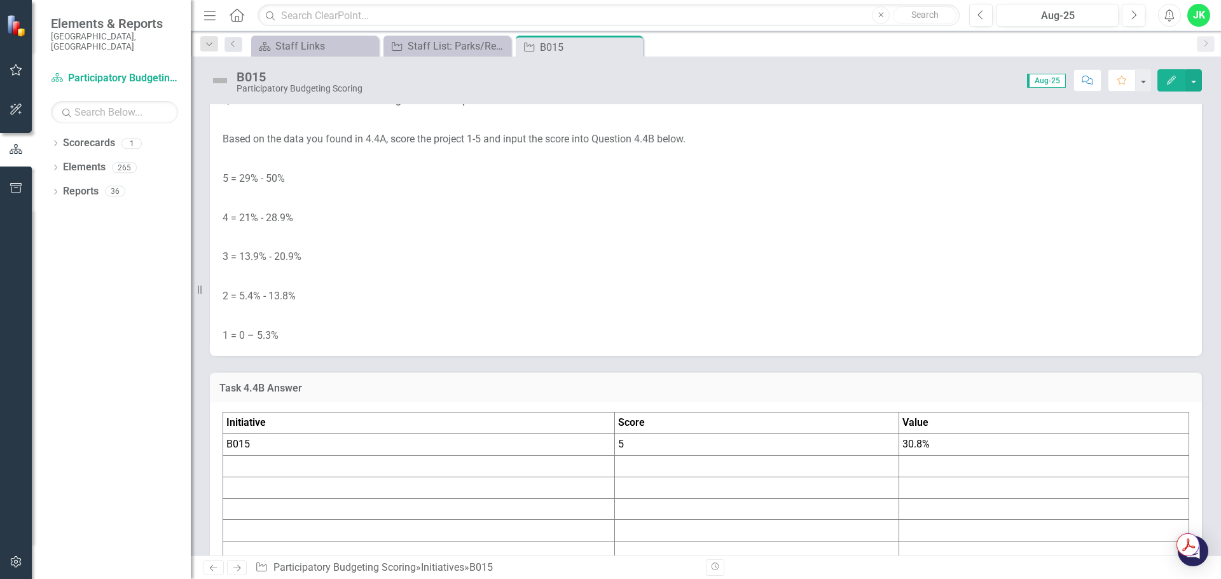
click at [654, 439] on td "5" at bounding box center [757, 445] width 284 height 22
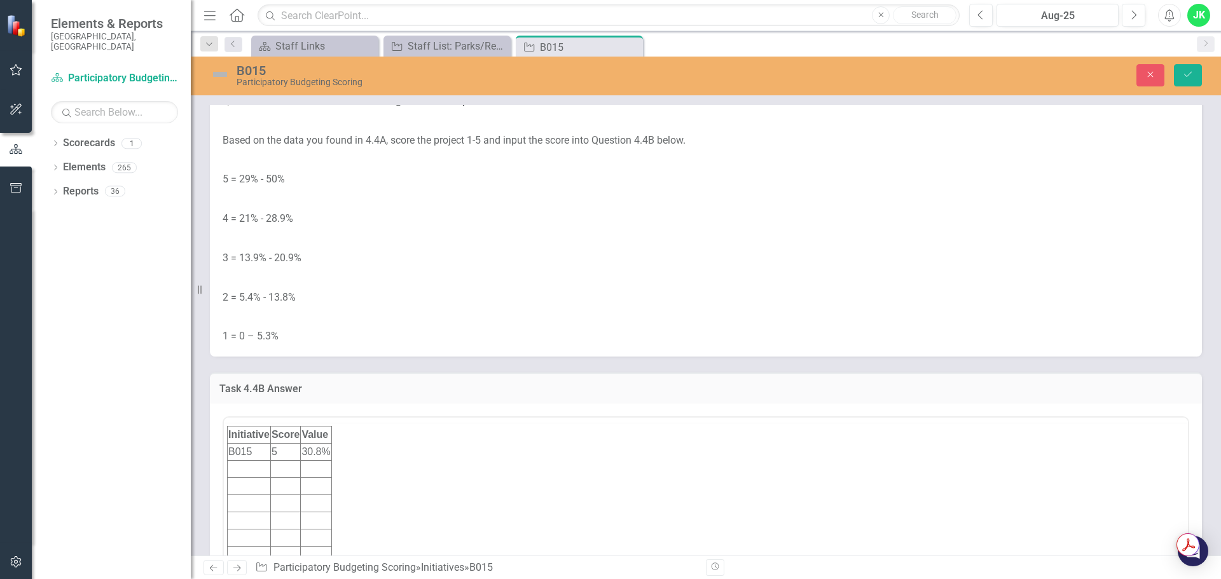
scroll to position [0, 0]
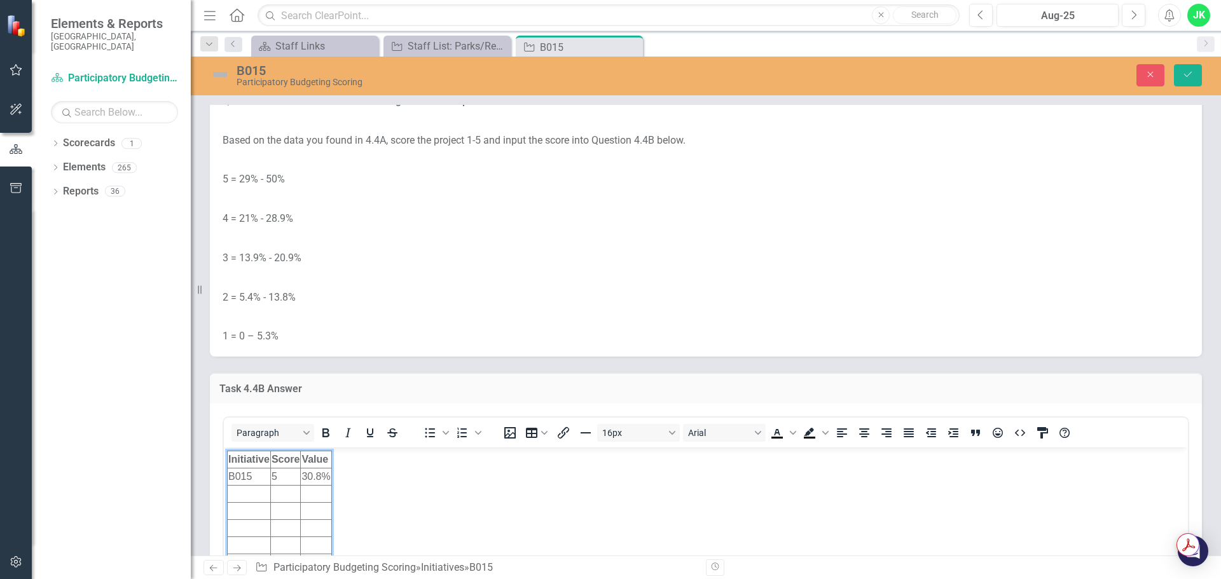
click at [279, 478] on td "5" at bounding box center [285, 476] width 30 height 17
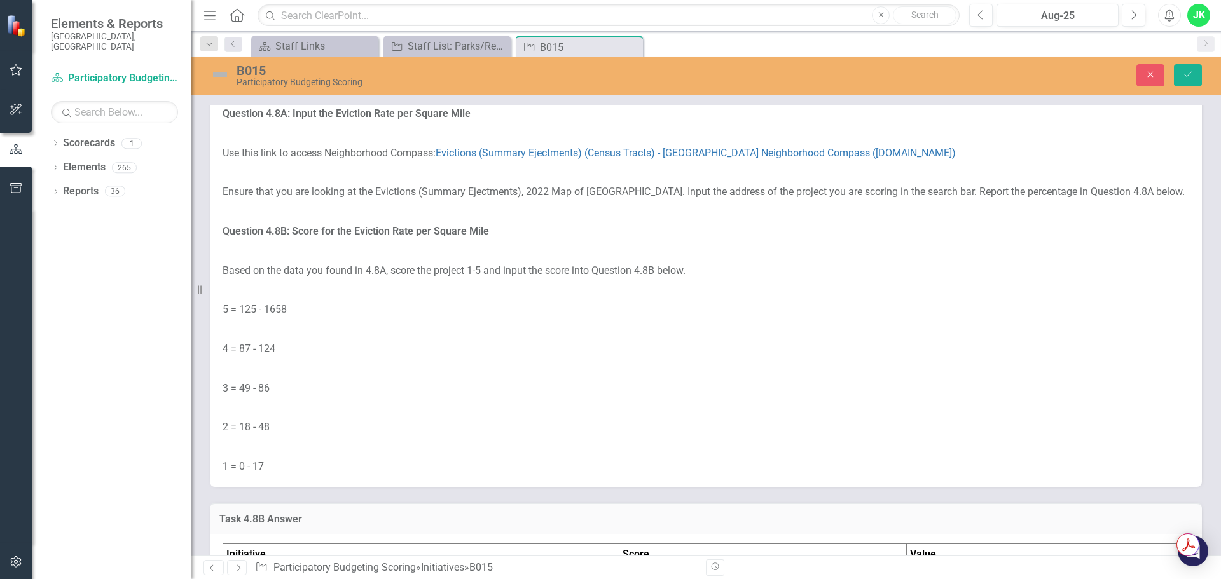
scroll to position [6676, 0]
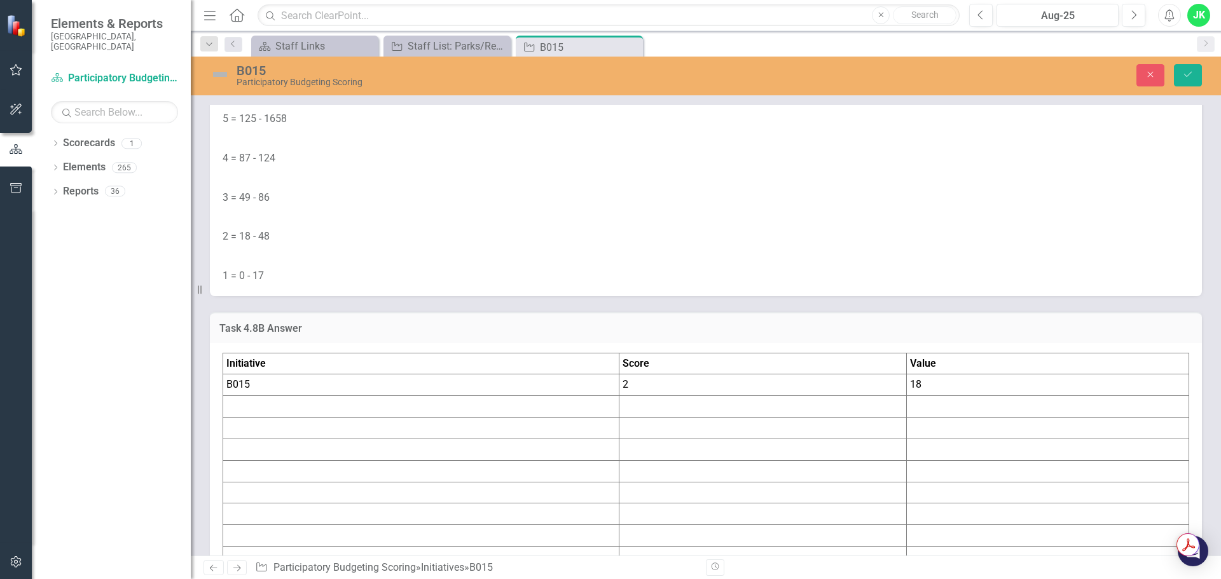
click at [943, 391] on td "18" at bounding box center [1048, 386] width 282 height 22
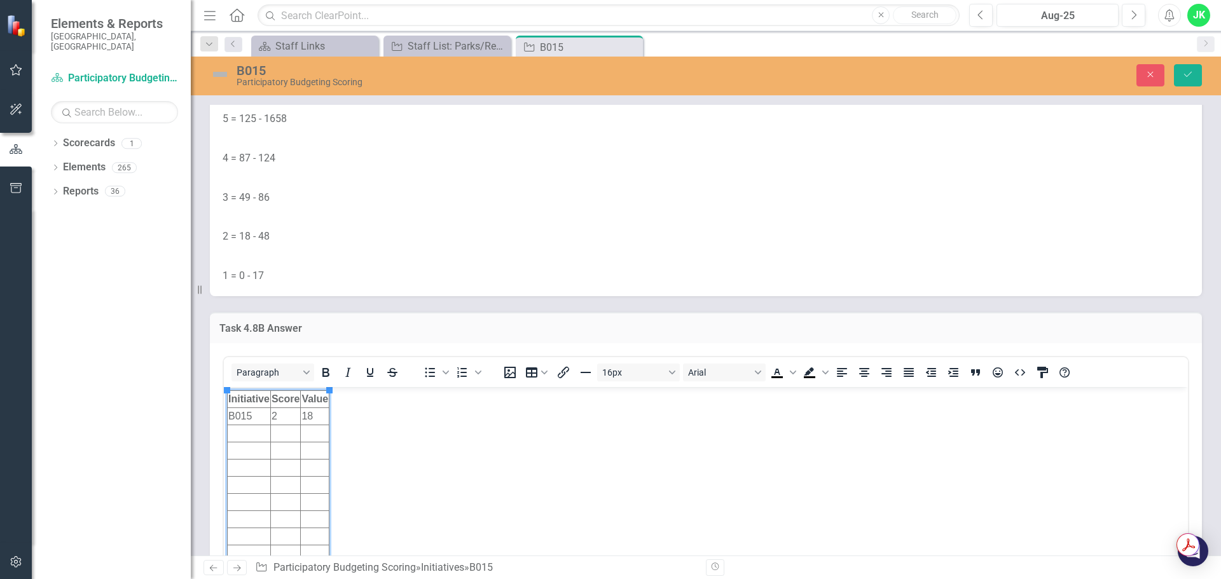
click at [321, 417] on td "18" at bounding box center [315, 416] width 29 height 17
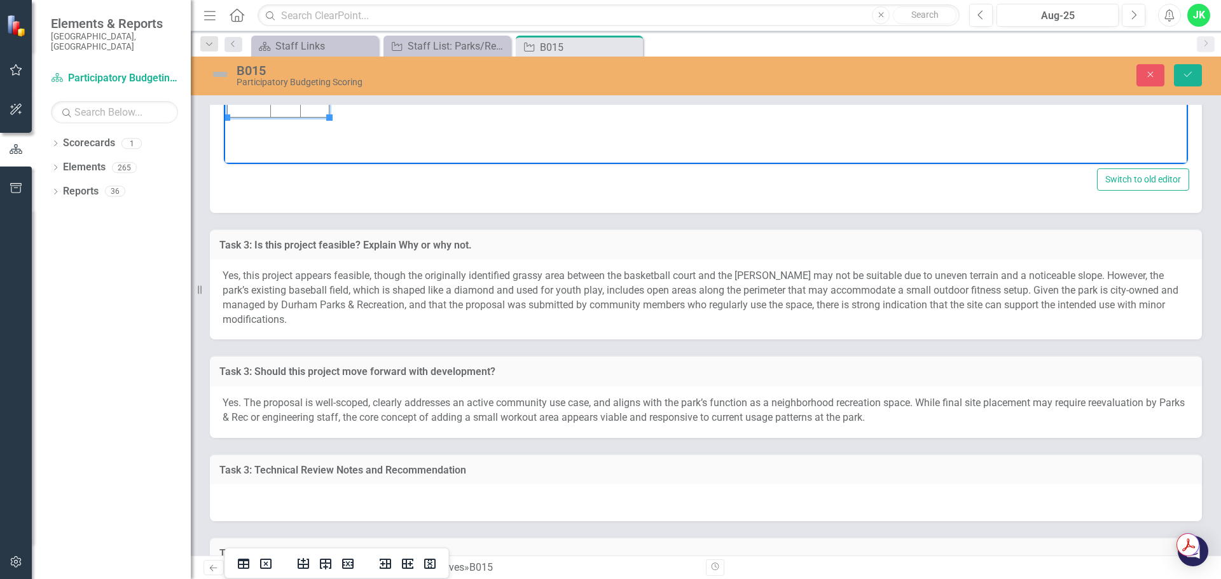
scroll to position [6740, 0]
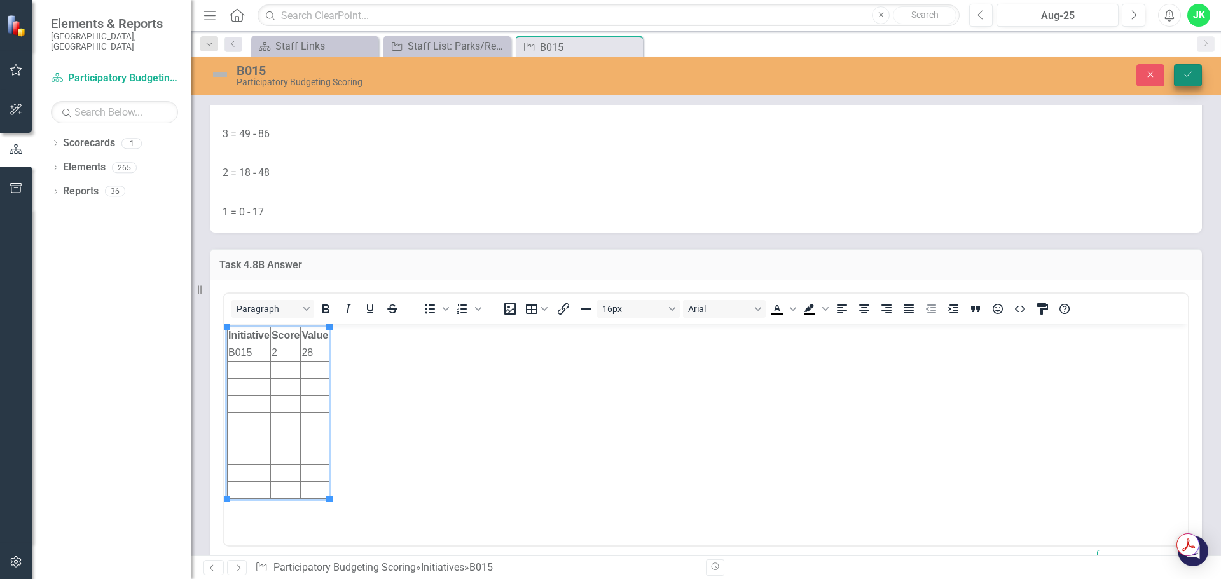
click at [1185, 81] on button "Save" at bounding box center [1188, 75] width 28 height 22
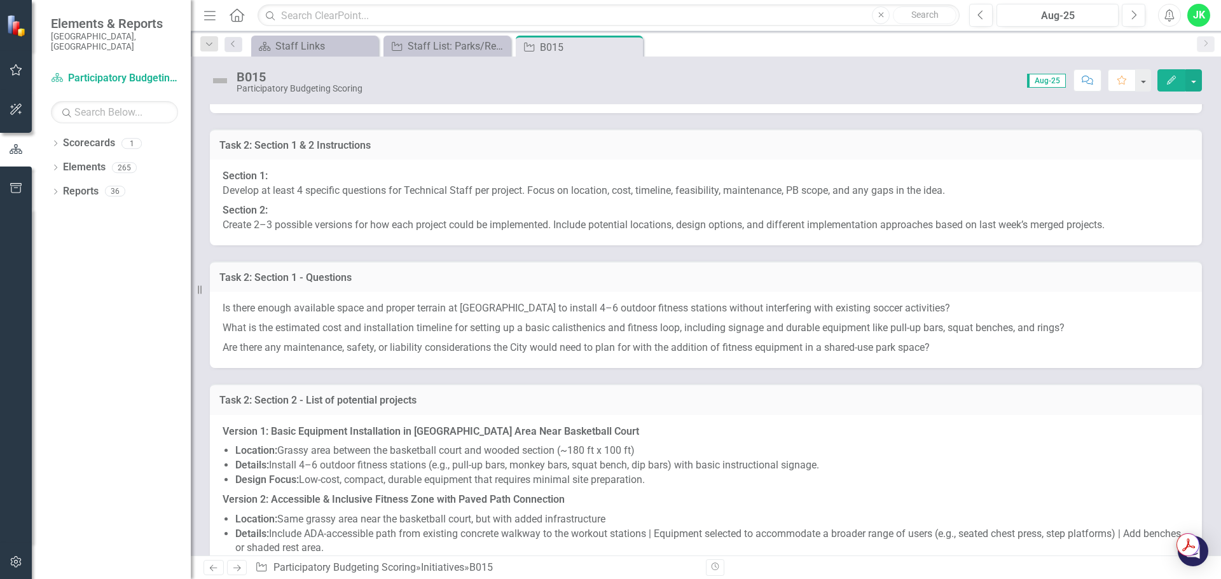
scroll to position [6931, 0]
